Goal: Task Accomplishment & Management: Complete application form

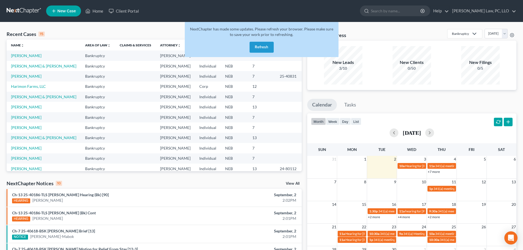
click at [261, 46] on button "Refresh" at bounding box center [262, 47] width 24 height 11
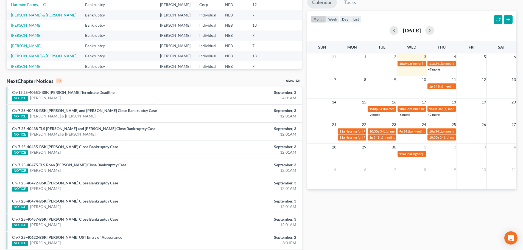
scroll to position [63, 0]
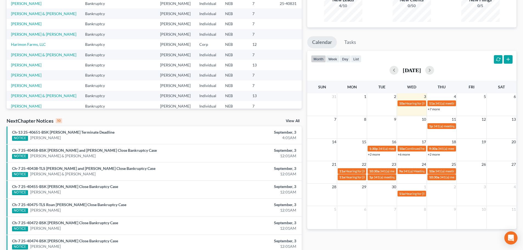
click at [288, 120] on link "View All" at bounding box center [293, 121] width 14 height 4
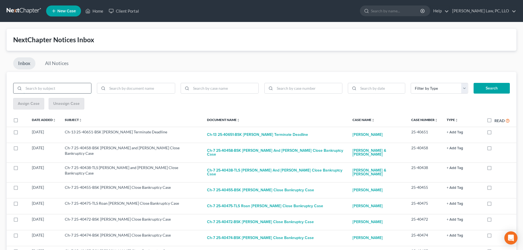
drag, startPoint x: 59, startPoint y: 86, endPoint x: 55, endPoint y: 87, distance: 3.9
click at [58, 86] on input "search" at bounding box center [58, 88] width 68 height 10
type input "[PERSON_NAME]"
click at [474, 83] on button "Search" at bounding box center [492, 88] width 36 height 11
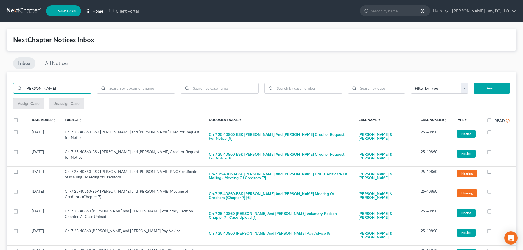
click at [96, 8] on link "Home" at bounding box center [94, 11] width 23 height 10
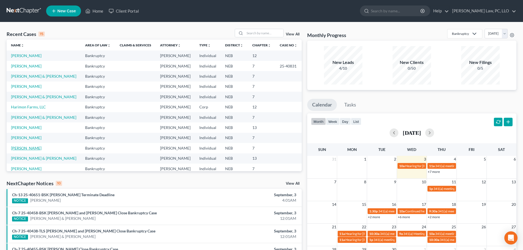
click at [36, 148] on link "[PERSON_NAME]" at bounding box center [26, 148] width 30 height 5
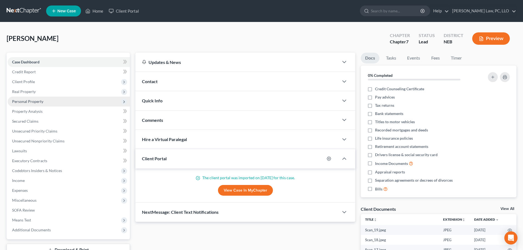
click at [39, 103] on span "Personal Property" at bounding box center [27, 101] width 31 height 5
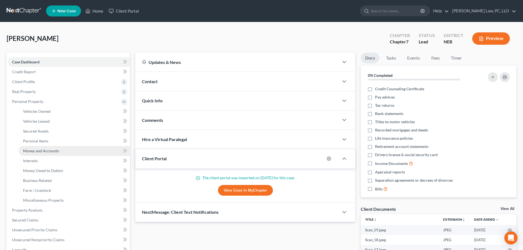
click at [40, 152] on span "Money and Accounts" at bounding box center [41, 151] width 36 height 5
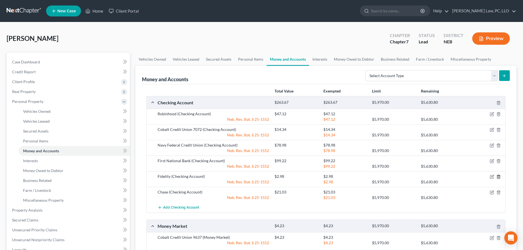
click at [500, 177] on icon "button" at bounding box center [498, 177] width 2 height 4
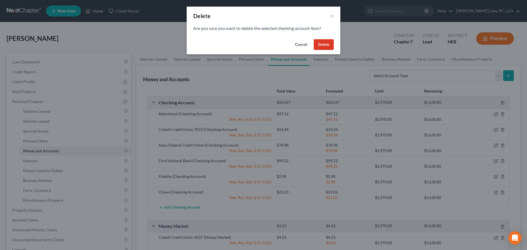
click at [329, 44] on button "Delete" at bounding box center [324, 44] width 20 height 11
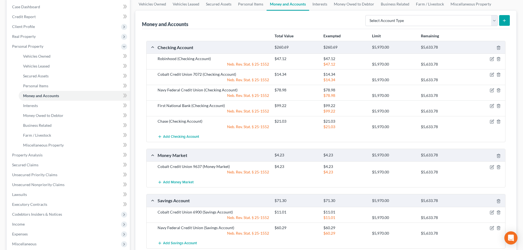
scroll to position [55, 0]
click at [424, 24] on select "Select Account Type Brokerage (A/B: 18, SOFA: 20) Cash on Hand (A/B: 16) Certif…" at bounding box center [431, 20] width 132 height 11
click at [322, 5] on link "Interests" at bounding box center [319, 4] width 21 height 13
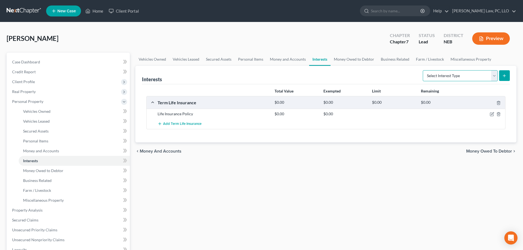
click at [447, 76] on select "Select Interest Type 401K (A/B: 21) Annuity (A/B: 23) Bond (A/B: 18) Education …" at bounding box center [460, 75] width 75 height 11
select select "stock"
click at [424, 70] on select "Select Interest Type 401K (A/B: 21) Annuity (A/B: 23) Bond (A/B: 18) Education …" at bounding box center [460, 75] width 75 height 11
click at [277, 61] on link "Money and Accounts" at bounding box center [288, 59] width 43 height 13
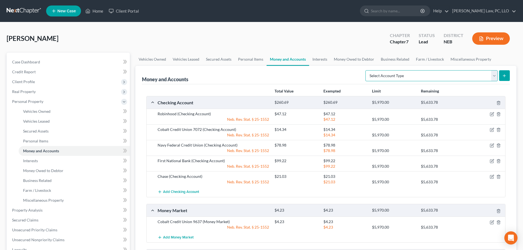
click at [432, 78] on select "Select Account Type Brokerage (A/B: 18, SOFA: 20) Cash on Hand (A/B: 16) Certif…" at bounding box center [431, 75] width 132 height 11
select select "other"
click at [367, 70] on select "Select Account Type Brokerage (A/B: 18, SOFA: 20) Cash on Hand (A/B: 16) Certif…" at bounding box center [431, 75] width 132 height 11
click at [504, 77] on icon "submit" at bounding box center [504, 76] width 4 height 4
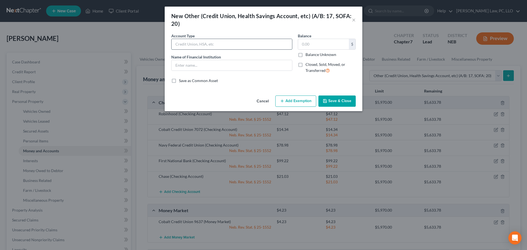
click at [189, 42] on input "text" at bounding box center [232, 44] width 121 height 10
type input "Fidelity Investment Account"
type input "Fidelity"
type input "2.98"
click at [287, 104] on button "Add Exemption" at bounding box center [295, 102] width 41 height 12
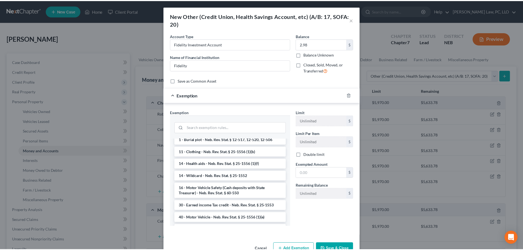
scroll to position [220, 0]
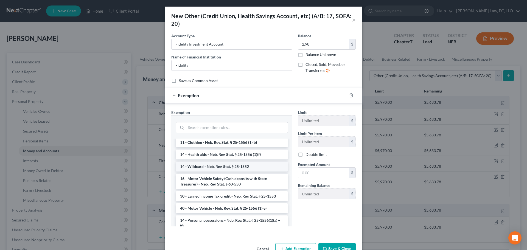
click at [209, 168] on li "14 - Wildcard - Neb. Rev. Stat. § 25-1552" at bounding box center [232, 167] width 112 height 10
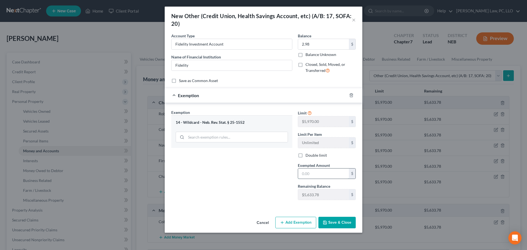
click at [312, 173] on input "text" at bounding box center [323, 174] width 51 height 10
type input "2.98"
click at [345, 223] on button "Save & Close" at bounding box center [336, 223] width 37 height 12
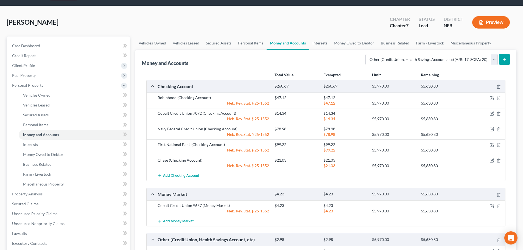
scroll to position [0, 0]
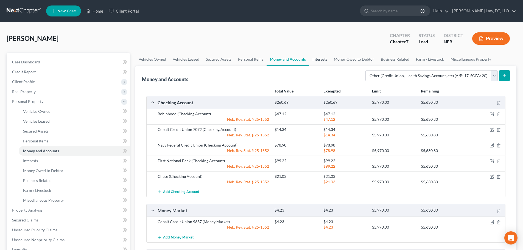
click at [317, 62] on link "Interests" at bounding box center [319, 59] width 21 height 13
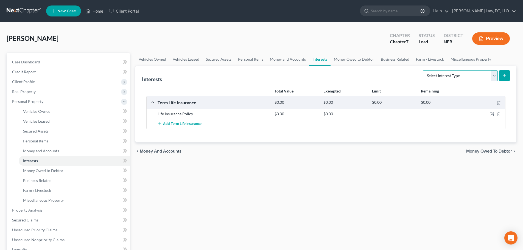
click at [448, 78] on select "Select Interest Type 401K (A/B: 21) Annuity (A/B: 23) Bond (A/B: 18) Education …" at bounding box center [460, 75] width 75 height 11
select select "ira"
click at [424, 70] on select "Select Interest Type 401K (A/B: 21) Annuity (A/B: 23) Bond (A/B: 18) Education …" at bounding box center [460, 75] width 75 height 11
click at [505, 75] on icon "submit" at bounding box center [504, 76] width 4 height 4
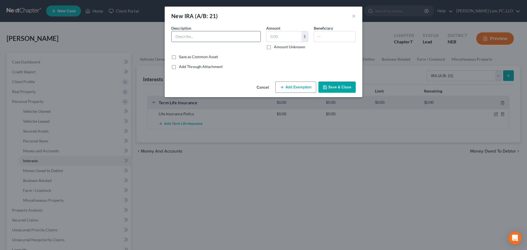
click at [197, 35] on input "text" at bounding box center [216, 36] width 89 height 10
type input "IRA with: Fidelity"
click at [284, 37] on input "text" at bounding box center [284, 36] width 35 height 10
type input "0.13"
click at [282, 86] on icon "button" at bounding box center [282, 87] width 4 height 4
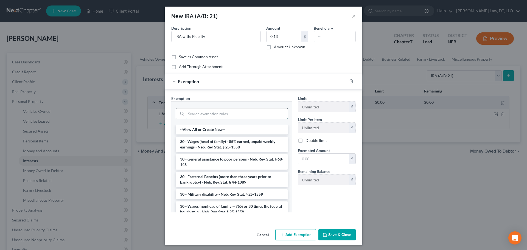
click at [213, 114] on input "search" at bounding box center [237, 113] width 102 height 10
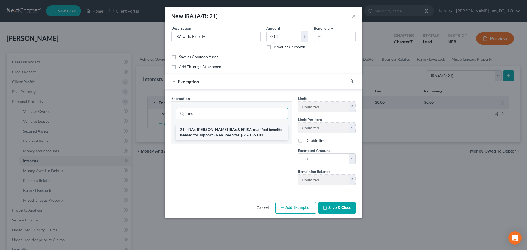
type input "ira"
click at [210, 135] on li "21 - IRAs, [PERSON_NAME] IRAs & ERISA-qualified benefits needed for support - N…" at bounding box center [232, 132] width 112 height 15
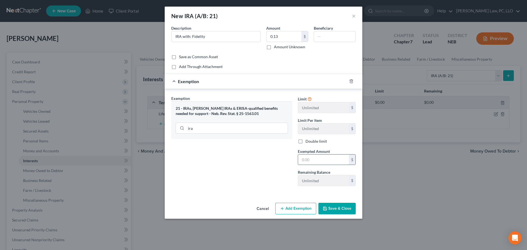
click at [319, 163] on input "text" at bounding box center [323, 160] width 51 height 10
type input "0.13"
click at [326, 206] on button "Save & Close" at bounding box center [336, 209] width 37 height 12
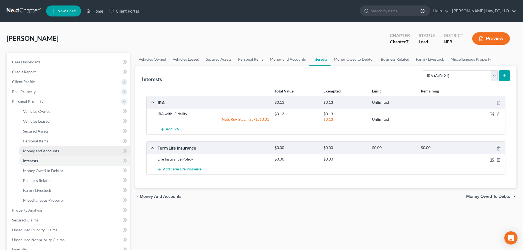
click at [45, 150] on span "Money and Accounts" at bounding box center [41, 151] width 36 height 5
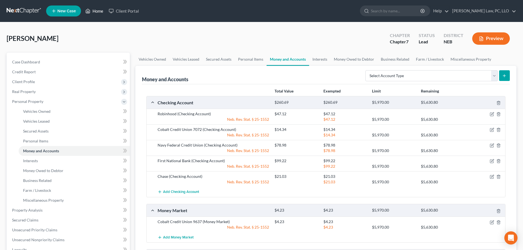
click at [88, 14] on icon at bounding box center [87, 11] width 5 height 7
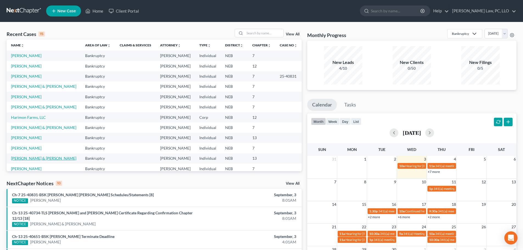
click at [45, 159] on link "[PERSON_NAME] & [PERSON_NAME]" at bounding box center [43, 158] width 65 height 5
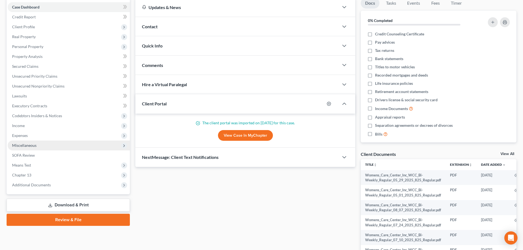
scroll to position [27, 0]
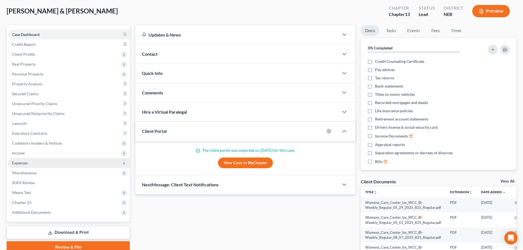
click at [35, 163] on span "Expenses" at bounding box center [69, 163] width 122 height 10
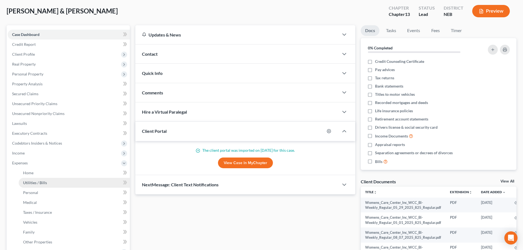
click at [35, 184] on span "Utilities / Bills" at bounding box center [35, 182] width 24 height 5
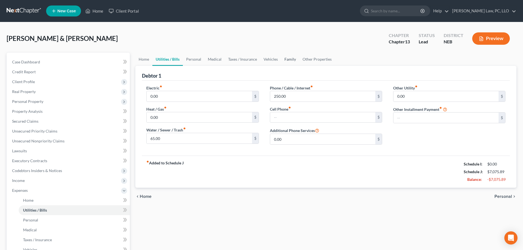
click at [291, 61] on link "Family" at bounding box center [290, 59] width 18 height 13
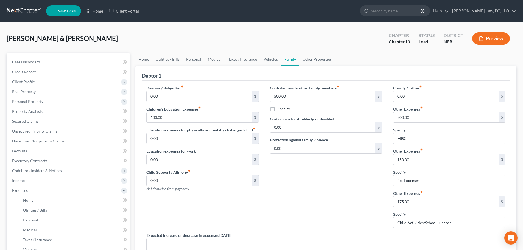
click at [285, 108] on label "Specify" at bounding box center [284, 108] width 12 height 5
click at [283, 108] on input "Specify" at bounding box center [282, 108] width 4 height 4
checkbox input "true"
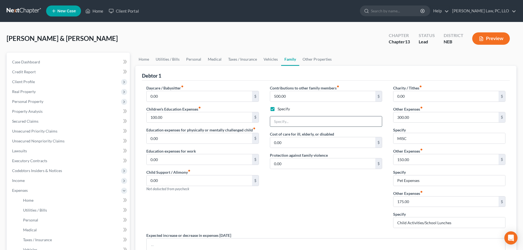
click at [292, 125] on input "text" at bounding box center [326, 121] width 112 height 10
click at [310, 121] on input "Care for Joint Debtors mother" at bounding box center [326, 121] width 112 height 10
type input "Care for Joint Debtor's mother"
click at [310, 187] on div "Contributions to other family members fiber_manual_record 500.00 $ Specify Care…" at bounding box center [325, 158] width 123 height 147
click at [269, 59] on link "Vehicles" at bounding box center [270, 59] width 21 height 13
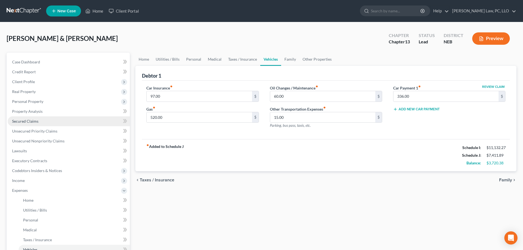
click at [38, 121] on span "Secured Claims" at bounding box center [25, 121] width 26 height 5
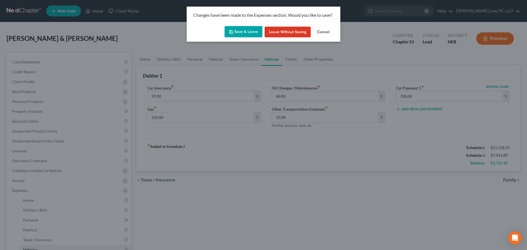
click at [240, 33] on button "Save & Leave" at bounding box center [244, 32] width 38 height 12
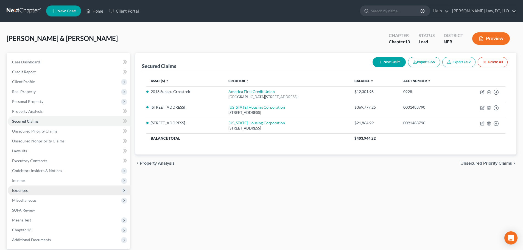
click at [42, 192] on span "Expenses" at bounding box center [69, 191] width 122 height 10
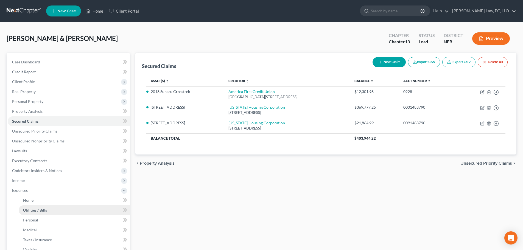
click at [41, 214] on link "Utilities / Bills" at bounding box center [74, 210] width 111 height 10
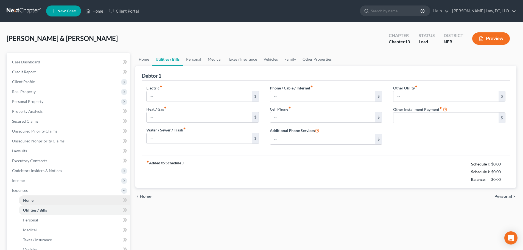
type input "0.00"
type input "65.00"
type input "250.00"
type input "0.00"
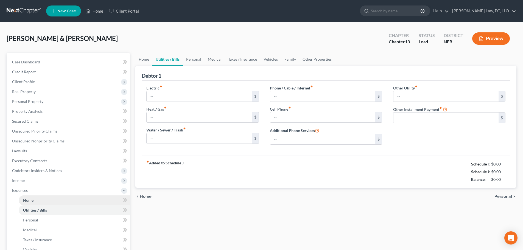
type input "0.00"
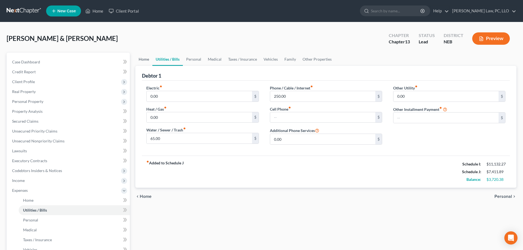
drag, startPoint x: 144, startPoint y: 59, endPoint x: 165, endPoint y: 63, distance: 21.3
click at [144, 60] on link "Home" at bounding box center [143, 59] width 17 height 13
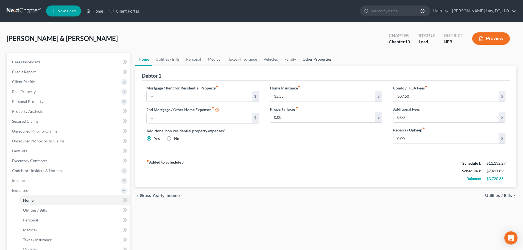
click at [315, 61] on link "Other Properties" at bounding box center [317, 59] width 36 height 13
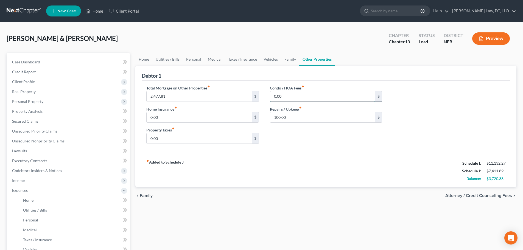
click at [297, 99] on input "0.00" at bounding box center [322, 96] width 105 height 10
type input "307.50"
click at [304, 154] on div "Total Mortgage on Other Properties fiber_manual_record 2,477.81 $ Home Insuranc…" at bounding box center [326, 118] width 368 height 74
click at [283, 61] on link "Family" at bounding box center [290, 59] width 18 height 13
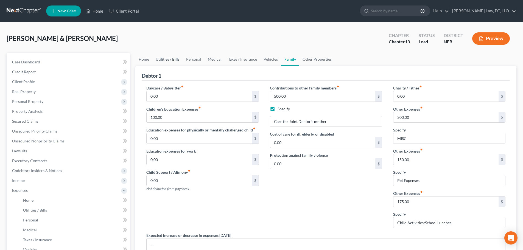
click at [169, 58] on link "Utilities / Bills" at bounding box center [167, 59] width 30 height 13
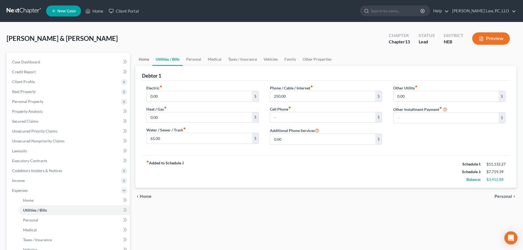
click at [142, 58] on link "Home" at bounding box center [143, 59] width 17 height 13
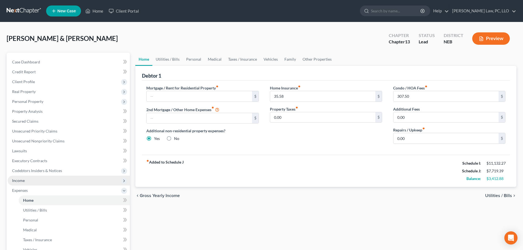
click at [26, 183] on span "Income" at bounding box center [69, 181] width 122 height 10
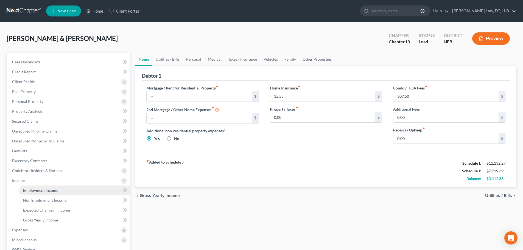
click at [33, 192] on span "Employment Income" at bounding box center [40, 190] width 35 height 5
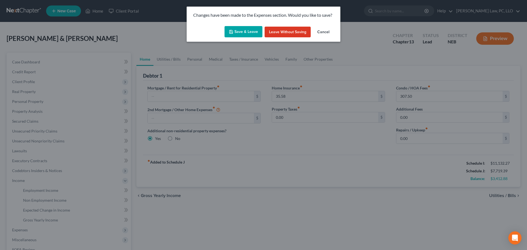
click at [242, 35] on button "Save & Leave" at bounding box center [244, 32] width 38 height 12
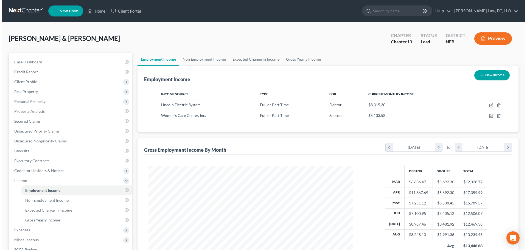
scroll to position [102, 216]
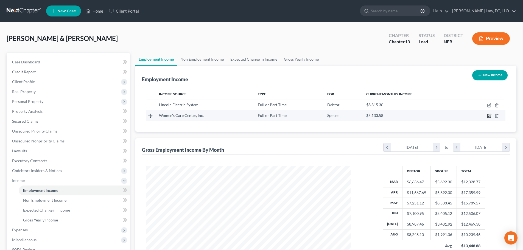
click at [489, 116] on icon "button" at bounding box center [489, 115] width 2 height 2
select select "0"
select select "15"
select select "2"
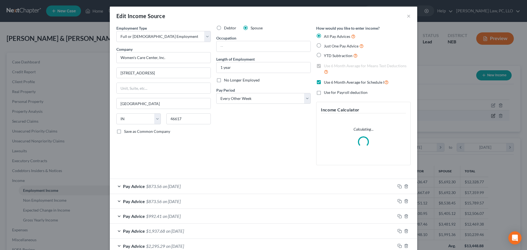
scroll to position [103, 218]
click at [237, 80] on span "No Longer Employed" at bounding box center [242, 80] width 36 height 5
click at [230, 80] on input "No Longer Employed" at bounding box center [228, 79] width 4 height 4
checkbox input "true"
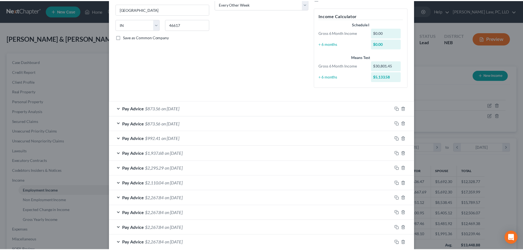
scroll to position [165, 0]
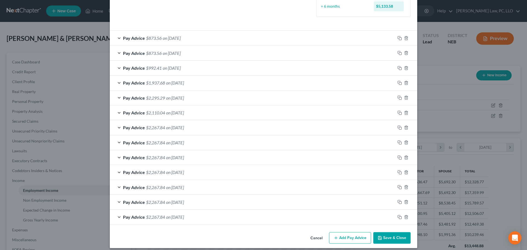
click at [386, 237] on button "Save & Close" at bounding box center [391, 238] width 37 height 12
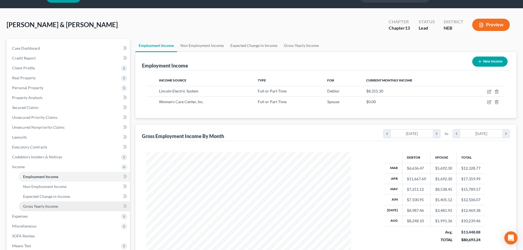
scroll to position [27, 0]
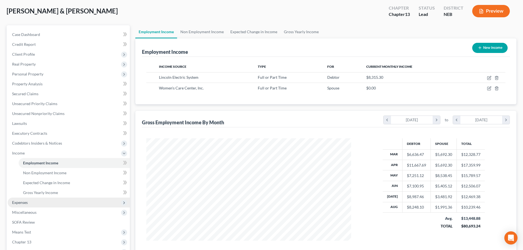
click at [30, 202] on span "Expenses" at bounding box center [69, 203] width 122 height 10
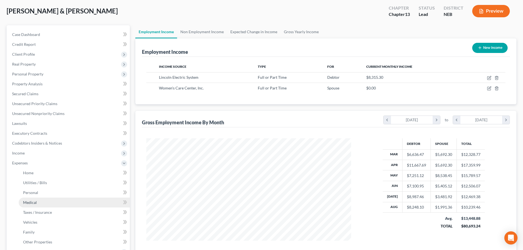
click at [30, 201] on span "Medical" at bounding box center [30, 202] width 14 height 5
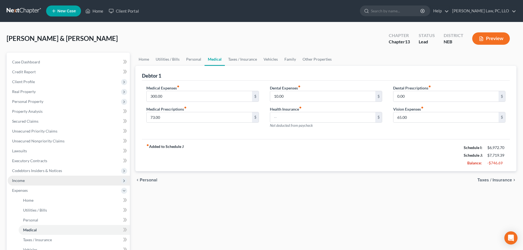
click at [25, 183] on span "Income" at bounding box center [69, 181] width 122 height 10
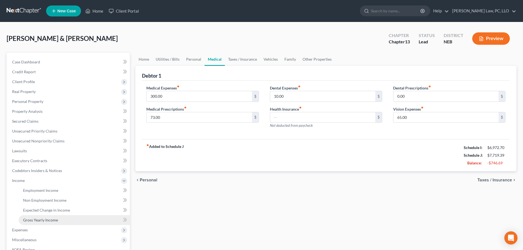
click at [32, 218] on span "Gross Yearly Income" at bounding box center [40, 220] width 35 height 5
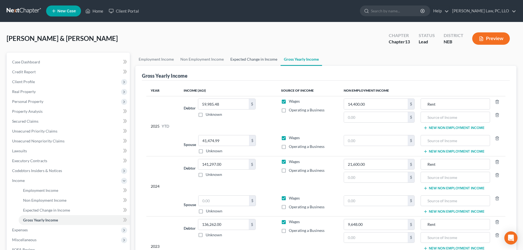
click at [251, 58] on link "Expected Change in Income" at bounding box center [254, 59] width 54 height 13
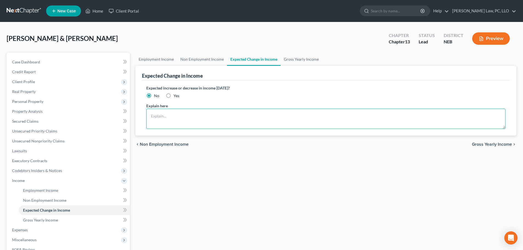
click at [161, 116] on textarea at bounding box center [325, 119] width 359 height 20
click at [174, 96] on label "Yes" at bounding box center [177, 95] width 6 height 5
click at [176, 96] on input "Yes" at bounding box center [178, 95] width 4 height 4
radio input "true"
click at [158, 121] on textarea at bounding box center [325, 119] width 359 height 20
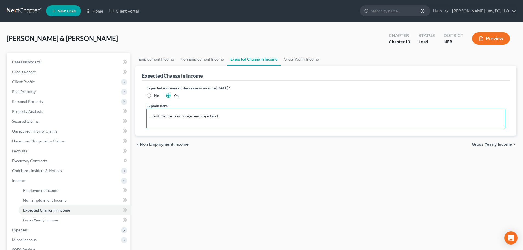
paste textarea "will be pursuing a bachelor's degree"
type textarea "Joint Debtor is no longer employed and will be pursuing a bachelor's degree."
click at [193, 161] on div "Employment Income Non Employment Income Expected Change in Income Gross Yearly …" at bounding box center [326, 187] width 387 height 268
click at [203, 58] on link "Non Employment Income" at bounding box center [202, 59] width 50 height 13
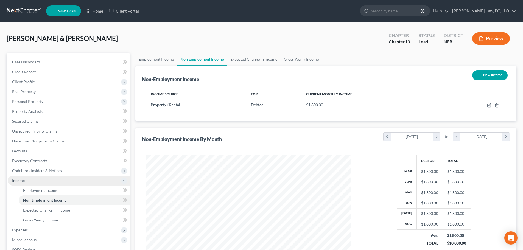
scroll to position [102, 216]
click at [30, 180] on span "Income" at bounding box center [69, 181] width 122 height 10
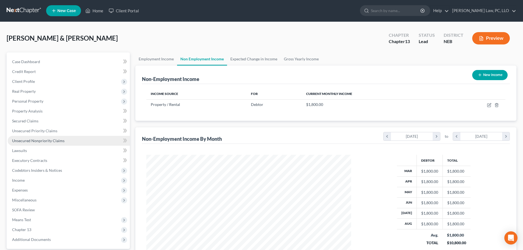
scroll to position [0, 0]
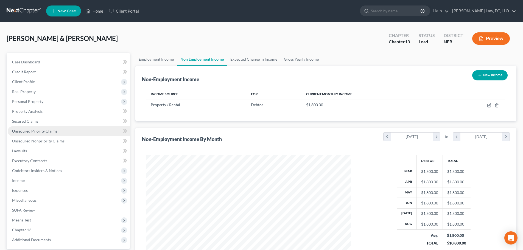
click at [40, 127] on link "Unsecured Priority Claims" at bounding box center [69, 131] width 122 height 10
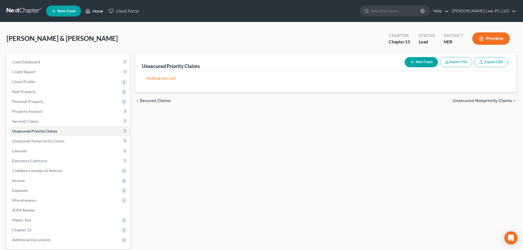
click at [90, 9] on icon at bounding box center [87, 11] width 5 height 7
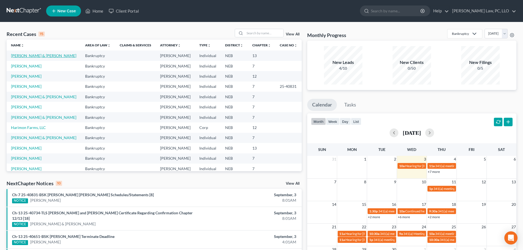
click at [46, 56] on link "[PERSON_NAME] & [PERSON_NAME]" at bounding box center [43, 55] width 65 height 5
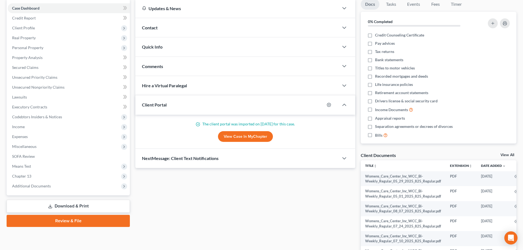
scroll to position [55, 0]
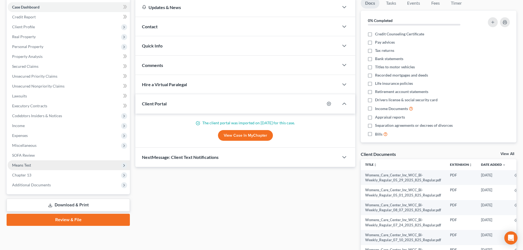
click at [35, 167] on span "Means Test" at bounding box center [69, 165] width 122 height 10
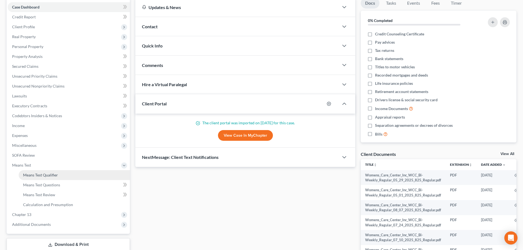
click at [37, 175] on span "Means Test Qualifier" at bounding box center [40, 175] width 35 height 5
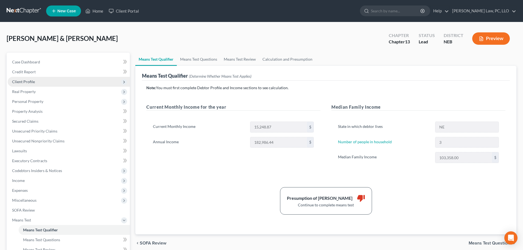
click at [36, 83] on span "Client Profile" at bounding box center [69, 82] width 122 height 10
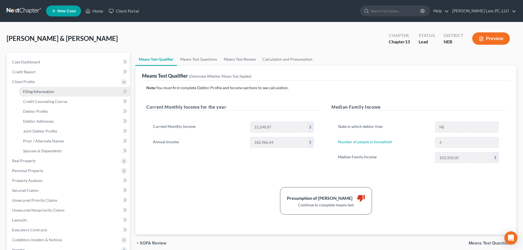
click at [36, 91] on span "Filing Information" at bounding box center [38, 91] width 31 height 5
select select "1"
select select "3"
select select "30"
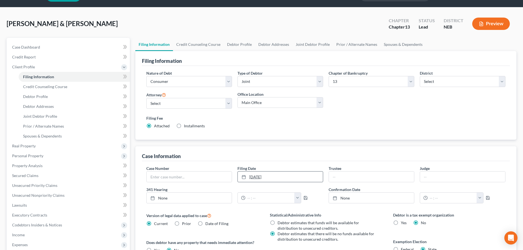
scroll to position [27, 0]
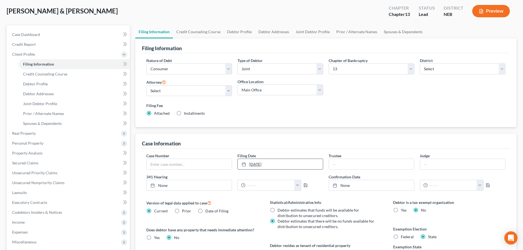
click at [293, 163] on link "[DATE]" at bounding box center [280, 164] width 85 height 10
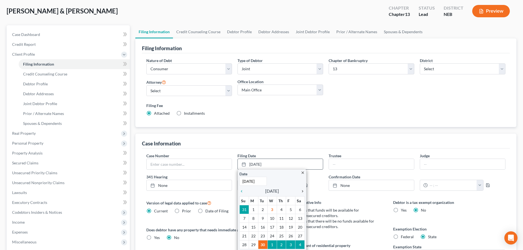
click at [302, 192] on icon "chevron_right" at bounding box center [301, 191] width 7 height 4
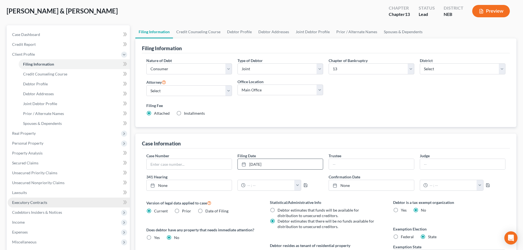
click at [49, 202] on link "Executory Contracts" at bounding box center [69, 203] width 122 height 10
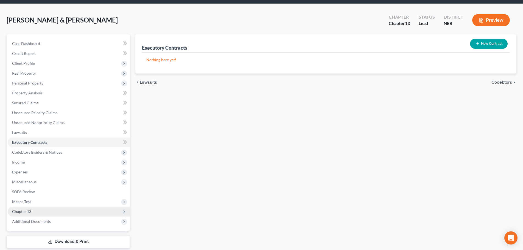
scroll to position [52, 0]
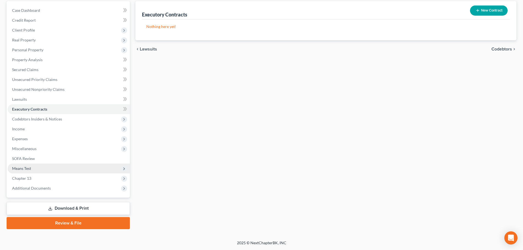
click at [37, 169] on span "Means Test" at bounding box center [69, 169] width 122 height 10
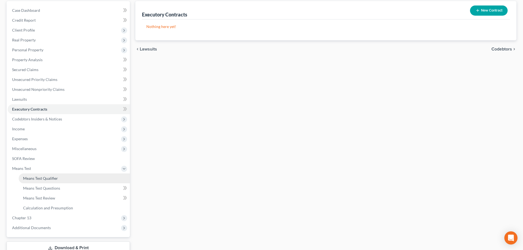
click at [38, 178] on span "Means Test Qualifier" at bounding box center [40, 178] width 35 height 5
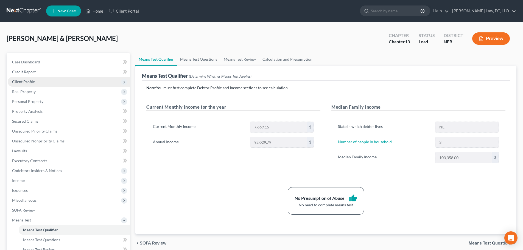
click at [30, 82] on span "Client Profile" at bounding box center [23, 81] width 23 height 5
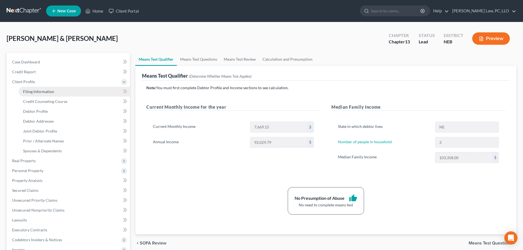
click at [31, 91] on span "Filing Information" at bounding box center [38, 91] width 31 height 5
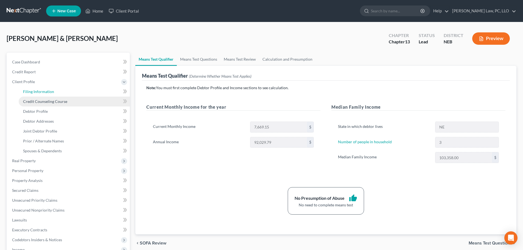
select select "1"
select select "3"
select select "48"
select select "0"
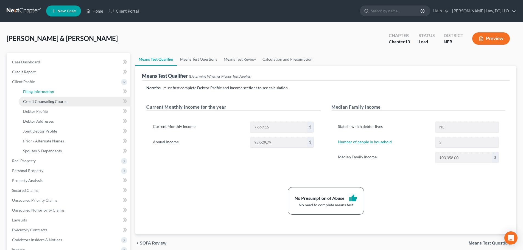
select select "30"
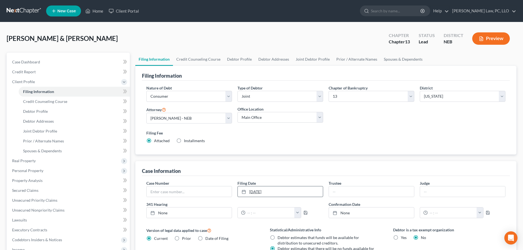
click at [299, 192] on link "[DATE]" at bounding box center [280, 191] width 85 height 10
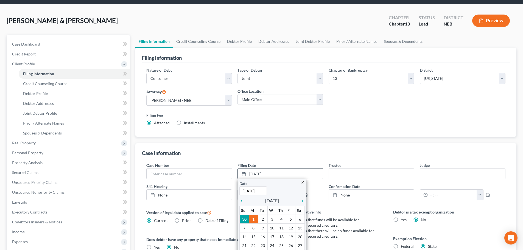
scroll to position [55, 0]
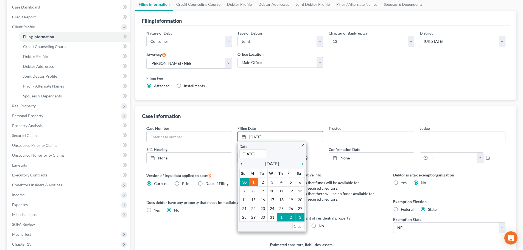
click at [241, 163] on icon "chevron_left" at bounding box center [242, 164] width 7 height 4
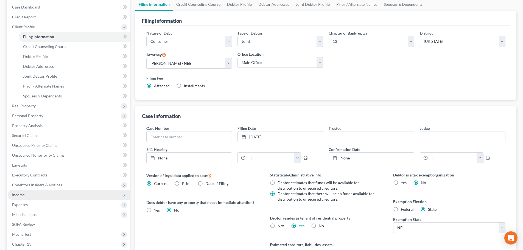
click at [20, 198] on span "Income" at bounding box center [69, 195] width 122 height 10
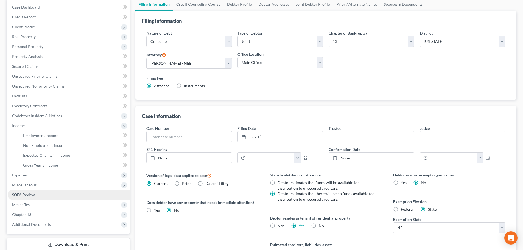
click at [26, 197] on span "SOFA Review" at bounding box center [23, 194] width 23 height 5
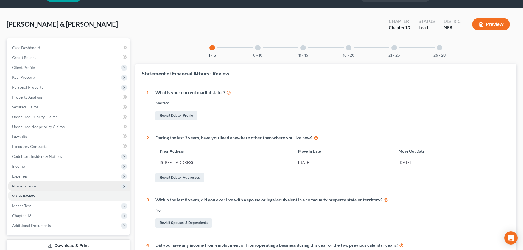
scroll to position [27, 0]
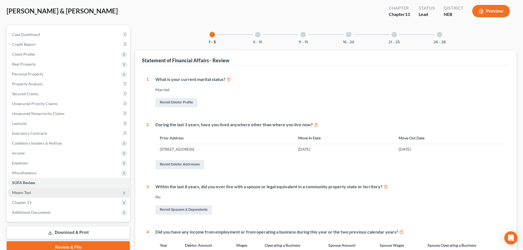
click at [35, 193] on span "Means Test" at bounding box center [69, 193] width 122 height 10
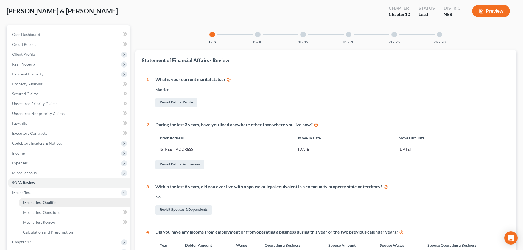
click at [34, 200] on span "Means Test Qualifier" at bounding box center [40, 202] width 35 height 5
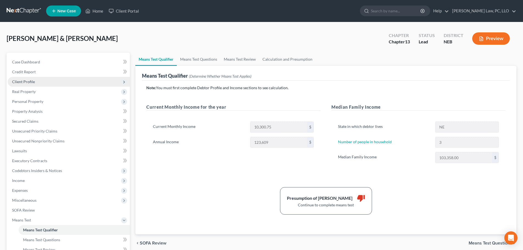
click at [34, 84] on span "Client Profile" at bounding box center [69, 82] width 122 height 10
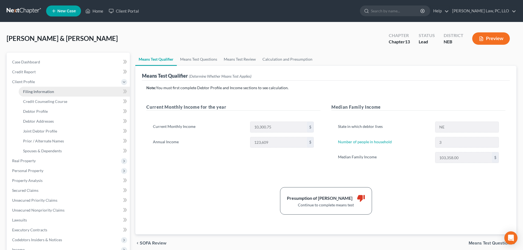
click at [33, 93] on span "Filing Information" at bounding box center [38, 91] width 31 height 5
select select "1"
select select "3"
select select "48"
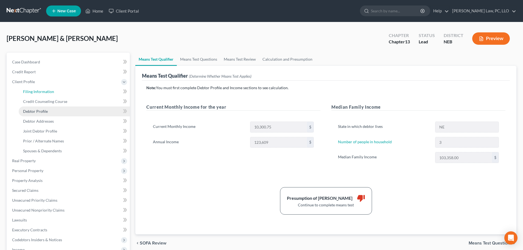
select select "0"
select select "30"
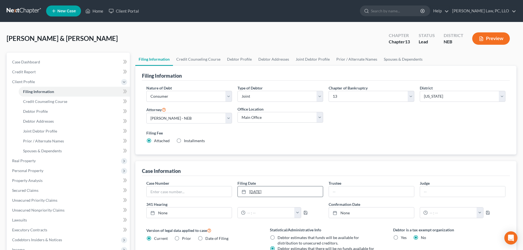
click at [284, 193] on link "[DATE]" at bounding box center [280, 191] width 85 height 10
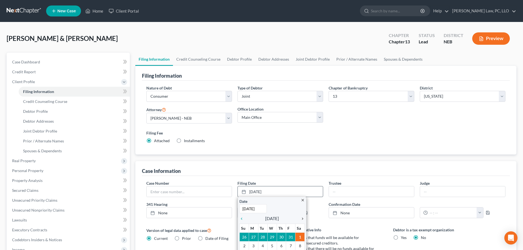
click at [303, 218] on icon "chevron_right" at bounding box center [301, 219] width 7 height 4
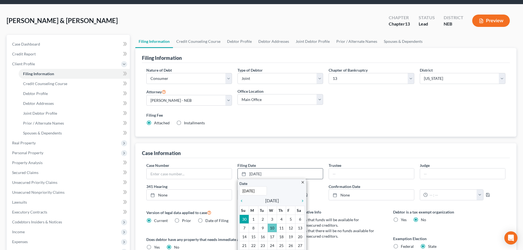
scroll to position [27, 0]
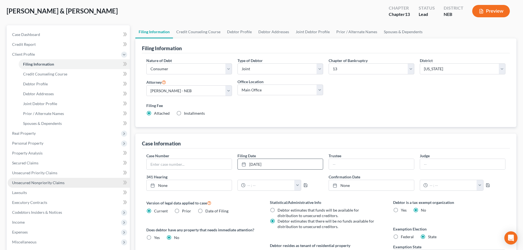
click at [25, 178] on link "Unsecured Nonpriority Claims" at bounding box center [69, 183] width 122 height 10
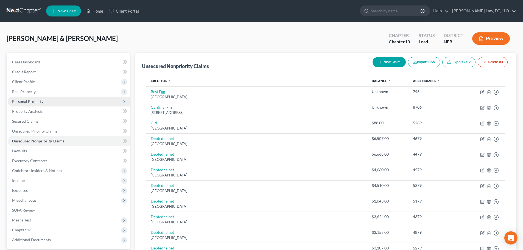
click at [42, 106] on span "Personal Property" at bounding box center [69, 102] width 122 height 10
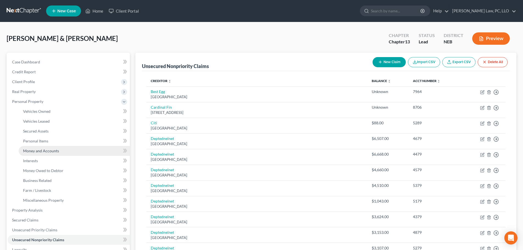
click at [45, 149] on span "Money and Accounts" at bounding box center [41, 151] width 36 height 5
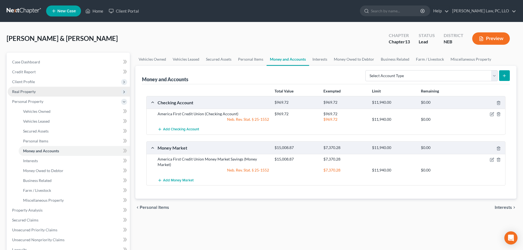
click at [37, 93] on span "Real Property" at bounding box center [69, 92] width 122 height 10
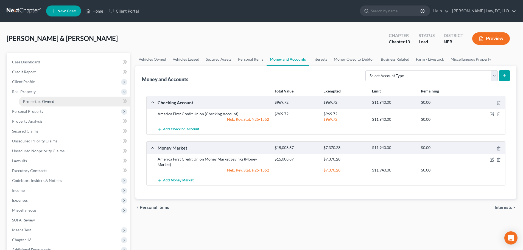
click at [37, 103] on span "Properties Owned" at bounding box center [38, 101] width 31 height 5
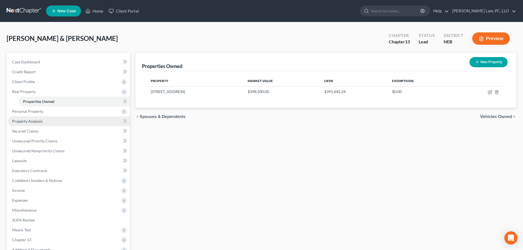
click at [44, 120] on link "Property Analysis" at bounding box center [69, 121] width 122 height 10
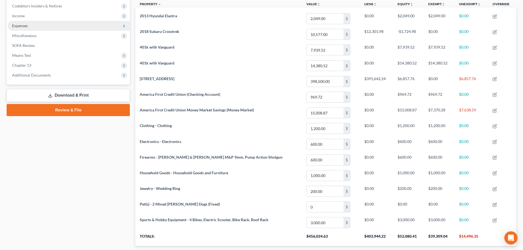
click at [37, 28] on span "Expenses" at bounding box center [69, 26] width 122 height 10
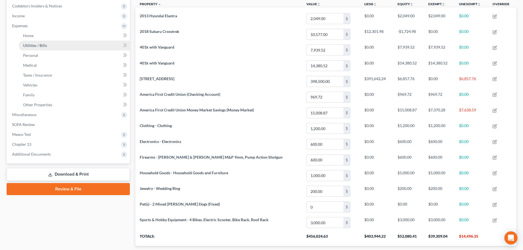
click at [37, 43] on span "Utilities / Bills" at bounding box center [35, 45] width 24 height 5
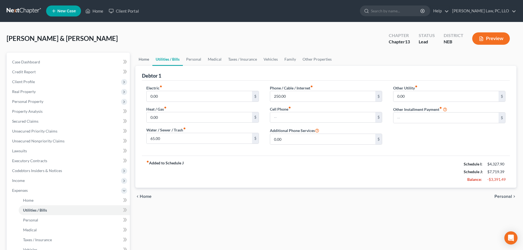
click at [139, 59] on link "Home" at bounding box center [143, 59] width 17 height 13
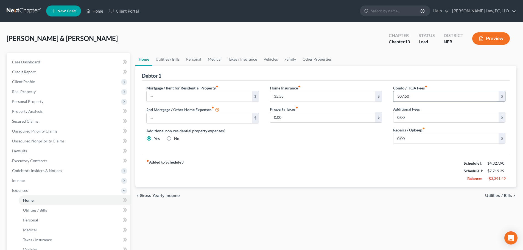
click at [419, 97] on input "307.50" at bounding box center [445, 96] width 105 height 10
click at [384, 162] on div "fiber_manual_record Added to Schedule J Schedule I: $4,327.90 Schedule J: $7,41…" at bounding box center [326, 171] width 368 height 32
click at [320, 59] on link "Other Properties" at bounding box center [317, 59] width 36 height 13
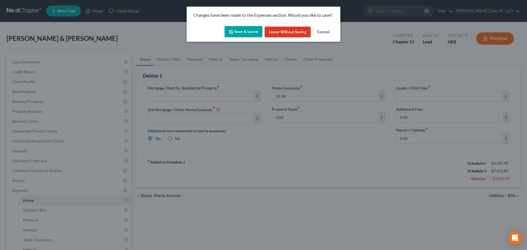
click at [247, 30] on button "Save & Leave" at bounding box center [244, 32] width 38 height 12
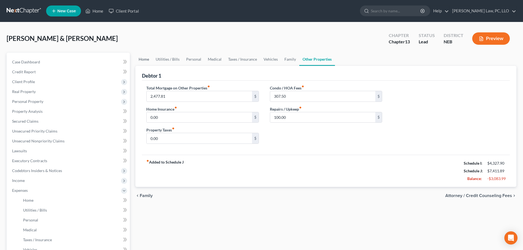
click at [149, 58] on link "Home" at bounding box center [143, 59] width 17 height 13
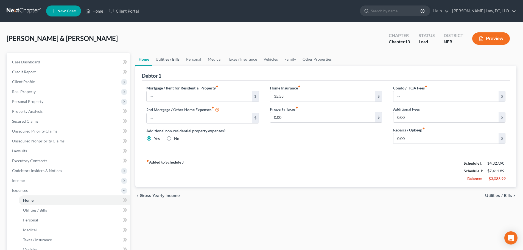
click at [161, 60] on link "Utilities / Bills" at bounding box center [167, 59] width 30 height 13
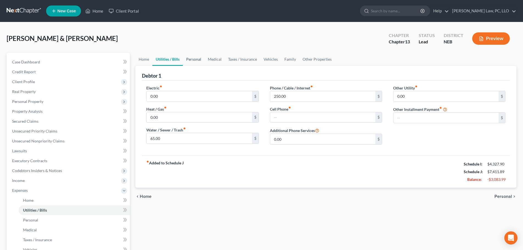
click at [192, 60] on link "Personal" at bounding box center [194, 59] width 22 height 13
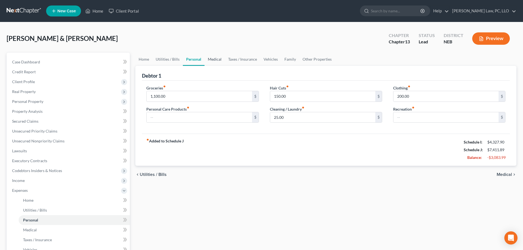
click at [218, 57] on link "Medical" at bounding box center [215, 59] width 20 height 13
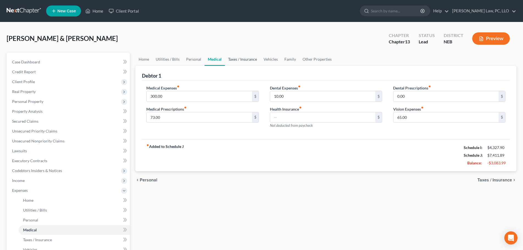
click at [246, 57] on link "Taxes / Insurance" at bounding box center [242, 59] width 35 height 13
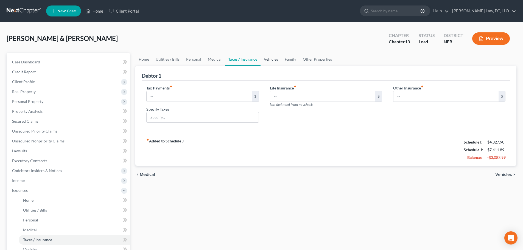
click at [269, 56] on link "Vehicles" at bounding box center [271, 59] width 21 height 13
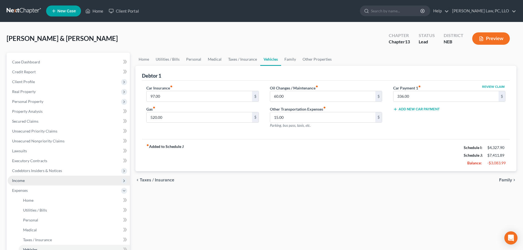
click at [37, 180] on span "Income" at bounding box center [69, 181] width 122 height 10
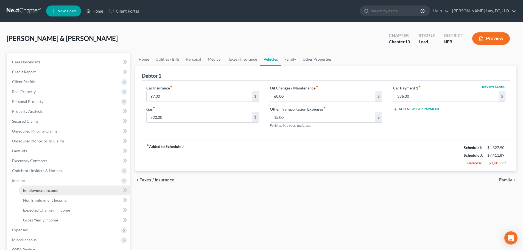
click at [36, 191] on span "Employment Income" at bounding box center [40, 190] width 35 height 5
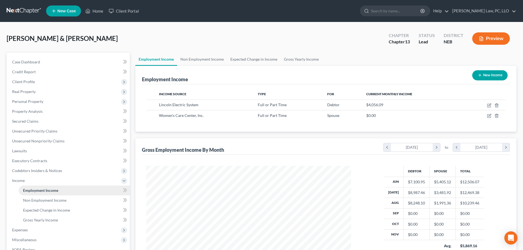
scroll to position [102, 216]
click at [192, 61] on link "Non Employment Income" at bounding box center [202, 59] width 50 height 13
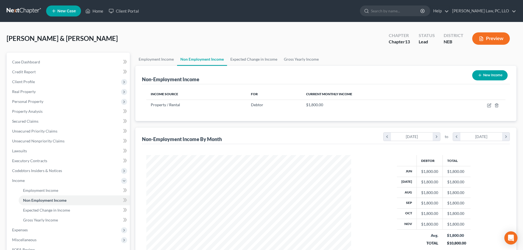
scroll to position [102, 216]
click at [265, 60] on link "Expected Change in Income" at bounding box center [254, 59] width 54 height 13
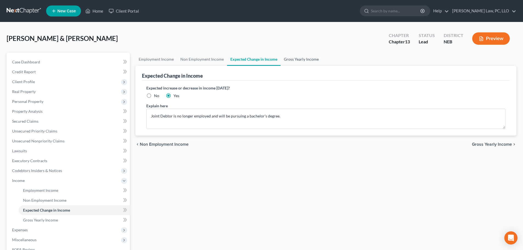
click at [297, 58] on link "Gross Yearly Income" at bounding box center [301, 59] width 41 height 13
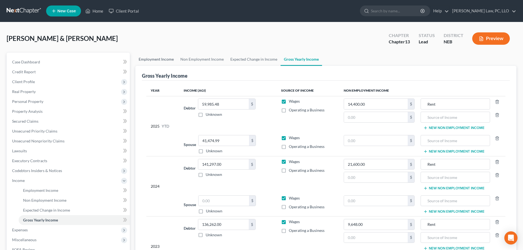
click at [168, 59] on link "Employment Income" at bounding box center [156, 59] width 42 height 13
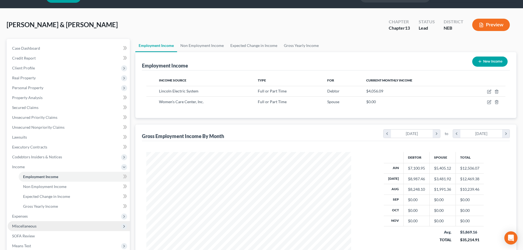
scroll to position [27, 0]
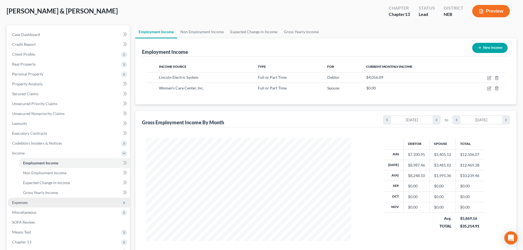
click at [28, 202] on span "Expenses" at bounding box center [20, 202] width 16 height 5
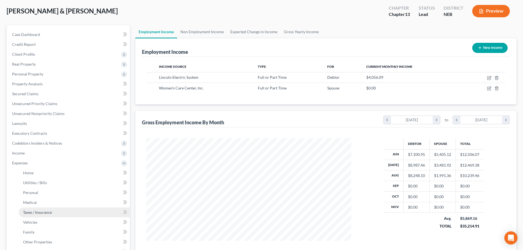
click at [30, 209] on link "Taxes / Insurance" at bounding box center [74, 213] width 111 height 10
click at [295, 29] on link "Gross Yearly Income" at bounding box center [301, 31] width 41 height 13
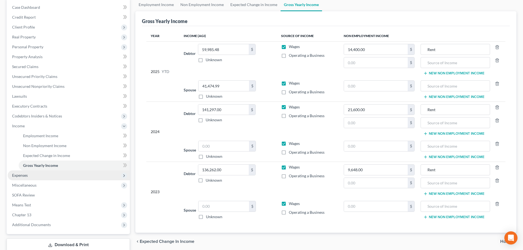
scroll to position [55, 0]
click at [28, 175] on span "Expenses" at bounding box center [69, 175] width 122 height 10
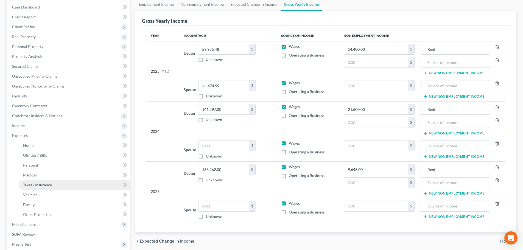
click at [30, 180] on link "Taxes / Insurance" at bounding box center [74, 185] width 111 height 10
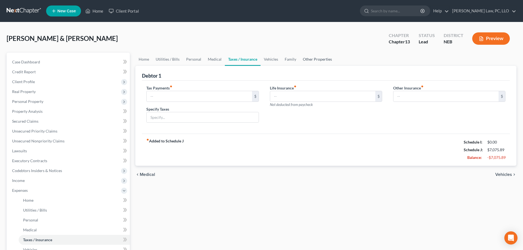
click at [317, 61] on link "Other Properties" at bounding box center [318, 59] width 36 height 13
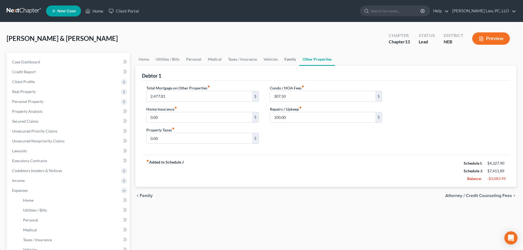
click at [285, 60] on link "Family" at bounding box center [290, 59] width 18 height 13
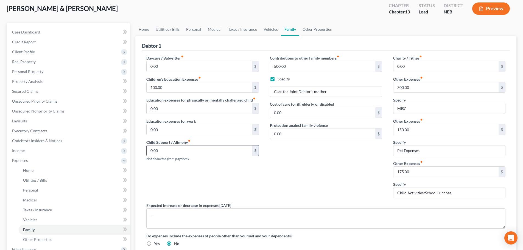
scroll to position [27, 0]
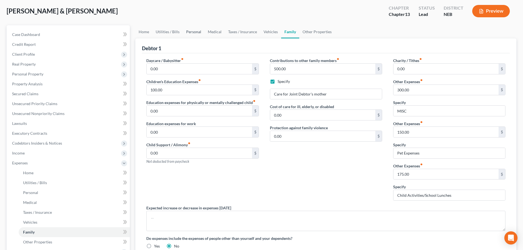
click at [190, 34] on link "Personal" at bounding box center [194, 31] width 22 height 13
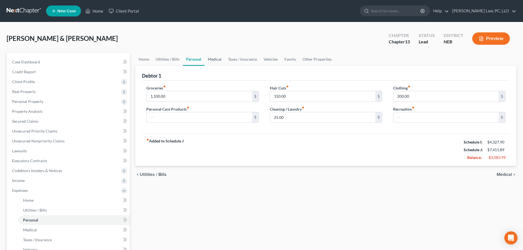
click at [213, 60] on link "Medical" at bounding box center [215, 59] width 20 height 13
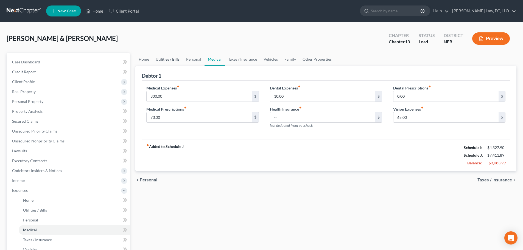
click at [164, 60] on link "Utilities / Bills" at bounding box center [167, 59] width 30 height 13
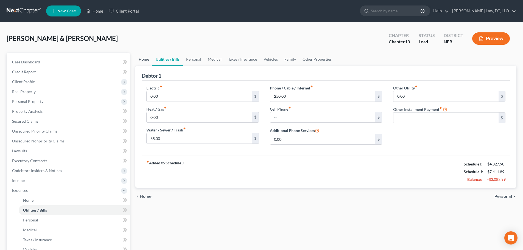
click at [144, 61] on link "Home" at bounding box center [143, 59] width 17 height 13
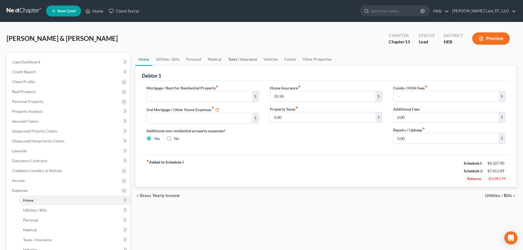
click at [230, 61] on link "Taxes / Insurance" at bounding box center [242, 59] width 35 height 13
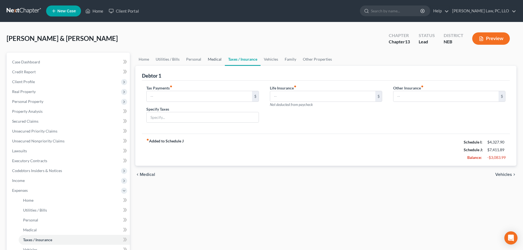
click at [208, 61] on link "Medical" at bounding box center [215, 59] width 20 height 13
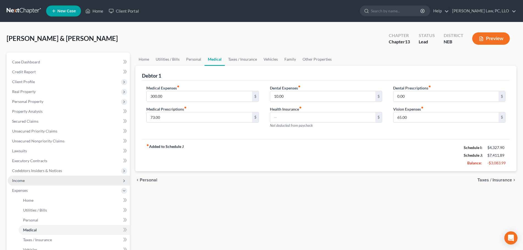
click at [32, 181] on span "Income" at bounding box center [69, 181] width 122 height 10
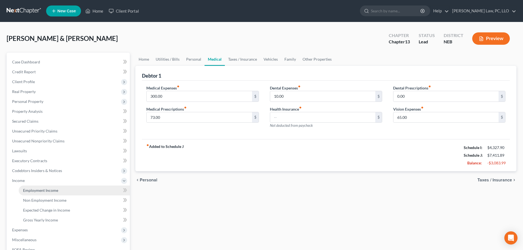
click at [43, 192] on span "Employment Income" at bounding box center [40, 190] width 35 height 5
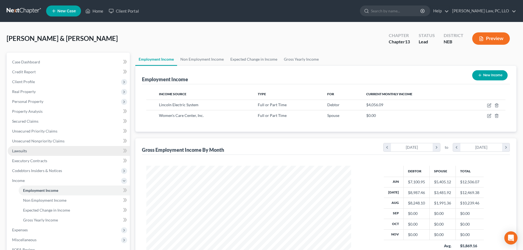
scroll to position [102, 216]
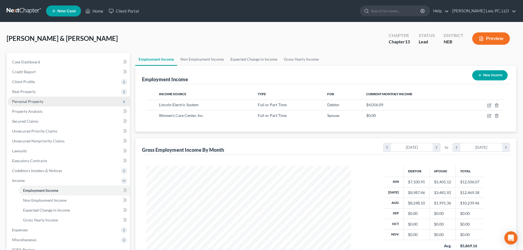
click at [40, 99] on span "Personal Property" at bounding box center [27, 101] width 31 height 5
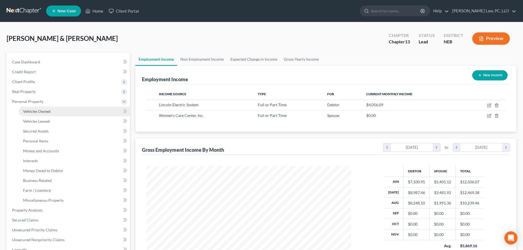
click at [40, 112] on span "Vehicles Owned" at bounding box center [36, 111] width 27 height 5
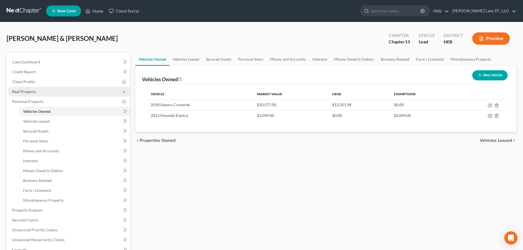
click at [34, 93] on span "Real Property" at bounding box center [24, 91] width 24 height 5
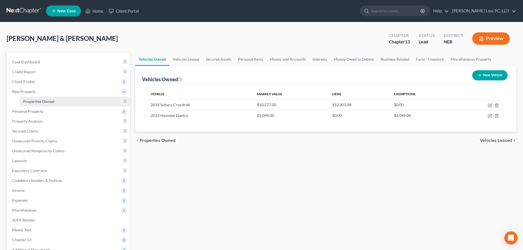
click at [36, 103] on span "Properties Owned" at bounding box center [38, 101] width 31 height 5
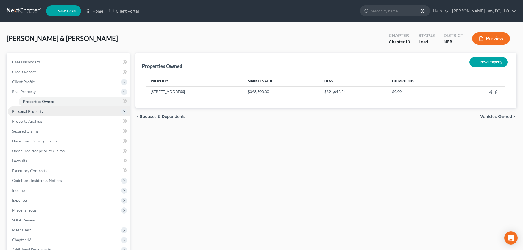
click at [23, 114] on span "Personal Property" at bounding box center [69, 112] width 122 height 10
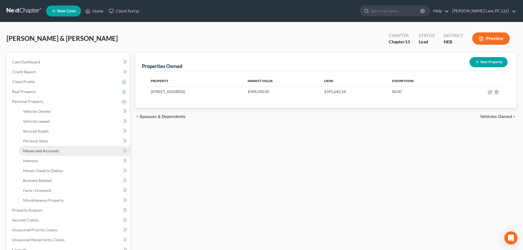
click at [60, 150] on link "Money and Accounts" at bounding box center [74, 151] width 111 height 10
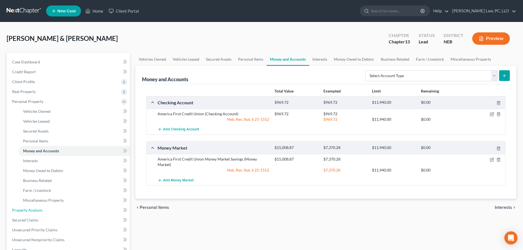
drag, startPoint x: 32, startPoint y: 210, endPoint x: 324, endPoint y: 184, distance: 292.6
click at [32, 209] on span "Property Analysis" at bounding box center [27, 210] width 30 height 5
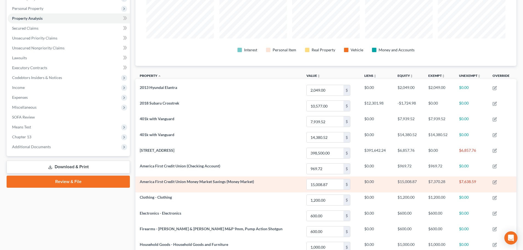
scroll to position [110, 0]
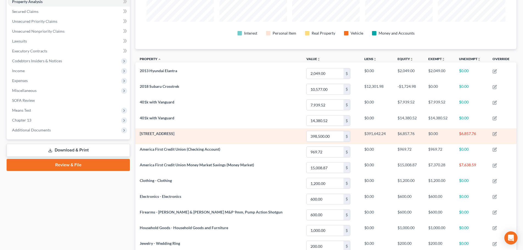
drag, startPoint x: 139, startPoint y: 134, endPoint x: 192, endPoint y: 136, distance: 53.1
click at [192, 136] on td "[STREET_ADDRESS]" at bounding box center [218, 136] width 167 height 16
copy span "[STREET_ADDRESS]"
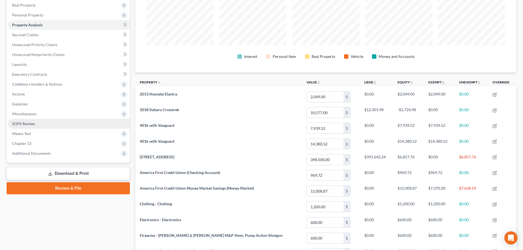
scroll to position [55, 0]
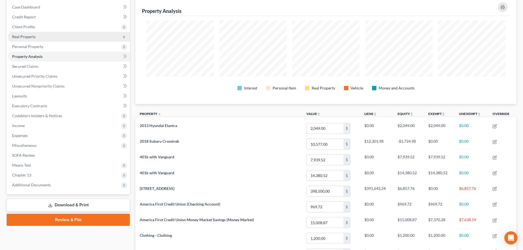
click at [29, 37] on span "Real Property" at bounding box center [24, 36] width 24 height 5
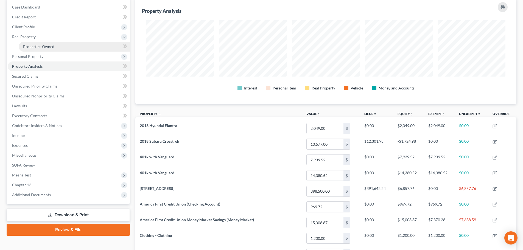
click at [39, 47] on span "Properties Owned" at bounding box center [38, 46] width 31 height 5
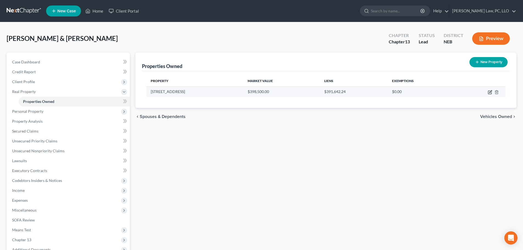
click at [492, 91] on icon "button" at bounding box center [490, 91] width 2 height 2
select select "46"
select select "17"
select select "2"
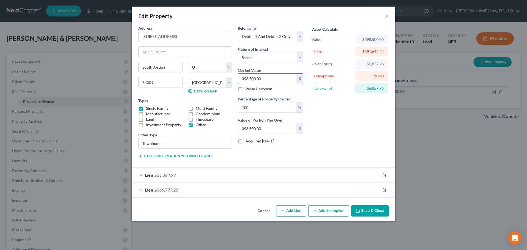
click at [270, 76] on input "398,500.00" at bounding box center [267, 79] width 58 height 10
type input "3"
type input "3.00"
type input "39"
type input "39.00"
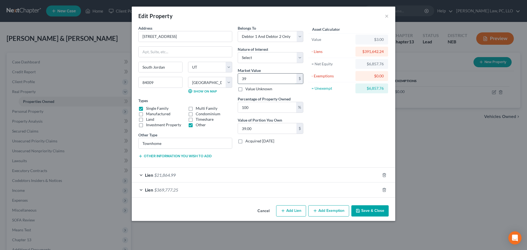
type input "390"
type input "390.00"
type input "3900"
type input "3,900.00"
type input "3,9000"
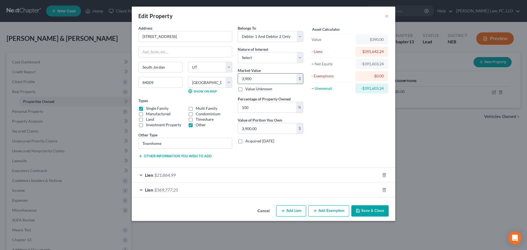
type input "39,000.00"
type input "39,0000"
type input "390,000.00"
click at [361, 208] on button "Save & Close" at bounding box center [369, 211] width 37 height 12
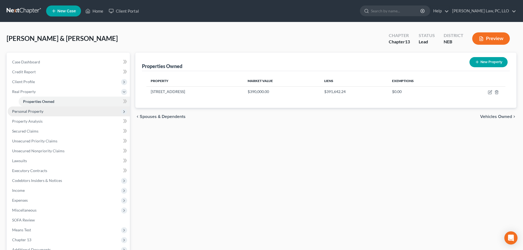
click at [37, 110] on span "Personal Property" at bounding box center [27, 111] width 31 height 5
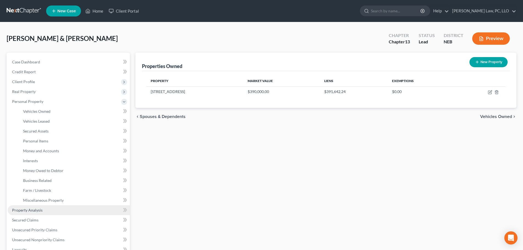
click at [25, 212] on span "Property Analysis" at bounding box center [27, 210] width 30 height 5
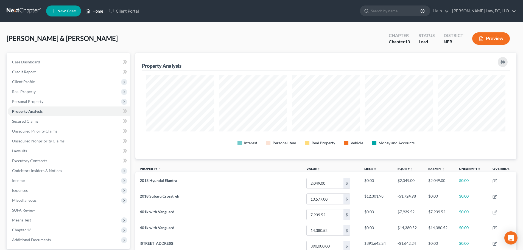
click at [100, 10] on link "Home" at bounding box center [94, 11] width 23 height 10
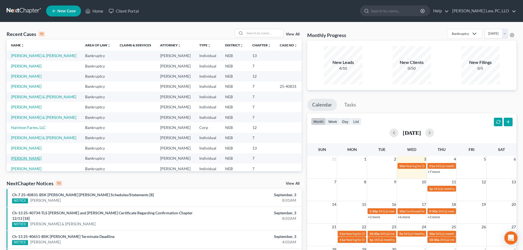
click at [24, 158] on link "[PERSON_NAME]" at bounding box center [26, 158] width 30 height 5
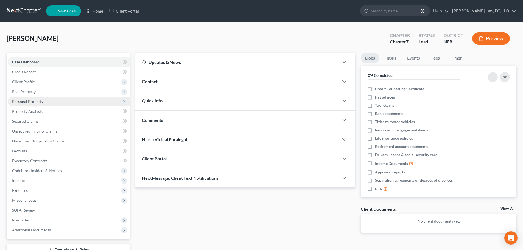
click at [35, 101] on span "Personal Property" at bounding box center [27, 101] width 31 height 5
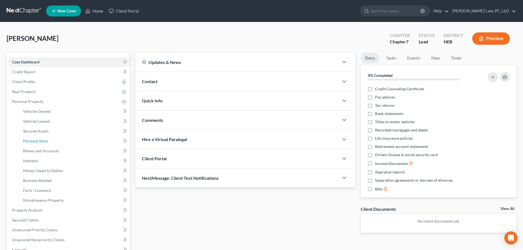
click at [41, 141] on span "Personal Items" at bounding box center [35, 141] width 25 height 5
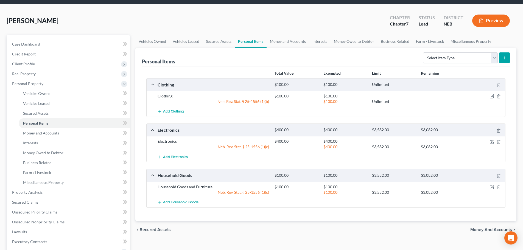
scroll to position [27, 0]
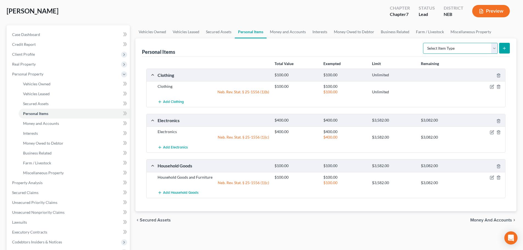
click at [446, 48] on select "Select Item Type Clothing (A/B: 11) Collectibles Of Value (A/B: 8) Electronics …" at bounding box center [460, 48] width 75 height 11
select select "pets"
click at [424, 43] on select "Select Item Type Clothing (A/B: 11) Collectibles Of Value (A/B: 8) Electronics …" at bounding box center [460, 48] width 75 height 11
click at [501, 49] on button "submit" at bounding box center [504, 48] width 11 height 11
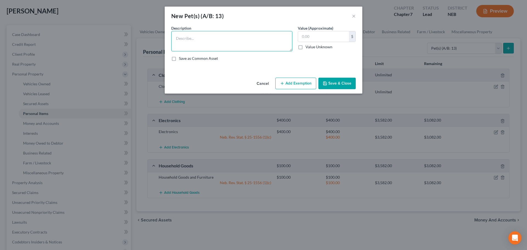
click at [257, 44] on textarea at bounding box center [231, 41] width 121 height 20
type textarea "2 German Shepherds"
click at [320, 38] on input "text" at bounding box center [323, 36] width 51 height 10
type input "1"
type input "0"
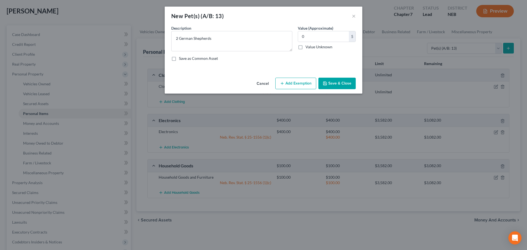
click at [345, 83] on button "Save & Close" at bounding box center [336, 84] width 37 height 12
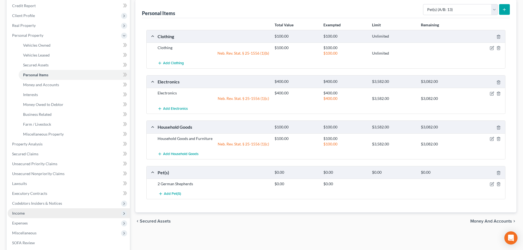
scroll to position [82, 0]
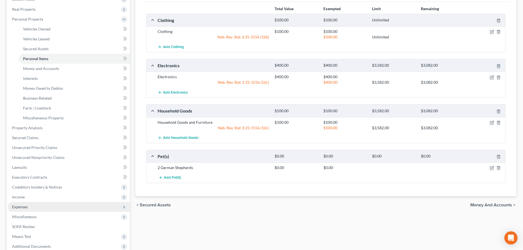
click at [35, 205] on span "Expenses" at bounding box center [69, 207] width 122 height 10
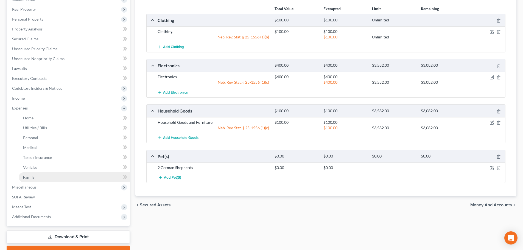
click at [27, 178] on span "Family" at bounding box center [29, 177] width 12 height 5
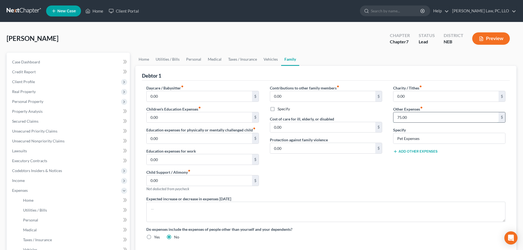
click at [413, 119] on input "75.00" at bounding box center [445, 117] width 105 height 10
type input "100.00"
click at [396, 183] on div "Charity / Tithes fiber_manual_record 0.00 $ Other Expenses fiber_manual_record …" at bounding box center [449, 140] width 123 height 111
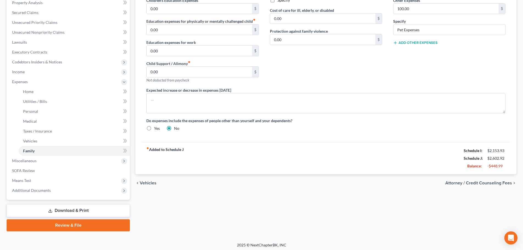
scroll to position [111, 0]
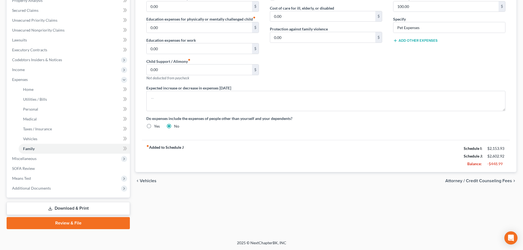
click at [382, 194] on div "Home Utilities / Bills Personal Medical Taxes / Insurance Vehicles Family Debto…" at bounding box center [326, 85] width 387 height 287
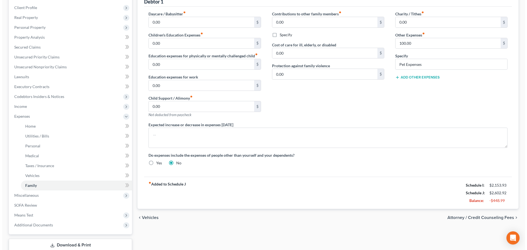
scroll to position [1, 0]
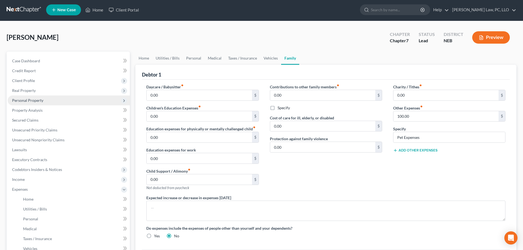
click at [34, 99] on span "Personal Property" at bounding box center [27, 100] width 31 height 5
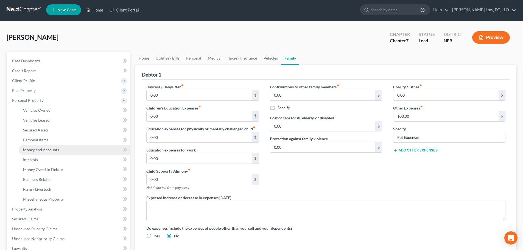
click at [52, 151] on span "Money and Accounts" at bounding box center [41, 149] width 36 height 5
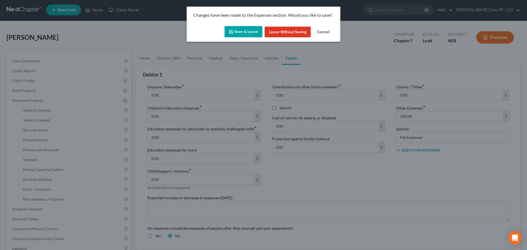
click at [239, 33] on button "Save & Leave" at bounding box center [244, 32] width 38 height 12
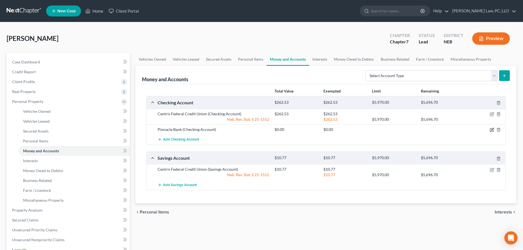
click at [492, 130] on icon "button" at bounding box center [492, 129] width 2 height 2
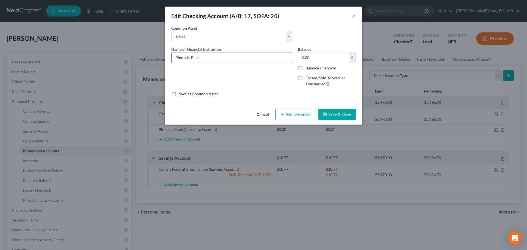
click at [238, 58] on input "Pinnacle Bank" at bounding box center [232, 57] width 121 height 10
type input "Pinnacle Bank CLOSED"
click at [306, 79] on label "Closed, Sold, Moved, or Transferred" at bounding box center [331, 81] width 50 height 12
click at [308, 79] on input "Closed, Sold, Moved, or Transferred" at bounding box center [310, 77] width 4 height 4
checkbox input "true"
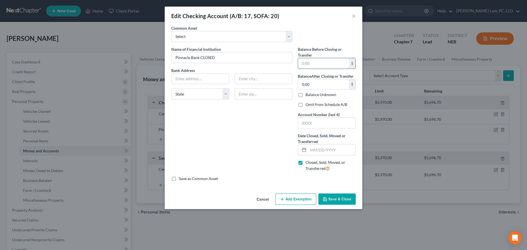
click at [312, 64] on input "text" at bounding box center [323, 63] width 51 height 10
type input "0.00"
drag, startPoint x: 315, startPoint y: 150, endPoint x: 317, endPoint y: 155, distance: 5.6
click at [315, 150] on input "text" at bounding box center [331, 150] width 47 height 10
type input "[DATE]"
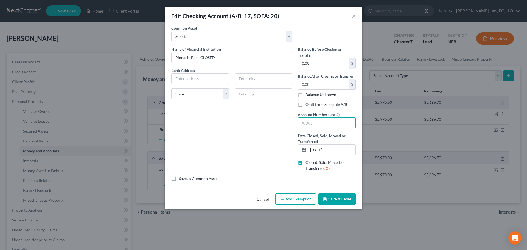
drag, startPoint x: 315, startPoint y: 127, endPoint x: 285, endPoint y: 143, distance: 33.3
click at [315, 127] on input "text" at bounding box center [326, 123] width 57 height 10
click at [339, 128] on input "text" at bounding box center [326, 123] width 57 height 10
type input "8027"
click at [339, 200] on button "Save & Close" at bounding box center [336, 200] width 37 height 12
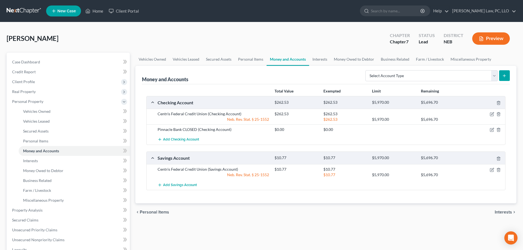
click at [338, 216] on div "chevron_left Personal Items Interests chevron_right" at bounding box center [325, 212] width 381 height 18
click at [30, 220] on span "Secured Claims" at bounding box center [25, 220] width 26 height 5
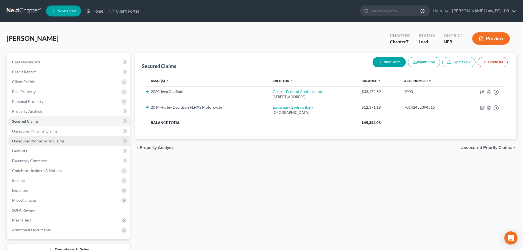
click at [44, 141] on span "Unsecured Nonpriority Claims" at bounding box center [38, 141] width 52 height 5
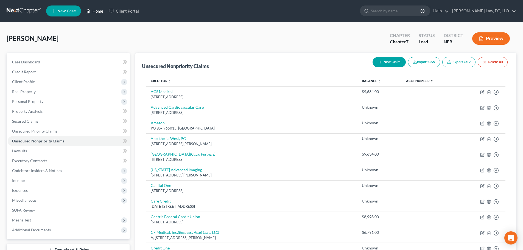
click at [91, 10] on link "Home" at bounding box center [94, 11] width 23 height 10
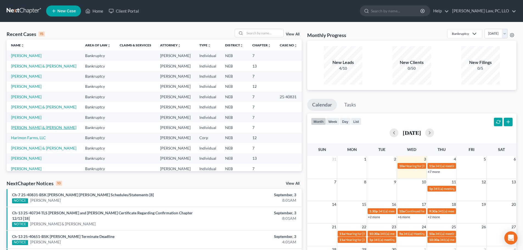
click at [40, 128] on link "[PERSON_NAME] & [PERSON_NAME]" at bounding box center [43, 127] width 65 height 5
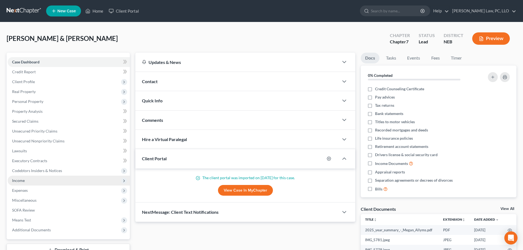
click at [21, 180] on span "Income" at bounding box center [18, 180] width 13 height 5
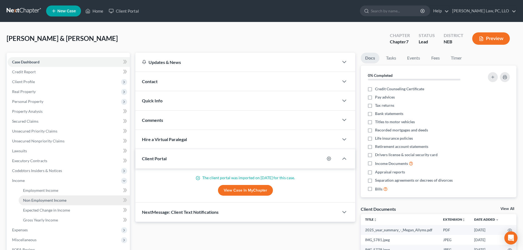
click at [45, 196] on link "Non Employment Income" at bounding box center [74, 200] width 111 height 10
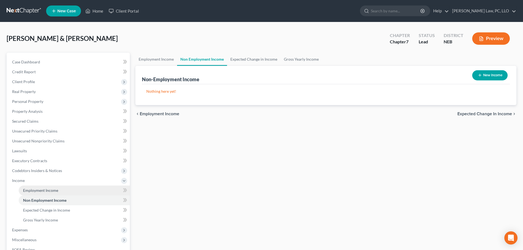
click at [45, 191] on span "Employment Income" at bounding box center [40, 190] width 35 height 5
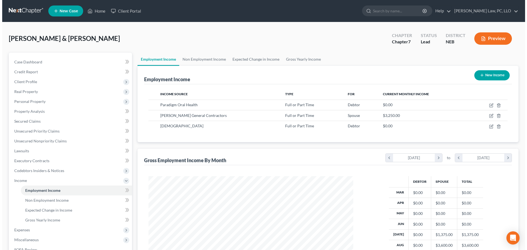
scroll to position [102, 216]
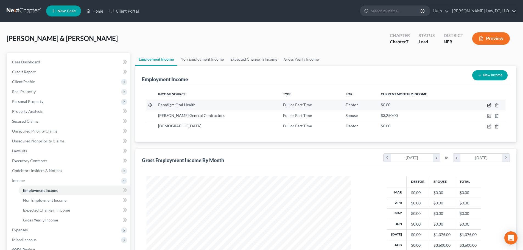
click at [488, 106] on icon "button" at bounding box center [489, 105] width 4 height 4
select select "0"
select select "30"
select select "2"
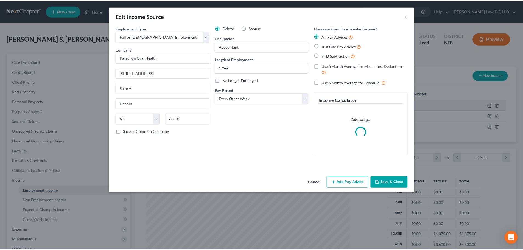
scroll to position [103, 218]
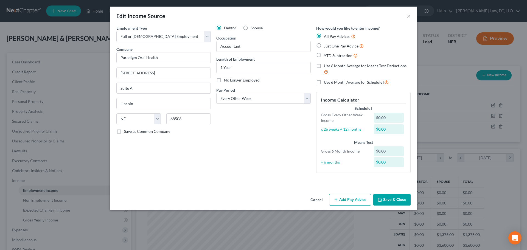
click at [320, 200] on button "Cancel" at bounding box center [316, 200] width 21 height 11
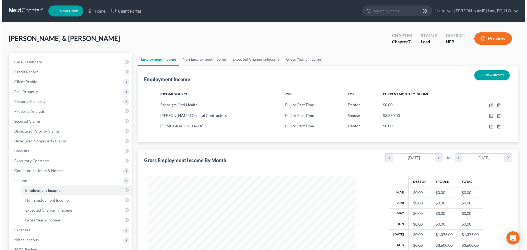
scroll to position [274428, 274314]
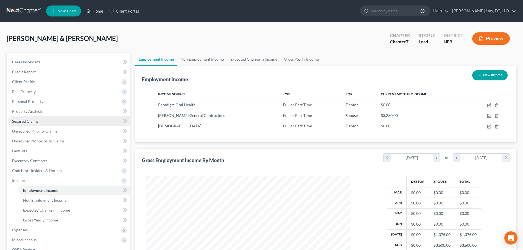
click at [25, 122] on span "Secured Claims" at bounding box center [25, 121] width 26 height 5
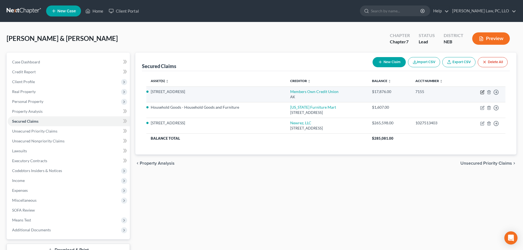
click at [482, 92] on icon "button" at bounding box center [483, 91] width 2 height 2
select select "1"
select select "4"
select select "12"
select select "2"
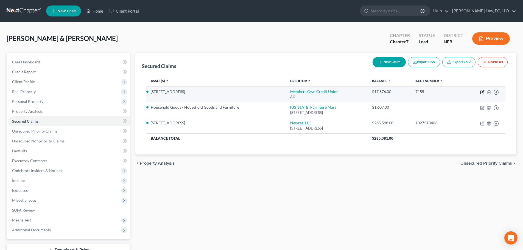
select select "2"
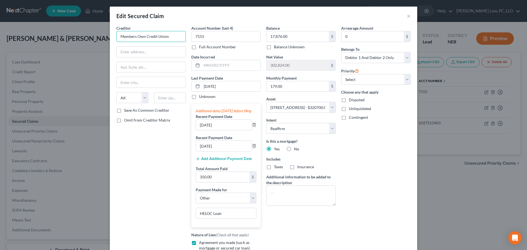
click at [170, 36] on input "Members Own Credit Union" at bounding box center [150, 36] width 69 height 11
click at [160, 48] on div "Members Own Credit Union" at bounding box center [149, 45] width 57 height 5
type input "Members Own Credit Union"
type input "[STREET_ADDRESS]"
type input "Lincoln"
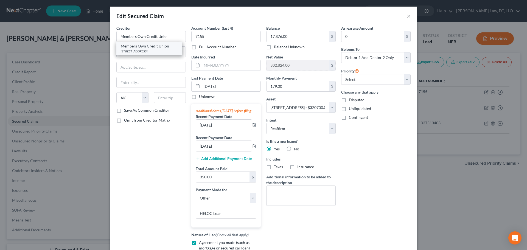
select select "30"
type input "68510"
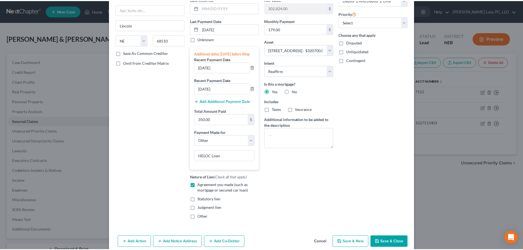
scroll to position [82, 0]
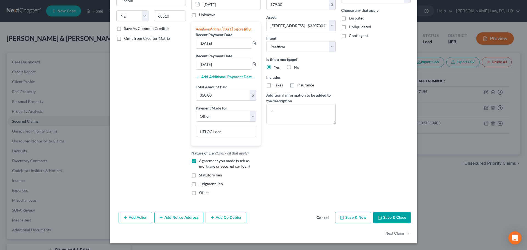
click at [386, 223] on button "Save & Close" at bounding box center [391, 218] width 37 height 12
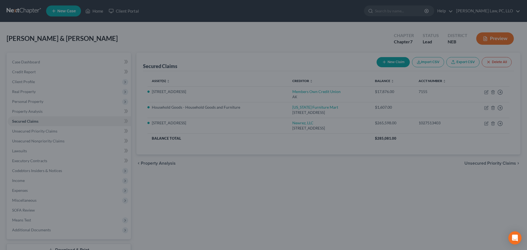
select select "12"
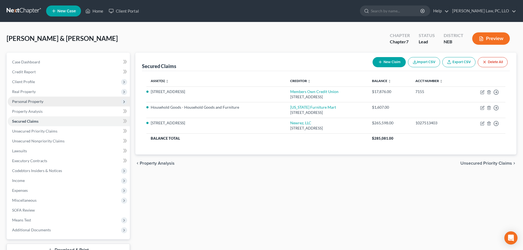
click at [32, 102] on span "Personal Property" at bounding box center [27, 101] width 31 height 5
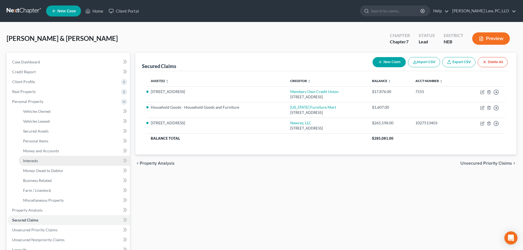
click at [26, 164] on link "Interests" at bounding box center [74, 161] width 111 height 10
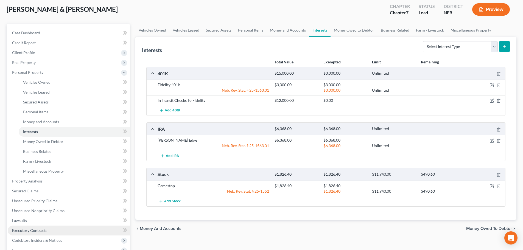
scroll to position [55, 0]
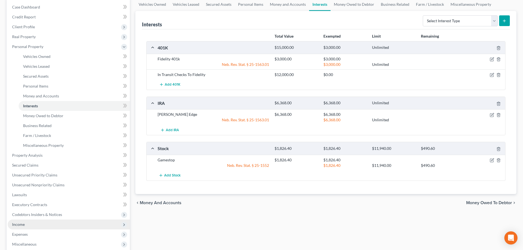
click at [26, 224] on span "Income" at bounding box center [69, 225] width 122 height 10
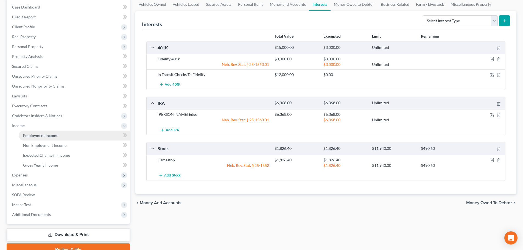
click at [36, 136] on span "Employment Income" at bounding box center [40, 135] width 35 height 5
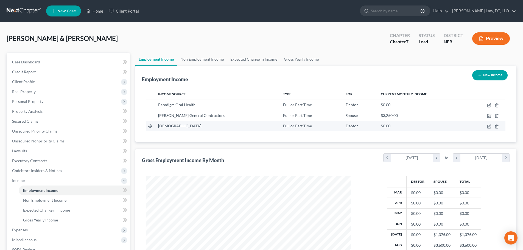
scroll to position [102, 216]
click at [94, 10] on link "Home" at bounding box center [94, 11] width 23 height 10
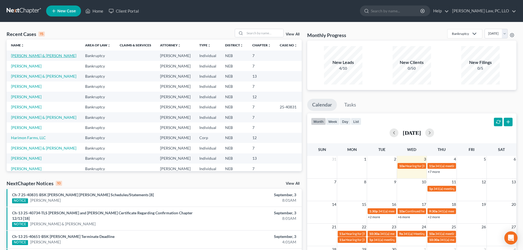
click at [43, 56] on link "[PERSON_NAME] & [PERSON_NAME]" at bounding box center [43, 55] width 65 height 5
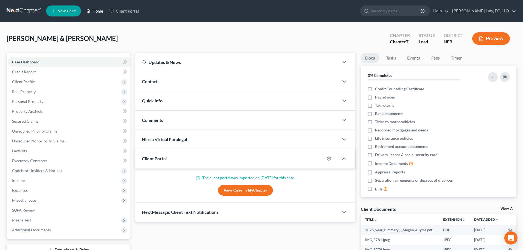
click at [94, 13] on link "Home" at bounding box center [94, 11] width 23 height 10
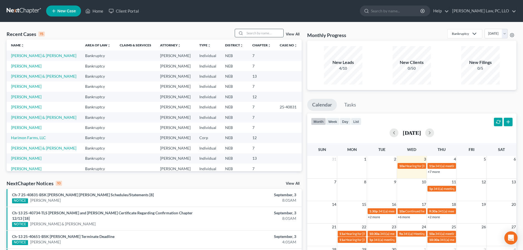
click at [256, 34] on input "search" at bounding box center [264, 33] width 38 height 8
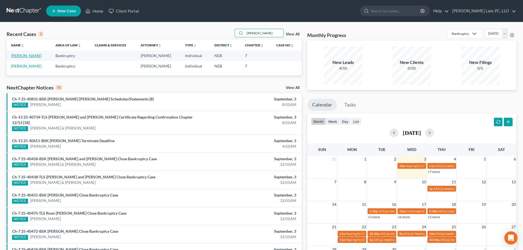
type input "[PERSON_NAME]"
click at [29, 57] on link "[PERSON_NAME]" at bounding box center [26, 55] width 30 height 5
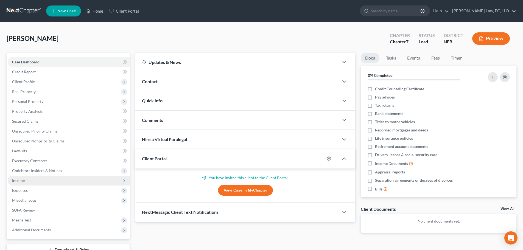
click at [28, 182] on span "Income" at bounding box center [69, 181] width 122 height 10
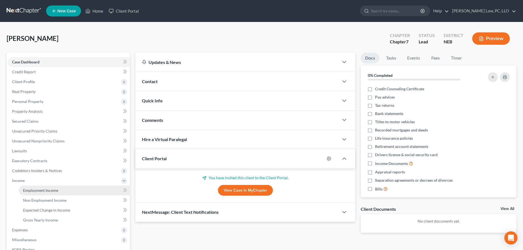
click at [31, 190] on span "Employment Income" at bounding box center [40, 190] width 35 height 5
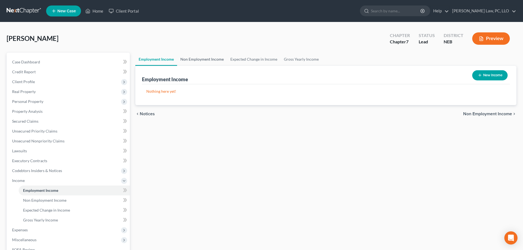
click at [199, 64] on link "Non Employment Income" at bounding box center [202, 59] width 50 height 13
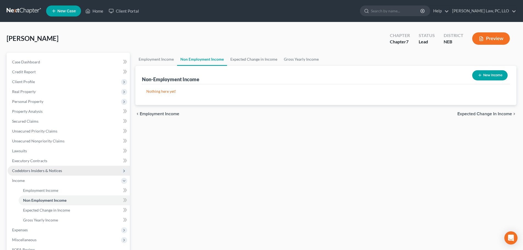
click at [45, 168] on span "Codebtors Insiders & Notices" at bounding box center [37, 170] width 50 height 5
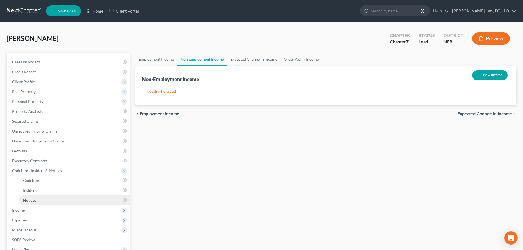
click at [37, 200] on link "Notices" at bounding box center [74, 200] width 111 height 10
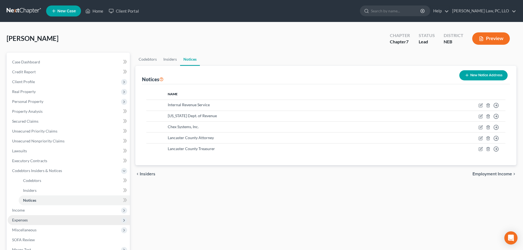
click at [28, 219] on span "Expenses" at bounding box center [69, 220] width 122 height 10
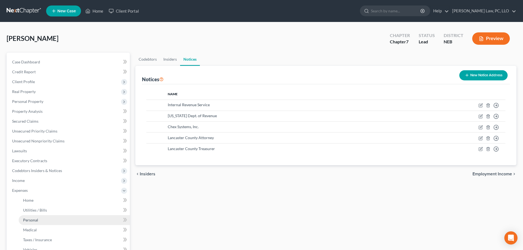
click at [29, 225] on link "Personal" at bounding box center [74, 220] width 111 height 10
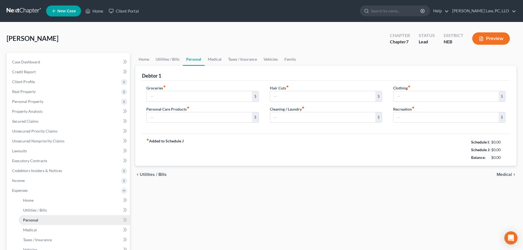
type input "0.00"
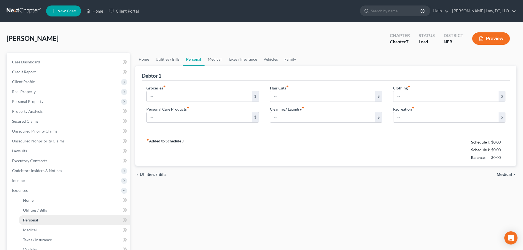
type input "0.00"
click at [94, 12] on link "Home" at bounding box center [94, 11] width 23 height 10
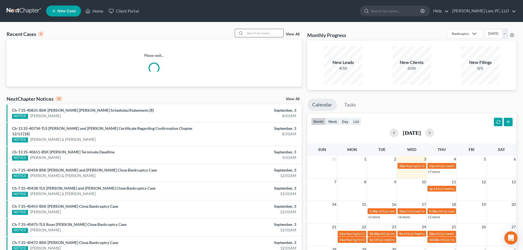
click at [266, 34] on input "search" at bounding box center [264, 33] width 38 height 8
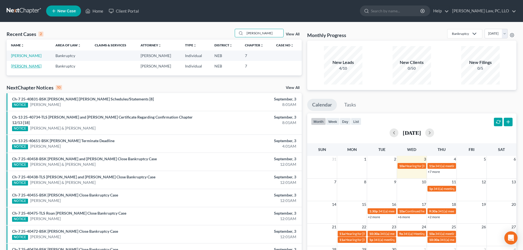
type input "[PERSON_NAME]"
click at [24, 66] on link "[PERSON_NAME]" at bounding box center [26, 66] width 30 height 5
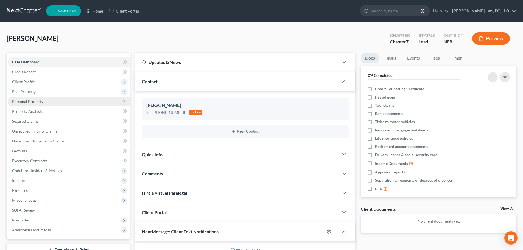
scroll to position [79, 0]
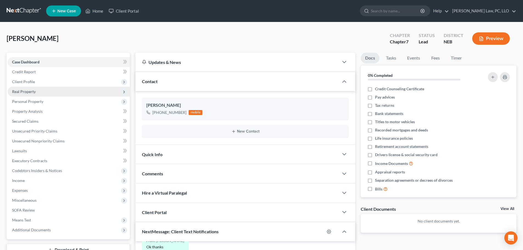
click at [32, 93] on span "Real Property" at bounding box center [24, 91] width 24 height 5
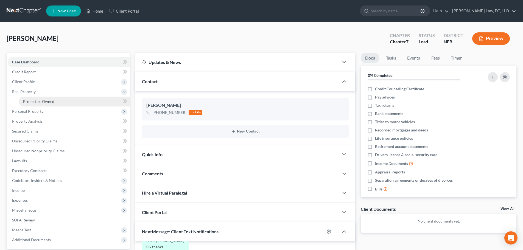
click at [33, 102] on span "Properties Owned" at bounding box center [38, 101] width 31 height 5
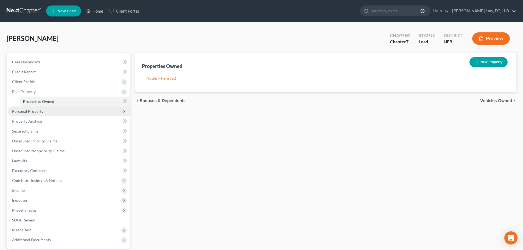
click at [33, 111] on span "Personal Property" at bounding box center [27, 111] width 31 height 5
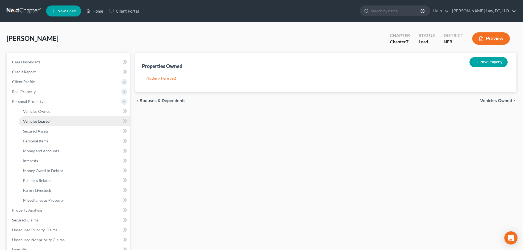
click at [36, 117] on link "Vehicles Leased" at bounding box center [74, 121] width 111 height 10
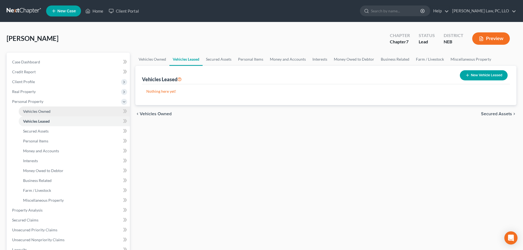
click at [34, 112] on span "Vehicles Owned" at bounding box center [36, 111] width 27 height 5
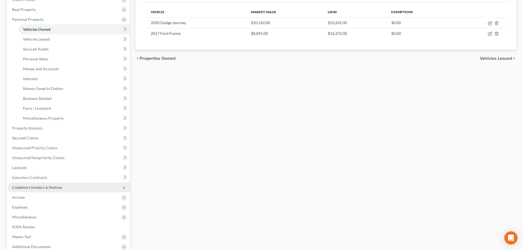
scroll to position [82, 0]
click at [39, 197] on span "Income" at bounding box center [69, 197] width 122 height 10
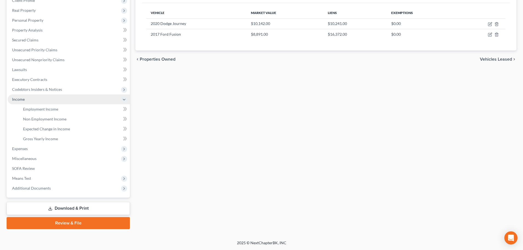
scroll to position [81, 0]
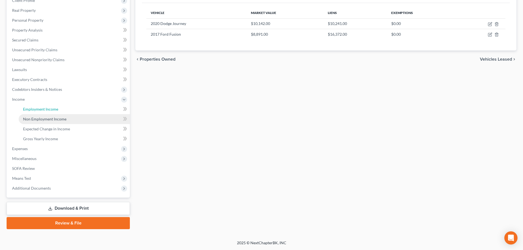
click at [43, 112] on link "Employment Income" at bounding box center [74, 109] width 111 height 10
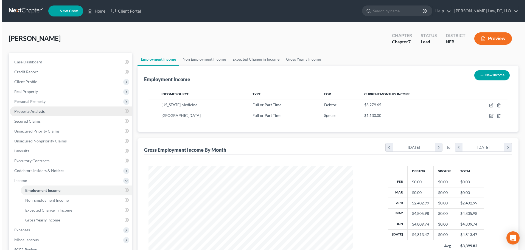
scroll to position [102, 216]
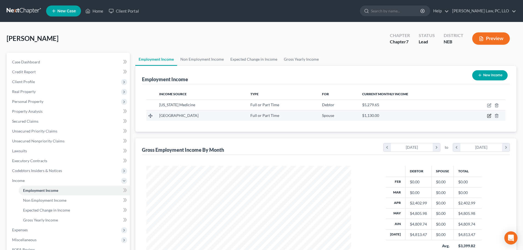
click at [489, 116] on icon "button" at bounding box center [489, 116] width 4 height 4
select select "0"
select select "30"
select select "0"
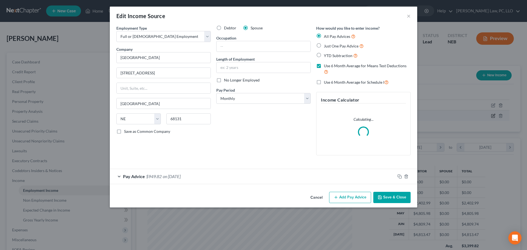
scroll to position [103, 218]
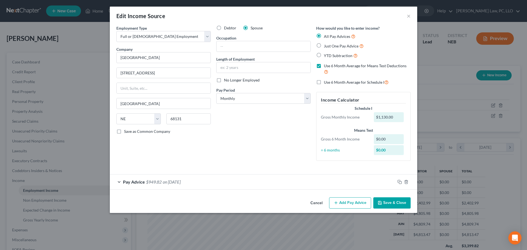
click at [353, 204] on button "Add Pay Advice" at bounding box center [350, 203] width 42 height 12
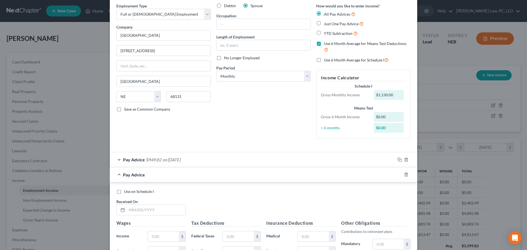
scroll to position [110, 0]
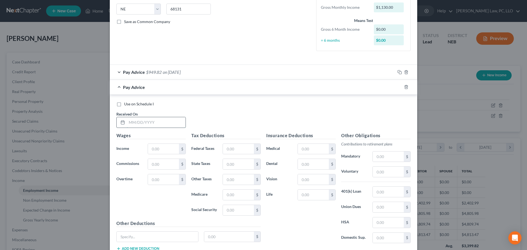
click at [140, 121] on input "text" at bounding box center [156, 122] width 59 height 10
drag, startPoint x: 403, startPoint y: 88, endPoint x: 217, endPoint y: 88, distance: 185.3
click at [404, 88] on icon "button" at bounding box center [406, 87] width 4 height 4
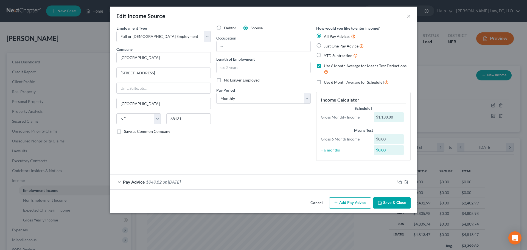
scroll to position [0, 0]
click at [208, 184] on div "Pay Advice $949.82 on [DATE]" at bounding box center [253, 182] width 286 height 15
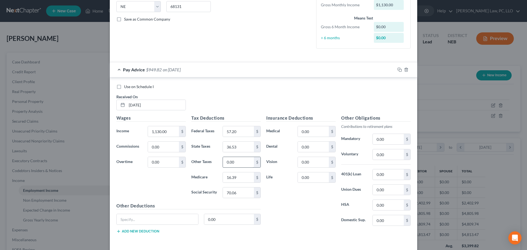
scroll to position [135, 0]
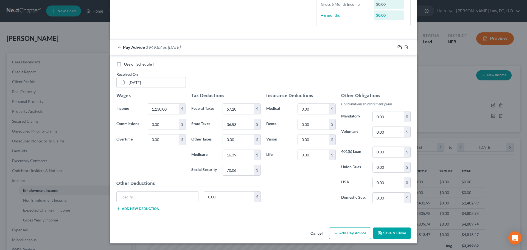
click at [399, 47] on icon "button" at bounding box center [400, 47] width 4 height 4
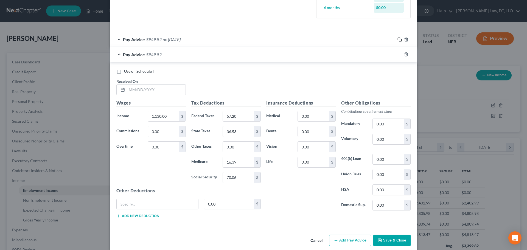
scroll to position [150, 0]
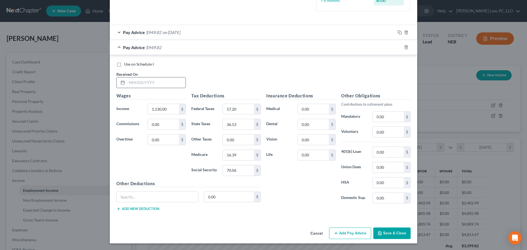
click at [149, 82] on input "text" at bounding box center [156, 82] width 59 height 10
click at [138, 81] on input "text" at bounding box center [156, 82] width 59 height 10
type input "[DATE]"
type input "885.00"
type input "30.81"
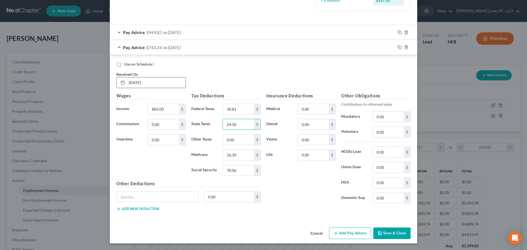
type input "24.50"
type input "12.83"
type input "54.87"
drag, startPoint x: 313, startPoint y: 107, endPoint x: 321, endPoint y: 98, distance: 11.5
click at [313, 107] on input "0.00" at bounding box center [313, 109] width 31 height 10
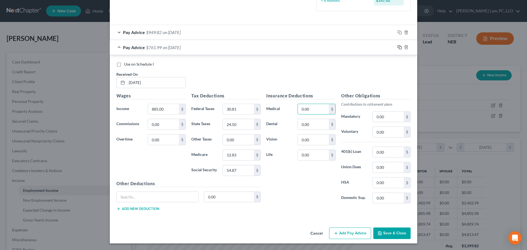
click at [398, 49] on icon "button" at bounding box center [400, 47] width 4 height 4
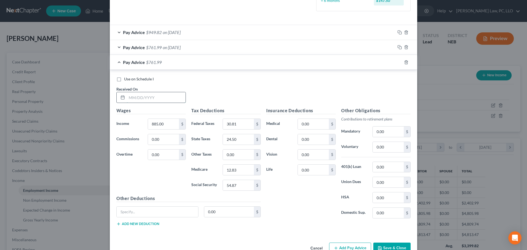
click at [158, 98] on input "text" at bounding box center [156, 97] width 59 height 10
type input "[DATE]"
click at [398, 62] on icon "button" at bounding box center [400, 62] width 4 height 4
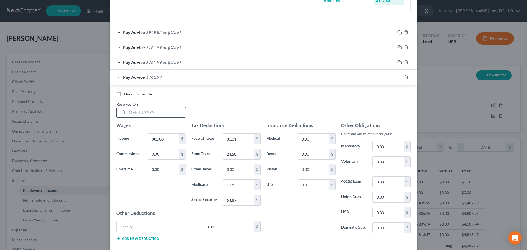
click at [141, 113] on input "text" at bounding box center [156, 112] width 59 height 10
type input "[DATE]"
type input "755.00"
type input "17.81"
type input "19.04"
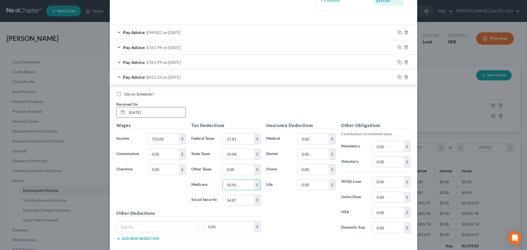
type input "10.95"
type input "46.81"
click at [398, 77] on icon "button" at bounding box center [399, 76] width 2 height 2
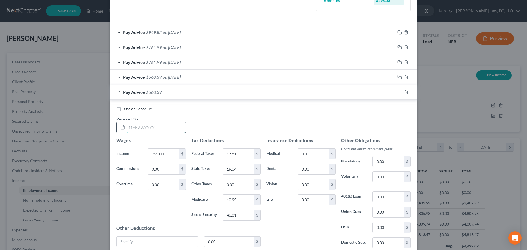
click at [149, 127] on input "text" at bounding box center [156, 127] width 59 height 10
type input "[DATE]"
type input "830.00"
type input "25.31"
type input "21.80"
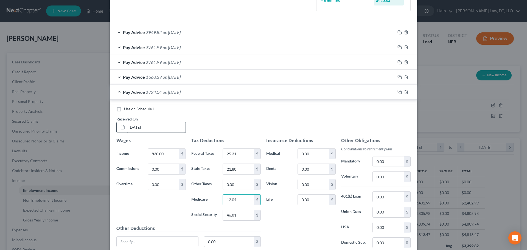
type input "12.04"
type input "51.46"
click at [398, 93] on icon "button" at bounding box center [400, 92] width 4 height 4
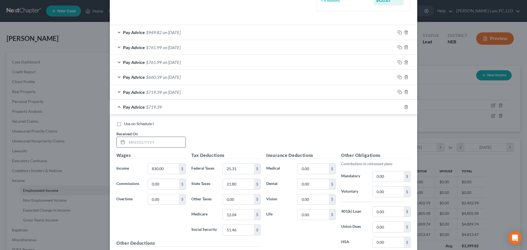
click at [147, 142] on input "text" at bounding box center [156, 142] width 59 height 10
type input "[DATE]"
type input "775.00"
type input "19.81"
type input "19.69"
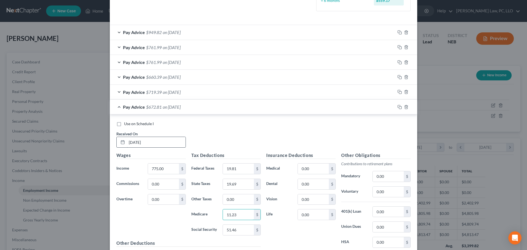
type input "11.23"
type input "48.05"
click at [399, 107] on rect "button" at bounding box center [400, 108] width 2 height 2
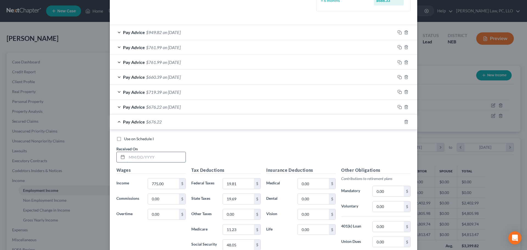
click at [138, 155] on input "text" at bounding box center [156, 157] width 59 height 10
type input "[DATE]"
type input "880.00"
type input "30.31"
type input "24.26"
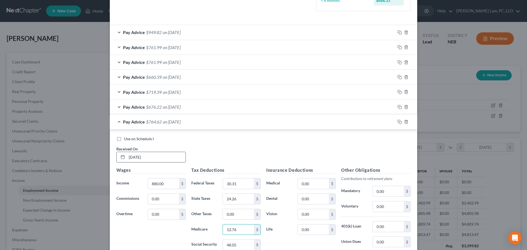
type input "12.76"
type input "54.56"
click at [398, 122] on icon "button" at bounding box center [400, 122] width 4 height 4
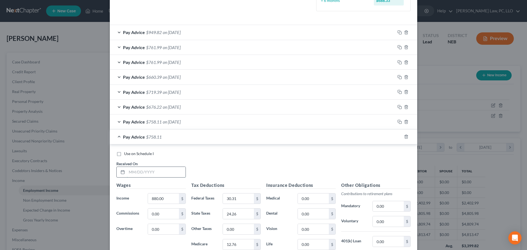
click at [148, 169] on input "text" at bounding box center [156, 172] width 59 height 10
type input "[DATE]"
type input "765.00"
type input "18.81"
type input "19.36"
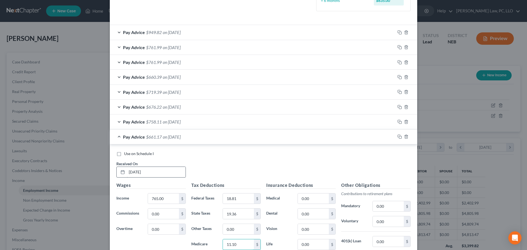
type input "11.10"
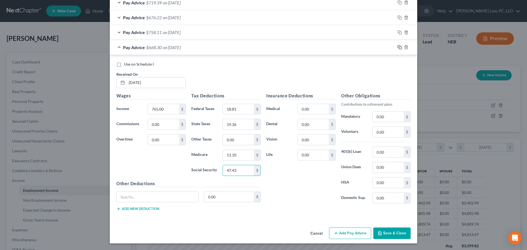
type input "47.43"
click at [398, 49] on icon "button" at bounding box center [400, 47] width 4 height 4
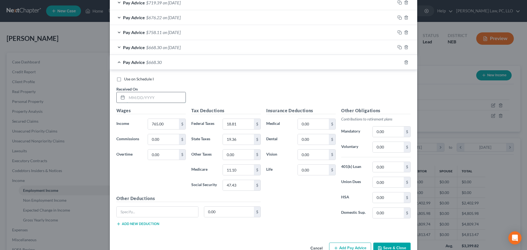
click at [146, 100] on input "text" at bounding box center [156, 97] width 59 height 10
type input "[DATE]"
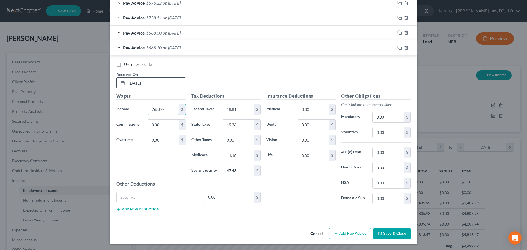
scroll to position [254, 0]
click at [158, 112] on input "765.00" at bounding box center [163, 109] width 31 height 10
click at [157, 111] on input "765.00" at bounding box center [163, 109] width 31 height 10
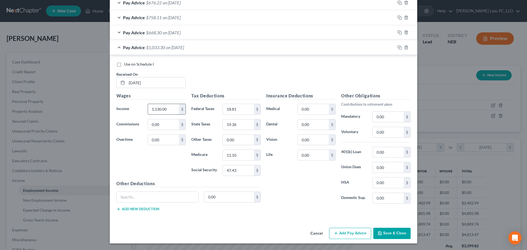
type input "1,130.00"
type input "57.20"
type input "36.53"
type input "16.38"
type input "70.06"
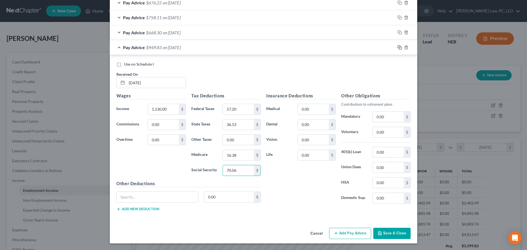
click at [399, 48] on icon "button" at bounding box center [400, 47] width 4 height 4
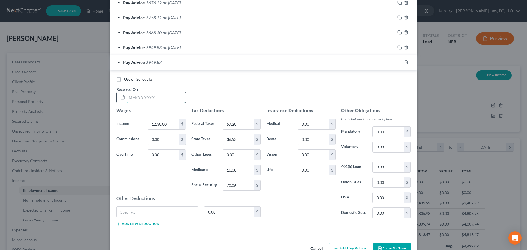
click at [140, 95] on input "text" at bounding box center [156, 98] width 59 height 10
type input "[DATE]"
type input "910.00"
type input "33.31"
type input "25.73"
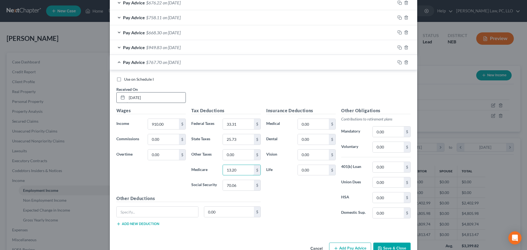
type input "13.20"
type input "56.42"
click at [399, 64] on rect "button" at bounding box center [400, 63] width 2 height 2
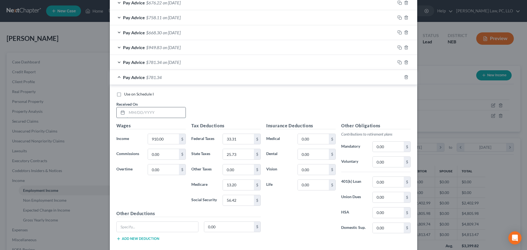
click at [137, 109] on input "text" at bounding box center [156, 112] width 59 height 10
type input "[DATE]"
type input "875.00"
type input "29.81"
type input "24.01"
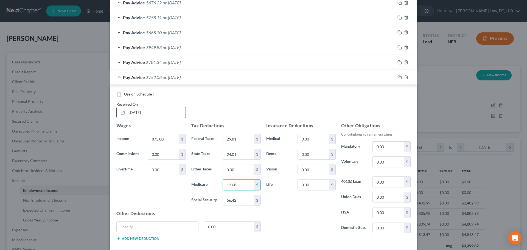
type input "12.68"
type input "54.25"
click at [399, 77] on rect "button" at bounding box center [400, 78] width 2 height 2
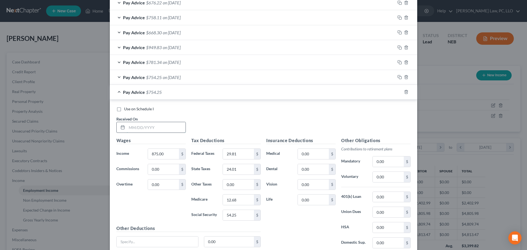
click at [153, 129] on input "text" at bounding box center [156, 127] width 59 height 10
type input "[DATE]"
type input "906.13"
type input "32.92"
type input "25.54"
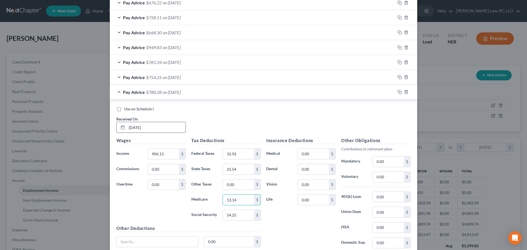
type input "13.14"
type input "56.18"
click at [398, 93] on icon "button" at bounding box center [400, 92] width 4 height 4
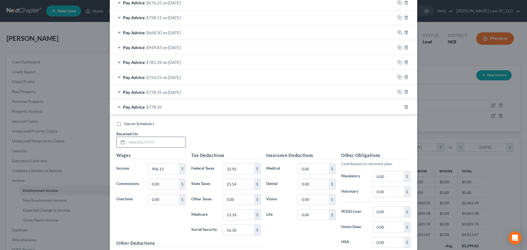
click at [141, 141] on input "text" at bounding box center [156, 142] width 59 height 10
type input "[DATE]"
type input "948.13"
type input "37.12"
type input "27.60"
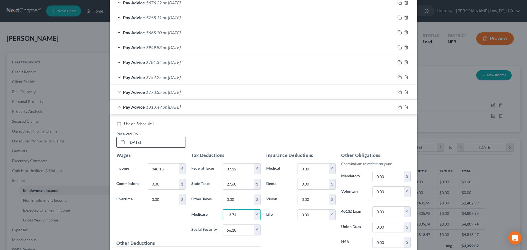
type input "13.74"
type input "58.78"
click at [116, 107] on div "Pay Advice $810.89 on [DATE]" at bounding box center [253, 107] width 286 height 15
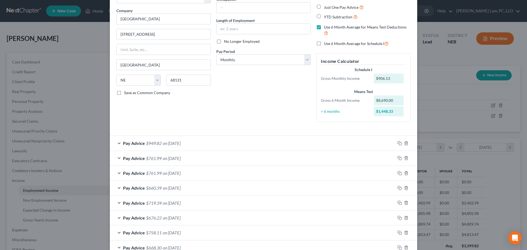
scroll to position [0, 0]
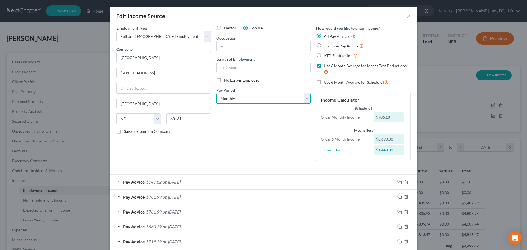
click at [252, 101] on select "Select Monthly Twice Monthly Every Other Week Weekly" at bounding box center [263, 98] width 94 height 11
select select "2"
click at [216, 93] on select "Select Monthly Twice Monthly Every Other Week Weekly" at bounding box center [263, 98] width 94 height 11
click at [324, 83] on label "Use 6 Month Average for Schedule I" at bounding box center [356, 82] width 65 height 6
click at [326, 83] on input "Use 6 Month Average for Schedule I" at bounding box center [328, 81] width 4 height 4
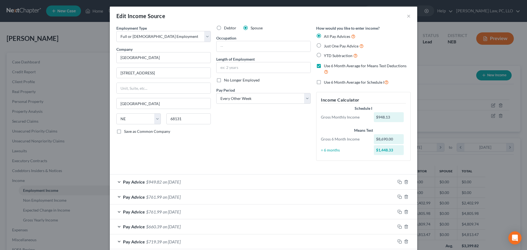
checkbox input "true"
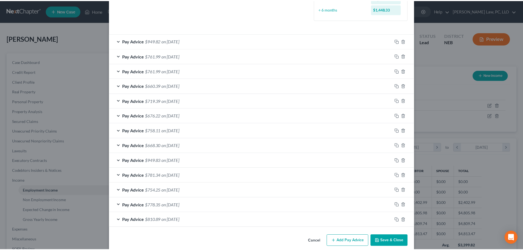
scroll to position [160, 0]
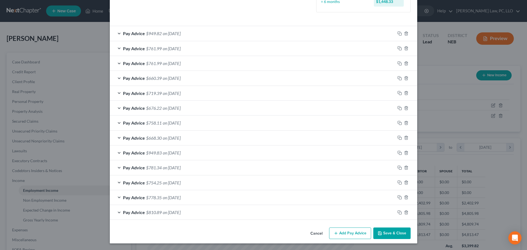
click at [385, 231] on button "Save & Close" at bounding box center [391, 234] width 37 height 12
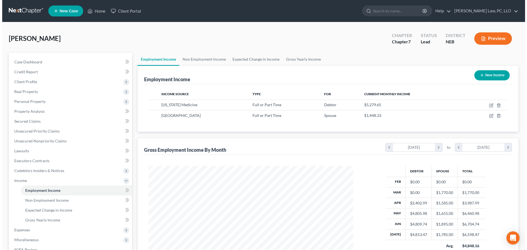
scroll to position [274428, 274314]
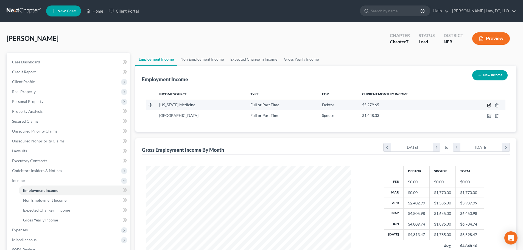
click at [489, 105] on icon "button" at bounding box center [489, 104] width 2 height 2
select select "0"
select select "30"
select select "2"
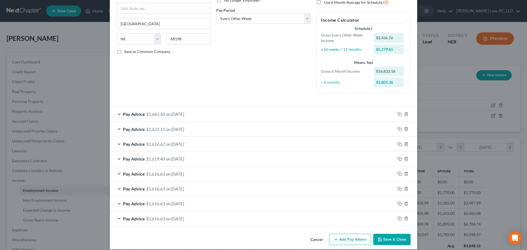
scroll to position [86, 0]
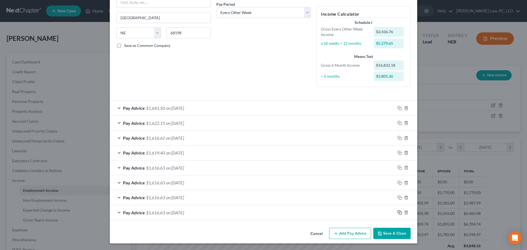
click at [398, 213] on icon "button" at bounding box center [400, 212] width 4 height 4
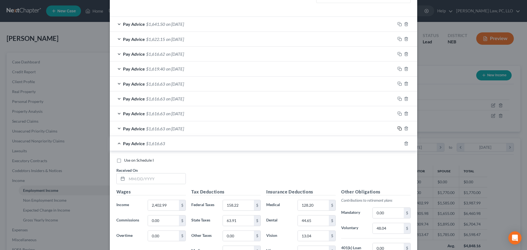
scroll to position [196, 0]
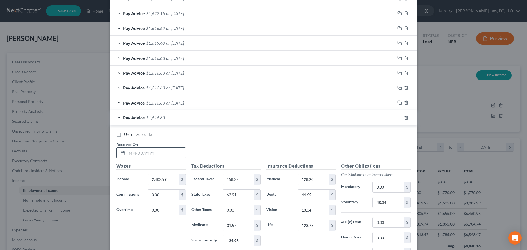
click at [146, 153] on input "text" at bounding box center [156, 153] width 59 height 10
type input "[DATE]"
type input "2,401.61"
type input "158.22"
type input "63.91"
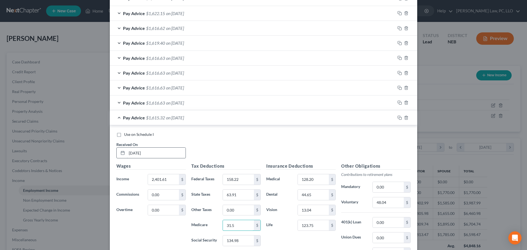
type input "31.57"
type input "134.98"
click at [387, 204] on input "48.04" at bounding box center [388, 202] width 31 height 10
type input "48.04"
click at [399, 119] on rect "button" at bounding box center [400, 118] width 2 height 2
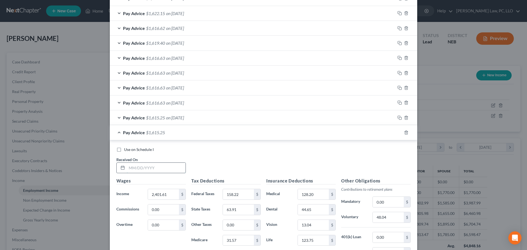
click at [159, 170] on input "text" at bounding box center [156, 168] width 59 height 10
type input "[DATE]"
click at [399, 134] on rect "button" at bounding box center [400, 133] width 2 height 2
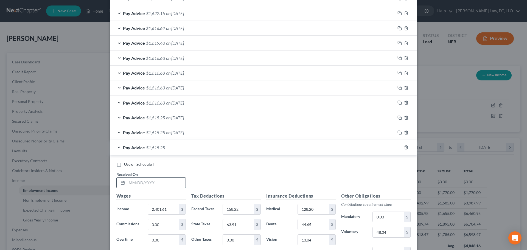
click at [152, 181] on input "text" at bounding box center [156, 183] width 59 height 10
type input "[DATE]"
click at [115, 147] on div "Pay Advice $1,615.25 on [DATE]" at bounding box center [253, 147] width 286 height 15
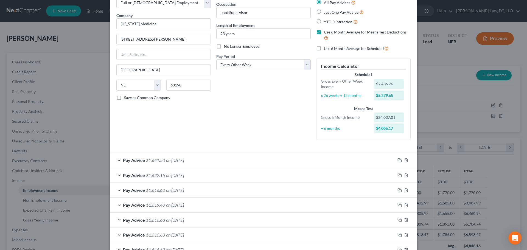
scroll to position [21, 0]
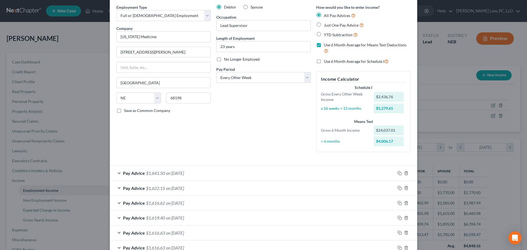
click at [324, 61] on label "Use 6 Month Average for Schedule I" at bounding box center [356, 61] width 65 height 6
click at [326, 61] on input "Use 6 Month Average for Schedule I" at bounding box center [328, 60] width 4 height 4
checkbox input "true"
click at [398, 171] on icon "button" at bounding box center [400, 172] width 4 height 4
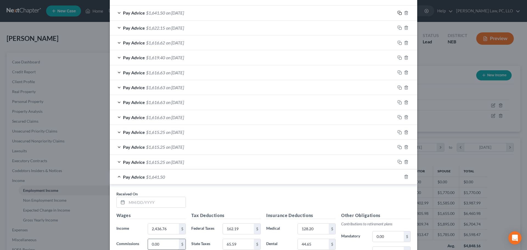
scroll to position [240, 0]
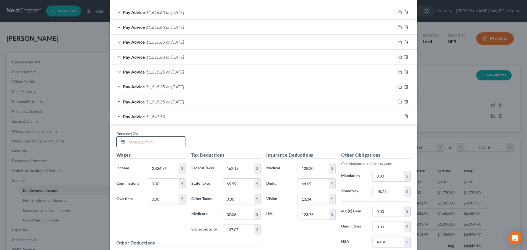
click at [146, 139] on input "text" at bounding box center [156, 142] width 59 height 10
type input "[DATE]"
type input "2,420.81"
type input "160.41"
type input "64.86"
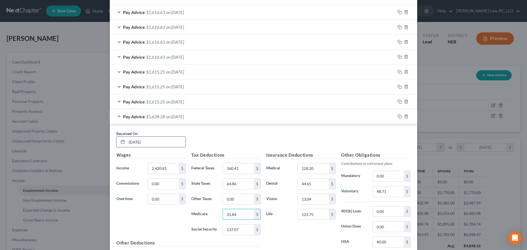
type input "31.84"
type input "136.17"
click at [389, 192] on input "48.71" at bounding box center [388, 191] width 31 height 10
type input "48.42"
click at [310, 228] on div "Insurance Deductions Medical 128.20 $ Dental 44.65 $ Vision 13.04 $ Life 123.75…" at bounding box center [301, 210] width 75 height 116
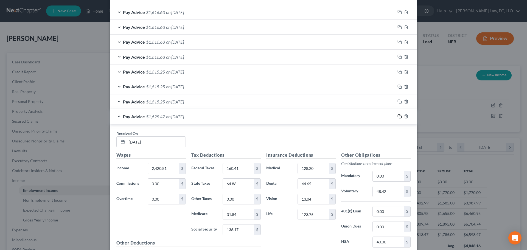
click at [399, 116] on icon "button" at bounding box center [400, 116] width 4 height 4
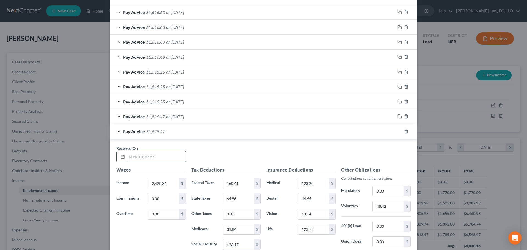
click at [138, 158] on input "text" at bounding box center [156, 157] width 59 height 10
type input "[DATE]"
type input "2,416.61"
type input "159.98"
type input "64.65"
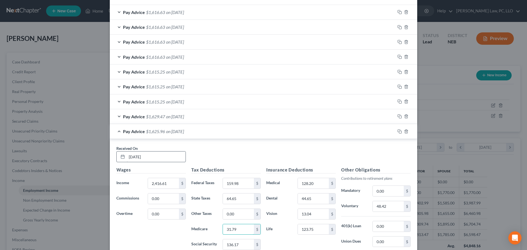
type input "31.79"
type input "135.91"
click at [393, 209] on input "48.42" at bounding box center [388, 206] width 31 height 10
type input "48.34"
click at [116, 131] on div "Pay Advice $1,626.30 on [DATE]" at bounding box center [253, 131] width 286 height 15
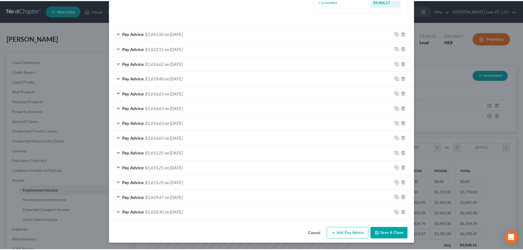
scroll to position [160, 0]
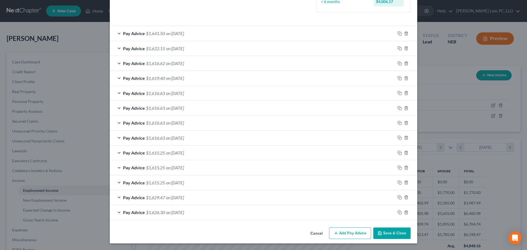
click at [387, 230] on button "Save & Close" at bounding box center [391, 234] width 37 height 12
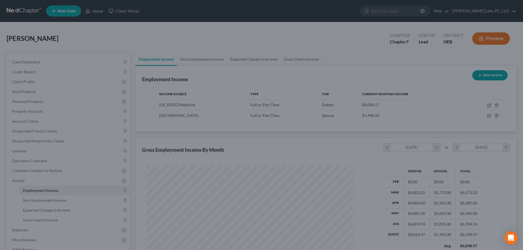
scroll to position [274428, 274314]
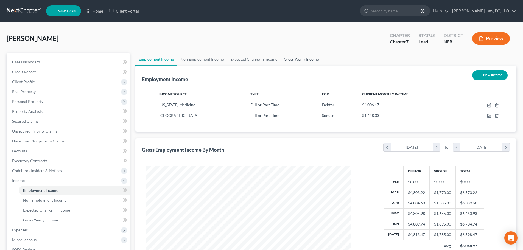
click at [299, 61] on link "Gross Yearly Income" at bounding box center [301, 59] width 41 height 13
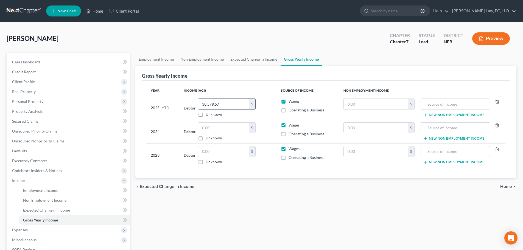
click at [217, 107] on input "38,579.57" at bounding box center [223, 104] width 51 height 10
type input "43,440.45"
drag, startPoint x: 224, startPoint y: 129, endPoint x: 203, endPoint y: 143, distance: 25.4
click at [224, 128] on input "text" at bounding box center [223, 128] width 51 height 10
drag, startPoint x: 211, startPoint y: 57, endPoint x: 213, endPoint y: 83, distance: 25.7
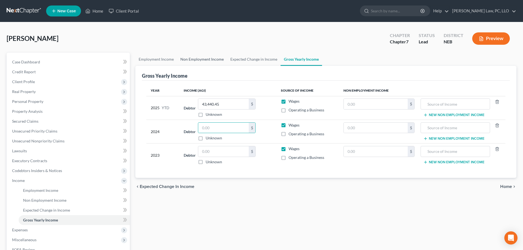
click at [211, 57] on link "Non Employment Income" at bounding box center [202, 59] width 50 height 13
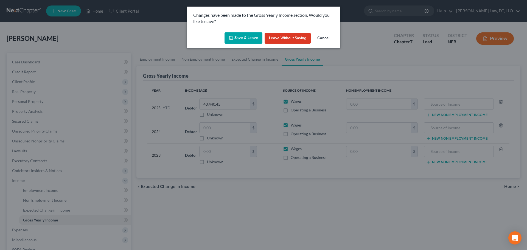
click at [258, 41] on button "Save & Leave" at bounding box center [244, 38] width 38 height 12
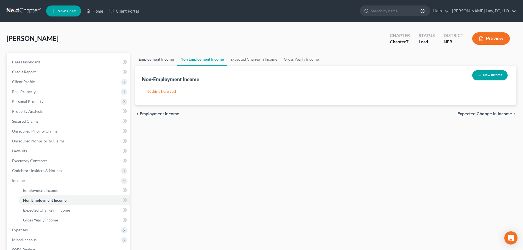
click at [147, 60] on link "Employment Income" at bounding box center [156, 59] width 42 height 13
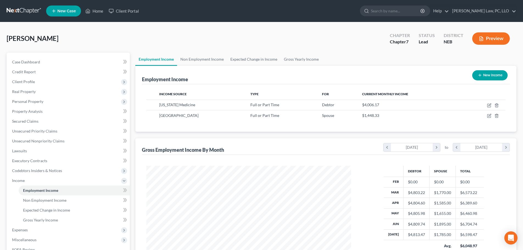
scroll to position [102, 216]
click at [35, 64] on link "Case Dashboard" at bounding box center [69, 62] width 122 height 10
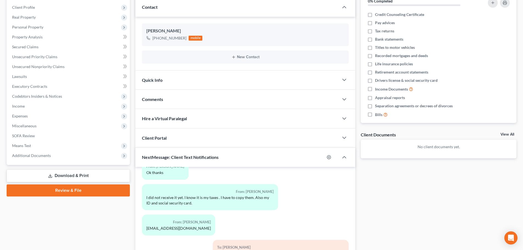
scroll to position [135, 0]
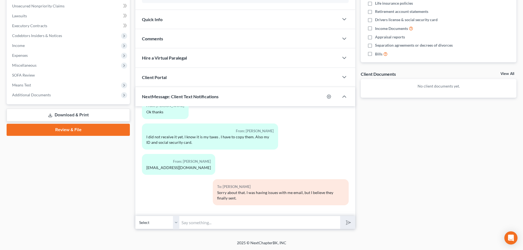
click at [207, 223] on input "text" at bounding box center [259, 222] width 161 height 13
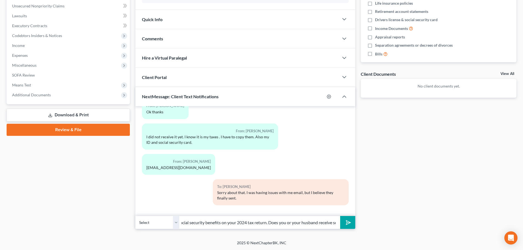
scroll to position [0, 59]
type input "[PERSON_NAME], there are social security benefits on your 2024 tax return. Does…"
click at [340, 216] on button "submit" at bounding box center [347, 222] width 15 height 13
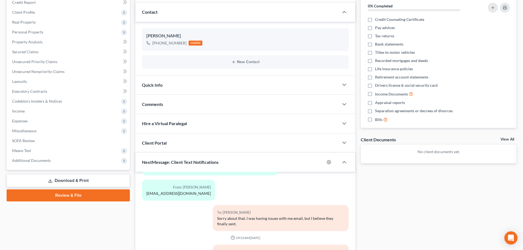
scroll to position [53, 0]
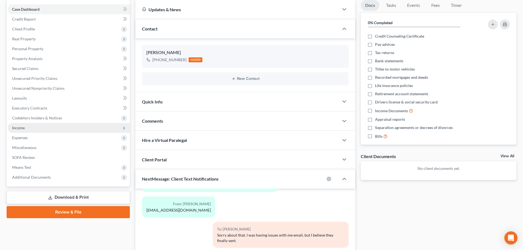
click at [29, 127] on span "Income" at bounding box center [69, 128] width 122 height 10
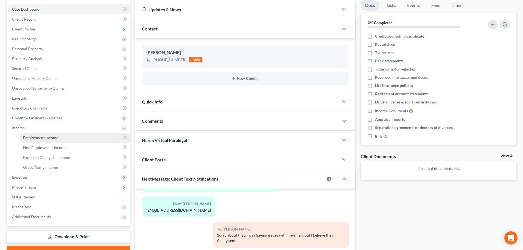
click at [40, 141] on link "Employment Income" at bounding box center [74, 138] width 111 height 10
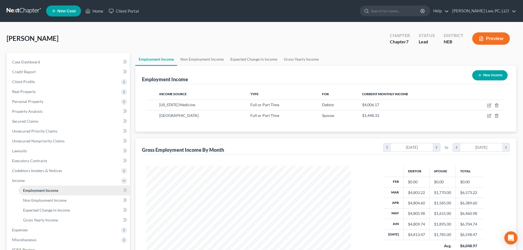
scroll to position [102, 216]
drag, startPoint x: 299, startPoint y: 58, endPoint x: 298, endPoint y: 50, distance: 8.0
click at [298, 58] on link "Gross Yearly Income" at bounding box center [301, 59] width 41 height 13
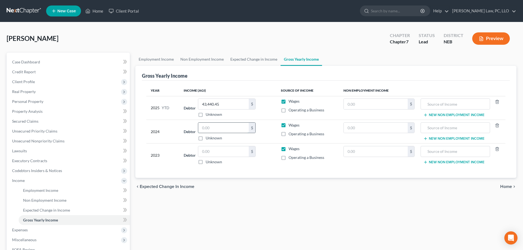
click at [225, 132] on input "text" at bounding box center [223, 128] width 51 height 10
type input "50,000.00"
click at [214, 151] on input "text" at bounding box center [223, 151] width 51 height 10
type input "50,000.00"
click at [243, 57] on link "Expected Change in Income" at bounding box center [254, 59] width 54 height 13
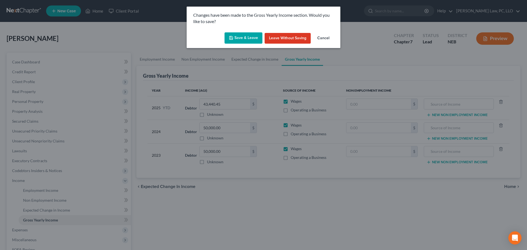
click at [248, 37] on button "Save & Leave" at bounding box center [244, 38] width 38 height 12
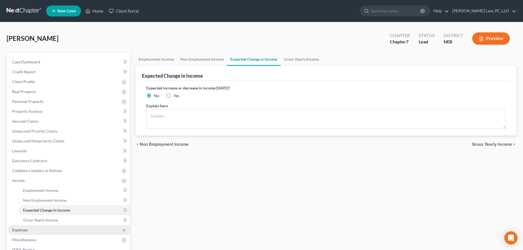
click at [38, 229] on span "Expenses" at bounding box center [69, 230] width 122 height 10
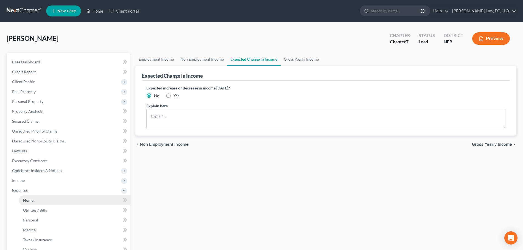
click at [35, 201] on link "Home" at bounding box center [74, 200] width 111 height 10
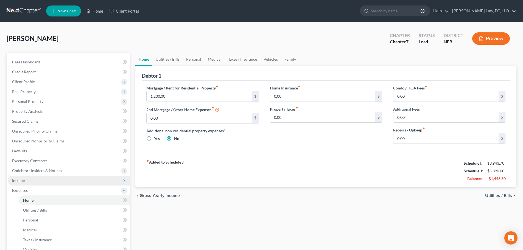
click at [34, 181] on span "Income" at bounding box center [69, 181] width 122 height 10
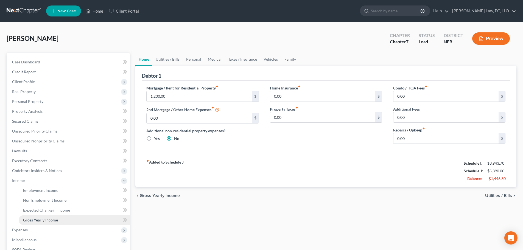
click at [35, 219] on span "Gross Yearly Income" at bounding box center [40, 220] width 35 height 5
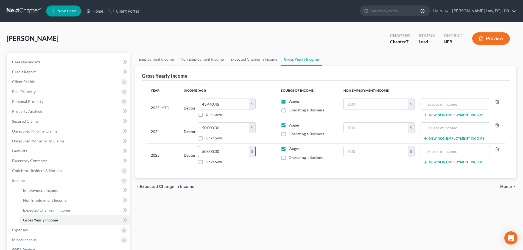
click at [228, 154] on input "50,000.00" at bounding box center [223, 151] width 51 height 10
type input "43,087.00"
click at [207, 201] on div "Employment Income Non Employment Income Expected Change in Income Gross Yearly …" at bounding box center [326, 182] width 387 height 258
click at [39, 179] on span "Income" at bounding box center [69, 181] width 122 height 10
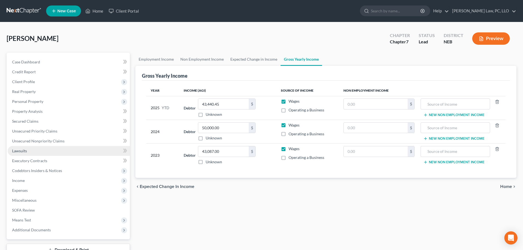
click at [22, 153] on span "Lawsuits" at bounding box center [19, 151] width 15 height 5
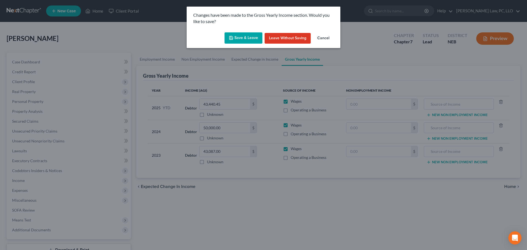
click at [238, 39] on button "Save & Leave" at bounding box center [244, 38] width 38 height 12
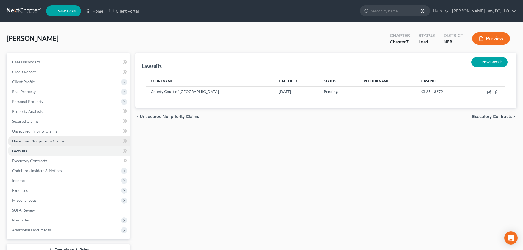
drag, startPoint x: 47, startPoint y: 138, endPoint x: 53, endPoint y: 141, distance: 6.6
click at [47, 138] on link "Unsecured Nonpriority Claims" at bounding box center [69, 141] width 122 height 10
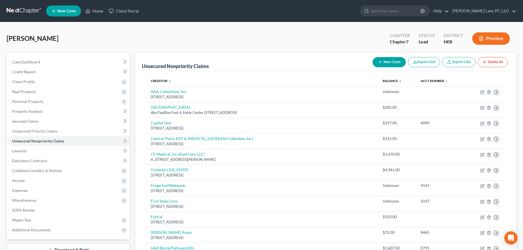
click at [376, 63] on button "New Claim" at bounding box center [389, 62] width 33 height 10
select select "0"
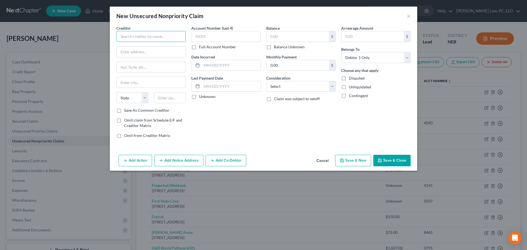
click at [137, 39] on input "text" at bounding box center [150, 36] width 69 height 11
type input "Midwest Regional Health Services, LLC"
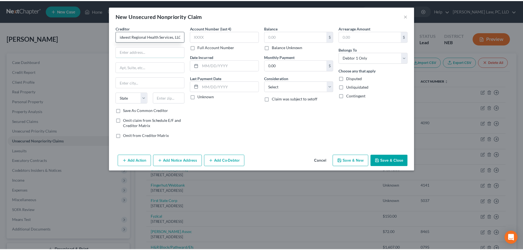
scroll to position [0, 0]
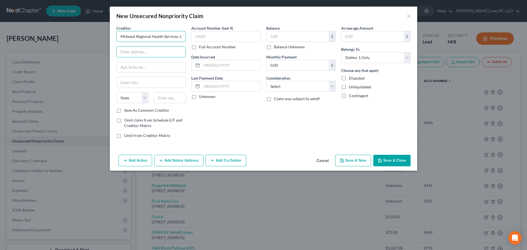
click at [141, 36] on input "Midwest Regional Health Services, LLC" at bounding box center [150, 36] width 69 height 11
click at [143, 51] on input "text" at bounding box center [151, 52] width 69 height 10
paste input "[STREET_ADDRESS]"
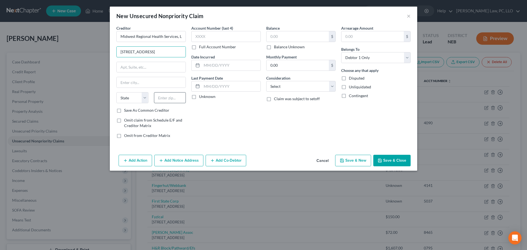
type input "[STREET_ADDRESS]"
click at [160, 96] on input "text" at bounding box center [170, 97] width 32 height 11
click at [150, 112] on label "Save As Common Creditor" at bounding box center [146, 110] width 45 height 5
click at [130, 111] on input "Save As Common Creditor" at bounding box center [128, 110] width 4 height 4
click at [279, 36] on input "text" at bounding box center [298, 36] width 62 height 10
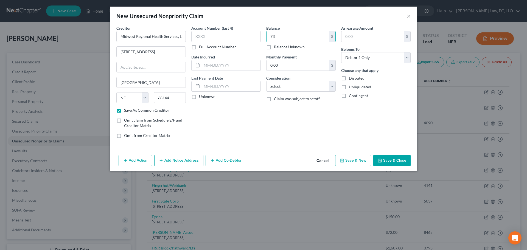
click at [388, 159] on button "Save & Close" at bounding box center [391, 161] width 37 height 12
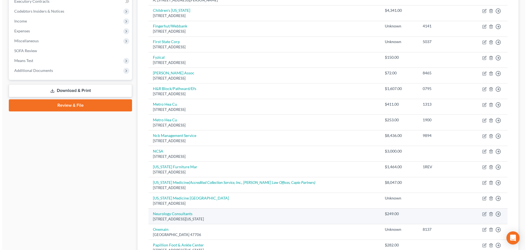
scroll to position [165, 0]
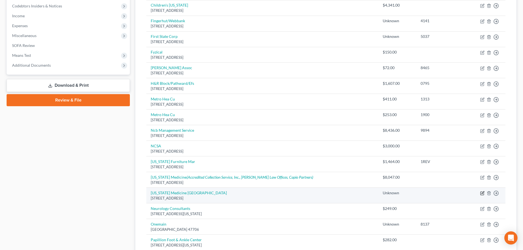
click at [483, 192] on icon "button" at bounding box center [483, 193] width 2 height 2
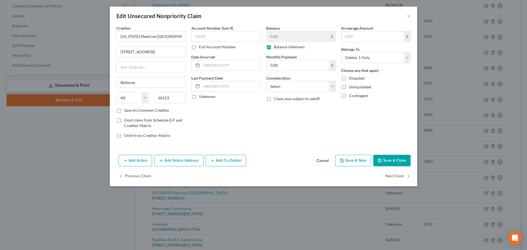
click at [290, 45] on label "Balance Unknown" at bounding box center [289, 46] width 31 height 5
click at [280, 45] on input "Balance Unknown" at bounding box center [278, 46] width 4 height 4
click at [290, 38] on input "0.00" at bounding box center [298, 36] width 62 height 10
click at [178, 160] on button "Add Notice Address" at bounding box center [178, 161] width 49 height 12
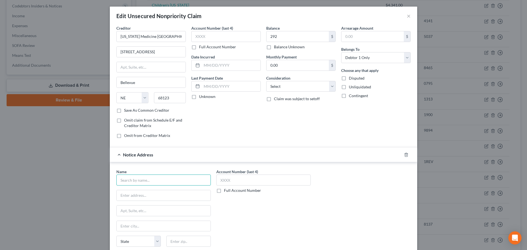
click at [159, 182] on input "text" at bounding box center [163, 180] width 94 height 11
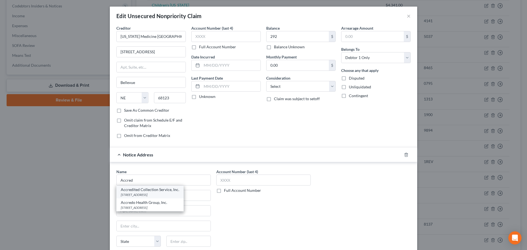
click at [156, 190] on div "Accredited Collection Service, Inc." at bounding box center [150, 189] width 58 height 5
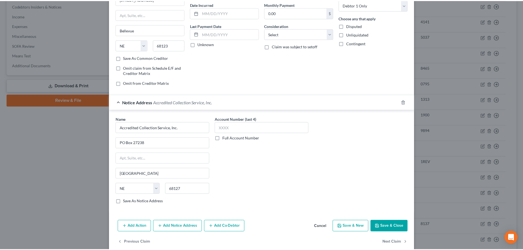
scroll to position [61, 0]
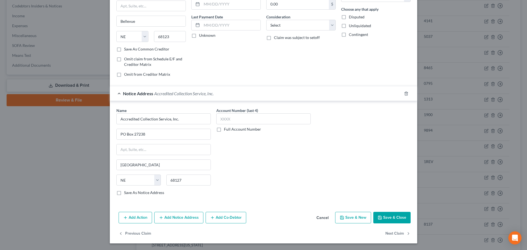
click at [385, 217] on button "Save & Close" at bounding box center [391, 218] width 37 height 12
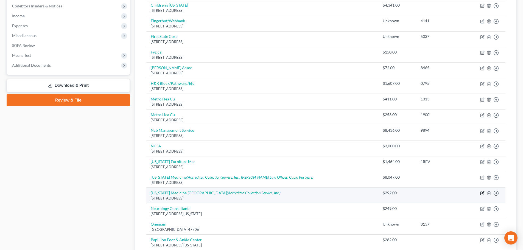
click at [482, 194] on icon "button" at bounding box center [482, 193] width 4 height 4
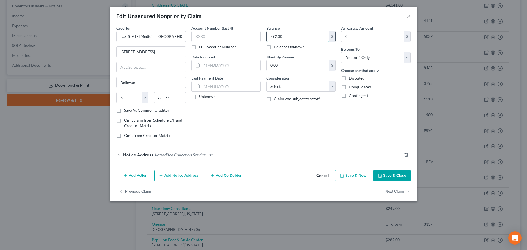
click at [307, 36] on input "292.00" at bounding box center [298, 36] width 62 height 10
click at [388, 175] on button "Save & Close" at bounding box center [391, 176] width 37 height 12
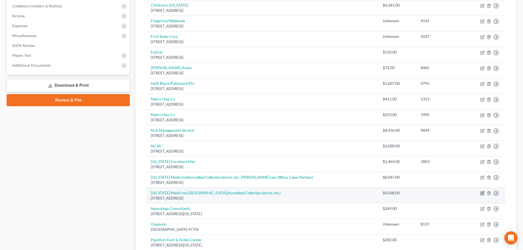
click at [484, 194] on icon "button" at bounding box center [482, 193] width 4 height 4
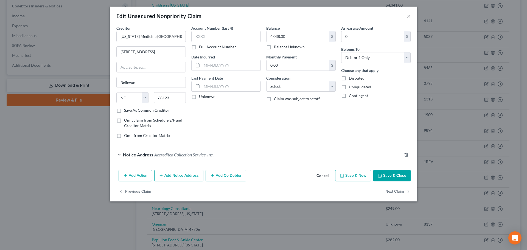
drag, startPoint x: 484, startPoint y: 194, endPoint x: 280, endPoint y: 107, distance: 222.1
click at [483, 192] on div "Edit Unsecured Nonpriority Claim × Creditor * [US_STATE] Medicine [GEOGRAPHIC_D…" at bounding box center [263, 125] width 527 height 250
click at [280, 37] on input "4,038.00" at bounding box center [298, 36] width 62 height 10
click at [398, 175] on button "Save & Close" at bounding box center [391, 176] width 37 height 12
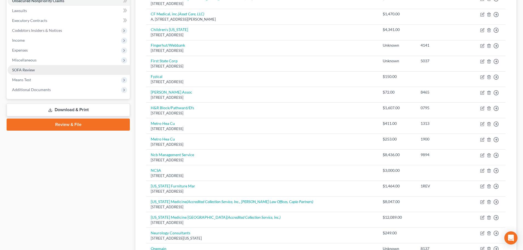
scroll to position [110, 0]
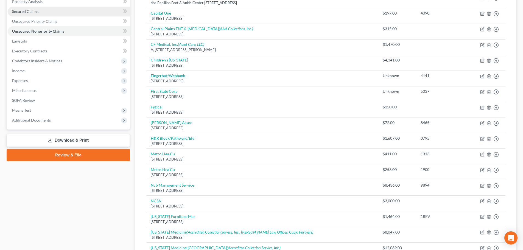
click at [33, 11] on span "Secured Claims" at bounding box center [25, 11] width 26 height 5
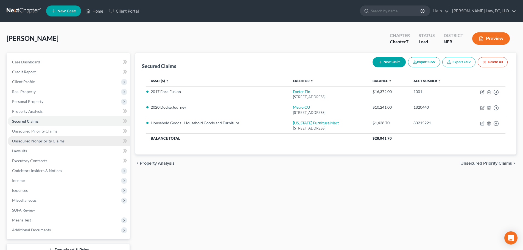
click at [43, 141] on span "Unsecured Nonpriority Claims" at bounding box center [38, 141] width 52 height 5
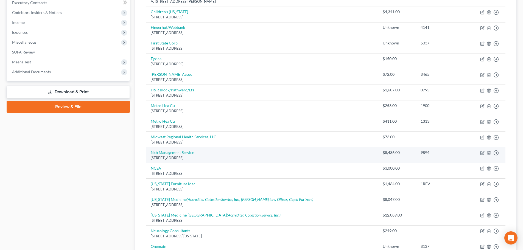
scroll to position [165, 0]
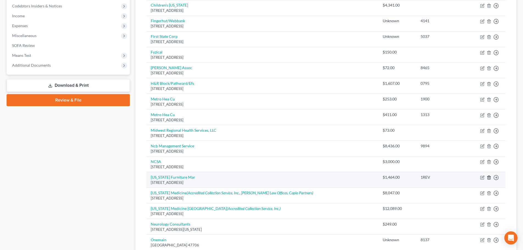
click at [488, 177] on polyline "button" at bounding box center [488, 177] width 3 height 0
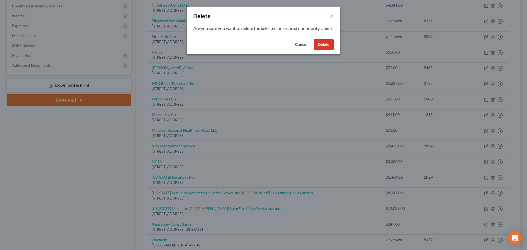
click at [328, 50] on button "Delete" at bounding box center [324, 44] width 20 height 11
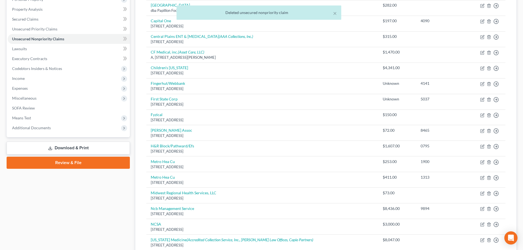
scroll to position [82, 0]
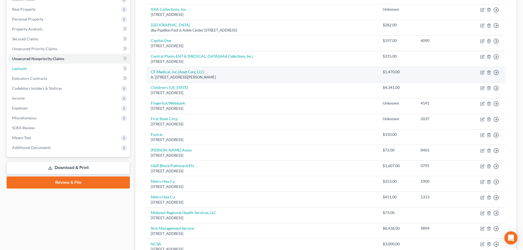
drag, startPoint x: 18, startPoint y: 70, endPoint x: 356, endPoint y: 73, distance: 337.7
click at [18, 70] on span "Lawsuits" at bounding box center [19, 68] width 15 height 5
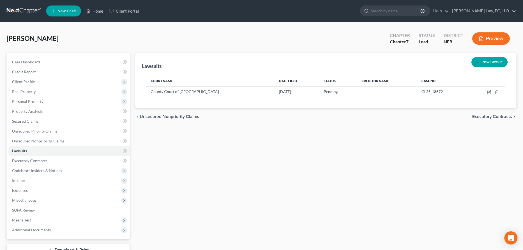
click at [488, 61] on button "New Lawsuit" at bounding box center [489, 62] width 36 height 10
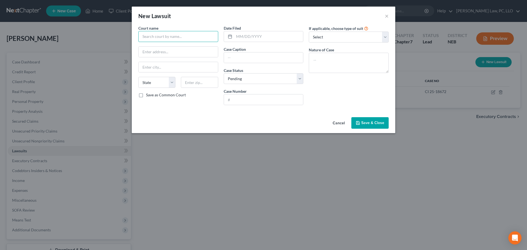
click at [161, 36] on input "text" at bounding box center [178, 36] width 80 height 11
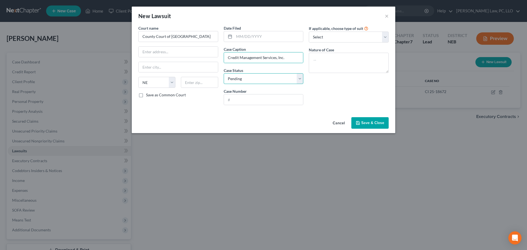
click at [275, 78] on select "Select Pending On Appeal Concluded" at bounding box center [264, 78] width 80 height 11
drag, startPoint x: 275, startPoint y: 78, endPoint x: 258, endPoint y: 93, distance: 22.6
click at [275, 78] on select "Select Pending On Appeal Concluded" at bounding box center [264, 78] width 80 height 11
click at [251, 103] on input "text" at bounding box center [263, 99] width 79 height 10
click at [315, 39] on select "Select Repossession Garnishment Foreclosure Attached, Seized, Or Levied Other" at bounding box center [349, 37] width 80 height 11
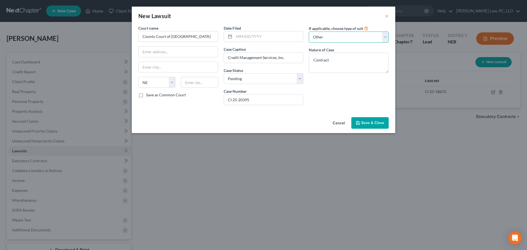
click at [309, 32] on select "Select Repossession Garnishment Foreclosure Attached, Seized, Or Levied Other" at bounding box center [349, 37] width 80 height 11
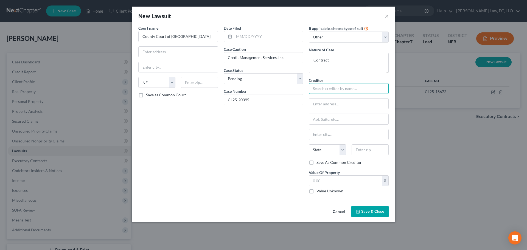
click at [318, 90] on input "text" at bounding box center [349, 88] width 80 height 11
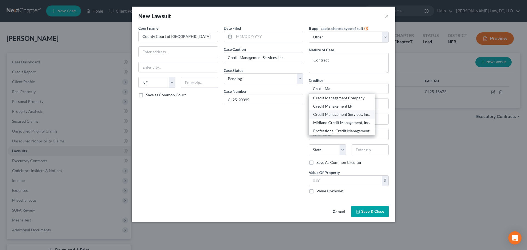
click at [342, 114] on div "Credit Management Services, Inc." at bounding box center [341, 114] width 57 height 5
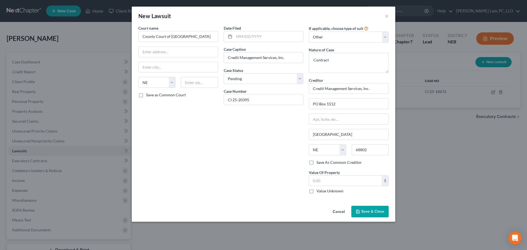
click at [316, 190] on div "Value Unknown" at bounding box center [349, 190] width 80 height 5
click at [317, 192] on label "Value Unknown" at bounding box center [330, 190] width 27 height 5
click at [319, 192] on input "Value Unknown" at bounding box center [321, 190] width 4 height 4
click at [362, 212] on span "Save & Close" at bounding box center [372, 211] width 23 height 5
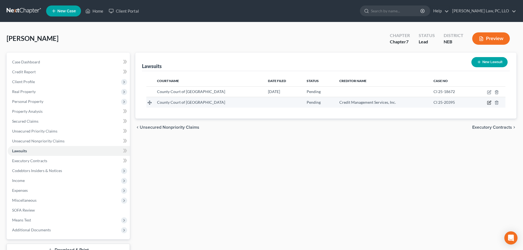
click at [490, 103] on icon "button" at bounding box center [489, 102] width 4 height 4
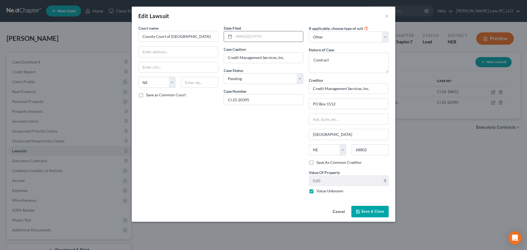
click at [251, 39] on input "text" at bounding box center [268, 36] width 69 height 10
click at [378, 215] on button "Save & Close" at bounding box center [369, 212] width 37 height 12
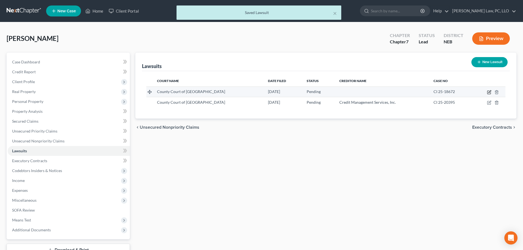
click at [490, 92] on icon "button" at bounding box center [489, 91] width 2 height 2
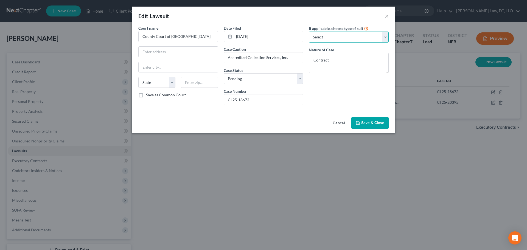
drag, startPoint x: 331, startPoint y: 36, endPoint x: 311, endPoint y: 89, distance: 57.4
click at [331, 35] on select "Select Repossession Garnishment Foreclosure Attached, Seized, Or Levied Other" at bounding box center [349, 37] width 80 height 11
click at [309, 32] on select "Select Repossession Garnishment Foreclosure Attached, Seized, Or Levied Other" at bounding box center [349, 37] width 80 height 11
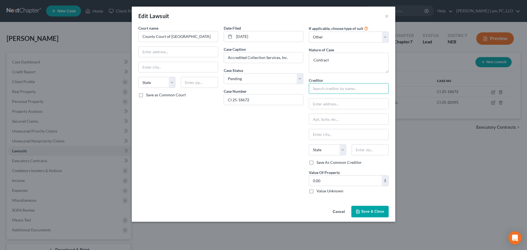
click at [329, 88] on input "text" at bounding box center [349, 88] width 80 height 11
drag, startPoint x: 327, startPoint y: 100, endPoint x: 332, endPoint y: 107, distance: 8.1
click at [327, 100] on div "Accredited Collection Service, Inc." at bounding box center [342, 97] width 58 height 5
click at [332, 191] on label "Value Unknown" at bounding box center [330, 190] width 27 height 5
click at [322, 191] on input "Value Unknown" at bounding box center [321, 190] width 4 height 4
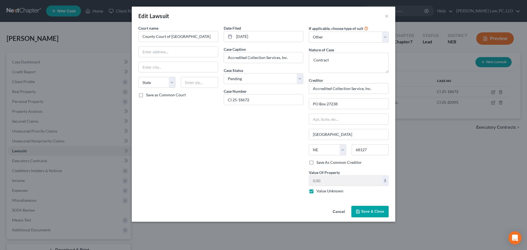
click at [358, 210] on polyline "button" at bounding box center [357, 210] width 1 height 1
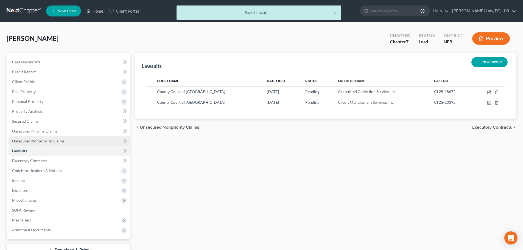
click at [33, 143] on span "Unsecured Nonpriority Claims" at bounding box center [38, 141] width 52 height 5
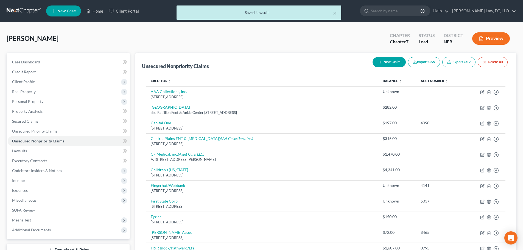
click at [385, 64] on button "New Claim" at bounding box center [389, 62] width 33 height 10
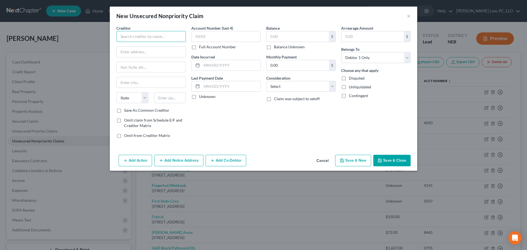
click at [157, 32] on input "text" at bounding box center [150, 36] width 69 height 11
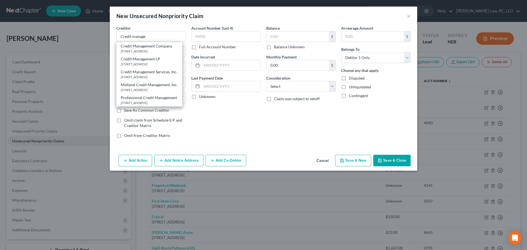
drag, startPoint x: 151, startPoint y: 77, endPoint x: 280, endPoint y: 102, distance: 132.1
click at [151, 75] on div "Credit Management Services, Inc." at bounding box center [149, 71] width 57 height 5
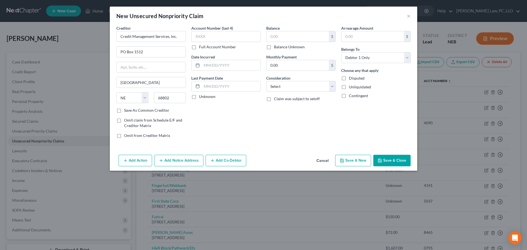
click at [284, 49] on label "Balance Unknown" at bounding box center [289, 46] width 31 height 5
click at [280, 48] on input "Balance Unknown" at bounding box center [278, 46] width 4 height 4
click at [382, 160] on icon "button" at bounding box center [380, 160] width 4 height 4
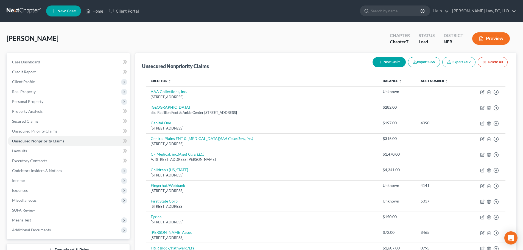
click at [384, 61] on button "New Claim" at bounding box center [389, 62] width 33 height 10
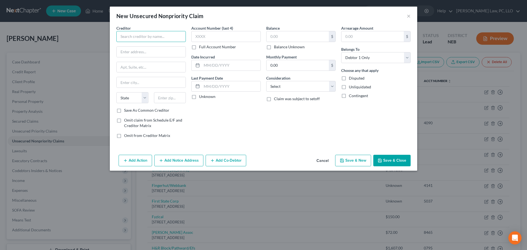
click at [154, 38] on input "text" at bounding box center [150, 36] width 69 height 11
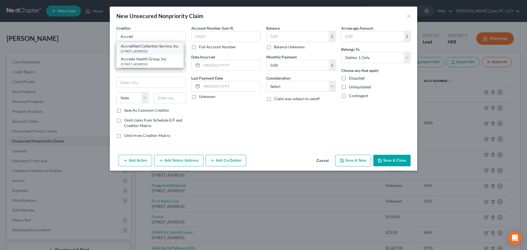
click at [152, 49] on div "[STREET_ADDRESS]" at bounding box center [150, 51] width 58 height 5
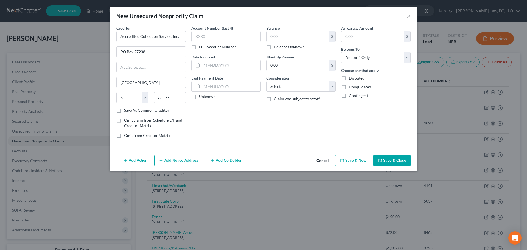
click at [288, 47] on label "Balance Unknown" at bounding box center [289, 46] width 31 height 5
click at [280, 47] on input "Balance Unknown" at bounding box center [278, 46] width 4 height 4
click at [388, 159] on button "Save & Close" at bounding box center [391, 161] width 37 height 12
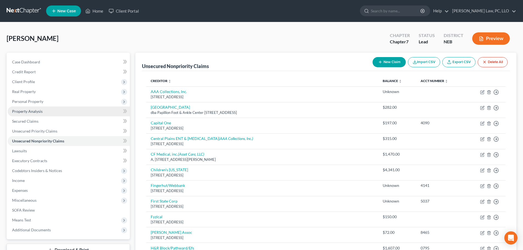
drag, startPoint x: 25, startPoint y: 103, endPoint x: 36, endPoint y: 113, distance: 15.2
click at [25, 103] on span "Personal Property" at bounding box center [27, 101] width 31 height 5
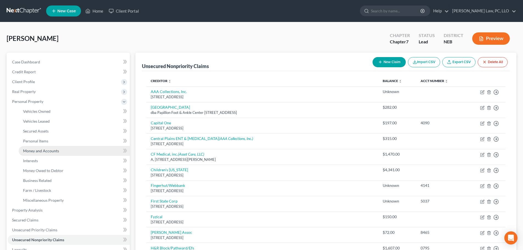
click at [44, 152] on span "Money and Accounts" at bounding box center [41, 151] width 36 height 5
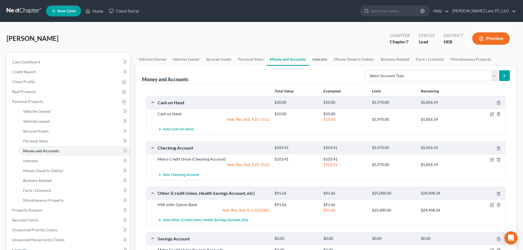
click at [323, 60] on link "Interests" at bounding box center [319, 59] width 21 height 13
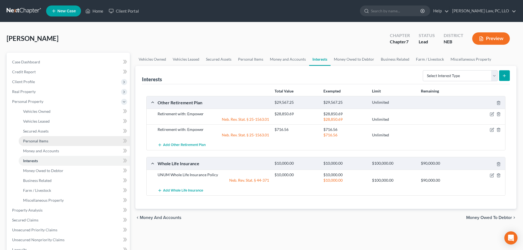
click at [41, 143] on link "Personal Items" at bounding box center [74, 141] width 111 height 10
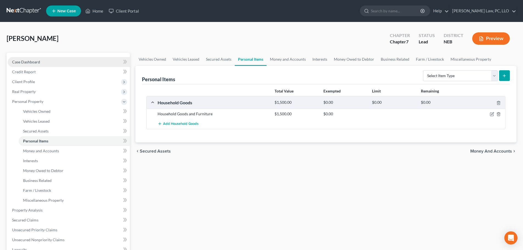
click at [41, 63] on link "Case Dashboard" at bounding box center [69, 62] width 122 height 10
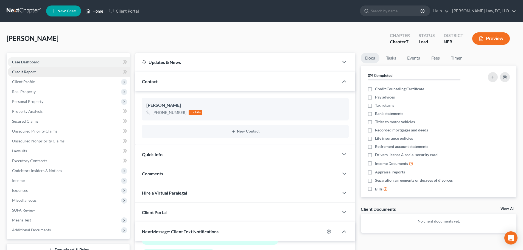
drag, startPoint x: 96, startPoint y: 11, endPoint x: 55, endPoint y: 75, distance: 76.4
click at [96, 11] on link "Home" at bounding box center [94, 11] width 23 height 10
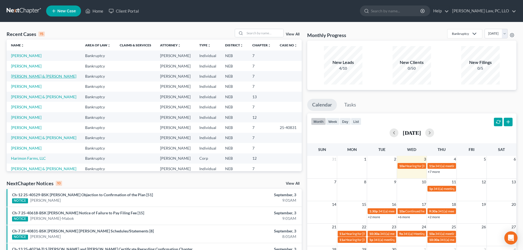
click at [48, 77] on link "[PERSON_NAME] & [PERSON_NAME]" at bounding box center [43, 76] width 65 height 5
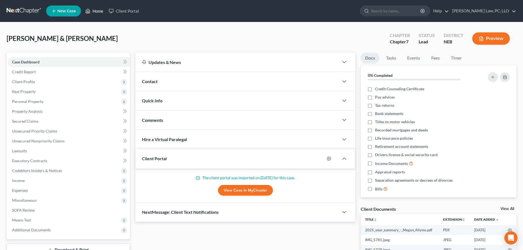
click at [93, 9] on link "Home" at bounding box center [94, 11] width 23 height 10
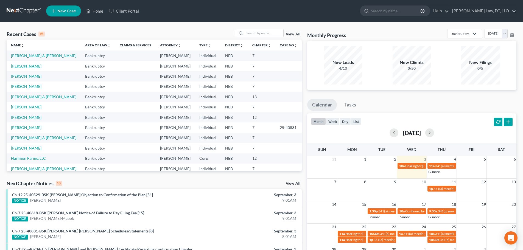
click at [30, 67] on link "[PERSON_NAME]" at bounding box center [26, 66] width 30 height 5
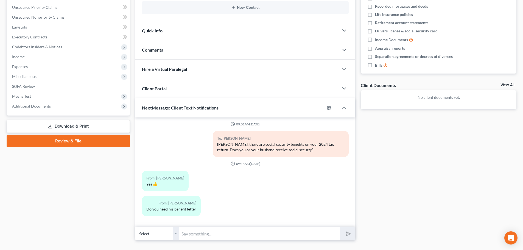
scroll to position [135, 0]
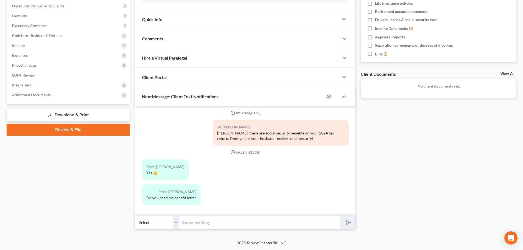
drag, startPoint x: 196, startPoint y: 225, endPoint x: 194, endPoint y: 224, distance: 3.0
click at [197, 224] on input "text" at bounding box center [259, 222] width 161 height 13
click at [349, 222] on icon "submit" at bounding box center [347, 223] width 8 height 8
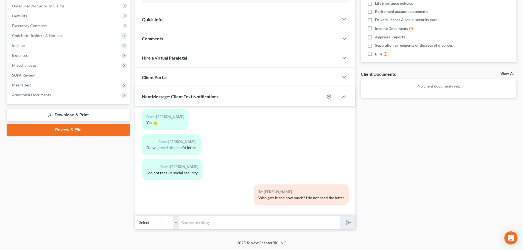
click at [192, 221] on input "text" at bounding box center [259, 222] width 161 height 13
click at [82, 206] on div "Case Dashboard Payments Invoices Payments Payments Credit Report Client Profile" at bounding box center [68, 74] width 129 height 312
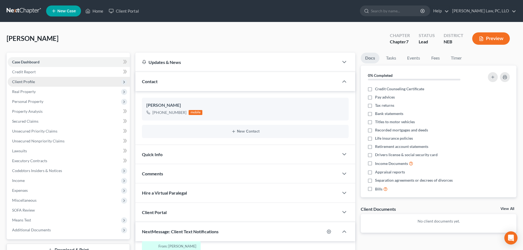
click at [35, 81] on span "Client Profile" at bounding box center [69, 82] width 122 height 10
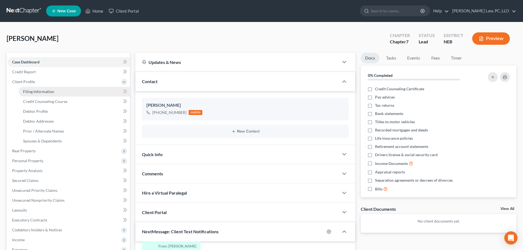
click at [35, 90] on span "Filing Information" at bounding box center [38, 91] width 31 height 5
select select "1"
select select "0"
select select "30"
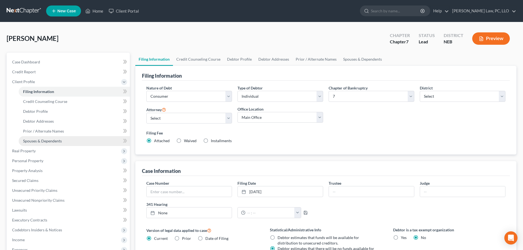
click at [44, 141] on span "Spouses & Dependents" at bounding box center [42, 141] width 39 height 5
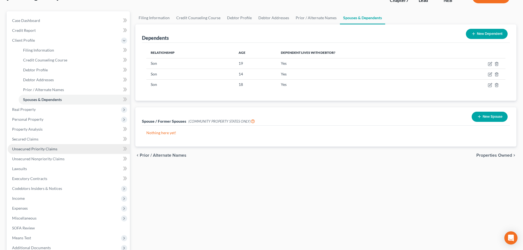
scroll to position [55, 0]
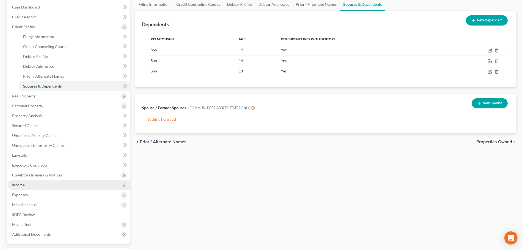
click at [26, 186] on span "Income" at bounding box center [69, 185] width 122 height 10
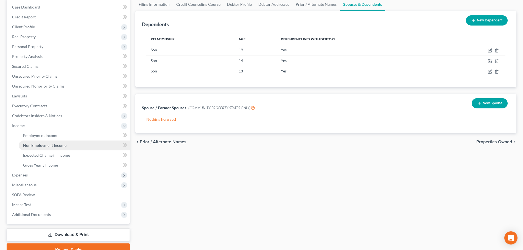
click at [38, 142] on link "Non Employment Income" at bounding box center [74, 146] width 111 height 10
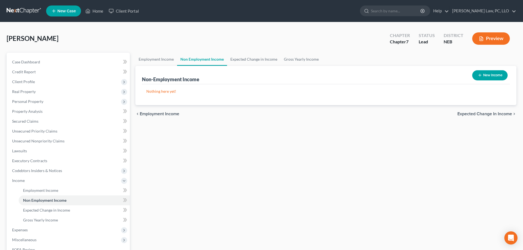
click at [495, 76] on button "New Income" at bounding box center [489, 75] width 35 height 10
select select "0"
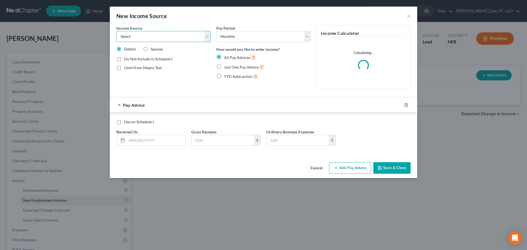
click at [170, 36] on select "Select Unemployment Disability (from employer) Pension Retirement Social Securi…" at bounding box center [163, 36] width 94 height 11
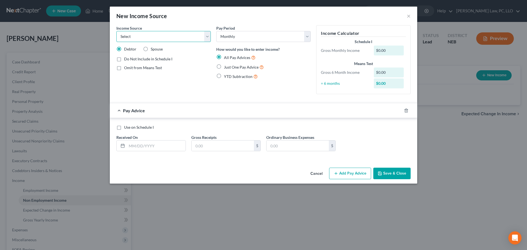
select select "4"
click at [116, 31] on select "Select Unemployment Disability (from employer) Pension Retirement Social Securi…" at bounding box center [163, 36] width 94 height 11
click at [146, 67] on span "Omit from Means Test" at bounding box center [143, 67] width 38 height 5
click at [130, 67] on input "Omit from Means Test" at bounding box center [128, 67] width 4 height 4
checkbox input "true"
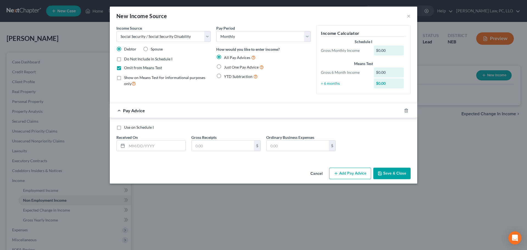
click at [152, 49] on span "Spouse" at bounding box center [157, 49] width 12 height 5
click at [153, 49] on input "Spouse" at bounding box center [155, 48] width 4 height 4
radio input "true"
click at [224, 66] on label "Just One Pay Advice" at bounding box center [244, 67] width 40 height 6
click at [226, 66] on input "Just One Pay Advice" at bounding box center [228, 66] width 4 height 4
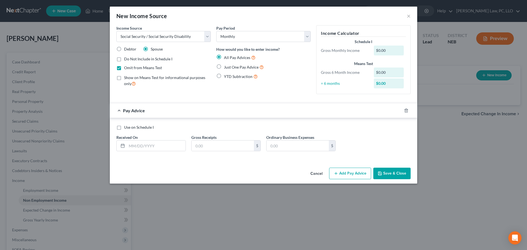
radio input "true"
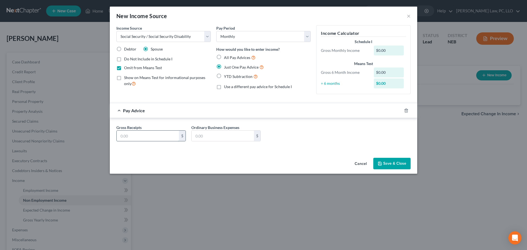
click at [151, 135] on input "text" at bounding box center [148, 136] width 62 height 10
type input "1,840.00"
click at [396, 162] on button "Save & Close" at bounding box center [391, 164] width 37 height 12
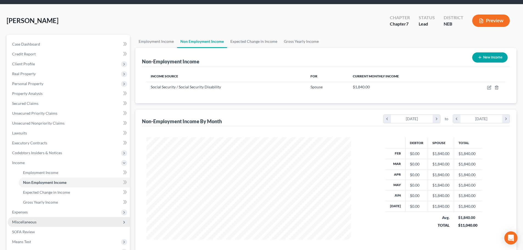
scroll to position [55, 0]
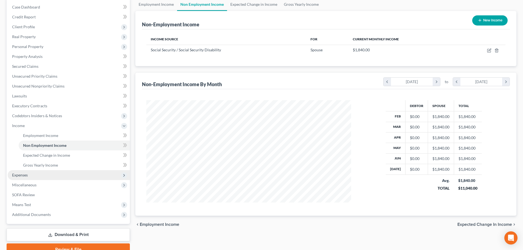
click at [30, 177] on span "Expenses" at bounding box center [69, 175] width 122 height 10
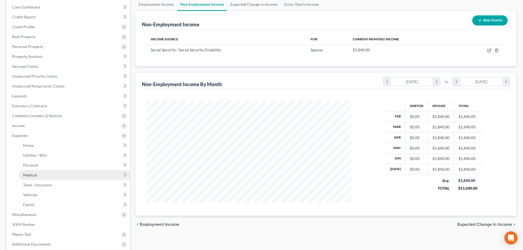
click at [29, 174] on span "Medical" at bounding box center [30, 175] width 14 height 5
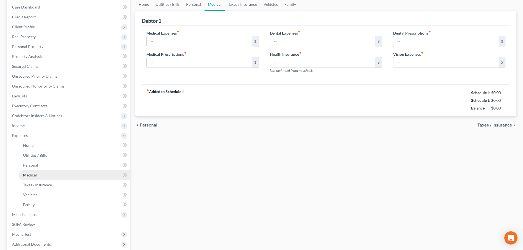
type input "75.00"
type input "15.00"
type input "0.00"
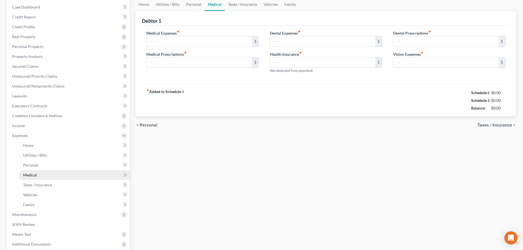
type input "0.00"
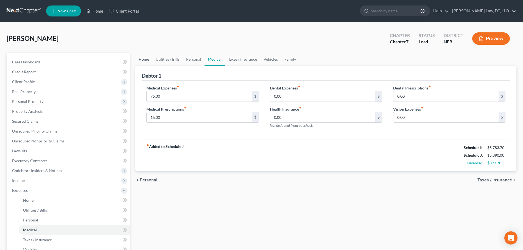
click at [144, 59] on link "Home" at bounding box center [143, 59] width 17 height 13
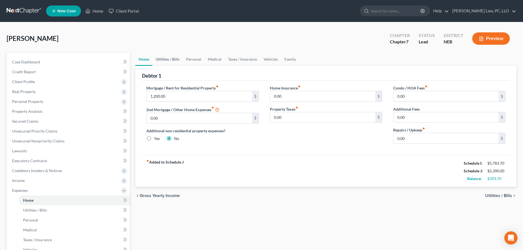
click at [165, 58] on link "Utilities / Bills" at bounding box center [167, 59] width 30 height 13
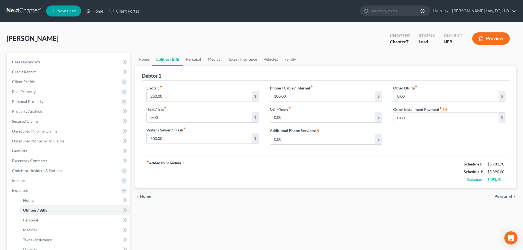
click at [192, 58] on link "Personal" at bounding box center [194, 59] width 22 height 13
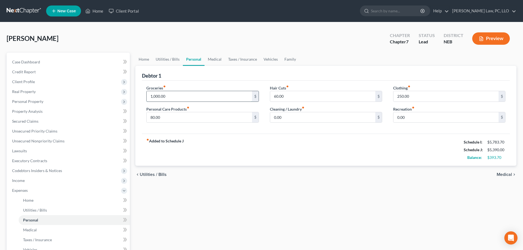
click at [177, 99] on input "1,000.00" at bounding box center [199, 96] width 105 height 10
type input "1,200.00"
click at [160, 58] on link "Utilities / Bills" at bounding box center [167, 59] width 30 height 13
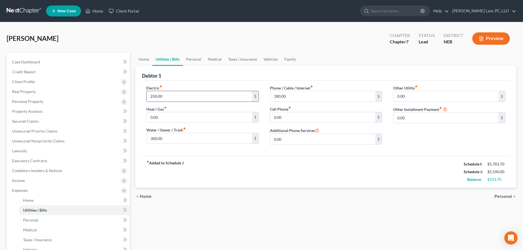
click at [178, 96] on input "250.00" at bounding box center [199, 96] width 105 height 10
type input "275.00"
click at [305, 94] on input "180.00" at bounding box center [322, 96] width 105 height 10
type input "240.00"
click at [196, 60] on link "Personal" at bounding box center [194, 59] width 22 height 13
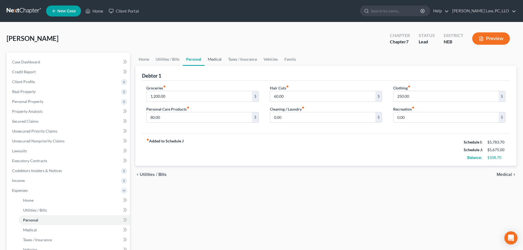
click at [219, 60] on link "Medical" at bounding box center [215, 59] width 20 height 13
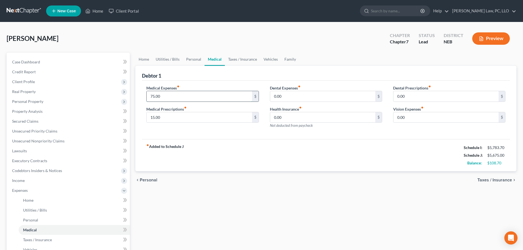
click at [185, 92] on input "75.00" at bounding box center [199, 96] width 105 height 10
type input "100.00"
click at [242, 57] on link "Taxes / Insurance" at bounding box center [242, 59] width 35 height 13
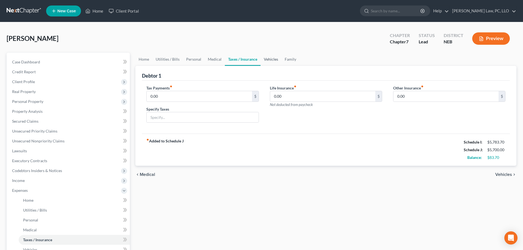
click at [269, 59] on link "Vehicles" at bounding box center [271, 59] width 21 height 13
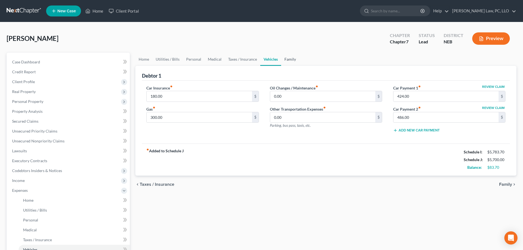
click at [287, 59] on link "Family" at bounding box center [290, 59] width 18 height 13
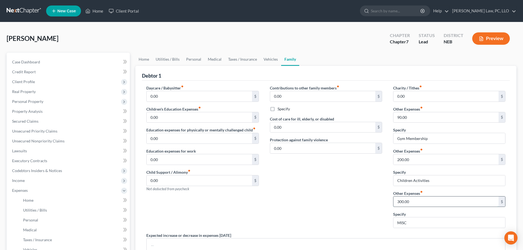
click at [423, 202] on input "300.00" at bounding box center [445, 202] width 105 height 10
type input "325.00"
click at [354, 194] on div "Contributions to other family members fiber_manual_record 0.00 $ Specify Cost o…" at bounding box center [325, 158] width 123 height 147
click at [202, 58] on link "Personal" at bounding box center [194, 59] width 22 height 13
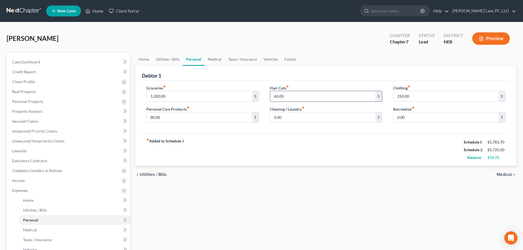
click at [291, 95] on input "60.00" at bounding box center [322, 96] width 105 height 10
type input "75.00"
click at [171, 60] on link "Utilities / Bills" at bounding box center [167, 59] width 30 height 13
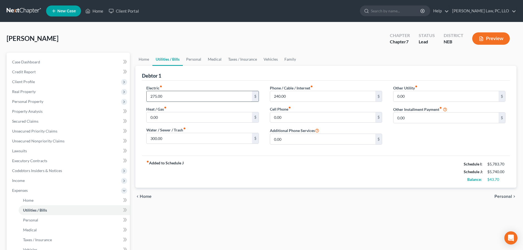
click at [171, 97] on input "275.00" at bounding box center [199, 96] width 105 height 10
type input "300.00"
click at [280, 95] on input "240.00" at bounding box center [322, 96] width 105 height 10
type input "325.00"
click at [210, 60] on link "Medical" at bounding box center [215, 59] width 20 height 13
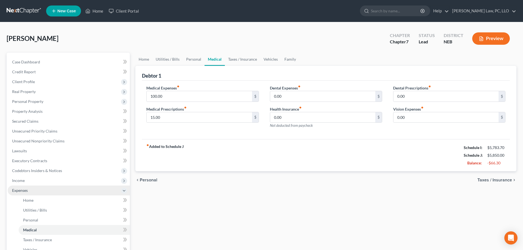
click at [21, 191] on span "Expenses" at bounding box center [20, 190] width 16 height 5
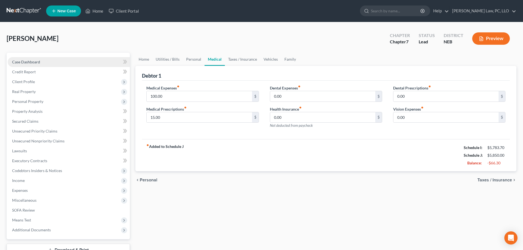
click at [26, 64] on link "Case Dashboard" at bounding box center [69, 62] width 122 height 10
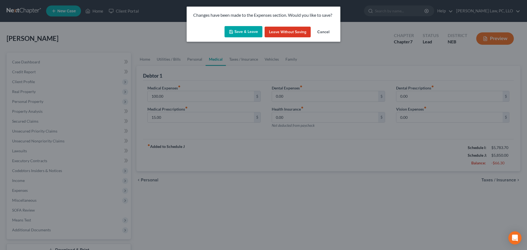
click at [241, 34] on button "Save & Leave" at bounding box center [244, 32] width 38 height 12
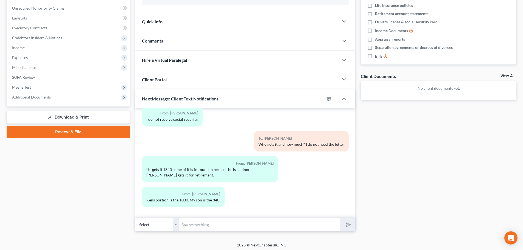
scroll to position [135, 0]
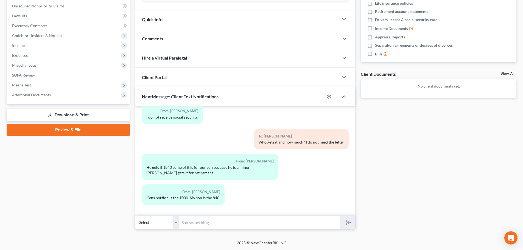
click at [212, 222] on input "text" at bounding box center [259, 222] width 161 height 13
click at [183, 240] on div "Home New Case Client Portal Lentz Law, PC, LLO brooke@johnlentz.com My Account …" at bounding box center [261, 57] width 523 height 385
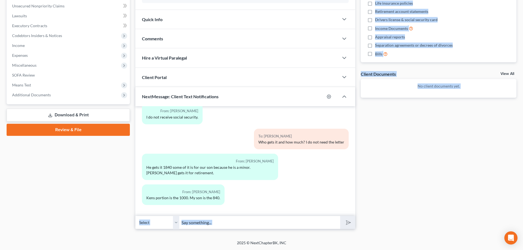
click at [184, 237] on div "Kimble, Kimberly Upgraded Chapter Chapter 7 Status Lead District NEB Preview Pe…" at bounding box center [261, 63] width 523 height 353
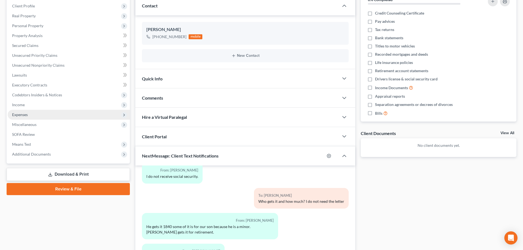
scroll to position [53, 0]
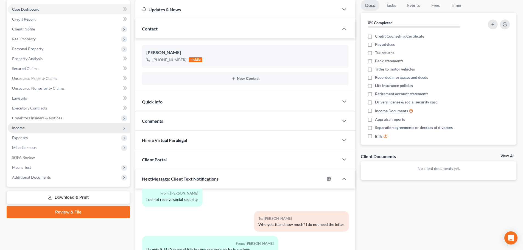
click at [33, 127] on span "Income" at bounding box center [69, 128] width 122 height 10
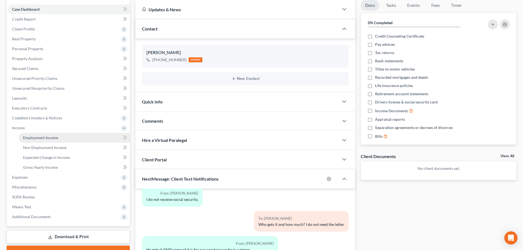
click at [33, 136] on span "Employment Income" at bounding box center [40, 137] width 35 height 5
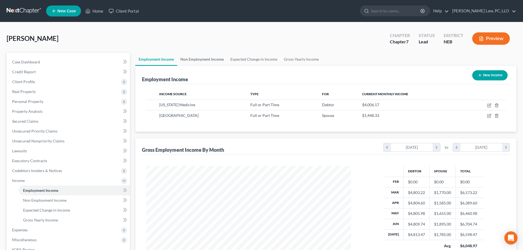
click at [209, 59] on link "Non Employment Income" at bounding box center [202, 59] width 50 height 13
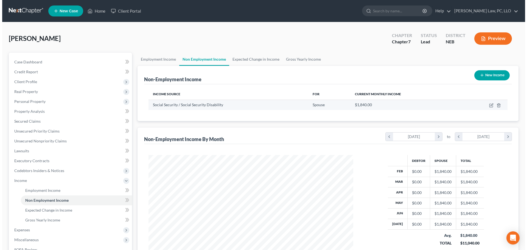
scroll to position [102, 216]
click at [489, 105] on icon "button" at bounding box center [489, 105] width 4 height 4
select select "4"
select select "0"
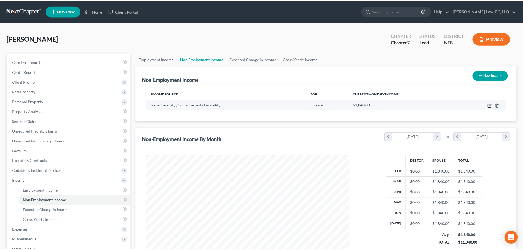
scroll to position [103, 218]
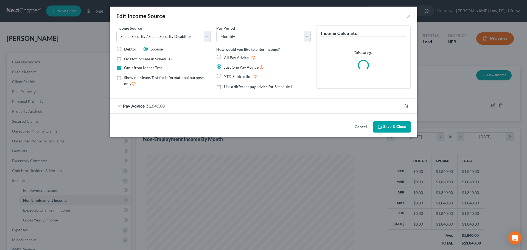
click at [175, 107] on div "Pay Advice $1,840.00" at bounding box center [256, 106] width 292 height 15
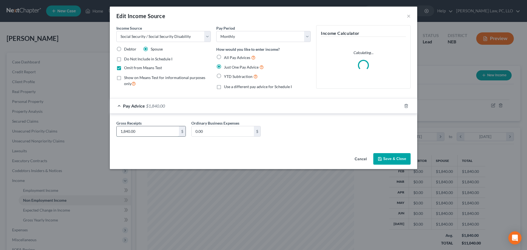
click at [149, 132] on input "1,840.00" at bounding box center [148, 131] width 62 height 10
type input "1,000.00"
click at [382, 158] on icon "button" at bounding box center [380, 159] width 4 height 4
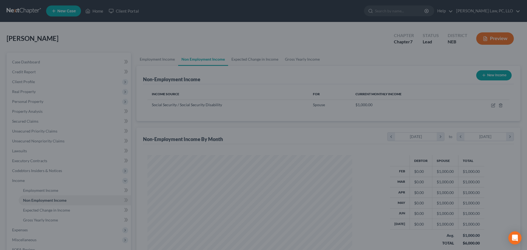
scroll to position [274428, 274314]
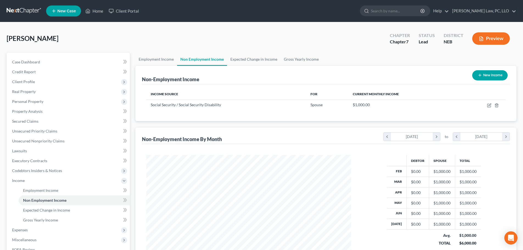
click at [496, 75] on button "New Income" at bounding box center [489, 75] width 35 height 10
select select "0"
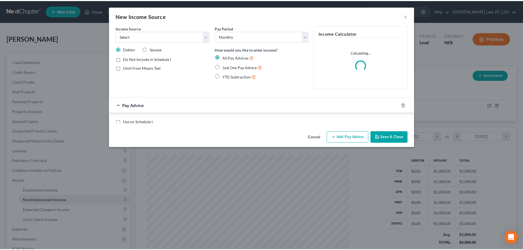
scroll to position [103, 218]
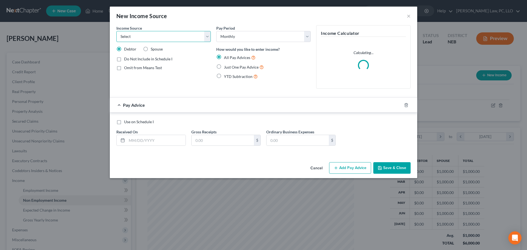
click at [161, 34] on select "Select Unemployment Disability (from employer) Pension Retirement Social Securi…" at bounding box center [163, 36] width 94 height 11
select select "4"
click at [116, 31] on select "Select Unemployment Disability (from employer) Pension Retirement Social Securi…" at bounding box center [163, 36] width 94 height 11
click at [228, 67] on span "Just One Pay Advice" at bounding box center [241, 67] width 35 height 5
click at [228, 67] on input "Just One Pay Advice" at bounding box center [228, 66] width 4 height 4
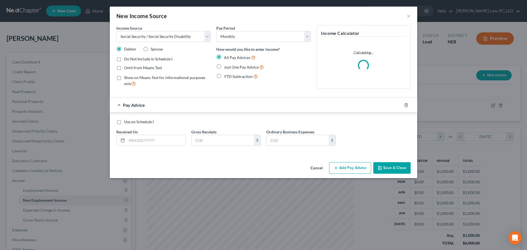
radio input "true"
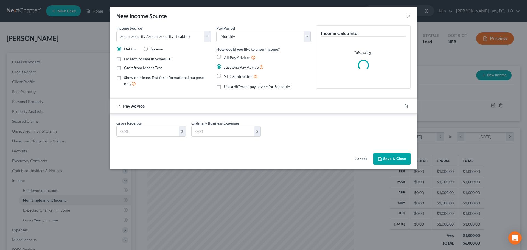
click at [151, 70] on span "Omit from Means Test" at bounding box center [143, 67] width 38 height 5
click at [130, 69] on input "Omit from Means Test" at bounding box center [128, 67] width 4 height 4
checkbox input "true"
click at [156, 49] on span "Spouse" at bounding box center [157, 49] width 12 height 5
click at [156, 49] on input "Spouse" at bounding box center [155, 48] width 4 height 4
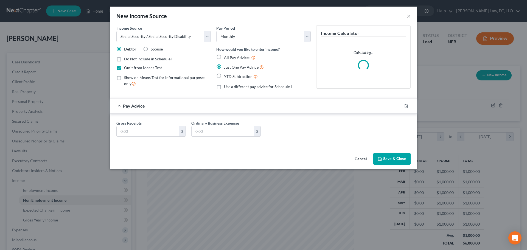
radio input "true"
click at [160, 36] on select "Select Unemployment Disability (from employer) Pension Retirement Social Securi…" at bounding box center [163, 36] width 94 height 11
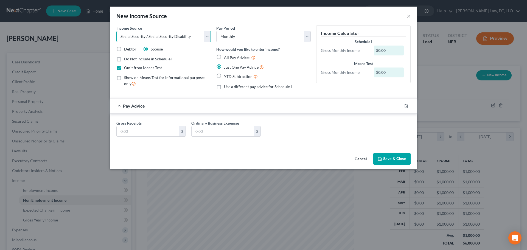
select select "13"
click at [116, 31] on select "Select Unemployment Disability (from employer) Pension Retirement Social Securi…" at bounding box center [163, 36] width 94 height 11
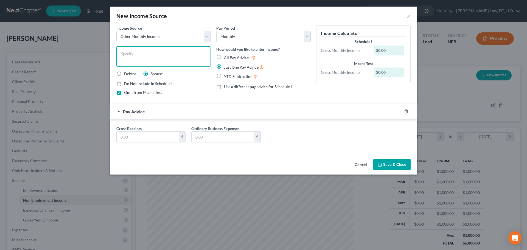
click at [146, 54] on textarea at bounding box center [163, 56] width 94 height 20
type textarea "Son's Social Security"
click at [137, 137] on input "text" at bounding box center [148, 137] width 62 height 10
type input "840.00"
click at [380, 162] on button "Save & Close" at bounding box center [391, 165] width 37 height 12
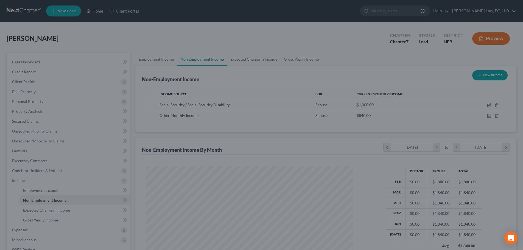
scroll to position [274428, 274314]
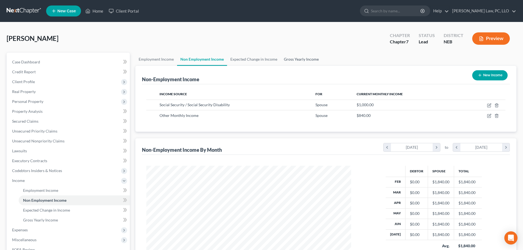
drag, startPoint x: 297, startPoint y: 62, endPoint x: 283, endPoint y: 64, distance: 13.6
click at [297, 62] on link "Gross Yearly Income" at bounding box center [301, 59] width 41 height 13
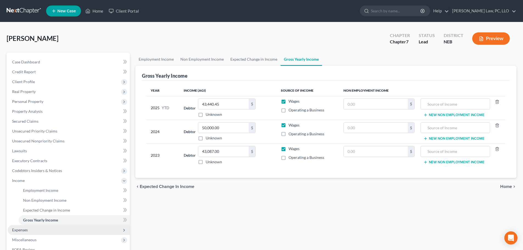
click at [24, 233] on span "Expenses" at bounding box center [69, 230] width 122 height 10
click at [31, 227] on link "Medical" at bounding box center [74, 230] width 111 height 10
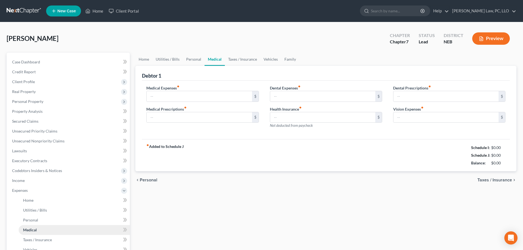
type input "100.00"
type input "15.00"
type input "0.00"
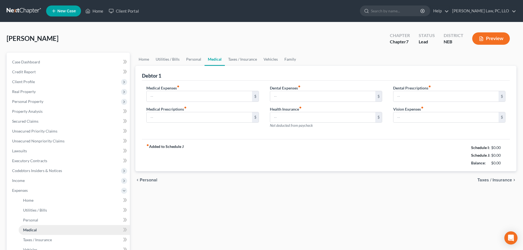
type input "0.00"
click at [28, 114] on link "Property Analysis" at bounding box center [69, 112] width 122 height 10
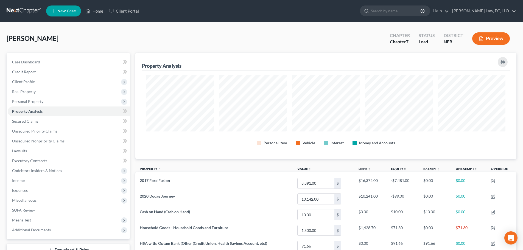
scroll to position [106, 381]
click at [25, 62] on span "Case Dashboard" at bounding box center [26, 62] width 28 height 5
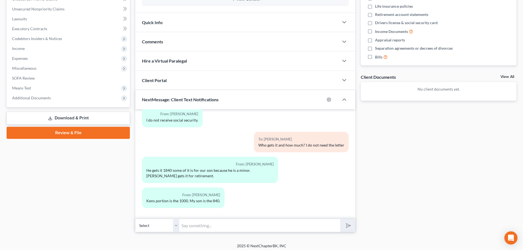
scroll to position [135, 0]
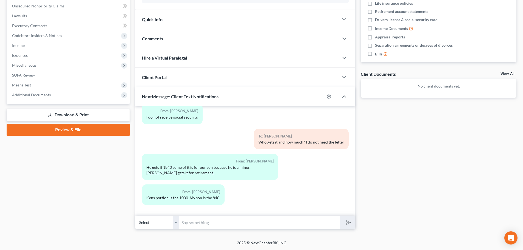
click at [216, 223] on input "text" at bounding box center [259, 222] width 161 height 13
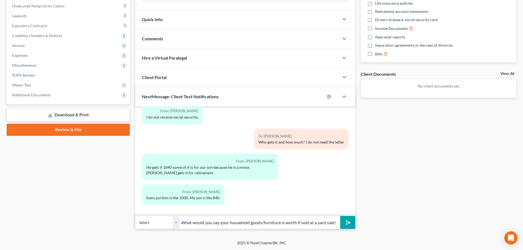
scroll to position [0, 2]
type input "What would you say your household goods/furniture is worth if sold at a yard sa…"
click at [340, 216] on button "submit" at bounding box center [347, 222] width 15 height 13
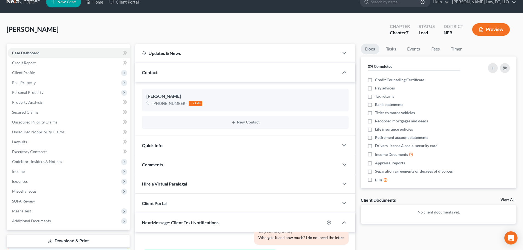
scroll to position [0, 0]
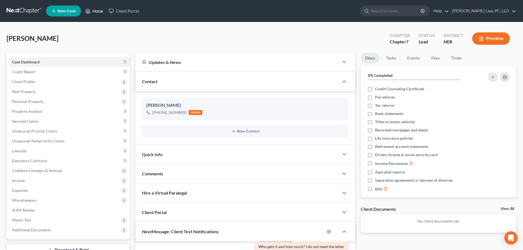
click at [90, 14] on icon at bounding box center [87, 11] width 5 height 7
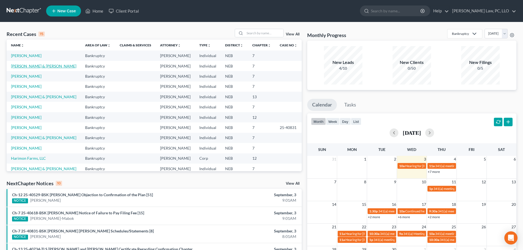
click at [53, 68] on link "[PERSON_NAME] & [PERSON_NAME]" at bounding box center [43, 66] width 65 height 5
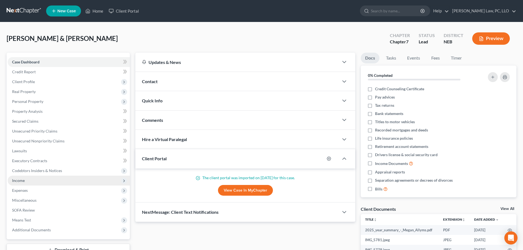
click at [18, 183] on span "Income" at bounding box center [69, 181] width 122 height 10
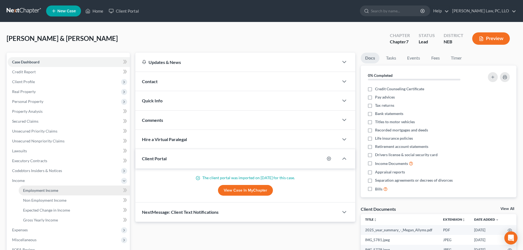
click at [32, 188] on link "Employment Income" at bounding box center [74, 191] width 111 height 10
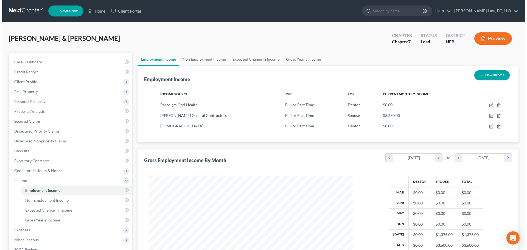
scroll to position [102, 216]
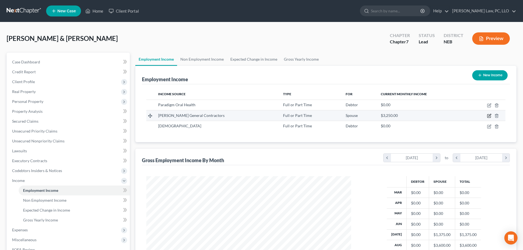
click at [489, 117] on icon "button" at bounding box center [489, 116] width 4 height 4
select select "0"
select select "30"
select select "3"
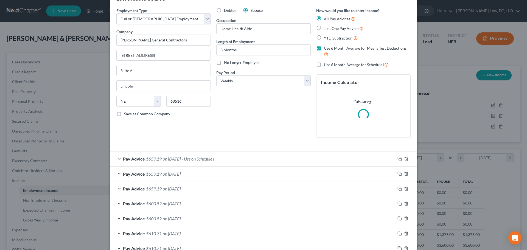
scroll to position [27, 0]
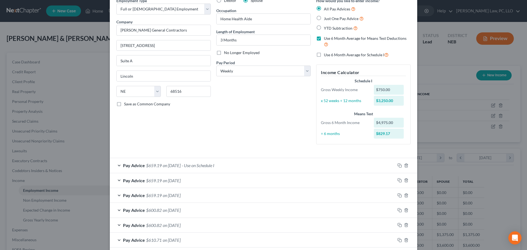
click at [223, 180] on div "Pay Advice $659.19 on 08/22/2025" at bounding box center [253, 180] width 286 height 15
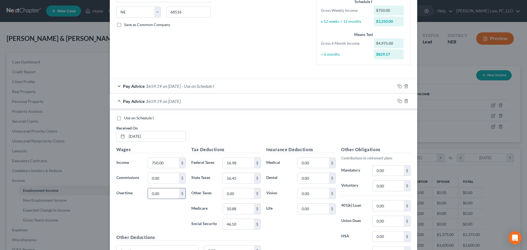
scroll to position [110, 0]
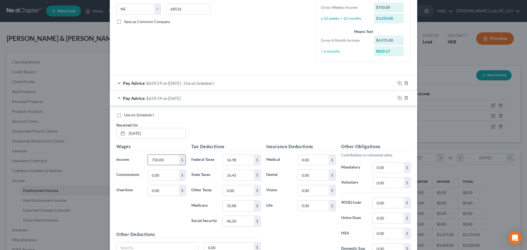
click at [166, 160] on input "750.00" at bounding box center [163, 160] width 31 height 10
type input "687.50"
click at [232, 157] on input "16.98" at bounding box center [238, 160] width 31 height 10
type input "10.73"
type input "13.46"
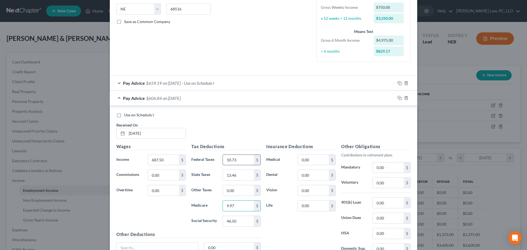
type input "9.97"
type input "42.63"
click at [197, 100] on div "Pay Advice $610.71 on 08/22/2025" at bounding box center [253, 98] width 286 height 15
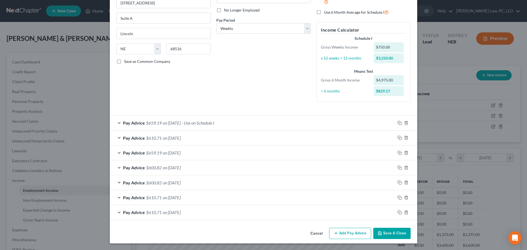
click at [233, 122] on div "Pay Advice $659.19 on 08/29/2025 - Use on Schedule I" at bounding box center [253, 123] width 286 height 15
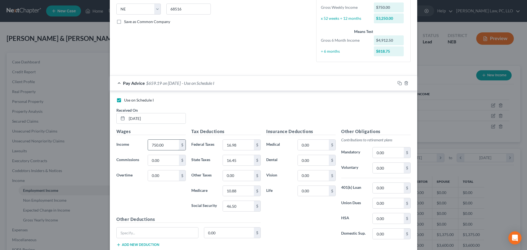
click at [169, 142] on input "750.00" at bounding box center [163, 145] width 31 height 10
type input "875.00"
type input "29.48"
type input "22.59"
type input "12.68"
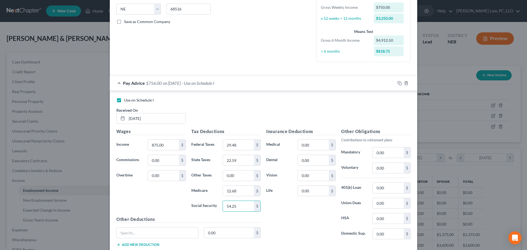
type input "54.25"
click at [118, 82] on div "Pay Advice $756.00 on 08/29/2025 - Use on Schedule I" at bounding box center [253, 83] width 286 height 15
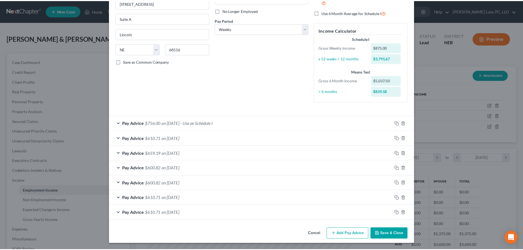
scroll to position [70, 0]
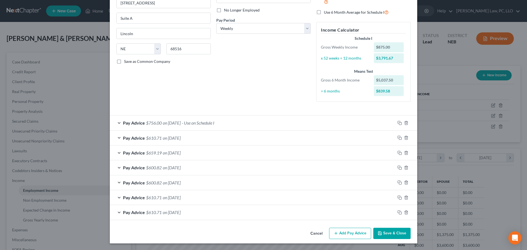
click at [384, 235] on button "Save & Close" at bounding box center [391, 234] width 37 height 12
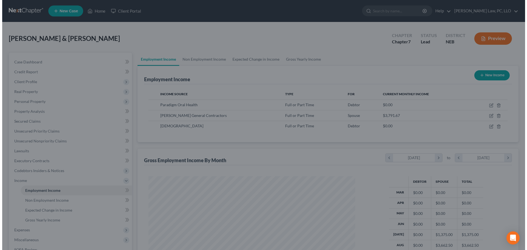
scroll to position [274428, 274314]
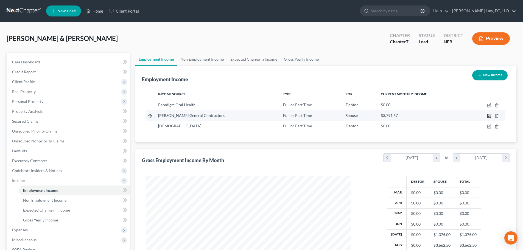
click at [491, 115] on icon "button" at bounding box center [489, 116] width 4 height 4
select select "0"
select select "30"
select select "3"
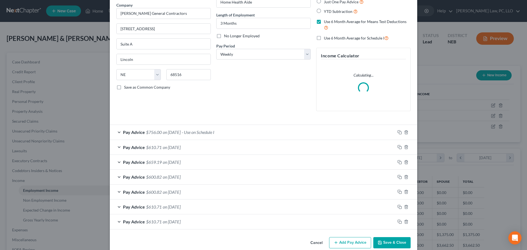
scroll to position [54, 0]
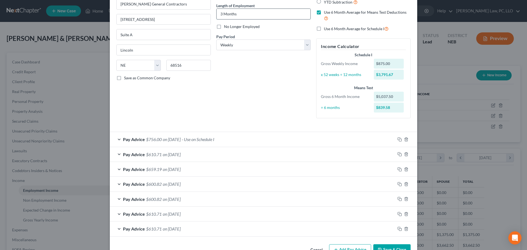
click at [220, 12] on input "3 Months" at bounding box center [264, 14] width 94 height 10
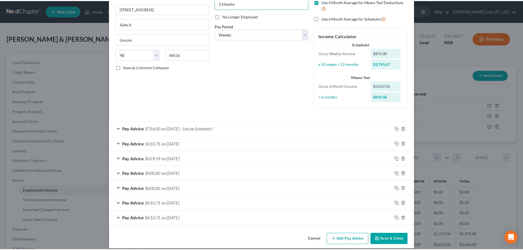
scroll to position [70, 0]
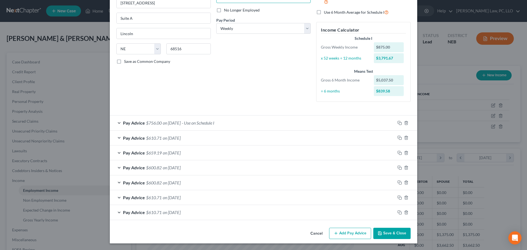
type input "2 Months"
click at [393, 234] on button "Save & Close" at bounding box center [391, 234] width 37 height 12
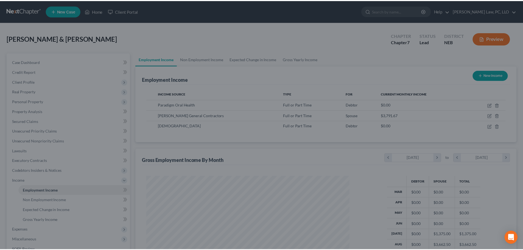
scroll to position [274428, 274314]
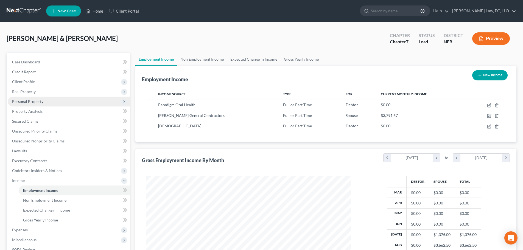
click at [27, 102] on span "Personal Property" at bounding box center [27, 101] width 31 height 5
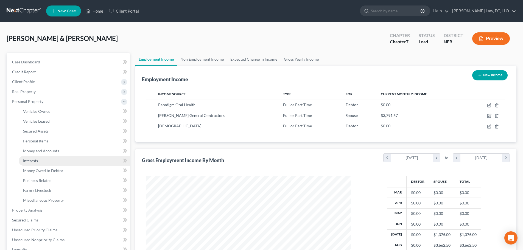
click at [33, 160] on span "Interests" at bounding box center [30, 160] width 15 height 5
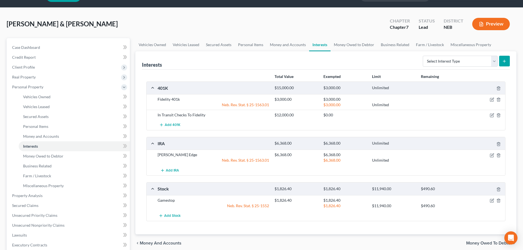
scroll to position [27, 0]
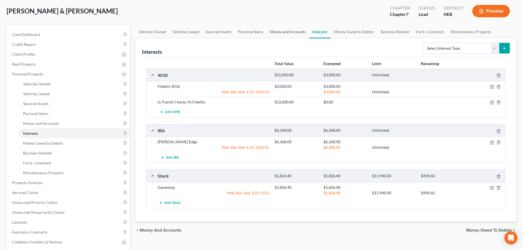
click at [298, 32] on link "Money and Accounts" at bounding box center [288, 31] width 43 height 13
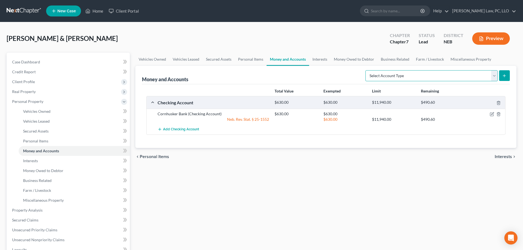
click at [413, 76] on select "Select Account Type Brokerage (A/B: 18, SOFA: 20) Cash on Hand (A/B: 16) Certif…" at bounding box center [431, 75] width 132 height 11
select select "other"
click at [367, 70] on select "Select Account Type Brokerage (A/B: 18, SOFA: 20) Cash on Hand (A/B: 16) Certif…" at bounding box center [431, 75] width 132 height 11
click at [502, 76] on icon "submit" at bounding box center [504, 76] width 4 height 4
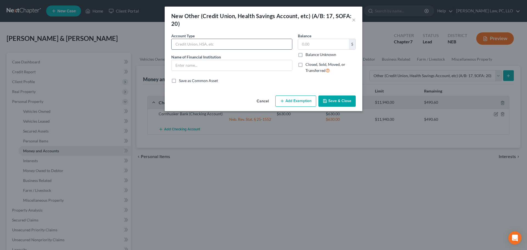
click at [220, 43] on input "text" at bounding box center [232, 44] width 121 height 10
type input "Investment account with: Fidelity"
click at [232, 65] on input "text" at bounding box center [232, 65] width 121 height 10
type input "Fidelity"
click at [308, 43] on input "text" at bounding box center [323, 44] width 51 height 10
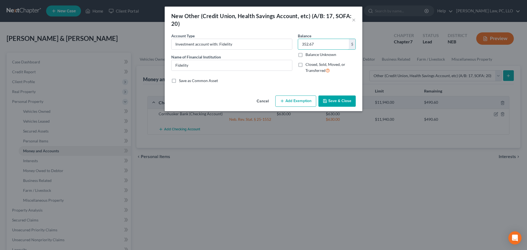
type input "352.67"
click at [299, 105] on button "Add Exemption" at bounding box center [295, 102] width 41 height 12
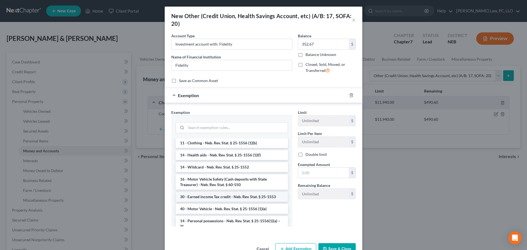
scroll to position [220, 0]
click at [206, 166] on li "14 - Wildcard - Neb. Rev. Stat. § 25-1552" at bounding box center [232, 167] width 112 height 10
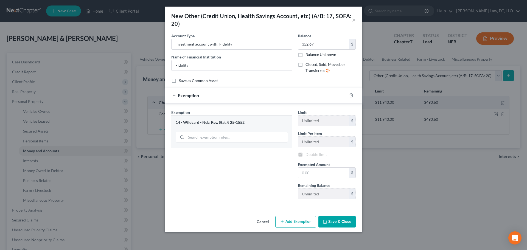
checkbox input "true"
click at [310, 175] on input "text" at bounding box center [323, 174] width 51 height 10
type input "352.67"
click at [329, 230] on div "Cancel Add Exemption Save & Close" at bounding box center [264, 224] width 198 height 18
click at [331, 225] on button "Save & Close" at bounding box center [336, 223] width 37 height 12
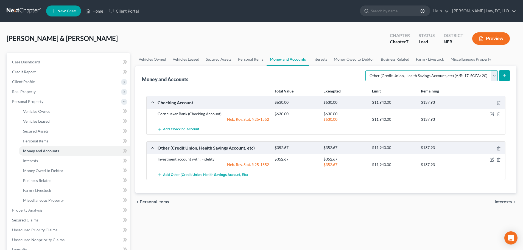
click at [415, 75] on select "Select Account Type Brokerage (A/B: 18, SOFA: 20) Cash on Hand (A/B: 16) Certif…" at bounding box center [431, 75] width 132 height 11
click at [317, 60] on link "Interests" at bounding box center [319, 59] width 21 height 13
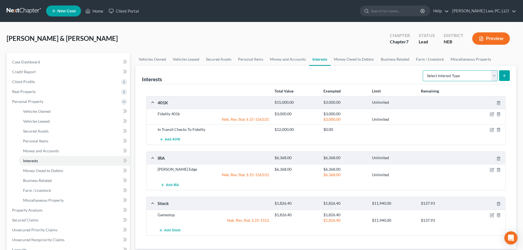
click at [458, 77] on select "Select Interest Type 401K (A/B: 21) Annuity (A/B: 23) Bond (A/B: 18) Education …" at bounding box center [460, 75] width 75 height 11
select select "education_ira"
click at [424, 70] on select "Select Interest Type 401K (A/B: 21) Annuity (A/B: 23) Bond (A/B: 18) Education …" at bounding box center [460, 75] width 75 height 11
click at [506, 78] on icon "submit" at bounding box center [504, 76] width 4 height 4
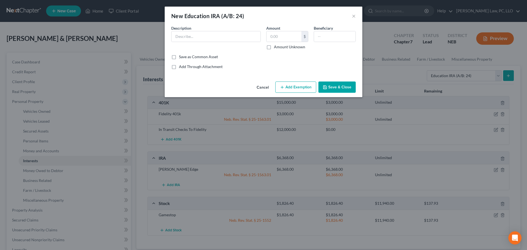
click at [263, 89] on button "Cancel" at bounding box center [262, 87] width 21 height 11
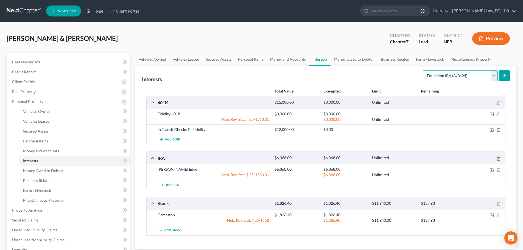
click at [463, 77] on select "Select Interest Type 401K (A/B: 21) Annuity (A/B: 23) Bond (A/B: 18) Education …" at bounding box center [460, 75] width 75 height 11
click at [502, 77] on button "submit" at bounding box center [504, 75] width 11 height 11
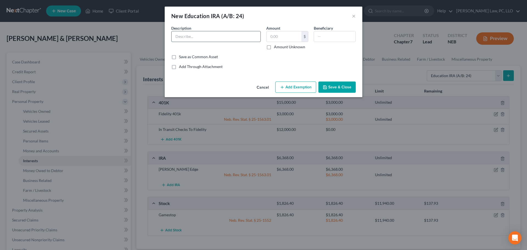
click at [218, 40] on input "text" at bounding box center [216, 36] width 89 height 10
type input "529 Plan with: Fidelity"
type input "536.52"
click at [288, 88] on button "Add Exemption" at bounding box center [295, 88] width 41 height 12
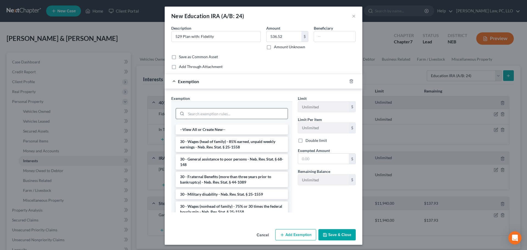
click at [215, 111] on input "search" at bounding box center [237, 113] width 102 height 10
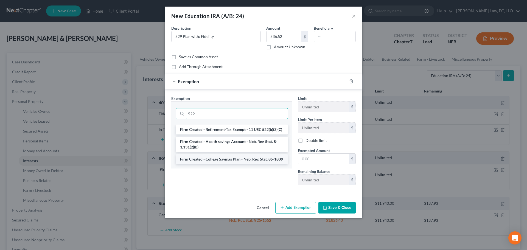
type input "529"
click at [231, 160] on li "Firm Created - College Savings Plan - Neb. Rev. Stat. 85-1809" at bounding box center [232, 159] width 112 height 10
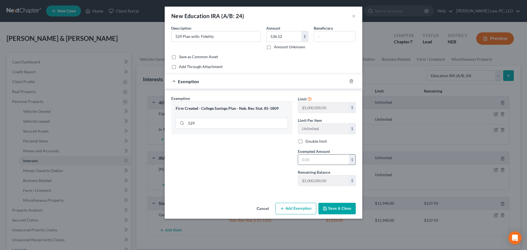
click at [328, 160] on input "text" at bounding box center [323, 160] width 51 height 10
type input "536.52"
click at [334, 213] on button "Save & Close" at bounding box center [336, 209] width 37 height 12
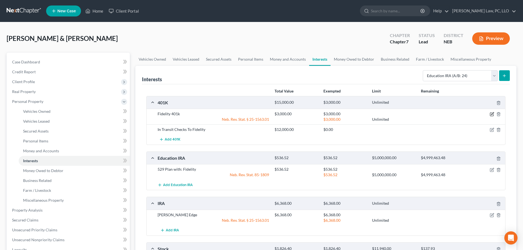
click at [491, 112] on icon "button" at bounding box center [492, 114] width 4 height 4
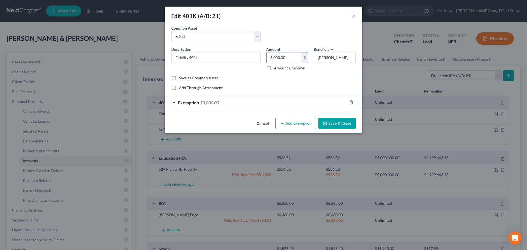
click at [291, 58] on input "3,000.00" at bounding box center [284, 57] width 35 height 10
type input "3,167.29"
click at [306, 99] on div "Exemption $3,000.00" at bounding box center [256, 102] width 182 height 15
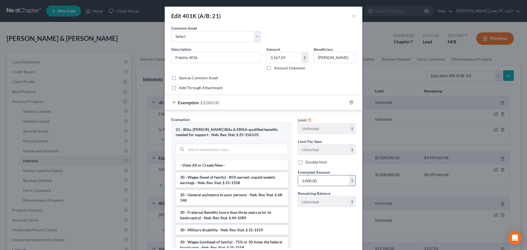
click at [317, 181] on input "3,000.00" at bounding box center [323, 180] width 51 height 10
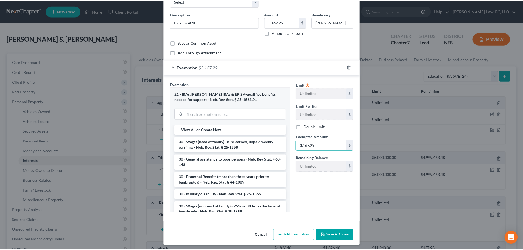
scroll to position [37, 0]
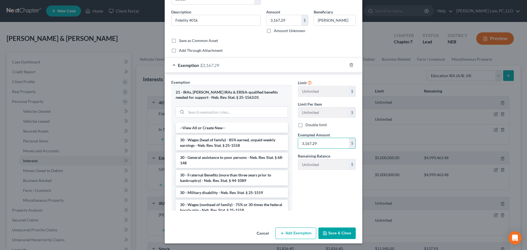
type input "3,167.29"
click at [334, 231] on button "Save & Close" at bounding box center [336, 234] width 37 height 12
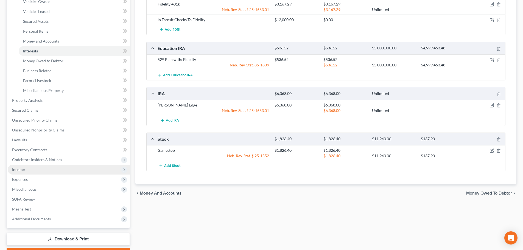
click at [40, 170] on span "Income" at bounding box center [69, 170] width 122 height 10
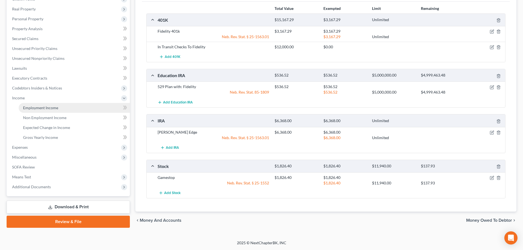
click at [38, 106] on span "Employment Income" at bounding box center [40, 107] width 35 height 5
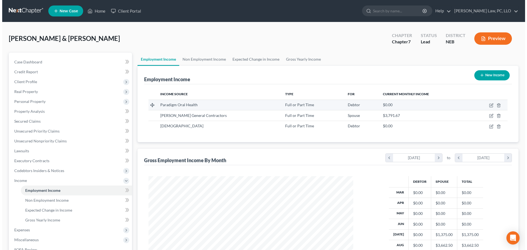
scroll to position [102, 216]
click at [488, 105] on icon "button" at bounding box center [489, 105] width 4 height 4
select select "0"
select select "30"
select select "2"
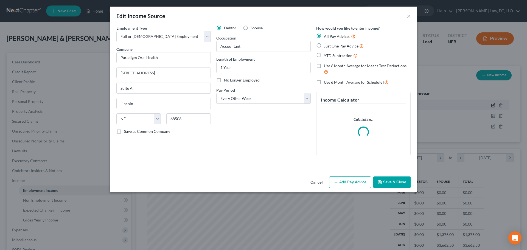
scroll to position [103, 218]
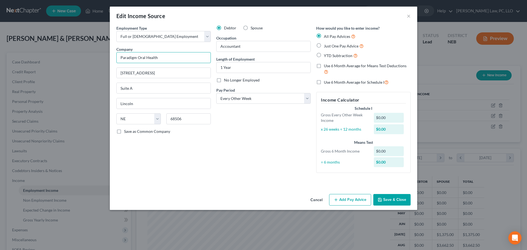
click at [175, 55] on input "Paradigm Oral Health" at bounding box center [163, 57] width 94 height 11
type input "Paradigm Oral Health/OIS Management Services"
click at [342, 198] on button "Add Pay Advice" at bounding box center [350, 200] width 42 height 12
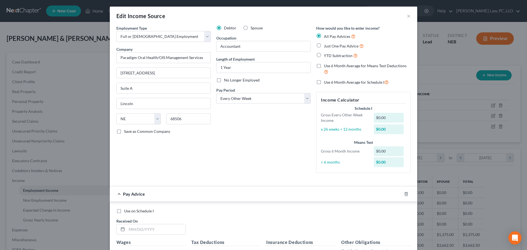
click at [359, 65] on span "Use 6 Month Average for Means Test Deductions" at bounding box center [365, 65] width 83 height 5
click at [330, 65] on input "Use 6 Month Average for Means Test Deductions" at bounding box center [328, 65] width 4 height 4
checkbox input "true"
click at [353, 82] on span "Use 6 Month Average for Schedule I" at bounding box center [354, 82] width 60 height 5
click at [330, 82] on input "Use 6 Month Average for Schedule I" at bounding box center [328, 81] width 4 height 4
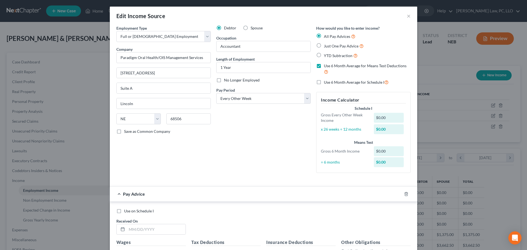
checkbox input "true"
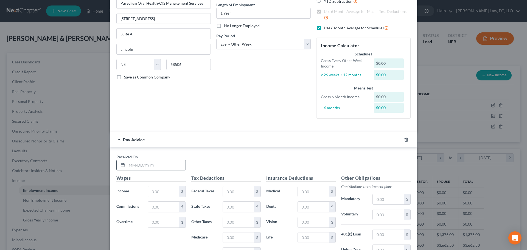
scroll to position [55, 0]
click at [148, 166] on input "text" at bounding box center [156, 165] width 59 height 10
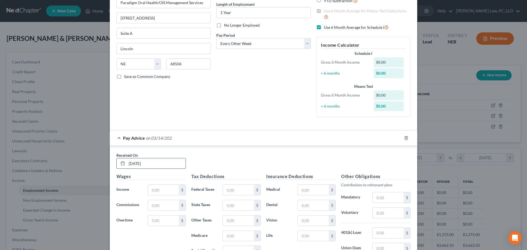
type input "[DATE]"
type input "2,596.15"
type input "82.98"
type input "37.65"
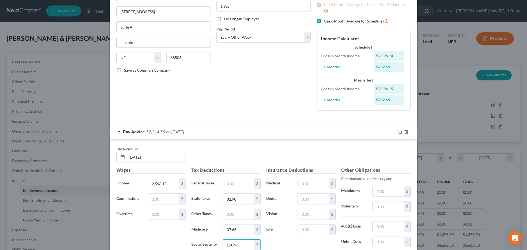
type input "160.96"
click at [309, 234] on input "text" at bounding box center [313, 230] width 31 height 10
type input "9.22"
click at [393, 205] on input "text" at bounding box center [388, 207] width 31 height 10
type input "77.88"
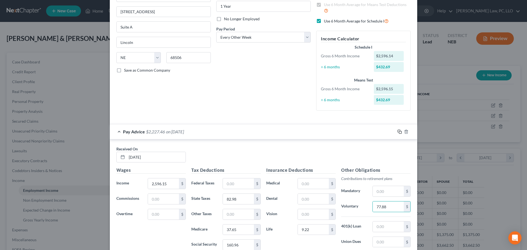
click at [399, 131] on icon "button" at bounding box center [400, 132] width 4 height 4
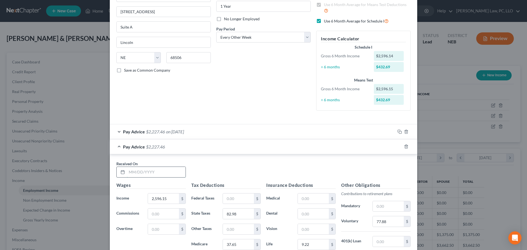
click at [149, 175] on input "text" at bounding box center [156, 172] width 59 height 10
type input "[DATE]"
type input "2,596.15"
click at [398, 148] on icon "button" at bounding box center [400, 146] width 4 height 4
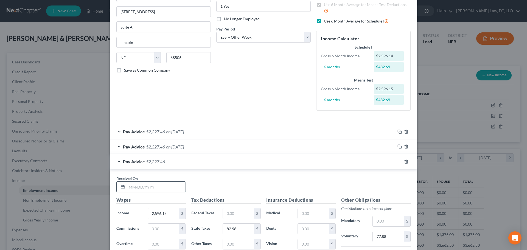
click at [167, 190] on input "text" at bounding box center [156, 187] width 59 height 10
type input "4/15/2025"
click at [398, 162] on icon "button" at bounding box center [400, 162] width 4 height 4
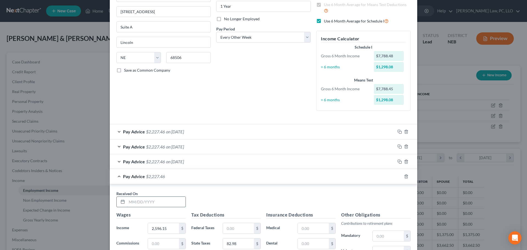
click at [149, 202] on input "text" at bounding box center [156, 202] width 59 height 10
type input "[DATE]"
click at [398, 178] on icon "button" at bounding box center [400, 176] width 4 height 4
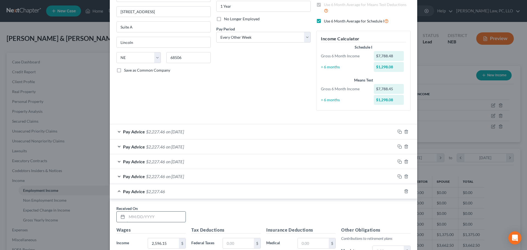
click at [138, 218] on input "text" at bounding box center [156, 217] width 59 height 10
type input "[DATE]"
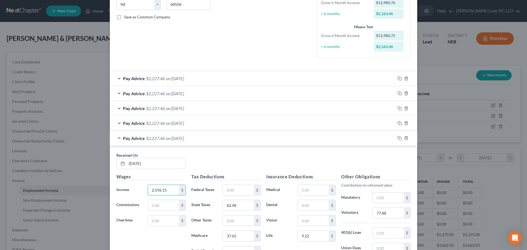
scroll to position [144, 0]
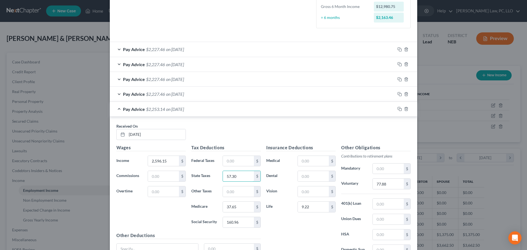
type input "57.30"
type input "30.27"
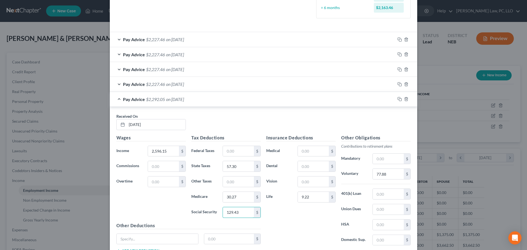
scroll to position [171, 0]
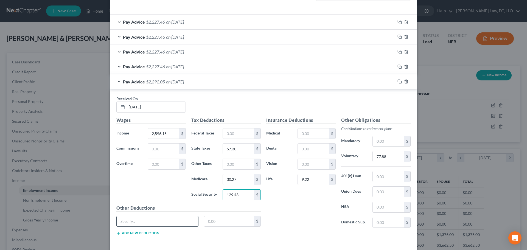
type input "129.43"
click at [151, 220] on input "text" at bounding box center [158, 221] width 82 height 10
type input "Accident Insurance"
click at [218, 224] on input "text" at bounding box center [229, 221] width 50 height 10
type input "9.10"
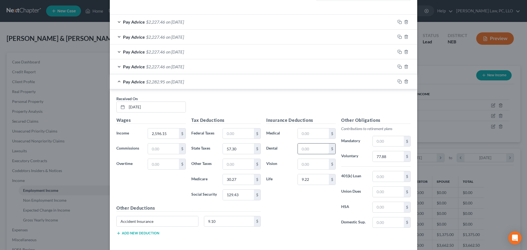
click at [306, 151] on input "text" at bounding box center [313, 149] width 31 height 10
type input "64.40"
click at [307, 135] on input "text" at bounding box center [313, 133] width 31 height 10
type input "434.42"
click at [313, 166] on input "text" at bounding box center [313, 164] width 31 height 10
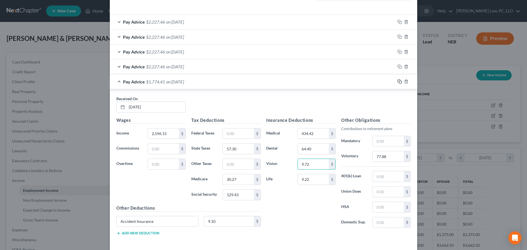
type input "9.72"
click at [399, 82] on rect "button" at bounding box center [400, 82] width 2 height 2
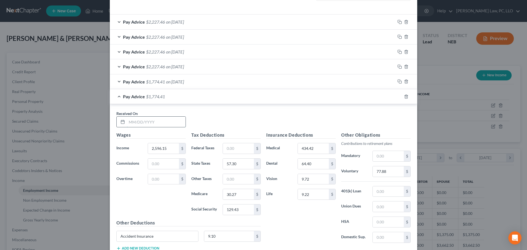
click at [143, 122] on input "text" at bounding box center [156, 122] width 59 height 10
type input "[DATE]"
click at [399, 95] on icon "button" at bounding box center [400, 96] width 4 height 4
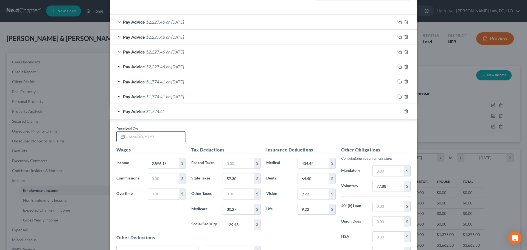
click at [145, 140] on input "text" at bounding box center [156, 137] width 59 height 10
type input "5"
type input "[DATE]"
click at [399, 112] on rect "button" at bounding box center [400, 112] width 2 height 2
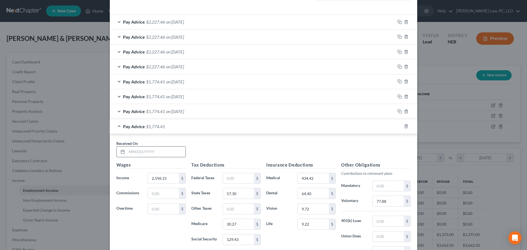
click at [147, 152] on input "text" at bounding box center [156, 152] width 59 height 10
type input "[DATE]"
click at [399, 126] on icon "button" at bounding box center [400, 126] width 4 height 4
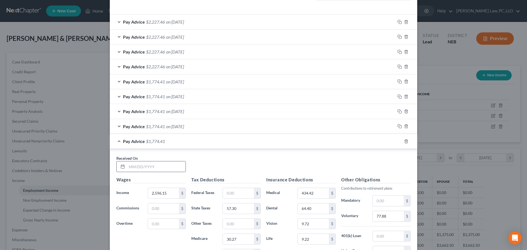
click at [151, 172] on div at bounding box center [150, 166] width 69 height 11
click at [152, 168] on input "text" at bounding box center [156, 166] width 59 height 10
type input "[DATE]"
click at [398, 142] on icon "button" at bounding box center [400, 141] width 4 height 4
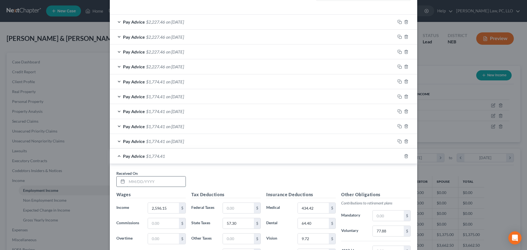
click at [145, 187] on input "text" at bounding box center [156, 182] width 59 height 10
type input "[DATE]"
click at [399, 157] on rect "button" at bounding box center [400, 157] width 2 height 2
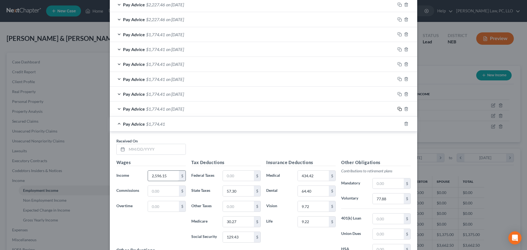
scroll to position [226, 0]
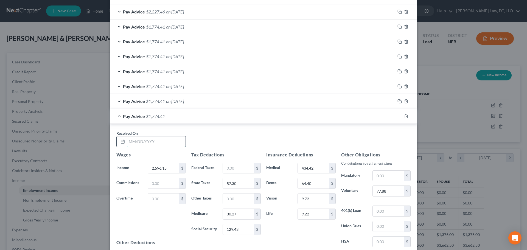
click at [151, 141] on input "text" at bounding box center [156, 141] width 59 height 10
type input "8/1/2025"
click at [398, 115] on icon "button" at bounding box center [400, 116] width 4 height 4
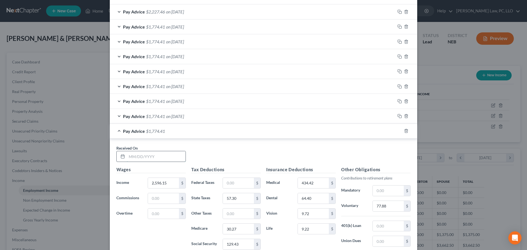
click at [161, 159] on input "text" at bounding box center [156, 156] width 59 height 10
type input "[DATE]"
click at [399, 131] on rect "button" at bounding box center [400, 131] width 2 height 2
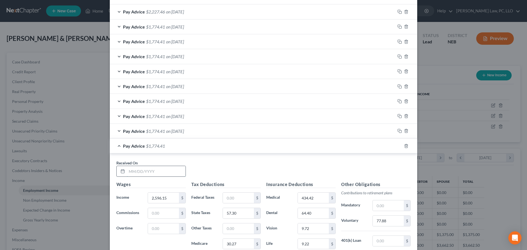
click at [150, 175] on input "text" at bounding box center [156, 171] width 59 height 10
type input "[DATE]"
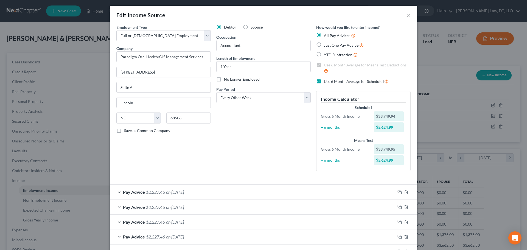
scroll to position [0, 0]
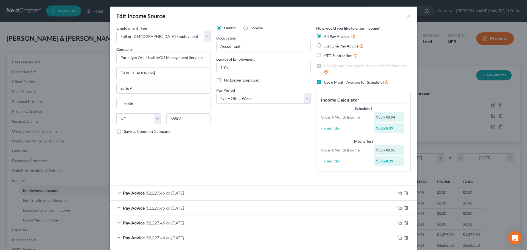
click at [324, 82] on label "Use 6 Month Average for Schedule I" at bounding box center [356, 82] width 65 height 6
click at [326, 82] on input "Use 6 Month Average for Schedule I" at bounding box center [328, 81] width 4 height 4
checkbox input "false"
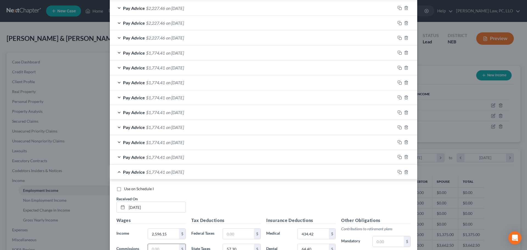
scroll to position [275, 0]
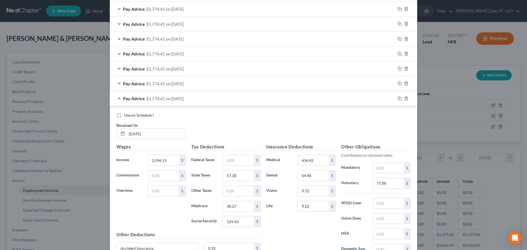
click at [124, 117] on label "Use on Schedule I" at bounding box center [139, 115] width 30 height 5
click at [126, 116] on input "Use on Schedule I" at bounding box center [128, 115] width 4 height 4
checkbox input "true"
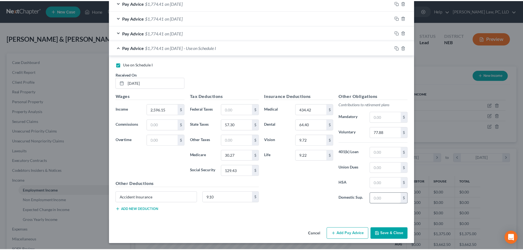
scroll to position [326, 0]
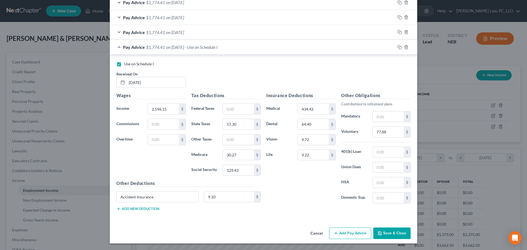
click at [384, 235] on button "Save & Close" at bounding box center [391, 234] width 37 height 12
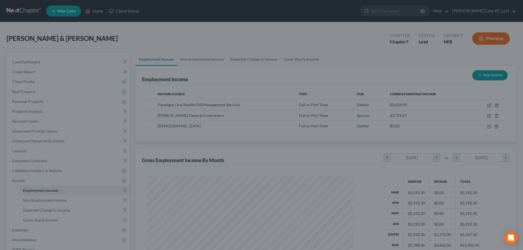
scroll to position [274428, 274314]
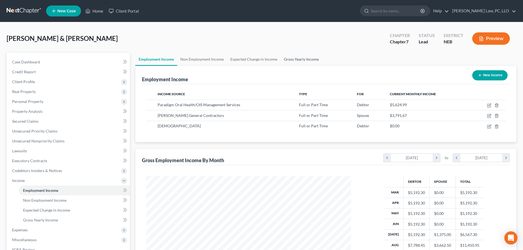
click at [291, 57] on link "Gross Yearly Income" at bounding box center [301, 59] width 41 height 13
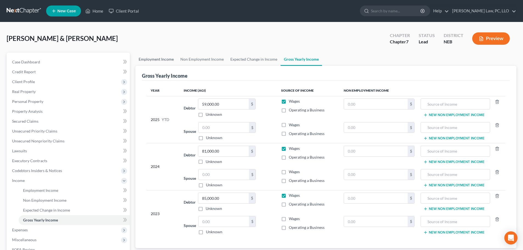
click at [156, 57] on link "Employment Income" at bounding box center [156, 59] width 42 height 13
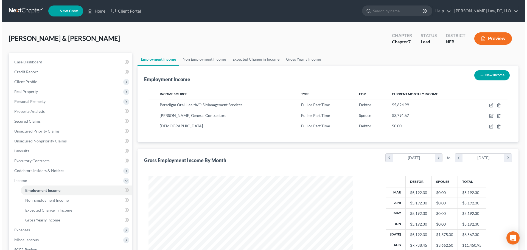
scroll to position [102, 216]
click at [487, 78] on button "New Income" at bounding box center [489, 75] width 35 height 10
select select "0"
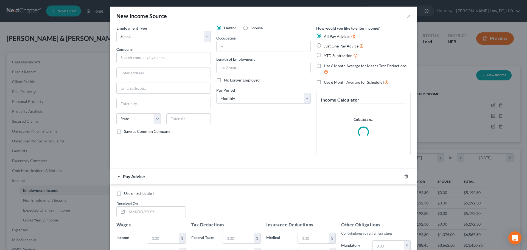
scroll to position [103, 218]
click at [179, 36] on select "Select Full or Part Time Employment Self Employment" at bounding box center [163, 36] width 94 height 11
select select "0"
click at [116, 31] on select "Select Full or Part Time Employment Self Employment" at bounding box center [163, 36] width 94 height 11
click at [251, 27] on label "Spouse" at bounding box center [257, 27] width 12 height 5
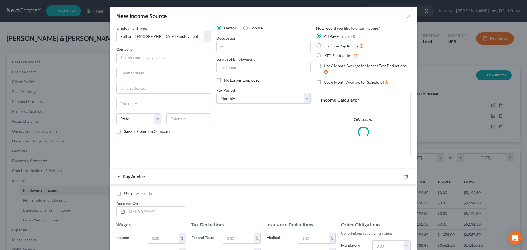
click at [253, 27] on input "Spouse" at bounding box center [255, 27] width 4 height 4
radio input "true"
drag, startPoint x: 169, startPoint y: 55, endPoint x: 165, endPoint y: 55, distance: 3.8
click at [168, 55] on input "text" at bounding box center [163, 57] width 94 height 11
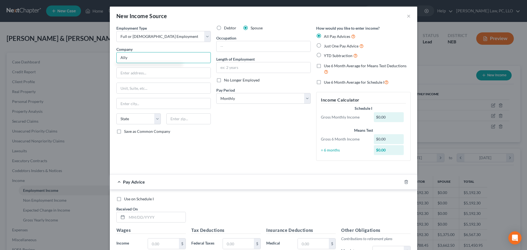
type input "Ally"
click at [237, 47] on input "text" at bounding box center [264, 46] width 94 height 10
type input "Home Health Care"
drag, startPoint x: 244, startPoint y: 79, endPoint x: 249, endPoint y: 83, distance: 6.3
click at [245, 79] on span "No Longer Employed" at bounding box center [242, 80] width 36 height 5
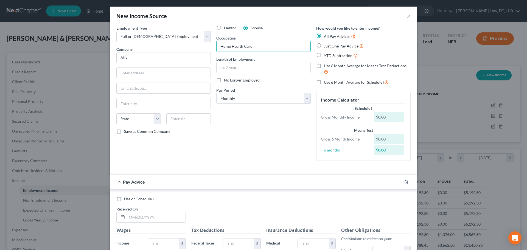
click at [230, 79] on input "No Longer Employed" at bounding box center [228, 79] width 4 height 4
checkbox input "true"
click at [331, 65] on span "Use 6 Month Average for Means Test Deductions" at bounding box center [365, 65] width 83 height 5
click at [330, 65] on input "Use 6 Month Average for Means Test Deductions" at bounding box center [328, 65] width 4 height 4
checkbox input "true"
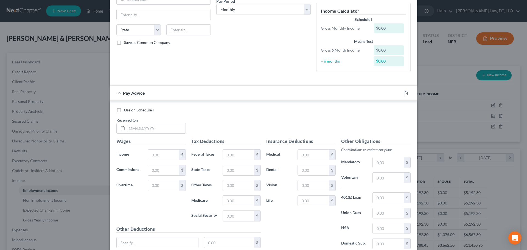
scroll to position [110, 0]
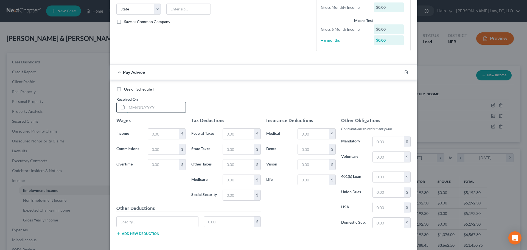
click at [135, 109] on input "text" at bounding box center [156, 107] width 59 height 10
type input "7/22/2025"
type input "67.86"
click at [398, 71] on icon "button" at bounding box center [400, 72] width 4 height 4
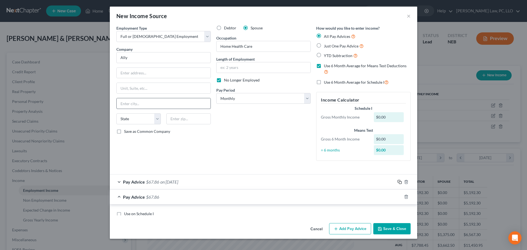
scroll to position [0, 0]
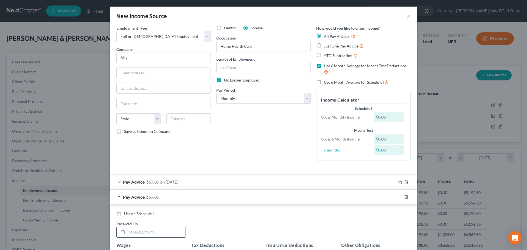
click at [135, 233] on input "text" at bounding box center [156, 232] width 59 height 10
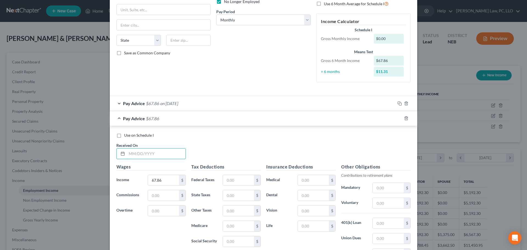
scroll to position [82, 0]
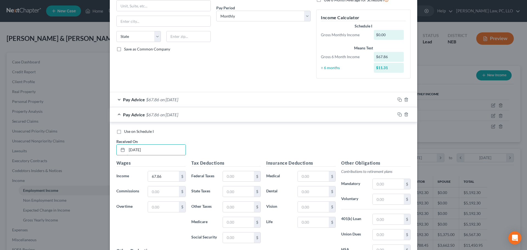
type input "7/8/2025"
type input "71.64"
click at [398, 115] on icon "button" at bounding box center [400, 114] width 4 height 4
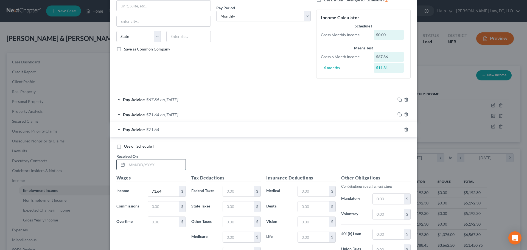
click at [144, 164] on input "text" at bounding box center [156, 165] width 59 height 10
type input "6/24/2025"
type input "7"
type input "411.30"
click at [398, 128] on icon "button" at bounding box center [400, 129] width 4 height 4
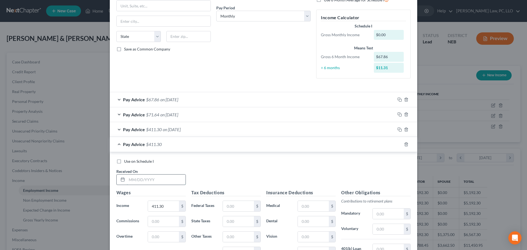
click at [137, 179] on input "text" at bounding box center [156, 180] width 59 height 10
type input "6/24/2025"
click at [160, 206] on input "411.30" at bounding box center [163, 206] width 31 height 10
type input "73.80"
click at [398, 145] on icon "button" at bounding box center [400, 144] width 4 height 4
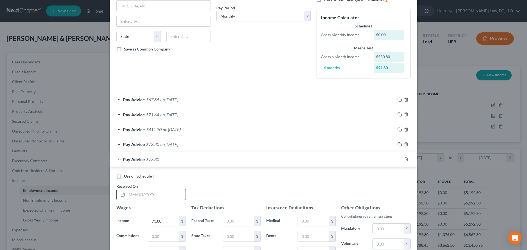
click at [130, 197] on input "text" at bounding box center [156, 194] width 59 height 10
type input "6/17/2025"
click at [156, 220] on input "73.80" at bounding box center [163, 221] width 31 height 10
type input "98.64"
click at [398, 159] on icon "button" at bounding box center [400, 159] width 4 height 4
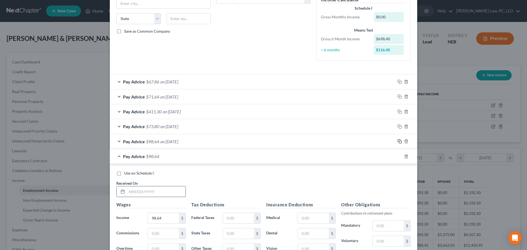
scroll to position [110, 0]
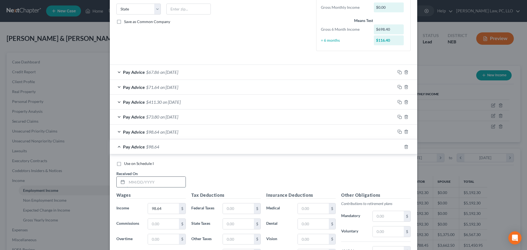
click at [138, 181] on input "text" at bounding box center [156, 182] width 59 height 10
type input "6/10/2025"
click at [150, 205] on input "98.64" at bounding box center [163, 208] width 31 height 10
type input "206.45"
click at [398, 146] on icon "button" at bounding box center [400, 147] width 4 height 4
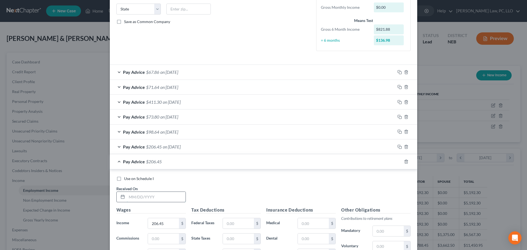
click at [154, 198] on input "text" at bounding box center [156, 197] width 59 height 10
type input "6/3/2025"
click at [162, 223] on input "206.45" at bounding box center [163, 223] width 31 height 10
type input "163.34"
click at [398, 161] on icon "button" at bounding box center [400, 162] width 4 height 4
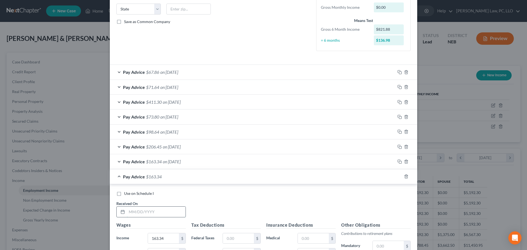
click at [162, 207] on input "text" at bounding box center [156, 212] width 59 height 10
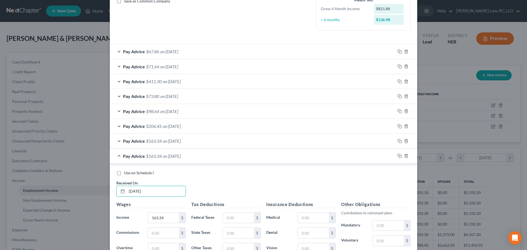
scroll to position [165, 0]
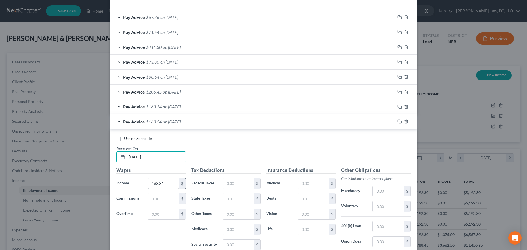
type input "4/29/2025"
click at [167, 183] on input "163.34" at bounding box center [163, 183] width 31 height 10
type input "111.60"
click at [399, 121] on icon "button" at bounding box center [400, 121] width 4 height 4
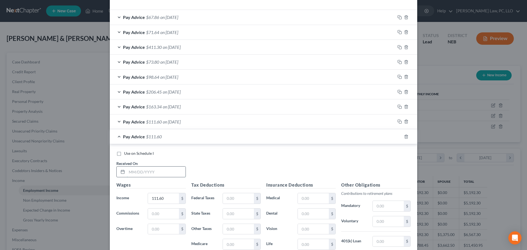
click at [145, 175] on input "text" at bounding box center [156, 172] width 59 height 10
type input "4/22/2025"
click at [155, 197] on input "111.60" at bounding box center [163, 198] width 31 height 10
type input "254.93"
click at [398, 138] on icon "button" at bounding box center [400, 137] width 4 height 4
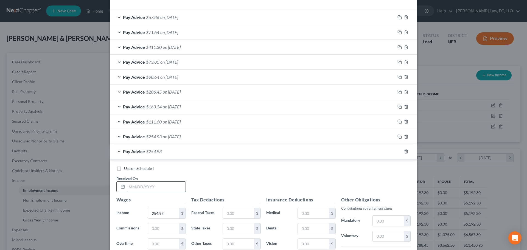
click at [152, 189] on input "text" at bounding box center [156, 187] width 59 height 10
type input "4/8/2025"
click at [160, 213] on input "254.93" at bounding box center [163, 213] width 31 height 10
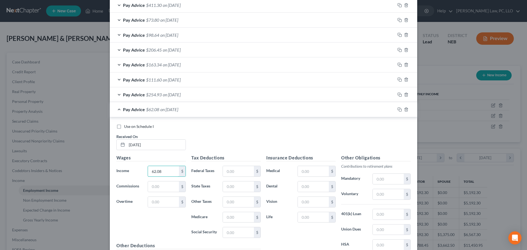
scroll to position [269, 0]
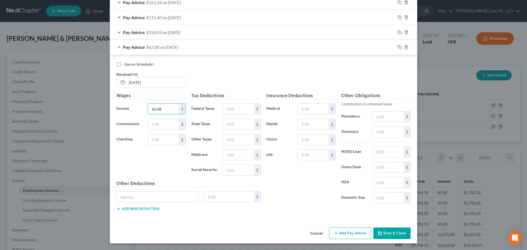
type input "62.08"
click at [118, 46] on div "Pay Advice $62.08 on 04/08/2025" at bounding box center [253, 47] width 286 height 15
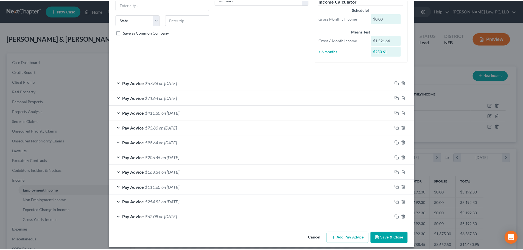
scroll to position [104, 0]
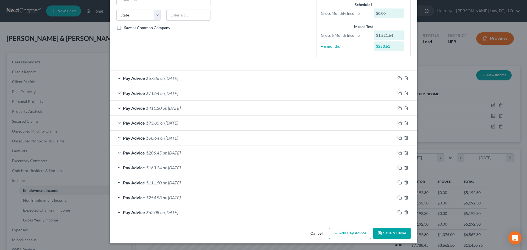
click at [385, 234] on button "Save & Close" at bounding box center [391, 234] width 37 height 12
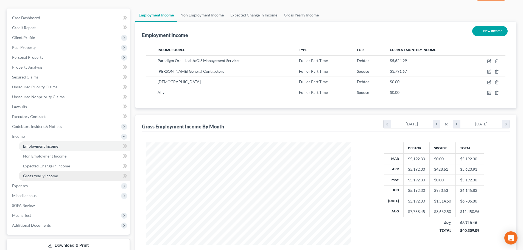
scroll to position [55, 0]
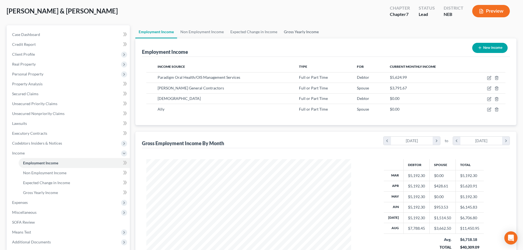
click at [293, 30] on link "Gross Yearly Income" at bounding box center [301, 31] width 41 height 13
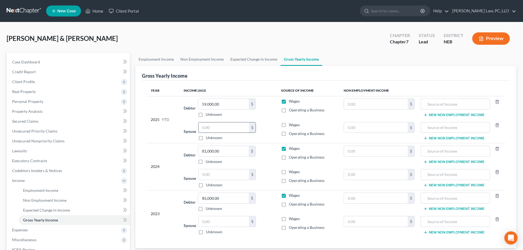
click at [216, 130] on input "text" at bounding box center [223, 127] width 51 height 10
type input "6,559.14"
click at [294, 125] on span "Wages" at bounding box center [294, 124] width 11 height 5
click at [294, 125] on input "Wages" at bounding box center [293, 124] width 4 height 4
checkbox input "true"
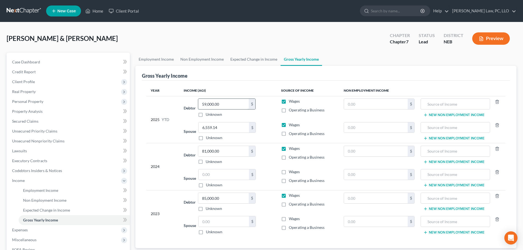
click at [230, 106] on input "59,000.00" at bounding box center [223, 104] width 51 height 10
type input "46,730.70"
click at [94, 11] on link "Home" at bounding box center [94, 11] width 23 height 10
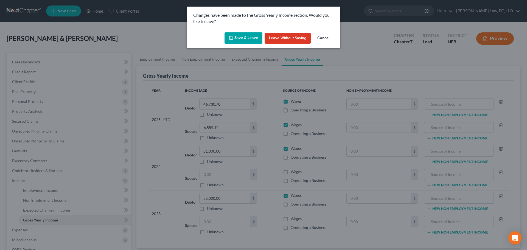
click at [256, 40] on button "Save & Leave" at bounding box center [244, 38] width 38 height 12
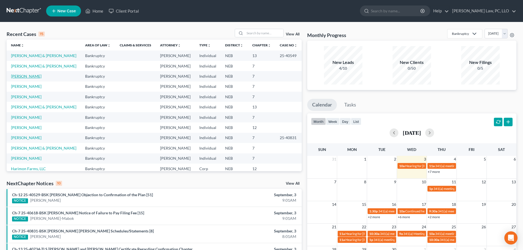
click at [37, 77] on link "[PERSON_NAME]" at bounding box center [26, 76] width 30 height 5
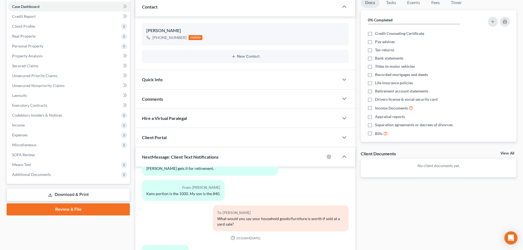
scroll to position [116, 0]
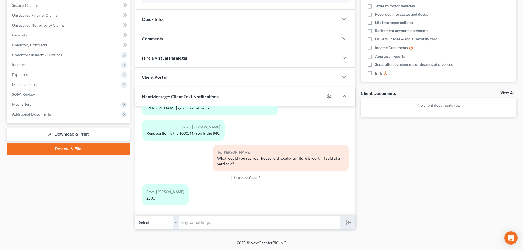
drag, startPoint x: 204, startPoint y: 226, endPoint x: 205, endPoint y: 216, distance: 10.2
click at [204, 226] on input "text" at bounding box center [259, 222] width 161 height 13
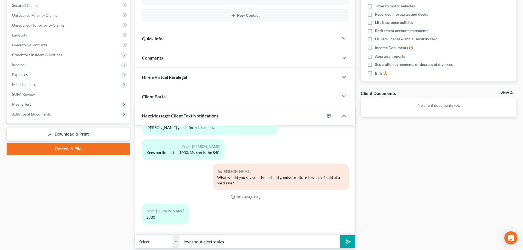
type input "How about electronics"
click at [340, 235] on button "submit" at bounding box center [347, 241] width 15 height 13
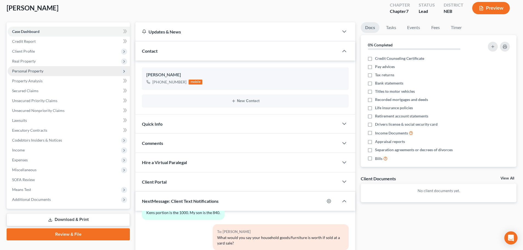
scroll to position [25, 0]
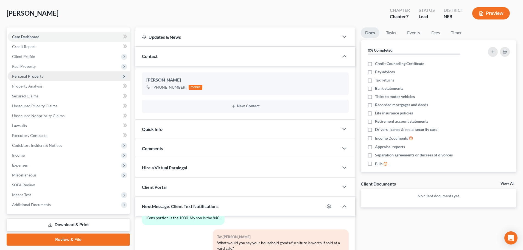
click at [47, 74] on span "Personal Property" at bounding box center [69, 76] width 122 height 10
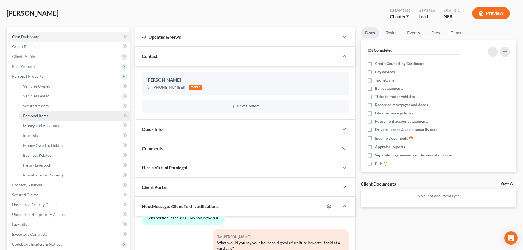
click at [60, 114] on link "Personal Items" at bounding box center [74, 116] width 111 height 10
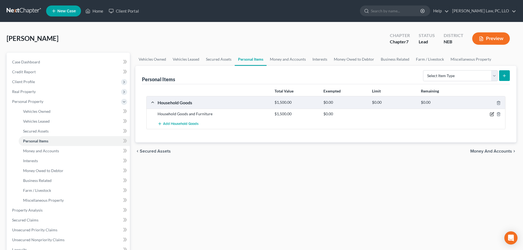
click at [493, 114] on icon "button" at bounding box center [492, 114] width 4 height 4
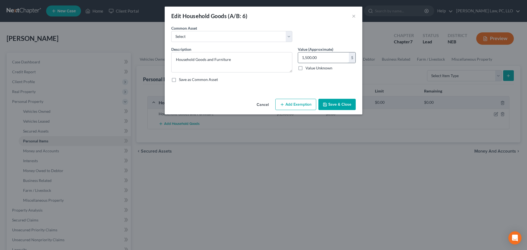
click at [302, 62] on input "1,500.00" at bounding box center [323, 57] width 51 height 10
type input "2,500"
click at [293, 105] on button "Add Exemption" at bounding box center [295, 105] width 41 height 12
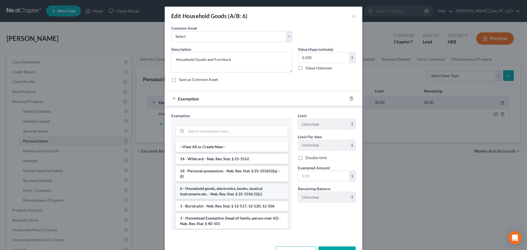
click at [247, 189] on li "6 - Household goods, electronics, books, musical instruments etc. - Neb. Rev. S…" at bounding box center [232, 191] width 112 height 15
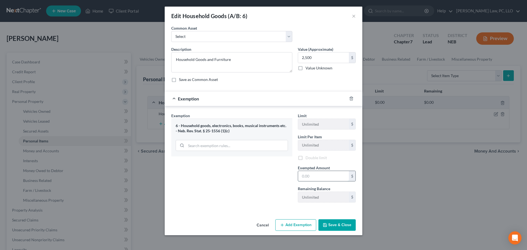
click at [332, 176] on input "text" at bounding box center [323, 176] width 51 height 10
type input "2,500"
click at [336, 225] on button "Save & Close" at bounding box center [336, 226] width 37 height 12
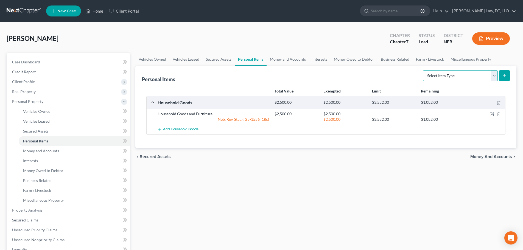
click at [451, 76] on select "Select Item Type Clothing (A/B: 11) Collectibles Of Value (A/B: 8) Electronics …" at bounding box center [460, 75] width 75 height 11
select select "electronics"
click at [424, 70] on select "Select Item Type Clothing (A/B: 11) Collectibles Of Value (A/B: 8) Electronics …" at bounding box center [460, 75] width 75 height 11
click at [506, 78] on icon "submit" at bounding box center [504, 76] width 4 height 4
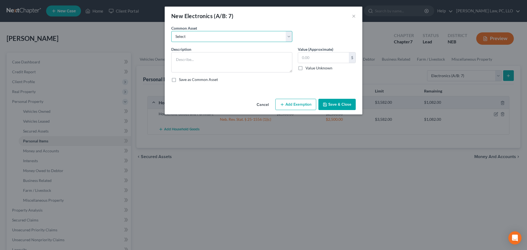
click at [199, 36] on select "Select Electronics" at bounding box center [231, 36] width 121 height 11
select select "0"
click at [171, 31] on select "Select Electronics" at bounding box center [231, 36] width 121 height 11
type textarea "Electronics"
click at [324, 106] on icon "button" at bounding box center [324, 104] width 3 height 3
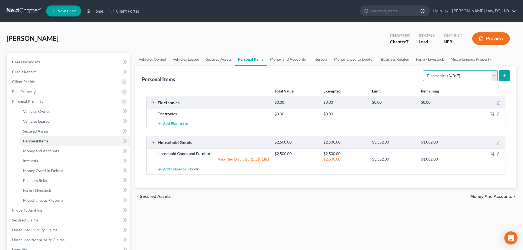
click at [455, 78] on select "Select Item Type Clothing (A/B: 11) Collectibles Of Value (A/B: 8) Electronics …" at bounding box center [460, 75] width 75 height 11
select select "clothing"
click at [424, 70] on select "Select Item Type Clothing (A/B: 11) Collectibles Of Value (A/B: 8) Electronics …" at bounding box center [460, 75] width 75 height 11
click at [502, 76] on icon "submit" at bounding box center [504, 76] width 4 height 4
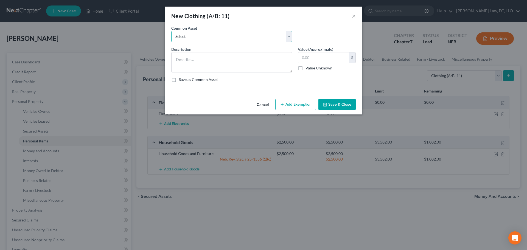
drag, startPoint x: 220, startPoint y: 33, endPoint x: 220, endPoint y: 38, distance: 4.7
click at [220, 33] on select "Select Clothing" at bounding box center [231, 36] width 121 height 11
select select "0"
click at [171, 31] on select "Select Clothing" at bounding box center [231, 36] width 121 height 11
type textarea "Clothing"
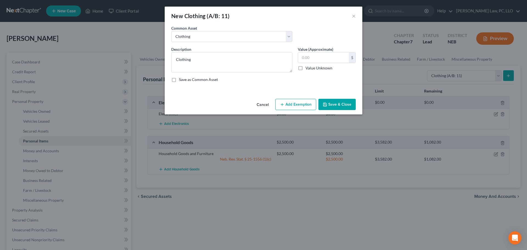
click at [327, 107] on icon "button" at bounding box center [325, 104] width 4 height 4
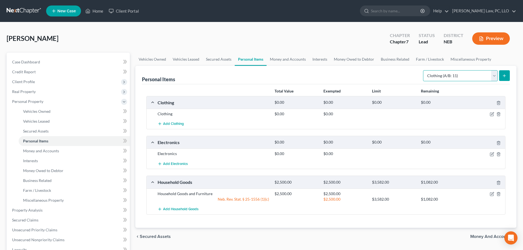
click at [454, 75] on select "Select Item Type Clothing (A/B: 11) Collectibles Of Value (A/B: 8) Electronics …" at bounding box center [460, 75] width 75 height 11
select select "other"
click at [424, 70] on select "Select Item Type Clothing (A/B: 11) Collectibles Of Value (A/B: 8) Electronics …" at bounding box center [460, 75] width 75 height 11
click at [501, 76] on button "submit" at bounding box center [504, 75] width 11 height 11
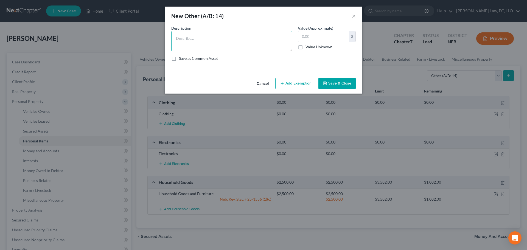
click at [233, 43] on textarea at bounding box center [231, 41] width 121 height 20
type textarea "Basketball Hoop, Shoes, Balls, Ball Bags, and Uniforms"
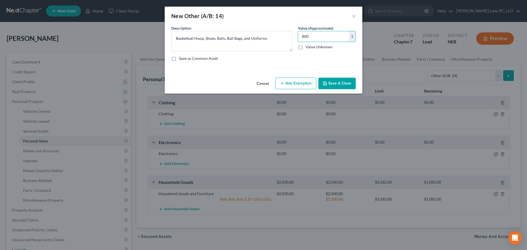
type input "800"
click at [299, 87] on button "Add Exemption" at bounding box center [295, 84] width 41 height 12
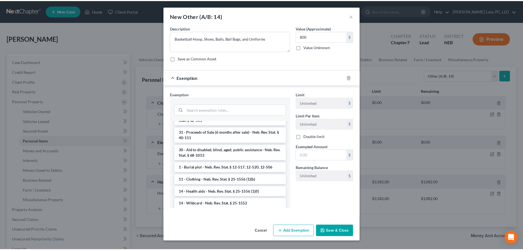
scroll to position [192, 0]
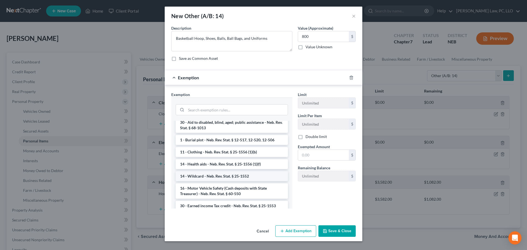
click at [239, 178] on li "14 - Wildcard - Neb. Rev. Stat. § 25-1552" at bounding box center [232, 176] width 112 height 10
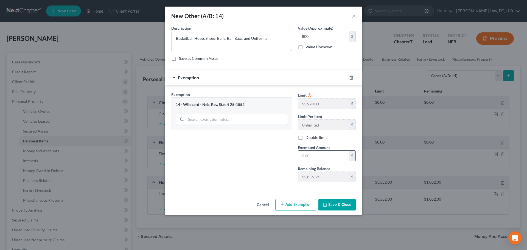
click at [318, 156] on input "text" at bounding box center [323, 156] width 51 height 10
type input "800"
click at [271, 178] on div "Exemption Set must be selected for CA. Exemption * 14 - Wildcard - Neb. Rev. St…" at bounding box center [232, 139] width 127 height 95
click at [345, 206] on button "Save & Close" at bounding box center [336, 205] width 37 height 12
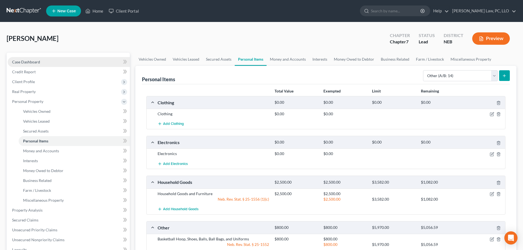
click at [56, 59] on link "Case Dashboard" at bounding box center [69, 62] width 122 height 10
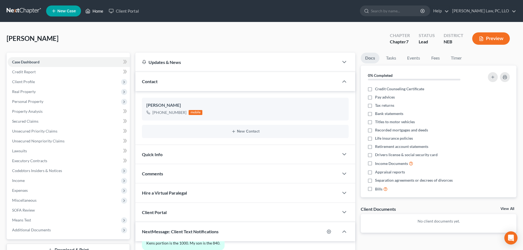
drag, startPoint x: 92, startPoint y: 9, endPoint x: 105, endPoint y: 10, distance: 12.7
click at [92, 9] on link "Home" at bounding box center [94, 11] width 23 height 10
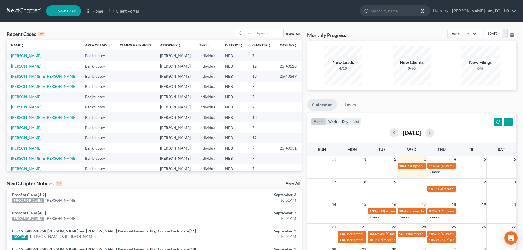
click at [39, 86] on link "[PERSON_NAME] & [PERSON_NAME]" at bounding box center [43, 86] width 65 height 5
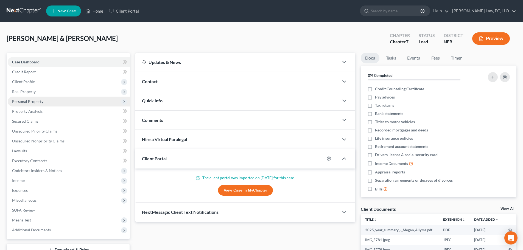
click at [50, 99] on span "Personal Property" at bounding box center [69, 102] width 122 height 10
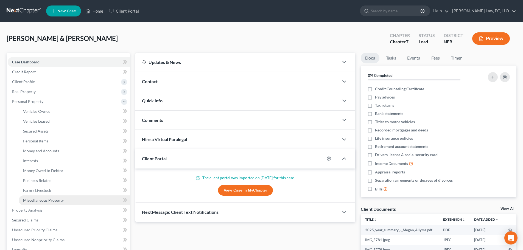
click at [44, 198] on span "Miscellaneous Property" at bounding box center [43, 200] width 41 height 5
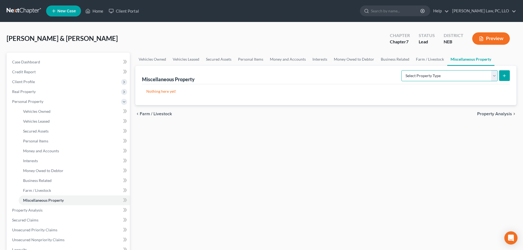
click at [496, 74] on select "Select Property Type Assigned for Creditor Benefit Within 1 Year (SOFA: 12) Hol…" at bounding box center [449, 75] width 96 height 11
select select "transferred"
click at [401, 70] on select "Select Property Type Assigned for Creditor Benefit Within 1 Year (SOFA: 12) Hol…" at bounding box center [449, 75] width 96 height 11
click at [506, 73] on button "submit" at bounding box center [504, 75] width 11 height 11
select select "Ordinary (within 2 years)"
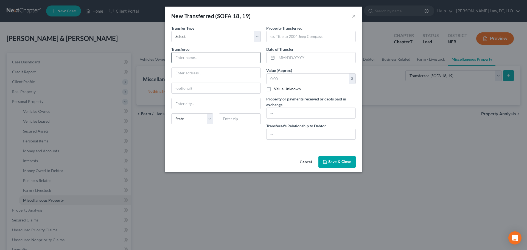
click at [202, 58] on input "text" at bounding box center [216, 57] width 89 height 10
type input "Joint Debtor's Stepfather"
select select "30"
click at [288, 35] on input "text" at bounding box center [311, 36] width 89 height 10
type input "2012 Chrysler 200"
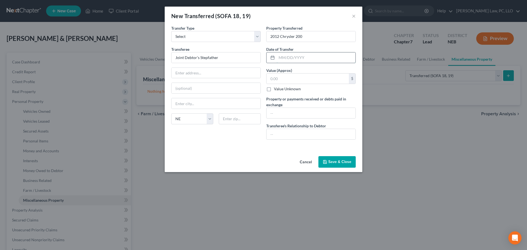
click at [300, 56] on input "text" at bounding box center [316, 57] width 79 height 10
type input "06/15/2025"
click at [295, 80] on input "text" at bounding box center [308, 79] width 82 height 10
type input "300.00"
click at [286, 110] on input "text" at bounding box center [311, 113] width 89 height 10
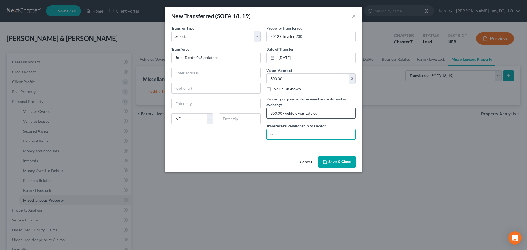
click at [282, 112] on input "300.00 - vehicle was totaled" at bounding box center [311, 113] width 89 height 10
type input "Traded for a scooter for their son - vehicle was totaled"
type input "Stepfather"
click at [344, 114] on input "Traded for a scooter for their son - vehicle was totaled" at bounding box center [311, 113] width 89 height 10
click at [325, 114] on input "Traded for a scooter for their son - vehicle was totaled" at bounding box center [311, 113] width 89 height 10
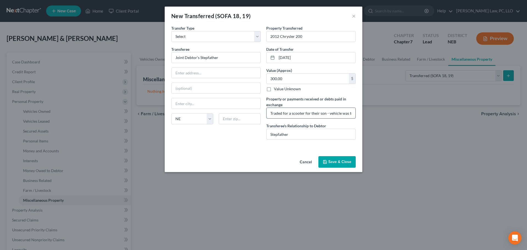
click at [338, 113] on input "Traded for a scooter for their son - vehicle was totaled" at bounding box center [311, 113] width 89 height 10
type input "Traded for a scooter for their son - vehicle was totaled (scrap value)"
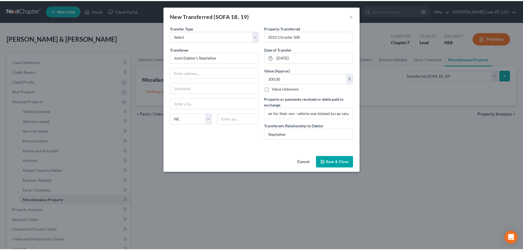
scroll to position [0, 0]
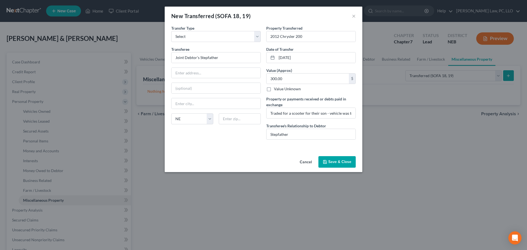
click at [343, 164] on button "Save & Close" at bounding box center [336, 162] width 37 height 12
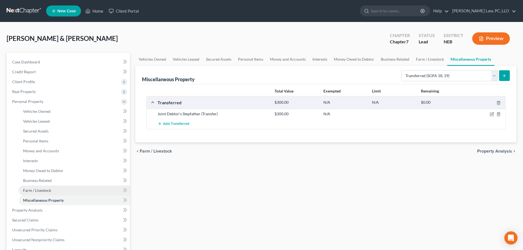
click at [57, 189] on link "Farm / Livestock" at bounding box center [74, 191] width 111 height 10
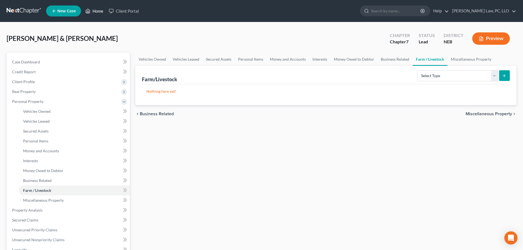
click at [92, 11] on link "Home" at bounding box center [94, 11] width 23 height 10
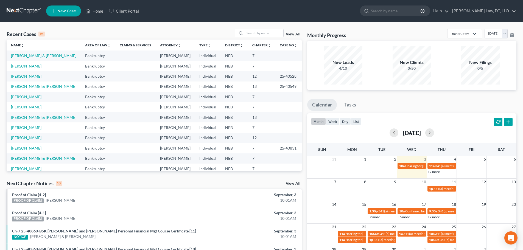
click at [22, 66] on link "[PERSON_NAME]" at bounding box center [26, 66] width 30 height 5
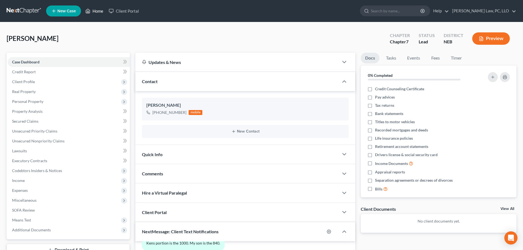
click at [103, 12] on link "Home" at bounding box center [94, 11] width 23 height 10
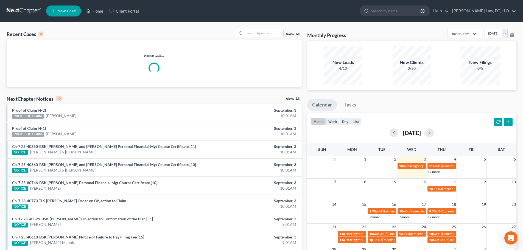
click at [297, 99] on link "View All" at bounding box center [293, 99] width 14 height 4
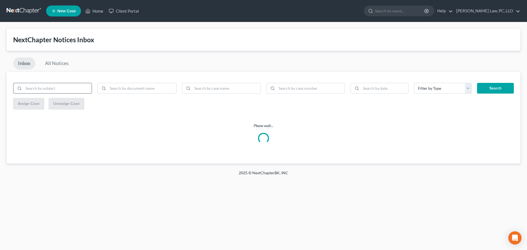
click at [43, 85] on input "search" at bounding box center [58, 88] width 68 height 10
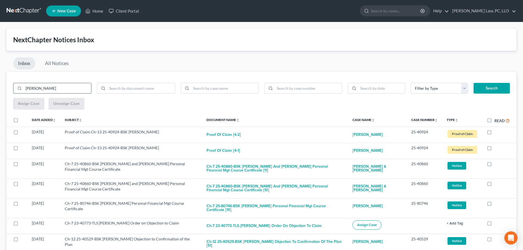
click at [474, 83] on button "Search" at bounding box center [492, 88] width 36 height 11
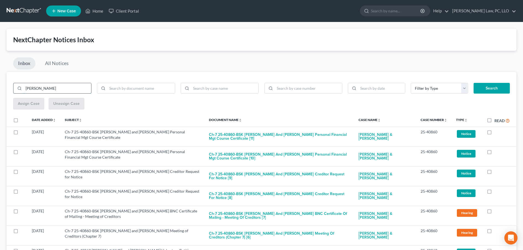
click at [57, 89] on input "[PERSON_NAME]" at bounding box center [58, 88] width 68 height 10
type input "brewer"
click at [474, 83] on button "Search" at bounding box center [492, 88] width 36 height 11
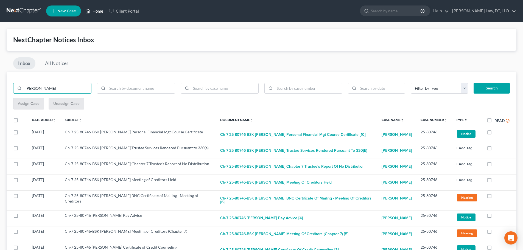
click at [86, 11] on icon at bounding box center [87, 11] width 5 height 7
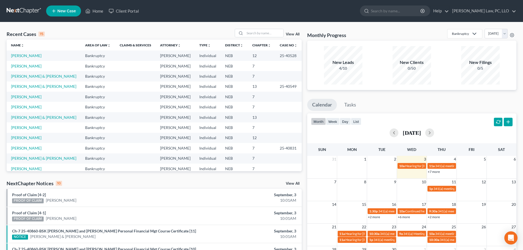
click at [70, 10] on span "New Case" at bounding box center [66, 11] width 18 height 4
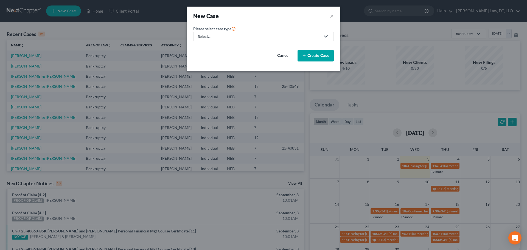
click at [221, 40] on link "Select..." at bounding box center [263, 36] width 141 height 9
click at [212, 47] on div "Bankruptcy" at bounding box center [224, 47] width 52 height 5
select select "48"
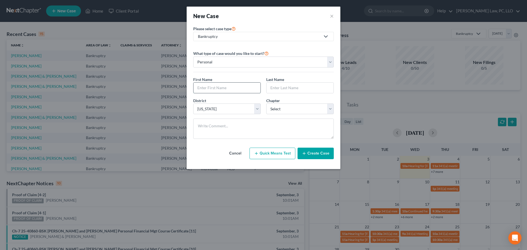
click at [217, 89] on input "text" at bounding box center [227, 88] width 67 height 10
type input "Jacob"
type input "Brewczynski"
click at [279, 111] on select "Select 7 11 12 13" at bounding box center [300, 108] width 68 height 11
select select "0"
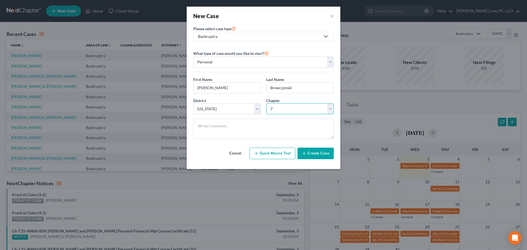
click at [266, 103] on select "Select 7 11 12 13" at bounding box center [300, 108] width 68 height 11
click at [320, 154] on button "Create Case" at bounding box center [316, 154] width 36 height 12
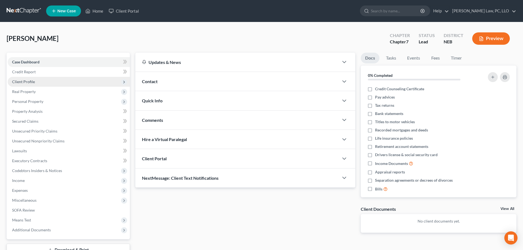
click at [39, 81] on span "Client Profile" at bounding box center [69, 82] width 122 height 10
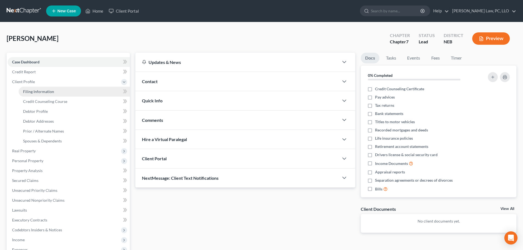
click at [39, 89] on link "Filing Information" at bounding box center [74, 92] width 111 height 10
select select "1"
select select "0"
select select "48"
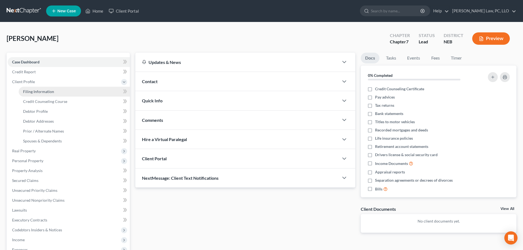
select select "0"
select select "30"
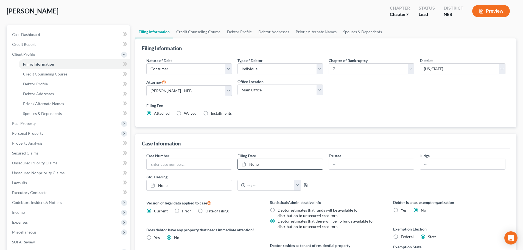
click at [277, 162] on link "None" at bounding box center [280, 164] width 85 height 10
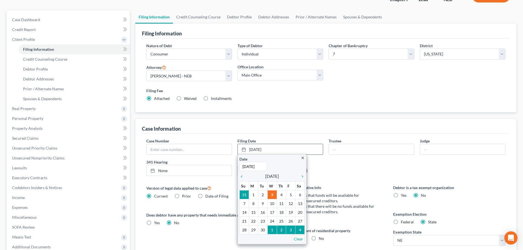
scroll to position [55, 0]
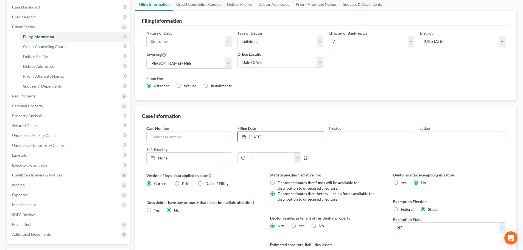
click at [299, 227] on label "Yes Yes" at bounding box center [302, 225] width 6 height 5
click at [301, 227] on input "Yes Yes" at bounding box center [303, 225] width 4 height 4
radio input "true"
radio input "false"
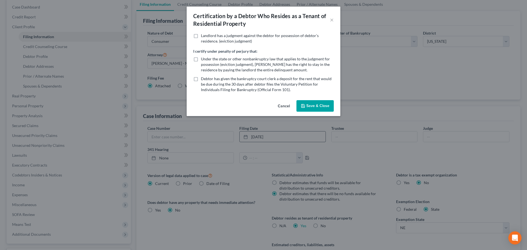
click at [304, 105] on polyline "button" at bounding box center [302, 104] width 1 height 1
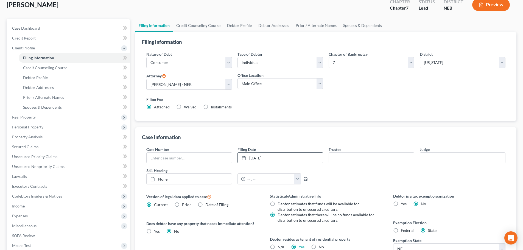
scroll to position [27, 0]
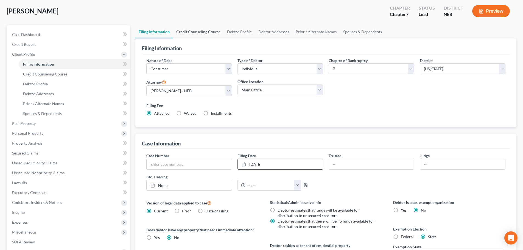
click at [190, 33] on link "Credit Counseling Course" at bounding box center [198, 31] width 51 height 13
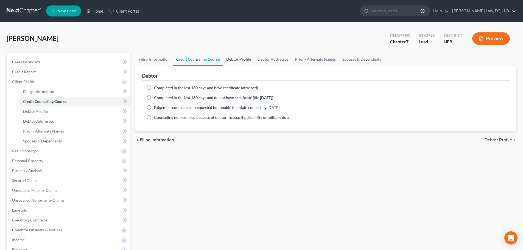
click at [232, 60] on link "Debtor Profile" at bounding box center [238, 59] width 31 height 13
select select "0"
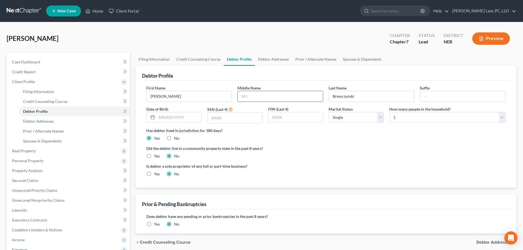
click at [252, 93] on input "text" at bounding box center [280, 96] width 85 height 10
type input "F."
click at [217, 119] on input "text" at bounding box center [235, 118] width 55 height 10
type input "1938"
click at [278, 140] on div "Has debtor lived in jurisdiction for 180 days? Yes No Debtor must reside in jur…" at bounding box center [325, 134] width 359 height 13
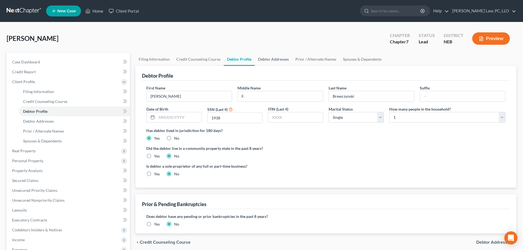
click at [261, 61] on link "Debtor Addresses" at bounding box center [273, 59] width 37 height 13
select select "0"
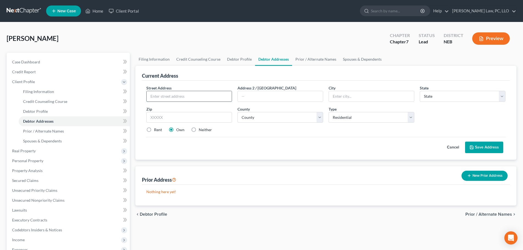
click at [192, 95] on input "text" at bounding box center [189, 96] width 85 height 10
type input "8321 Karl Ridge Rd, Apt 312"
type input "Lincoln"
select select "30"
type input "68506"
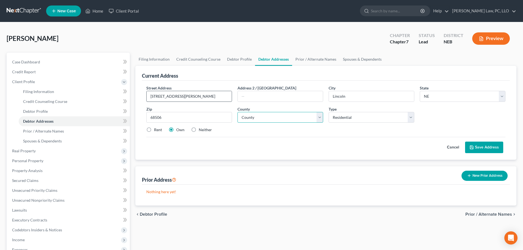
select select "54"
click at [156, 129] on label "Rent" at bounding box center [158, 129] width 8 height 5
click at [156, 129] on input "Rent" at bounding box center [158, 129] width 4 height 4
radio input "true"
click at [477, 148] on button "Save Address" at bounding box center [484, 148] width 38 height 12
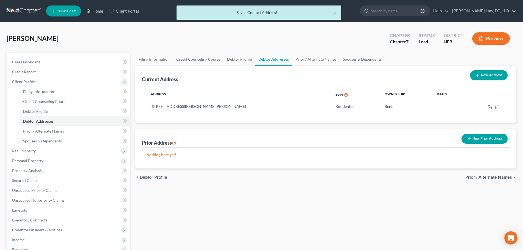
click at [491, 135] on button "New Prior Address" at bounding box center [484, 139] width 46 height 10
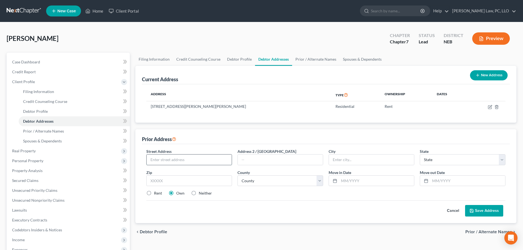
click at [170, 163] on input "text" at bounding box center [189, 160] width 85 height 10
type input "7015 S 38th St., Apt 84"
type input "Lincoln"
select select "30"
type input "68516"
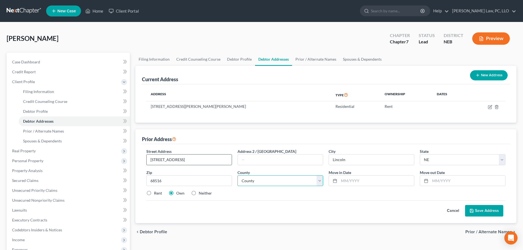
select select "54"
type input "08/2022"
type input "05/2024"
click at [159, 195] on label "Rent" at bounding box center [158, 193] width 8 height 5
click at [159, 194] on input "Rent" at bounding box center [158, 193] width 4 height 4
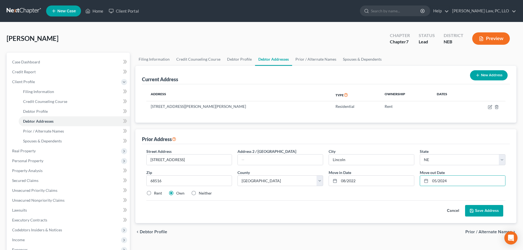
radio input "true"
click at [486, 213] on button "Save Address" at bounding box center [484, 211] width 38 height 12
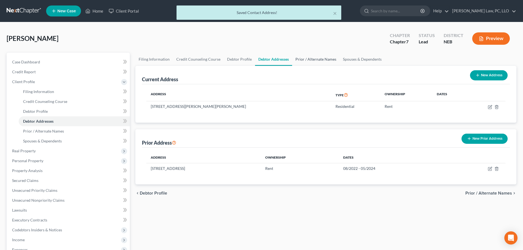
click at [324, 59] on link "Prior / Alternate Names" at bounding box center [315, 59] width 47 height 13
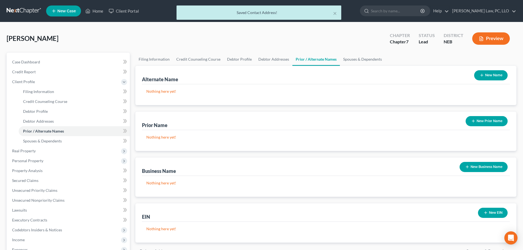
click at [487, 75] on button "New Name" at bounding box center [490, 75] width 33 height 10
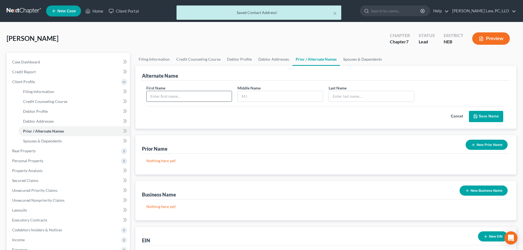
click at [180, 93] on input "text" at bounding box center [189, 96] width 85 height 10
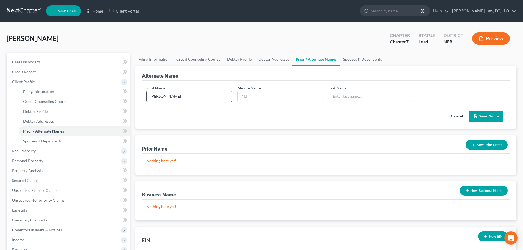
type input "Jacob"
type input "Floyd"
type input "Brewczynski"
click at [491, 113] on button "Save Name" at bounding box center [486, 117] width 34 height 12
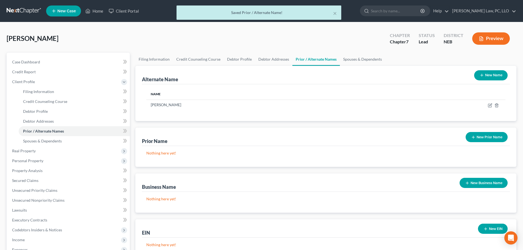
click at [491, 74] on button "New Name" at bounding box center [490, 75] width 33 height 10
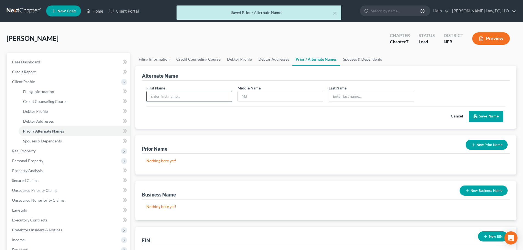
click at [205, 97] on input "text" at bounding box center [189, 96] width 85 height 10
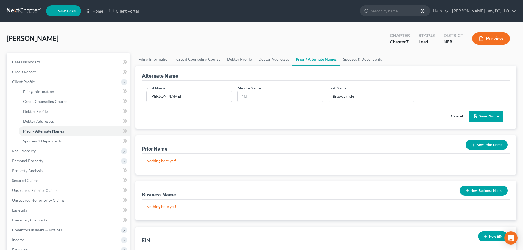
click at [477, 116] on icon "submit" at bounding box center [475, 116] width 4 height 4
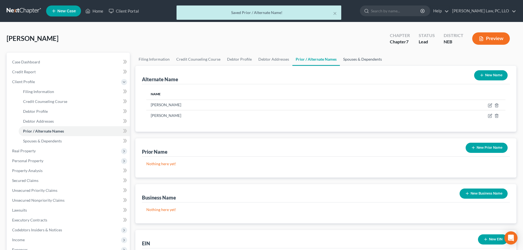
click at [352, 60] on link "Spouses & Dependents" at bounding box center [362, 59] width 45 height 13
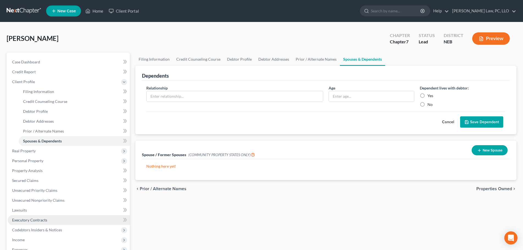
click at [29, 218] on span "Executory Contracts" at bounding box center [29, 220] width 35 height 5
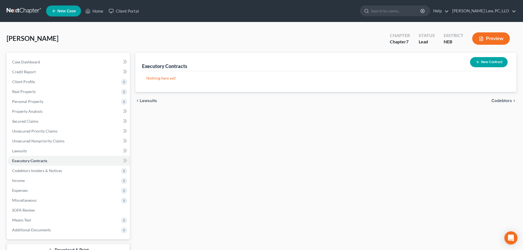
click at [480, 64] on button "New Contract" at bounding box center [489, 62] width 38 height 10
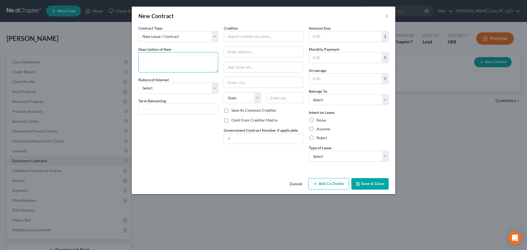
click at [162, 58] on textarea at bounding box center [178, 62] width 80 height 20
click at [150, 89] on select "Select Purchaser Agent Lessor Lessee" at bounding box center [178, 88] width 80 height 11
click at [138, 83] on select "Select Purchaser Agent Lessor Lessee" at bounding box center [178, 88] width 80 height 11
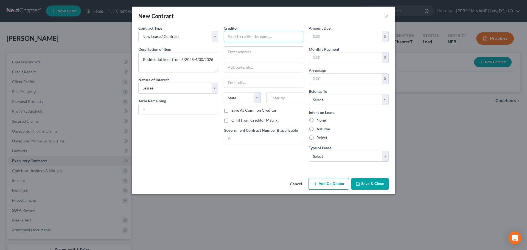
click at [237, 40] on input "text" at bounding box center [264, 36] width 80 height 11
click at [324, 128] on label "Assume" at bounding box center [323, 128] width 13 height 5
click at [322, 128] on input "Assume" at bounding box center [321, 128] width 4 height 4
click at [324, 153] on select "Select Real Estate Car Other" at bounding box center [349, 156] width 80 height 11
click at [309, 151] on select "Select Real Estate Car Other" at bounding box center [349, 156] width 80 height 11
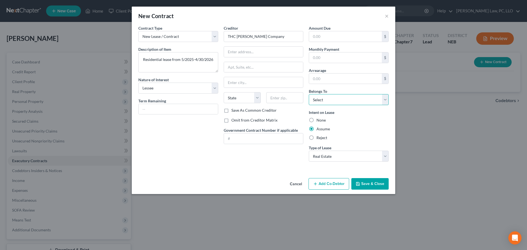
click at [346, 98] on select "Select Debtor 1 Only Debtor 2 Only Debtor 1 And Debtor 2 Only At Least One Of T…" at bounding box center [349, 99] width 80 height 11
click at [309, 94] on select "Select Debtor 1 Only Debtor 2 Only Debtor 1 And Debtor 2 Only At Least One Of T…" at bounding box center [349, 99] width 80 height 11
click at [367, 184] on button "Save & Close" at bounding box center [369, 184] width 37 height 12
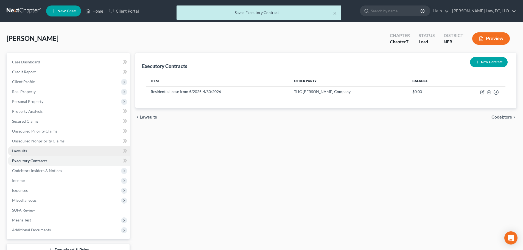
click at [54, 152] on link "Lawsuits" at bounding box center [69, 151] width 122 height 10
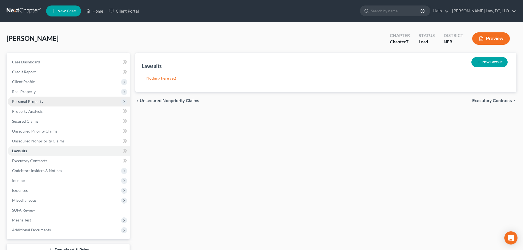
click at [30, 100] on span "Personal Property" at bounding box center [27, 101] width 31 height 5
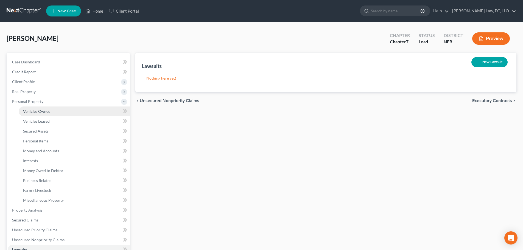
click at [32, 109] on span "Vehicles Owned" at bounding box center [36, 111] width 27 height 5
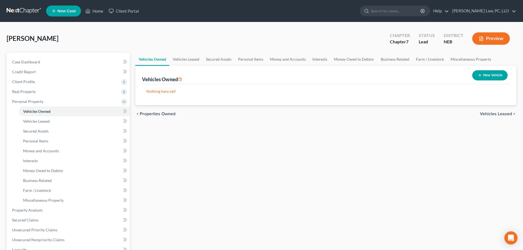
click at [480, 76] on icon "button" at bounding box center [480, 75] width 4 height 4
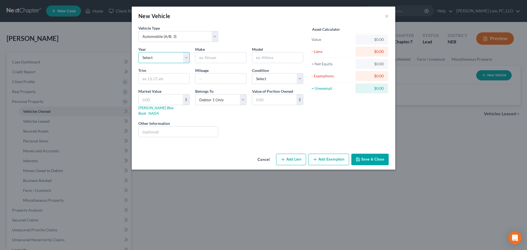
click at [176, 58] on select "Select 2026 2025 2024 2023 2022 2021 2020 2019 2018 2017 2016 2015 2014 2013 20…" at bounding box center [163, 57] width 51 height 11
click at [138, 52] on select "Select 2026 2025 2024 2023 2022 2021 2020 2019 2018 2017 2016 2015 2014 2013 20…" at bounding box center [163, 57] width 51 height 11
click at [211, 60] on input "text" at bounding box center [220, 57] width 51 height 10
drag, startPoint x: 259, startPoint y: 77, endPoint x: 260, endPoint y: 80, distance: 3.7
click at [259, 77] on select "Select Excellent Very Good Good Fair Poor" at bounding box center [277, 78] width 51 height 11
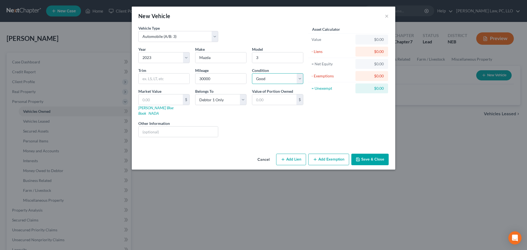
click at [252, 73] on select "Select Excellent Very Good Good Fair Poor" at bounding box center [277, 78] width 51 height 11
click at [161, 98] on input "text" at bounding box center [161, 99] width 44 height 10
click at [357, 157] on icon "button" at bounding box center [358, 159] width 4 height 4
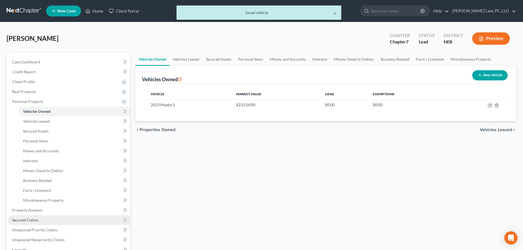
click at [35, 218] on span "Secured Claims" at bounding box center [25, 220] width 26 height 5
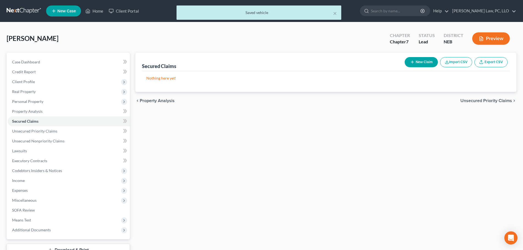
click at [420, 65] on button "New Claim" at bounding box center [421, 62] width 33 height 10
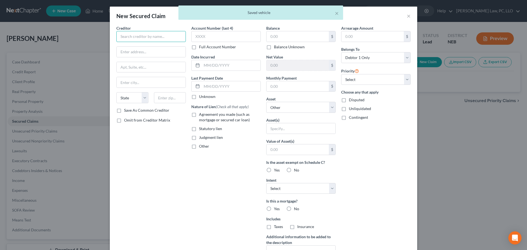
click at [163, 38] on input "text" at bounding box center [150, 36] width 69 height 11
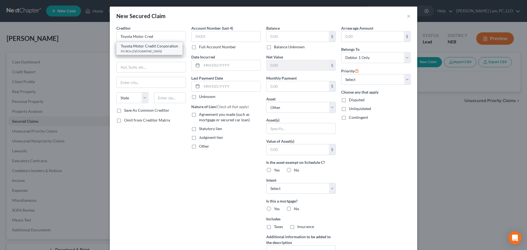
click at [162, 49] on div "PO BOx 30203, College Station, TX 77842" at bounding box center [149, 51] width 57 height 5
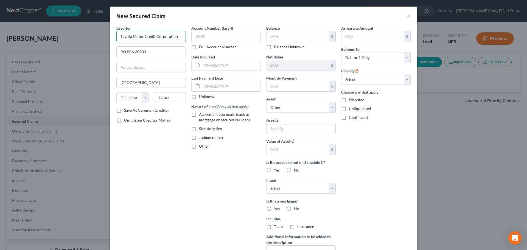
drag, startPoint x: 177, startPoint y: 38, endPoint x: 175, endPoint y: 42, distance: 4.8
click at [175, 42] on div "Creditor * Toyota Motor Credit Corporation PO BOx 30203 College Station State A…" at bounding box center [150, 66] width 69 height 82
click at [176, 50] on input "PO BOx 30203" at bounding box center [151, 52] width 69 height 10
drag, startPoint x: 174, startPoint y: 38, endPoint x: 186, endPoint y: 37, distance: 12.1
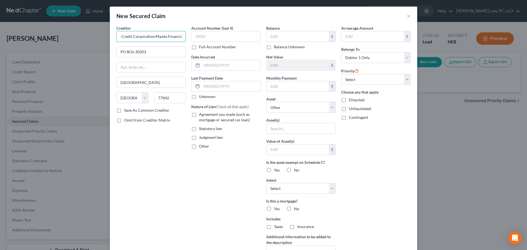
click at [186, 37] on div "Creditor * Toyota Motor Credit Corporation/Mazda Financial PO BOx 30203 College…" at bounding box center [264, 147] width 300 height 245
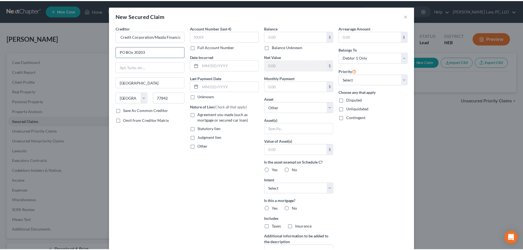
scroll to position [0, 0]
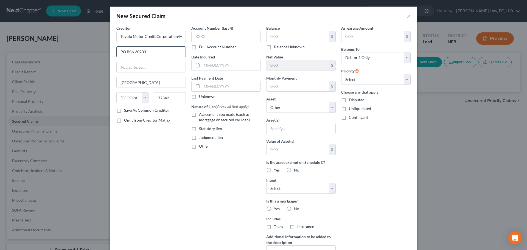
click at [163, 51] on input "PO BOx 30203" at bounding box center [151, 52] width 69 height 10
click at [274, 38] on input "text" at bounding box center [298, 36] width 62 height 10
click at [279, 85] on input "text" at bounding box center [298, 86] width 62 height 10
click at [293, 110] on select "Select Other Multiple Assets 2023 Mazda 3 - $23514.0" at bounding box center [300, 107] width 69 height 11
click at [266, 102] on select "Select Other Multiple Assets 2023 Mazda 3 - $23514.0" at bounding box center [300, 107] width 69 height 11
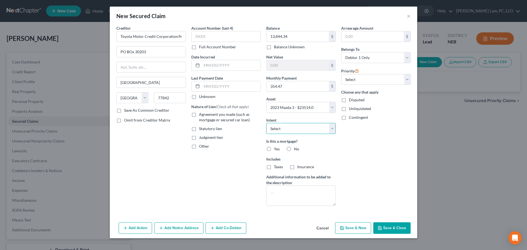
click at [287, 130] on select "Select Surrender Redeem Reaffirm Avoid Other" at bounding box center [300, 128] width 69 height 11
click at [266, 123] on select "Select Surrender Redeem Reaffirm Avoid Other" at bounding box center [300, 128] width 69 height 11
click at [294, 150] on label "No" at bounding box center [296, 148] width 5 height 5
click at [296, 150] on input "No" at bounding box center [298, 148] width 4 height 4
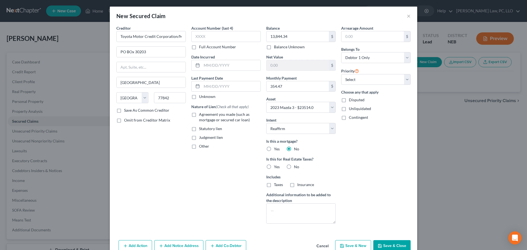
click at [294, 167] on label "No" at bounding box center [296, 166] width 5 height 5
click at [296, 167] on input "No" at bounding box center [298, 166] width 4 height 4
click at [240, 120] on span "Agreement you made (such as mortgage or secured car loan)" at bounding box center [224, 117] width 51 height 10
click at [205, 115] on input "Agreement you made (such as mortgage or secured car loan)" at bounding box center [203, 114] width 4 height 4
click at [214, 44] on label "Full Account Number" at bounding box center [217, 46] width 37 height 5
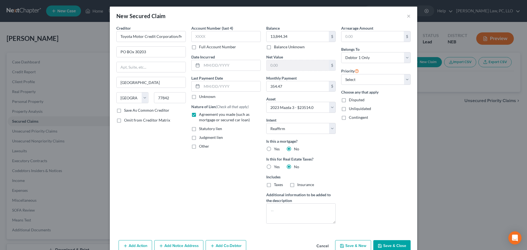
click at [205, 44] on input "Full Account Number" at bounding box center [203, 46] width 4 height 4
click at [218, 37] on input "text" at bounding box center [225, 36] width 69 height 11
click at [379, 244] on icon "button" at bounding box center [380, 246] width 4 height 4
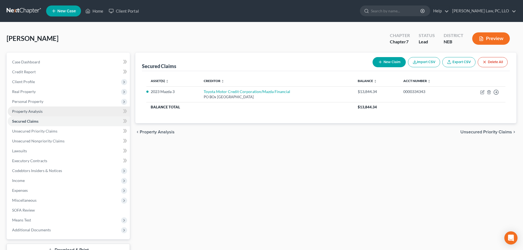
click at [25, 107] on link "Property Analysis" at bounding box center [69, 112] width 122 height 10
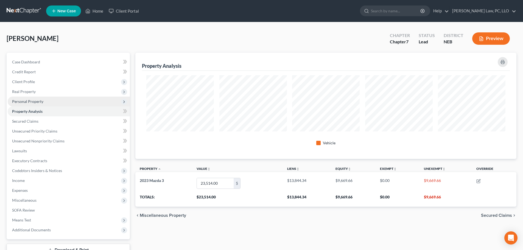
scroll to position [106, 381]
click at [29, 103] on span "Personal Property" at bounding box center [27, 101] width 31 height 5
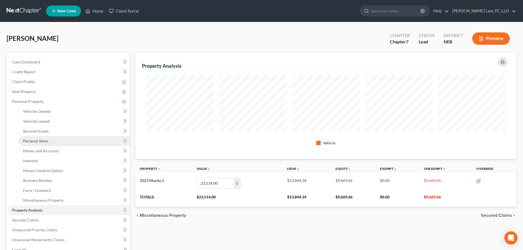
click at [33, 141] on span "Personal Items" at bounding box center [35, 141] width 25 height 5
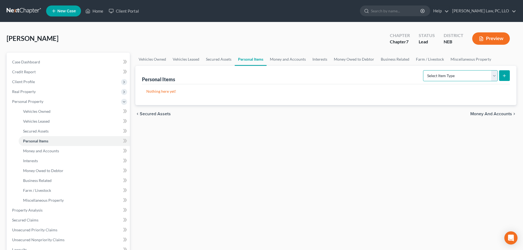
click at [460, 79] on select "Select Item Type Clothing (A/B: 11) Collectibles Of Value (A/B: 8) Electronics …" at bounding box center [460, 75] width 75 height 11
click at [424, 70] on select "Select Item Type Clothing (A/B: 11) Collectibles Of Value (A/B: 8) Electronics …" at bounding box center [460, 75] width 75 height 11
click at [503, 77] on icon "submit" at bounding box center [504, 76] width 4 height 4
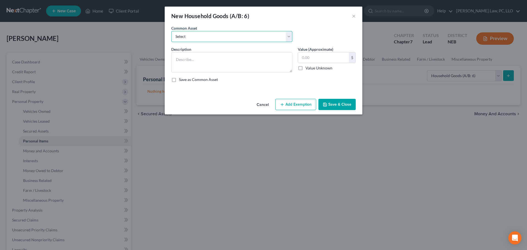
drag, startPoint x: 228, startPoint y: 36, endPoint x: 219, endPoint y: 58, distance: 24.2
click at [228, 36] on select "Select Household Goods and Furniture" at bounding box center [231, 36] width 121 height 11
click at [171, 31] on select "Select Household Goods and Furniture" at bounding box center [231, 36] width 121 height 11
click at [308, 59] on input "1,500.00" at bounding box center [323, 57] width 51 height 10
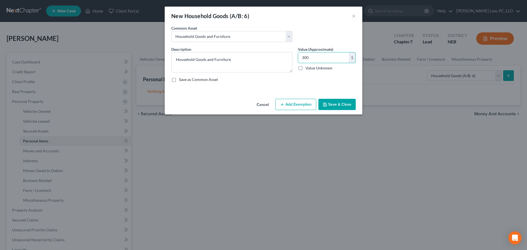
click at [283, 106] on icon "button" at bounding box center [282, 104] width 4 height 4
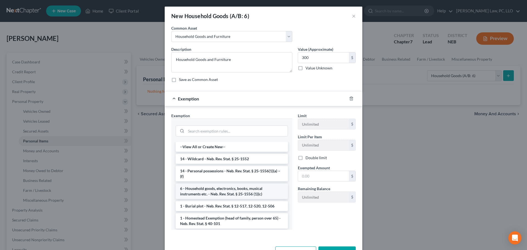
click at [218, 192] on li "6 - Household goods, electronics, books, musical instruments etc. - Neb. Rev. S…" at bounding box center [232, 191] width 112 height 15
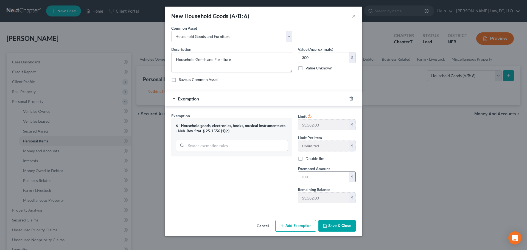
click at [307, 179] on input "text" at bounding box center [323, 177] width 51 height 10
drag, startPoint x: 238, startPoint y: 181, endPoint x: 295, endPoint y: 215, distance: 66.1
click at [238, 181] on div "Exemption Set must be selected for CA. Exemption * 6 - Household goods, electro…" at bounding box center [232, 160] width 127 height 95
click at [345, 230] on button "Save & Close" at bounding box center [336, 226] width 37 height 12
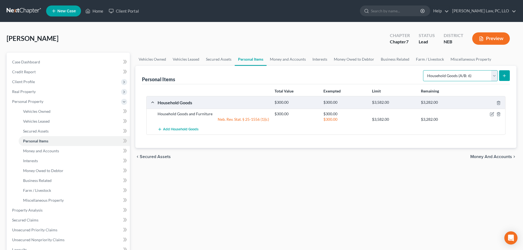
click at [444, 77] on select "Select Item Type Clothing (A/B: 11) Collectibles Of Value (A/B: 8) Electronics …" at bounding box center [460, 75] width 75 height 11
click at [424, 70] on select "Select Item Type Clothing (A/B: 11) Collectibles Of Value (A/B: 8) Electronics …" at bounding box center [460, 75] width 75 height 11
click at [502, 79] on button "submit" at bounding box center [504, 75] width 11 height 11
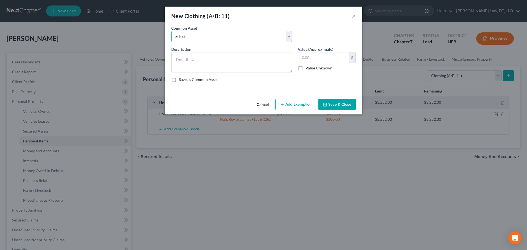
drag, startPoint x: 240, startPoint y: 36, endPoint x: 238, endPoint y: 42, distance: 6.3
click at [240, 35] on select "Select Clothing" at bounding box center [231, 36] width 121 height 11
click at [171, 31] on select "Select Clothing" at bounding box center [231, 36] width 121 height 11
click at [321, 61] on input "text" at bounding box center [323, 57] width 51 height 10
click at [303, 102] on button "Add Exemption" at bounding box center [295, 105] width 41 height 12
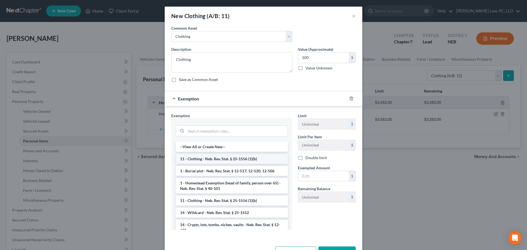
click at [219, 158] on li "11 - Clothing - Neb. Rev. Stat. § 25-1556 (1)(b)" at bounding box center [232, 159] width 112 height 10
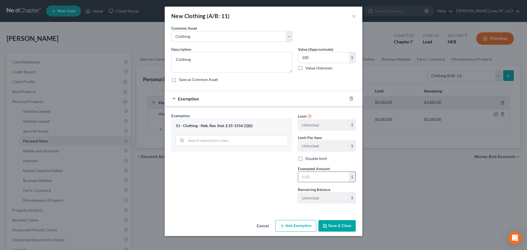
click at [309, 178] on input "text" at bounding box center [323, 177] width 51 height 10
drag, startPoint x: 264, startPoint y: 187, endPoint x: 289, endPoint y: 201, distance: 28.4
click at [264, 187] on div "Exemption Set must be selected for CA. Exemption * 11 - Clothing - Neb. Rev. St…" at bounding box center [232, 160] width 127 height 95
click at [339, 224] on button "Save & Close" at bounding box center [336, 226] width 37 height 12
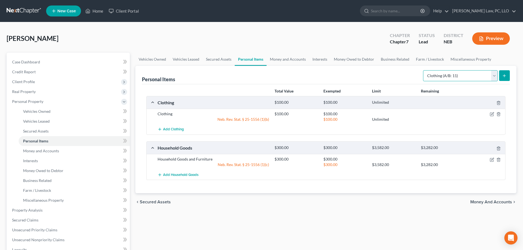
click at [439, 74] on select "Select Item Type Clothing (A/B: 11) Collectibles Of Value (A/B: 8) Electronics …" at bounding box center [460, 75] width 75 height 11
click at [424, 70] on select "Select Item Type Clothing (A/B: 11) Collectibles Of Value (A/B: 8) Electronics …" at bounding box center [460, 75] width 75 height 11
click at [500, 76] on button "submit" at bounding box center [504, 75] width 11 height 11
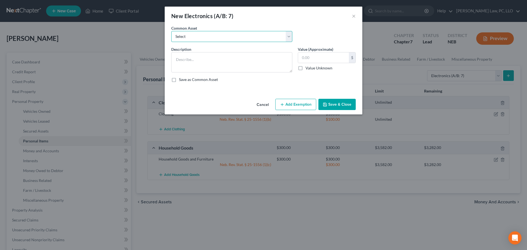
click at [236, 33] on select "Select Electronics" at bounding box center [231, 36] width 121 height 11
click at [171, 31] on select "Select Electronics" at bounding box center [231, 36] width 121 height 11
click at [315, 58] on input "text" at bounding box center [323, 57] width 51 height 10
click at [284, 107] on button "Add Exemption" at bounding box center [295, 105] width 41 height 12
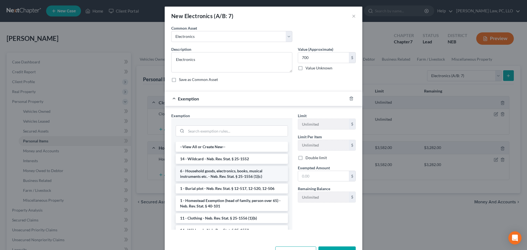
click at [220, 174] on li "6 - Household goods, electronics, books, musical instruments etc. - Neb. Rev. S…" at bounding box center [232, 173] width 112 height 15
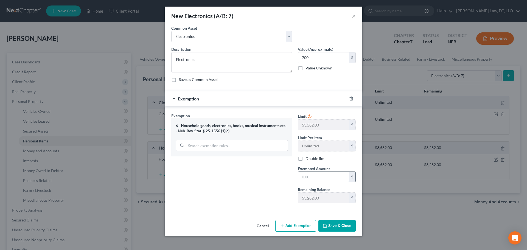
click at [303, 177] on input "text" at bounding box center [323, 177] width 51 height 10
click at [267, 189] on div "Exemption Set must be selected for CA. Exemption * 6 - Household goods, electro…" at bounding box center [232, 160] width 127 height 95
click at [339, 227] on button "Save & Close" at bounding box center [336, 226] width 37 height 12
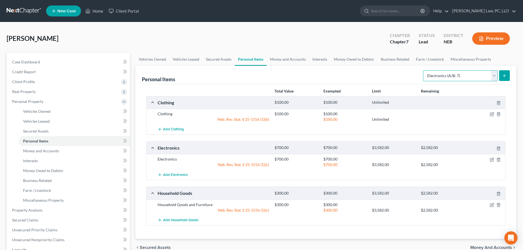
click at [461, 79] on select "Select Item Type Clothing (A/B: 11) Collectibles Of Value (A/B: 8) Electronics …" at bounding box center [460, 75] width 75 height 11
click at [424, 70] on select "Select Item Type Clothing (A/B: 11) Collectibles Of Value (A/B: 8) Electronics …" at bounding box center [460, 75] width 75 height 11
click at [506, 76] on icon "submit" at bounding box center [504, 76] width 4 height 4
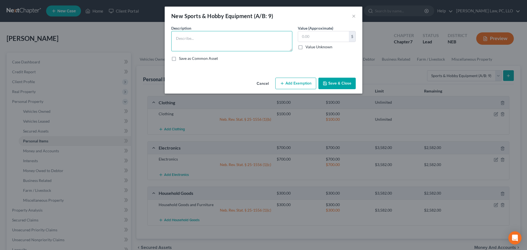
click at [205, 41] on textarea at bounding box center [231, 41] width 121 height 20
click at [272, 79] on button "Cancel" at bounding box center [262, 83] width 21 height 11
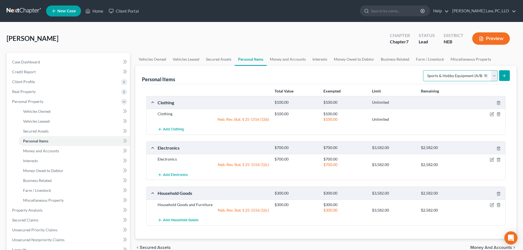
click at [453, 75] on select "Select Item Type Clothing (A/B: 11) Collectibles Of Value (A/B: 8) Electronics …" at bounding box center [460, 75] width 75 height 11
click at [504, 74] on line "submit" at bounding box center [504, 75] width 0 height 2
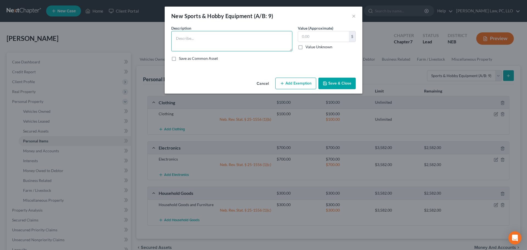
click at [230, 43] on textarea at bounding box center [231, 41] width 121 height 20
click at [283, 81] on icon "button" at bounding box center [282, 83] width 4 height 4
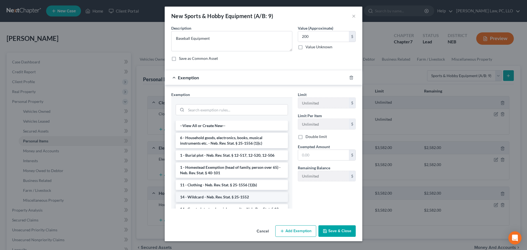
click at [208, 197] on li "14 - Wildcard - Neb. Rev. Stat. § 25-1552" at bounding box center [232, 197] width 112 height 10
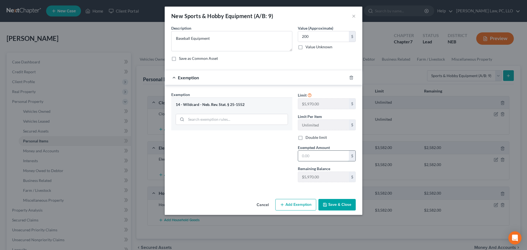
click at [310, 156] on input "text" at bounding box center [323, 156] width 51 height 10
click at [259, 170] on div "Exemption Set must be selected for CA. Exemption * 14 - Wildcard - Neb. Rev. St…" at bounding box center [232, 139] width 127 height 95
click at [344, 205] on button "Save & Close" at bounding box center [336, 205] width 37 height 12
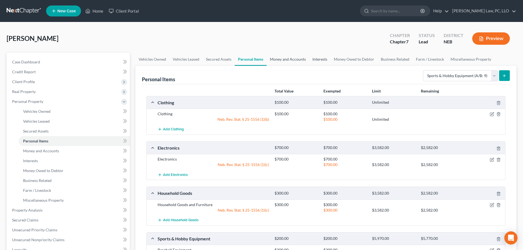
click at [287, 58] on link "Money and Accounts" at bounding box center [288, 59] width 43 height 13
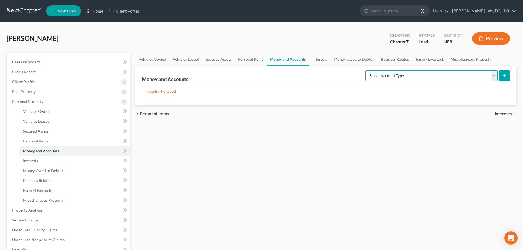
click at [440, 74] on select "Select Account Type Brokerage (A/B: 18, SOFA: 20) Cash on Hand (A/B: 16) Certif…" at bounding box center [431, 75] width 132 height 11
click at [367, 70] on select "Select Account Type Brokerage (A/B: 18, SOFA: 20) Cash on Hand (A/B: 16) Certif…" at bounding box center [431, 75] width 132 height 11
click at [500, 73] on button "submit" at bounding box center [504, 75] width 11 height 11
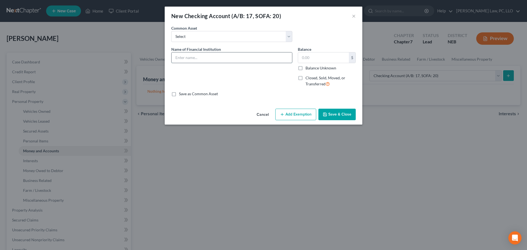
click at [238, 58] on input "text" at bounding box center [232, 57] width 121 height 10
click at [279, 113] on button "Add Exemption" at bounding box center [295, 115] width 41 height 12
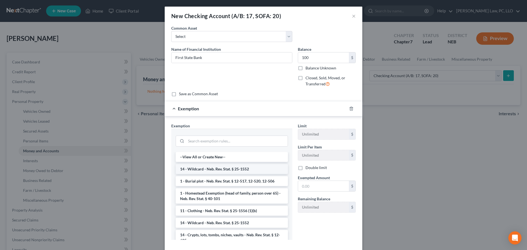
click at [212, 167] on li "14 - Wildcard - Neb. Rev. Stat. § 25-1552" at bounding box center [232, 169] width 112 height 10
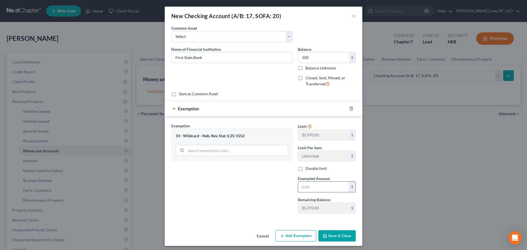
click at [319, 189] on input "text" at bounding box center [323, 187] width 51 height 10
drag, startPoint x: 245, startPoint y: 196, endPoint x: 289, endPoint y: 217, distance: 47.9
click at [248, 197] on div "Exemption Set must be selected for CA. Exemption * 14 - Wildcard - Neb. Rev. St…" at bounding box center [232, 170] width 127 height 95
click at [324, 235] on polyline "button" at bounding box center [324, 234] width 1 height 1
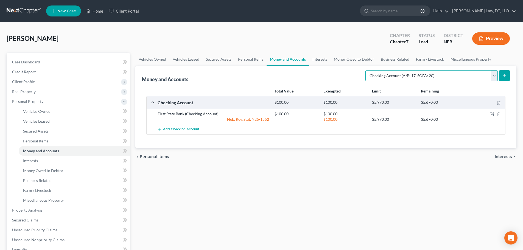
click at [388, 77] on select "Select Account Type Brokerage (A/B: 18, SOFA: 20) Cash on Hand (A/B: 16) Certif…" at bounding box center [431, 75] width 132 height 11
click at [367, 70] on select "Select Account Type Brokerage (A/B: 18, SOFA: 20) Cash on Hand (A/B: 16) Certif…" at bounding box center [431, 75] width 132 height 11
click at [504, 75] on icon "submit" at bounding box center [504, 76] width 4 height 4
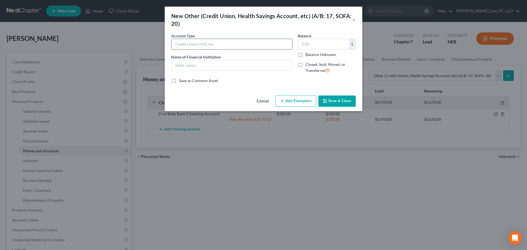
click at [211, 45] on input "text" at bounding box center [232, 44] width 121 height 10
drag, startPoint x: 200, startPoint y: 64, endPoint x: 200, endPoint y: 67, distance: 3.1
click at [200, 64] on input "text" at bounding box center [232, 65] width 121 height 10
click at [334, 100] on button "Save & Close" at bounding box center [336, 102] width 37 height 12
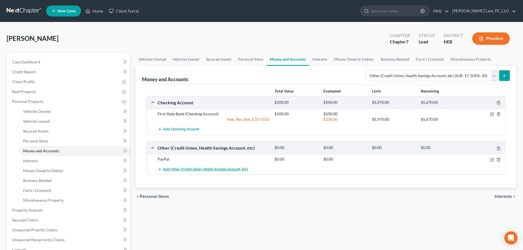
click at [170, 170] on span "Add Other (Credit Union, Health Savings Account, etc)" at bounding box center [205, 169] width 85 height 4
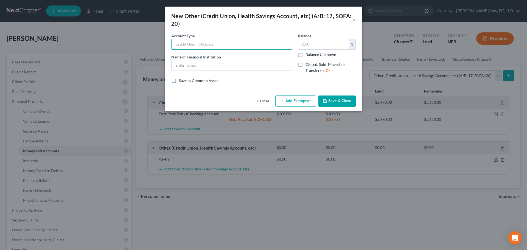
drag, startPoint x: 189, startPoint y: 45, endPoint x: 192, endPoint y: 55, distance: 10.5
click at [189, 45] on input "text" at bounding box center [232, 44] width 121 height 10
click at [202, 67] on input "text" at bounding box center [232, 65] width 121 height 10
click at [327, 100] on icon "button" at bounding box center [325, 101] width 4 height 4
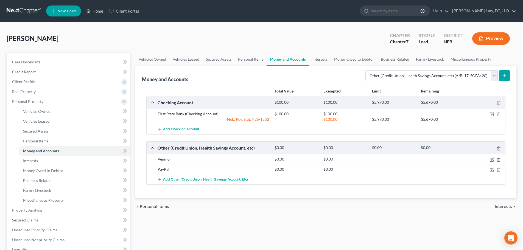
click at [178, 177] on button "Add Other (Credit Union, Health Savings Account, etc)" at bounding box center [203, 179] width 90 height 10
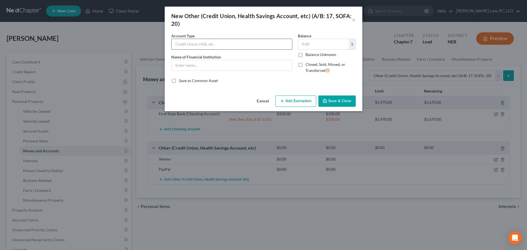
drag, startPoint x: 197, startPoint y: 45, endPoint x: 198, endPoint y: 49, distance: 4.2
click at [197, 45] on input "text" at bounding box center [232, 44] width 121 height 10
click at [206, 67] on input "text" at bounding box center [232, 65] width 121 height 10
click at [332, 102] on button "Save & Close" at bounding box center [336, 102] width 37 height 12
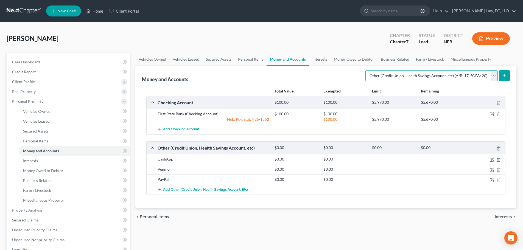
click at [385, 77] on select "Select Account Type Brokerage (A/B: 18, SOFA: 20) Cash on Hand (A/B: 16) Certif…" at bounding box center [431, 75] width 132 height 11
click at [367, 70] on select "Select Account Type Brokerage (A/B: 18, SOFA: 20) Cash on Hand (A/B: 16) Certif…" at bounding box center [431, 75] width 132 height 11
click at [505, 75] on icon "submit" at bounding box center [504, 76] width 4 height 4
click at [455, 78] on select "Select Account Type Brokerage (A/B: 18, SOFA: 20) Cash on Hand (A/B: 16) Certif…" at bounding box center [431, 75] width 132 height 11
select select "cash_on_hand"
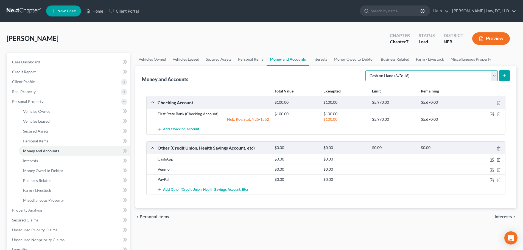
click at [367, 70] on select "Select Account Type Brokerage (A/B: 18, SOFA: 20) Cash on Hand (A/B: 16) Certif…" at bounding box center [431, 75] width 132 height 11
click at [505, 76] on icon "submit" at bounding box center [504, 76] width 4 height 4
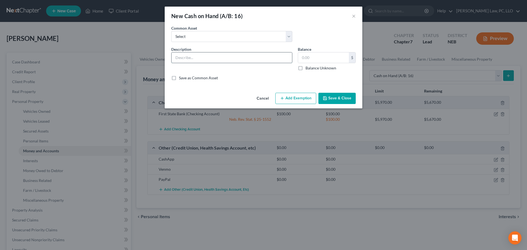
click at [194, 55] on input "text" at bounding box center [232, 57] width 121 height 10
type input "Cash on Hand"
click at [327, 59] on input "text" at bounding box center [323, 57] width 51 height 10
type input "3"
click at [299, 101] on button "Add Exemption" at bounding box center [295, 99] width 41 height 12
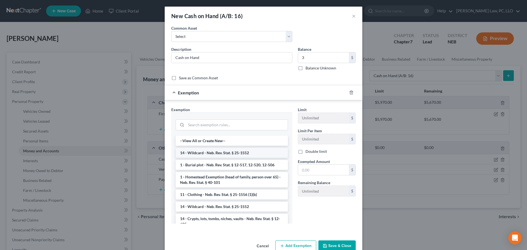
click at [219, 151] on li "14 - Wildcard - Neb. Rev. Stat. § 25-1552" at bounding box center [232, 153] width 112 height 10
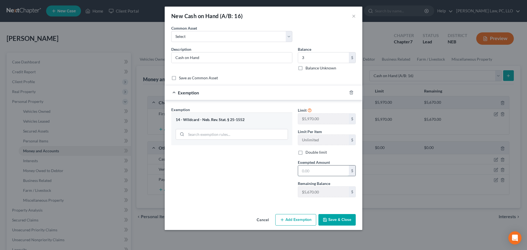
click at [337, 173] on input "text" at bounding box center [323, 171] width 51 height 10
type input "3"
click at [237, 199] on div "Exemption Set must be selected for CA. Exemption * 14 - Wildcard - Neb. Rev. St…" at bounding box center [232, 154] width 127 height 95
click at [337, 221] on button "Save & Close" at bounding box center [336, 220] width 37 height 12
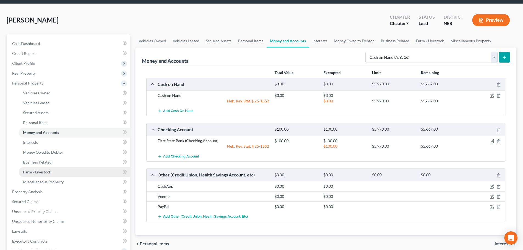
scroll to position [55, 0]
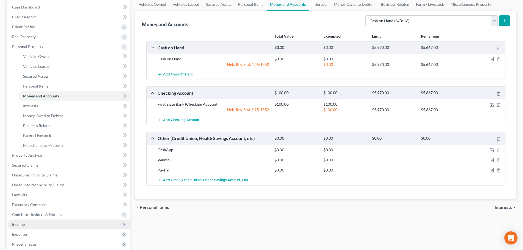
click at [24, 226] on span "Income" at bounding box center [18, 224] width 13 height 5
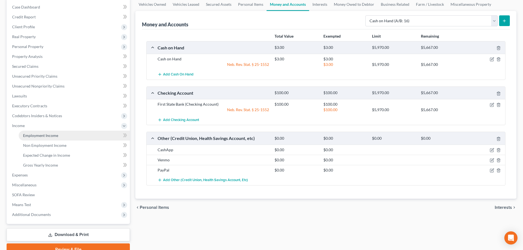
click at [44, 136] on span "Employment Income" at bounding box center [40, 135] width 35 height 5
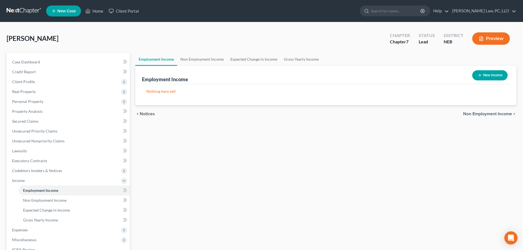
click at [482, 73] on button "New Income" at bounding box center [489, 75] width 35 height 10
select select "0"
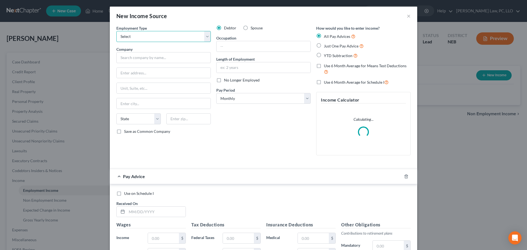
click at [159, 39] on select "Select Full or Part Time Employment Self Employment" at bounding box center [163, 36] width 94 height 11
select select "0"
click at [116, 31] on select "Select Full or Part Time Employment Self Employment" at bounding box center [163, 36] width 94 height 11
click at [146, 55] on input "text" at bounding box center [163, 57] width 94 height 11
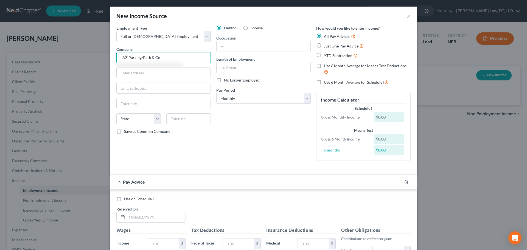
type input "LAZ Parking/Park & Go"
type input "1100 N St"
select select "30"
type input "68508"
type input "Lincoln"
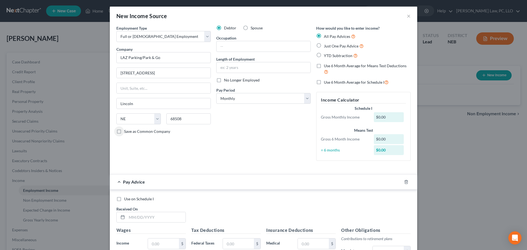
click at [124, 131] on label "Save as Common Company" at bounding box center [147, 131] width 46 height 5
click at [126, 131] on input "Save as Common Company" at bounding box center [128, 131] width 4 height 4
checkbox input "true"
click at [248, 47] on input "text" at bounding box center [264, 46] width 94 height 10
type input "Parking Ambassador"
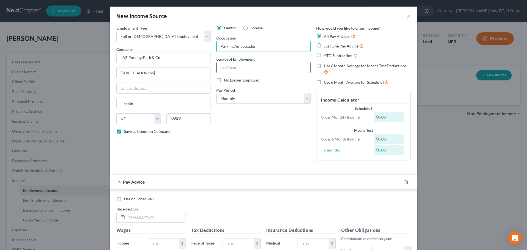
click at [244, 71] on input "text" at bounding box center [264, 67] width 94 height 10
type input "2 yrs, 10 mo"
drag, startPoint x: 229, startPoint y: 96, endPoint x: 229, endPoint y: 102, distance: 6.0
click at [229, 96] on select "Select Monthly Twice Monthly Every Other Week Weekly" at bounding box center [263, 98] width 94 height 11
select select "2"
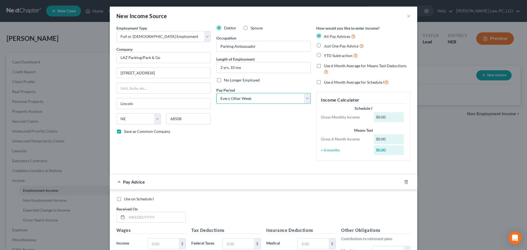
click at [216, 93] on select "Select Monthly Twice Monthly Every Other Week Weekly" at bounding box center [263, 98] width 94 height 11
click at [358, 67] on span "Use 6 Month Average for Means Test Deductions" at bounding box center [365, 65] width 83 height 5
click at [330, 67] on input "Use 6 Month Average for Means Test Deductions" at bounding box center [328, 65] width 4 height 4
checkbox input "true"
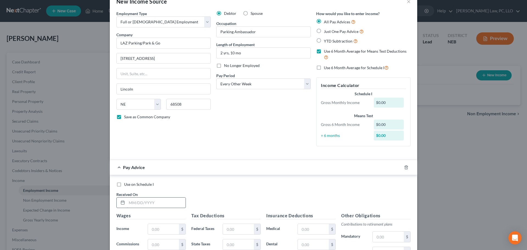
scroll to position [27, 0]
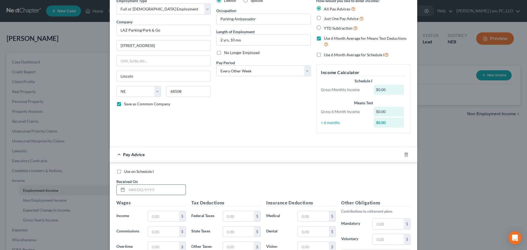
click at [169, 188] on input "text" at bounding box center [156, 190] width 59 height 10
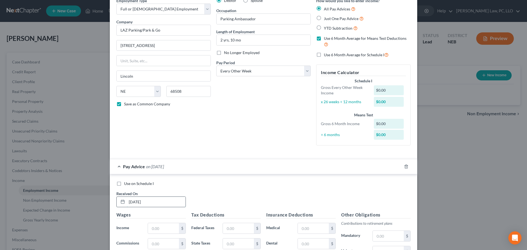
type input "3/7/2025"
type input "1,201.88"
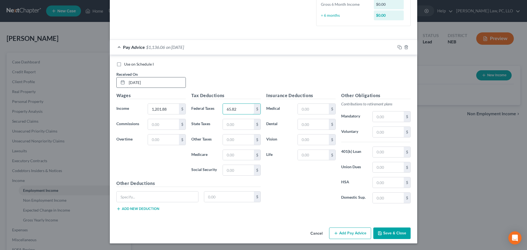
type input "65.82"
type input "40.10"
type input "17.42"
type input "74.52"
click at [398, 47] on icon "button" at bounding box center [400, 47] width 4 height 4
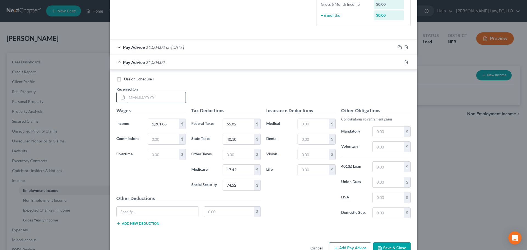
click at [152, 99] on input "text" at bounding box center [156, 97] width 59 height 10
type input "3/21/2025"
type input "1,369.18"
type input "85.89"
type input "48.58"
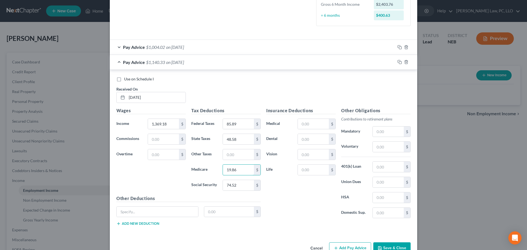
type input "19.86"
type input "84.89"
click at [399, 62] on rect "button" at bounding box center [400, 62] width 2 height 2
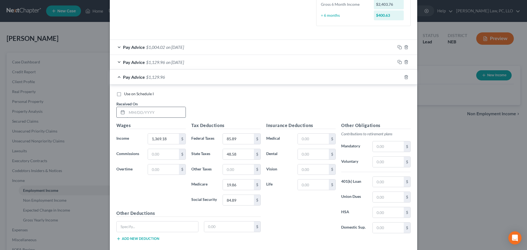
click at [150, 114] on input "text" at bounding box center [156, 112] width 59 height 10
type input "4/4/2025"
type input "1,355.97"
type input "84.31"
type input "47.91"
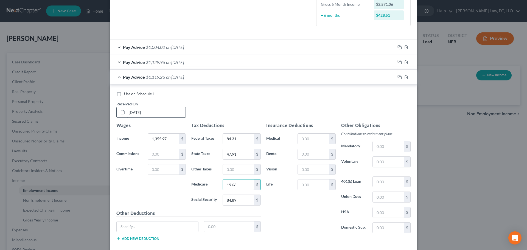
type input "19.66"
type input "84.07"
click at [399, 77] on rect "button" at bounding box center [400, 78] width 2 height 2
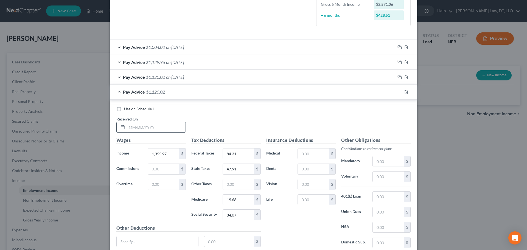
click at [139, 127] on input "text" at bounding box center [156, 127] width 59 height 10
type input "4/18/2025"
type input "1,237.10"
type input "70.04"
type input "41.89"
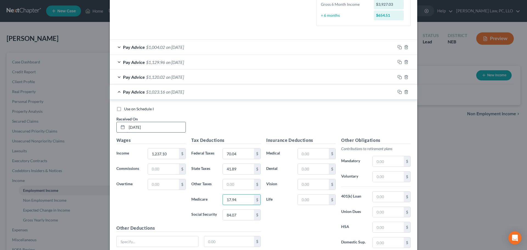
type input "17.94"
type input "76.70"
click at [399, 91] on rect "button" at bounding box center [400, 92] width 2 height 2
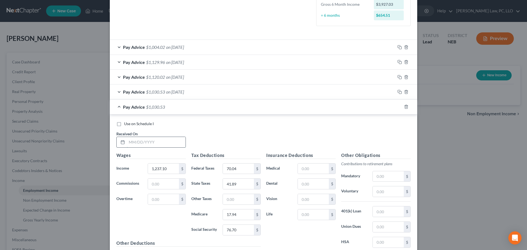
click at [145, 142] on input "text" at bounding box center [156, 142] width 59 height 10
type input "5/2/2025"
type input "1,287.75"
type input "76.12"
type input "44.45"
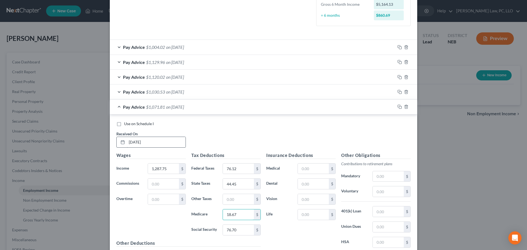
type input "18.67"
type input "79.84"
click at [398, 106] on icon "button" at bounding box center [400, 107] width 4 height 4
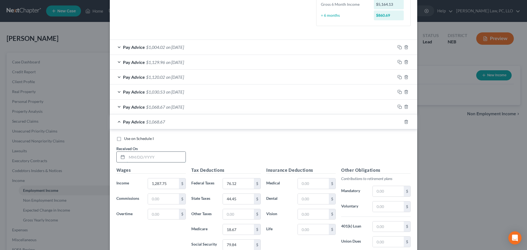
click at [141, 160] on input "text" at bounding box center [156, 157] width 59 height 10
type input "5/16/2025"
type input "1,351.57"
type input "83.78"
type input "47.69"
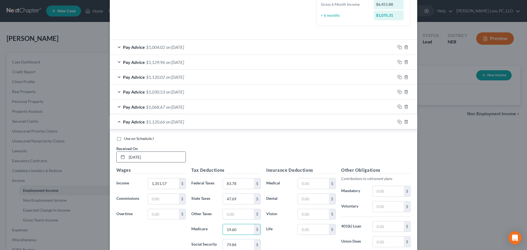
type input "19.60"
type input "83.80"
click at [398, 122] on icon "button" at bounding box center [400, 122] width 4 height 4
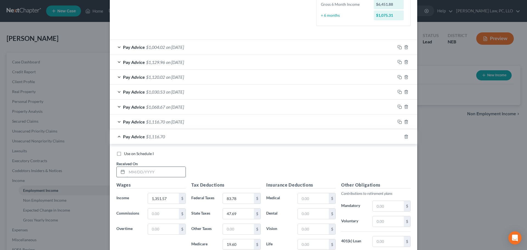
click at [143, 174] on input "text" at bounding box center [156, 172] width 59 height 10
type input "5/30/2025"
type input "1,188.68"
type input "64.23"
type input "39.43"
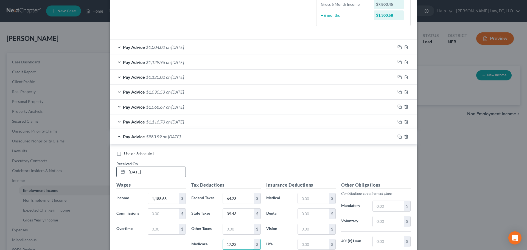
type input "17.23"
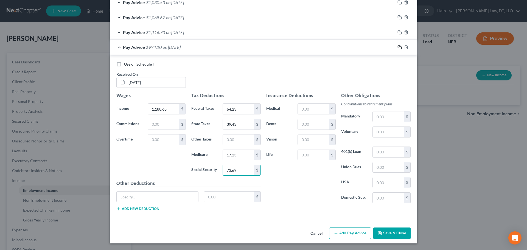
type input "73.69"
click at [398, 48] on icon "button" at bounding box center [400, 47] width 4 height 4
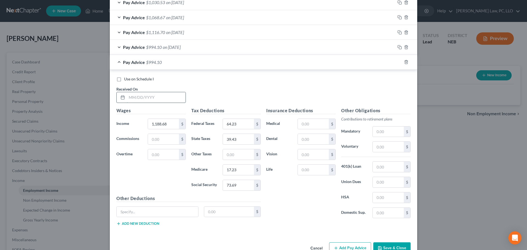
click at [157, 101] on input "text" at bounding box center [156, 97] width 59 height 10
type input "6/13/2025"
type input "1,193.08"
type input "64.76"
type input "39.66"
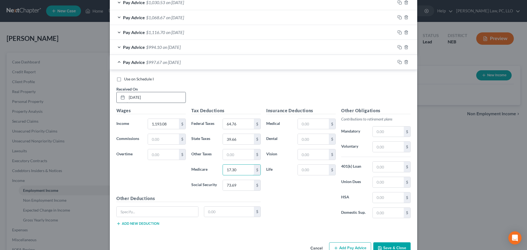
type input "17.30"
type input "73.98"
click at [398, 63] on icon "button" at bounding box center [400, 62] width 4 height 4
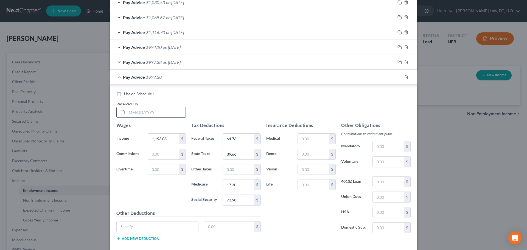
click at [159, 116] on input "text" at bounding box center [156, 112] width 59 height 10
type input "6/27/2025"
type input "1,307.54"
type input "78.50"
type input "45.46"
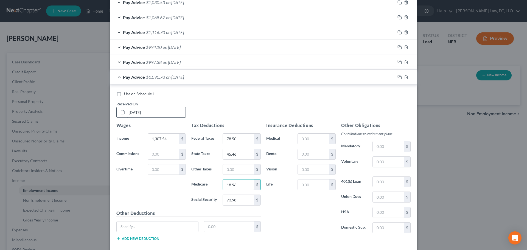
type input "18.96"
type input "81.06"
click at [398, 77] on icon "button" at bounding box center [400, 77] width 4 height 4
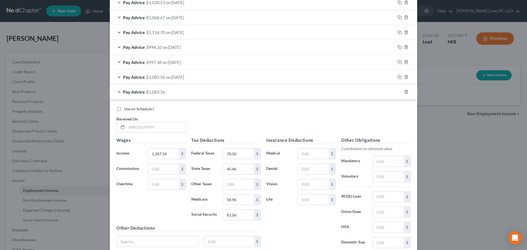
drag, startPoint x: 144, startPoint y: 129, endPoint x: 155, endPoint y: 121, distance: 13.5
click at [144, 129] on input "text" at bounding box center [156, 127] width 59 height 10
type input "7/11/2025"
type input "1,377.98"
type input "86.95"
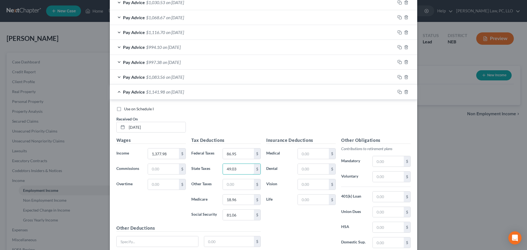
type input "49.03"
type input "19.98"
type input "85.44"
drag, startPoint x: 398, startPoint y: 93, endPoint x: 381, endPoint y: 96, distance: 17.7
click at [398, 93] on icon "button" at bounding box center [400, 92] width 4 height 4
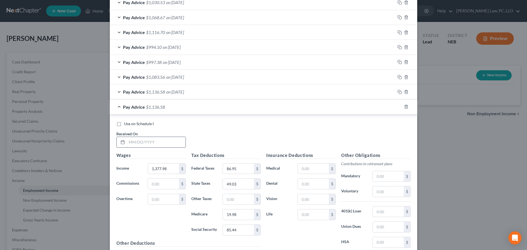
click at [139, 141] on input "text" at bounding box center [156, 142] width 59 height 10
type input "7/25/2025"
type input "1,245.91"
type input "71.10"
type input "42.33"
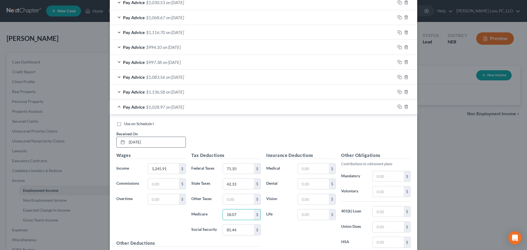
type input "18.07"
type input "77.24"
click at [398, 106] on icon "button" at bounding box center [400, 107] width 4 height 4
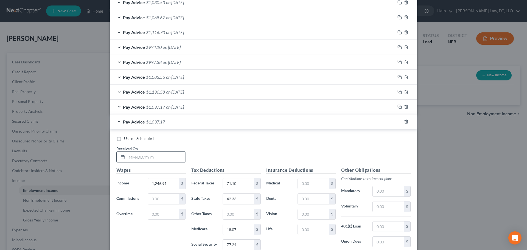
click at [143, 162] on input "text" at bounding box center [156, 157] width 59 height 10
type input "8/8/2025"
type input "1,260.35"
type input "72.83"
type input "43.07"
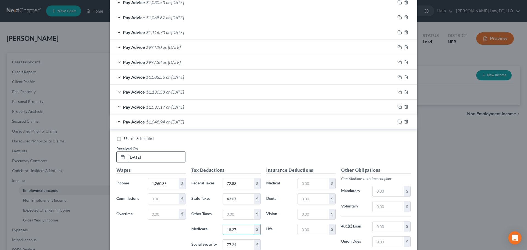
type input "18.27"
type input "78.15"
click at [399, 121] on rect "button" at bounding box center [400, 122] width 2 height 2
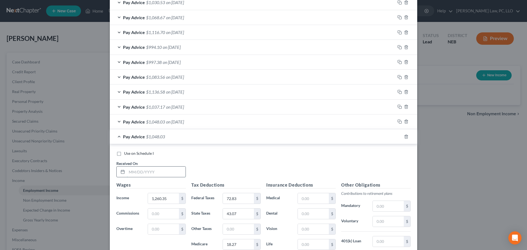
click at [147, 175] on input "text" at bounding box center [156, 172] width 59 height 10
type input "8/22/2025"
type input "1,171.07"
type input "62.12"
type input "38.55"
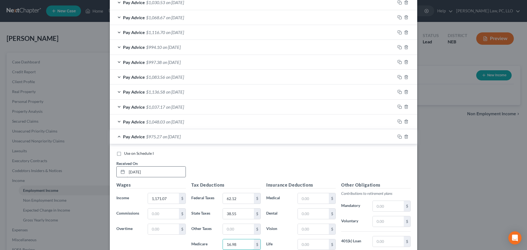
type input "16.98"
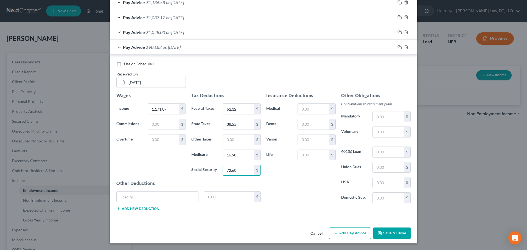
type input "72.60"
click at [116, 48] on div "Pay Advice $980.82 on 08/22/2025" at bounding box center [253, 47] width 286 height 15
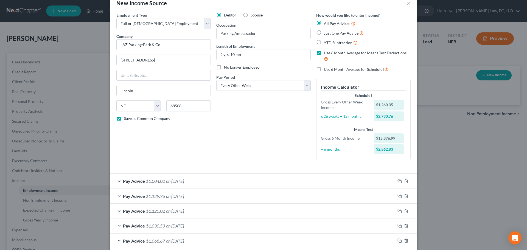
scroll to position [0, 0]
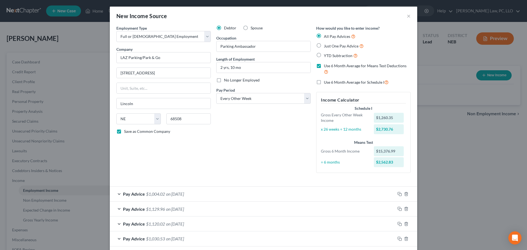
click at [325, 84] on span "Use 6 Month Average for Schedule I" at bounding box center [354, 82] width 60 height 5
click at [326, 83] on input "Use 6 Month Average for Schedule I" at bounding box center [328, 81] width 4 height 4
checkbox input "true"
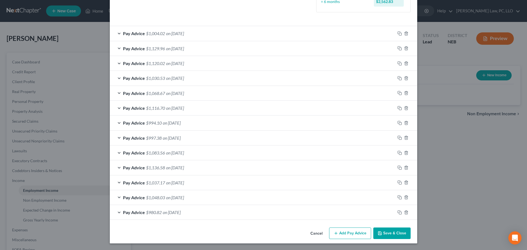
click at [384, 234] on button "Save & Close" at bounding box center [391, 234] width 37 height 12
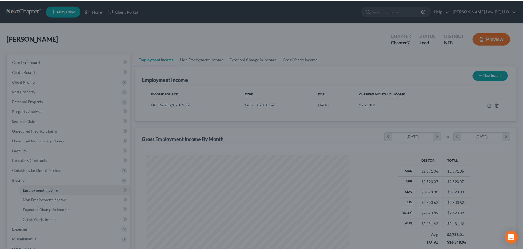
scroll to position [274428, 274314]
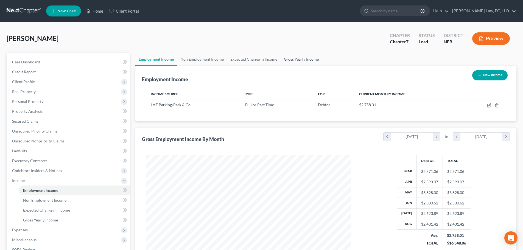
click at [299, 58] on link "Gross Yearly Income" at bounding box center [301, 59] width 41 height 13
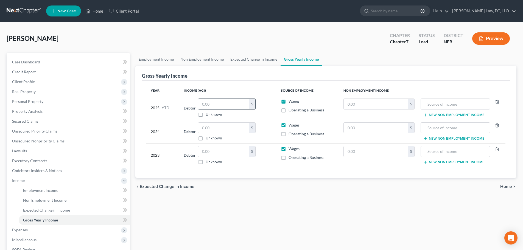
click at [232, 103] on input "text" at bounding box center [223, 104] width 51 height 10
type input "17,804.96"
click at [230, 126] on input "text" at bounding box center [223, 128] width 51 height 10
type input "40,426.00"
click at [225, 148] on input "text" at bounding box center [223, 151] width 51 height 10
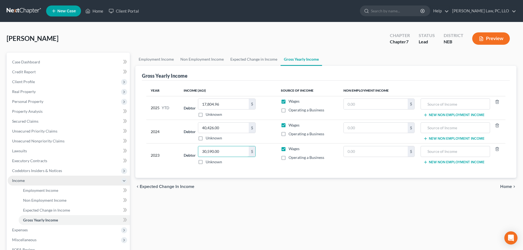
type input "30,590.00"
click at [26, 182] on span "Income" at bounding box center [69, 181] width 122 height 10
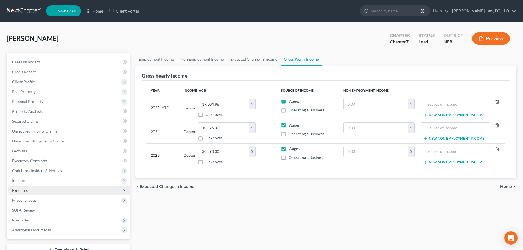
click at [25, 193] on span "Expenses" at bounding box center [69, 191] width 122 height 10
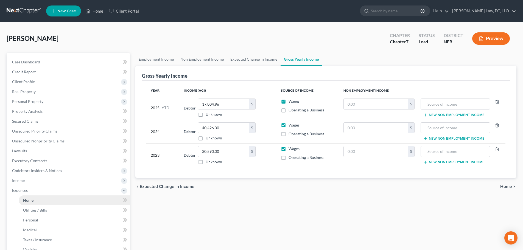
click at [27, 199] on span "Home" at bounding box center [28, 200] width 10 height 5
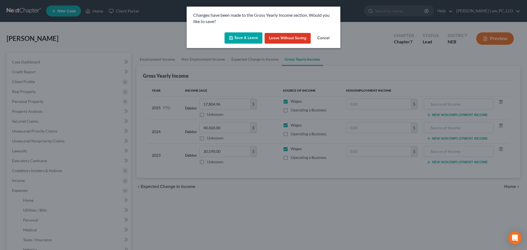
click at [239, 37] on button "Save & Leave" at bounding box center [244, 38] width 38 height 12
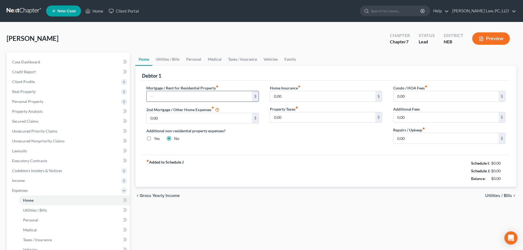
click at [167, 99] on input "text" at bounding box center [199, 96] width 105 height 10
type input "645.00"
click at [303, 95] on input "0.00" at bounding box center [322, 96] width 105 height 10
type input "17.00"
click at [173, 58] on link "Utilities / Bills" at bounding box center [167, 59] width 30 height 13
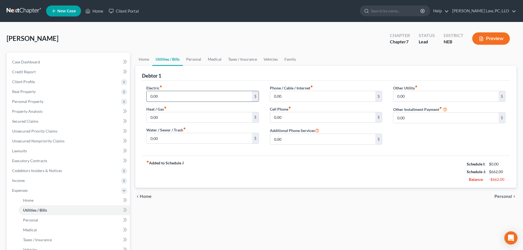
click at [163, 99] on input "0.00" at bounding box center [199, 96] width 105 height 10
type input "83.00"
click at [310, 97] on input "0.00" at bounding box center [322, 96] width 105 height 10
type input "181.00"
click at [197, 59] on link "Personal" at bounding box center [194, 59] width 22 height 13
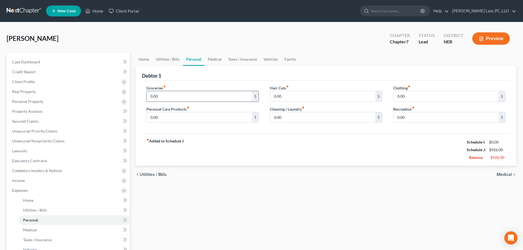
click at [173, 97] on input "0.00" at bounding box center [199, 96] width 105 height 10
type input "400.00"
click at [280, 100] on input "0.00" at bounding box center [322, 96] width 105 height 10
type input "25.00"
click at [263, 59] on link "Vehicles" at bounding box center [270, 59] width 21 height 13
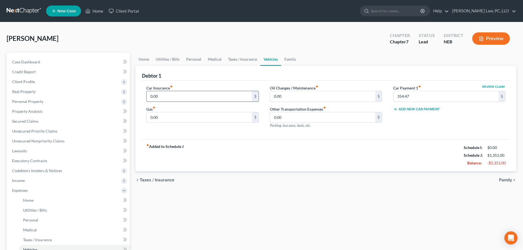
click at [165, 96] on input "0.00" at bounding box center [199, 96] width 105 height 10
type input "201.00"
click at [165, 122] on input "0.00" at bounding box center [199, 117] width 105 height 10
type input "100.00"
click at [290, 60] on link "Family" at bounding box center [290, 59] width 18 height 13
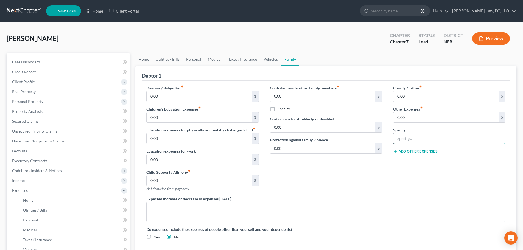
click at [412, 139] on input "text" at bounding box center [449, 138] width 112 height 10
type input "Pet Expenses"
click at [415, 115] on input "0.00" at bounding box center [445, 117] width 105 height 10
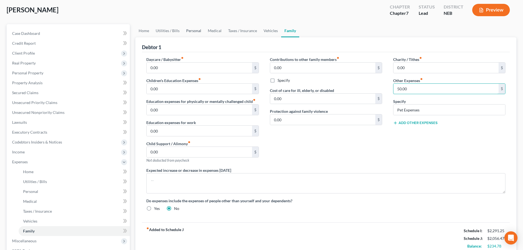
type input "50.00"
click at [187, 30] on link "Personal" at bounding box center [194, 30] width 22 height 13
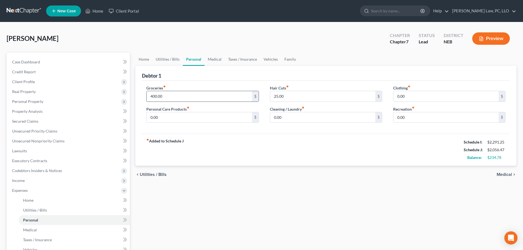
click at [163, 94] on input "400.00" at bounding box center [199, 96] width 105 height 10
type input "500.00"
drag, startPoint x: 294, startPoint y: 151, endPoint x: 387, endPoint y: 131, distance: 94.8
click at [294, 150] on div "fiber_manual_record Added to Schedule J Schedule I: $2,291.25 Schedule J: $2,15…" at bounding box center [326, 150] width 368 height 32
click at [413, 95] on input "0.00" at bounding box center [445, 96] width 105 height 10
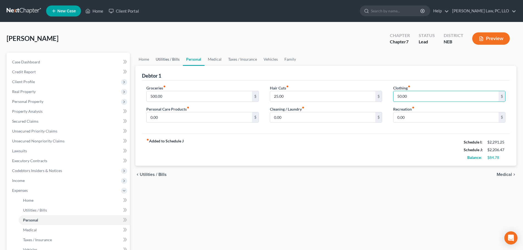
type input "50.00"
click at [170, 58] on link "Utilities / Bills" at bounding box center [167, 59] width 30 height 13
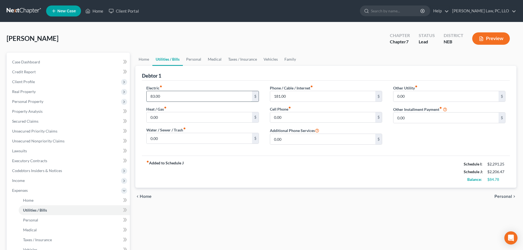
click at [169, 95] on input "83.00" at bounding box center [199, 96] width 105 height 10
type input "100.00"
click at [146, 60] on link "Home" at bounding box center [143, 59] width 17 height 13
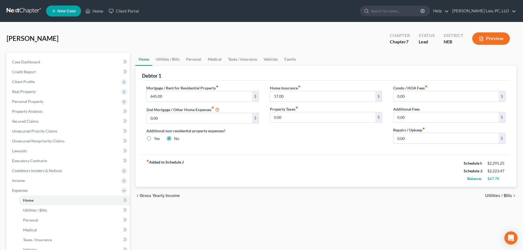
click at [342, 141] on div "Home Insurance fiber_manual_record 17.00 $ Property Taxes fiber_manual_record 0…" at bounding box center [325, 116] width 123 height 63
click at [199, 60] on link "Personal" at bounding box center [194, 59] width 22 height 13
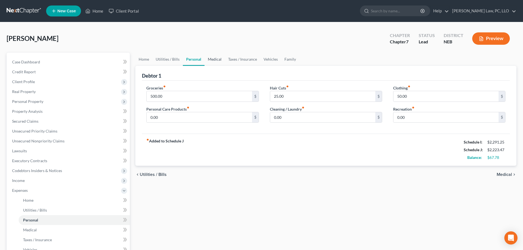
click at [217, 58] on link "Medical" at bounding box center [215, 59] width 20 height 13
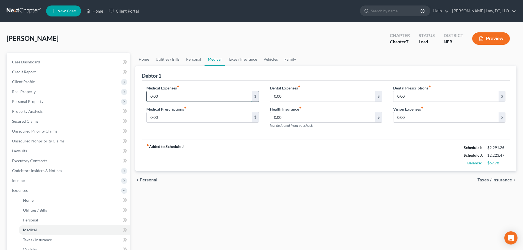
click at [180, 97] on input "0.00" at bounding box center [199, 96] width 105 height 10
type input "40.00"
click at [212, 145] on div "fiber_manual_record Added to Schedule J Schedule I: $2,291.25 Schedule J: $2,26…" at bounding box center [326, 155] width 368 height 32
click at [242, 61] on link "Taxes / Insurance" at bounding box center [242, 59] width 35 height 13
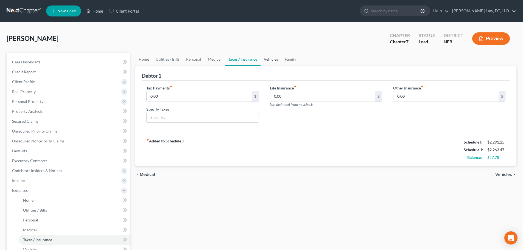
click at [267, 59] on link "Vehicles" at bounding box center [271, 59] width 21 height 13
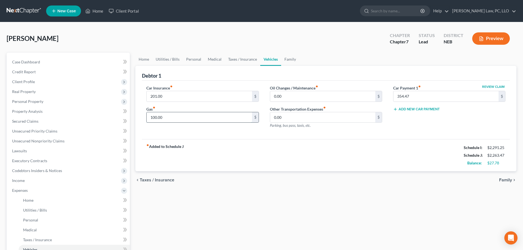
click at [211, 117] on input "100.00" at bounding box center [199, 117] width 105 height 10
type input "150.00"
click at [33, 189] on span "Expenses" at bounding box center [69, 191] width 122 height 10
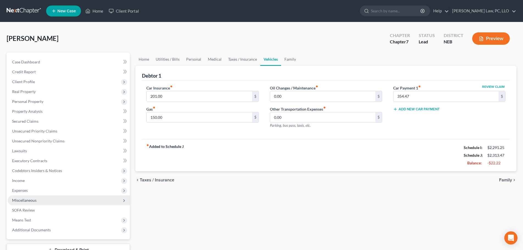
click at [30, 201] on span "Miscellaneous" at bounding box center [24, 200] width 24 height 5
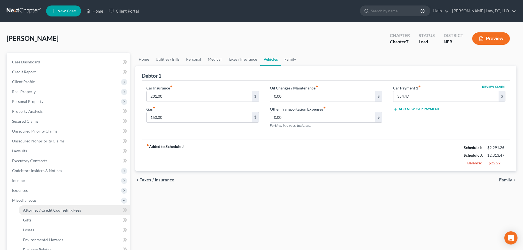
click at [32, 210] on span "Attorney / Credit Counseling Fees" at bounding box center [52, 210] width 58 height 5
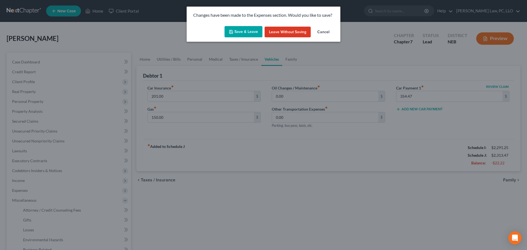
click at [247, 32] on button "Save & Leave" at bounding box center [244, 32] width 38 height 12
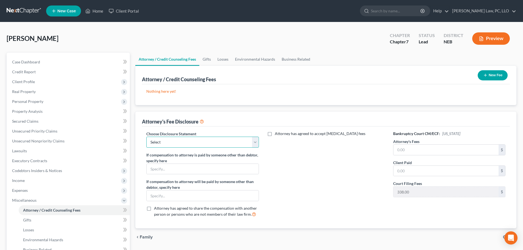
click at [189, 139] on select "Select Fees Chapter 11/12 Fees Chapter 13 Fees Chapter 7" at bounding box center [202, 142] width 112 height 11
select select "2"
click at [146, 137] on select "Select Fees Chapter 11/12 Fees Chapter 13 Fees Chapter 7" at bounding box center [202, 142] width 112 height 11
click at [398, 148] on input "text" at bounding box center [445, 150] width 105 height 10
type input "1,662.00"
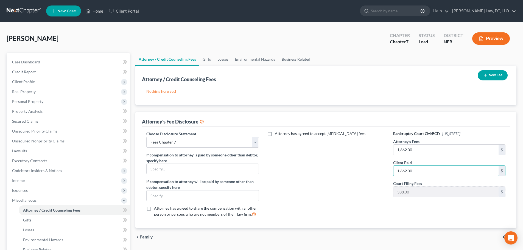
type input "1,662.00"
click at [485, 80] on div "New Fee" at bounding box center [492, 75] width 34 height 15
click at [485, 78] on button "New Fee" at bounding box center [493, 75] width 30 height 10
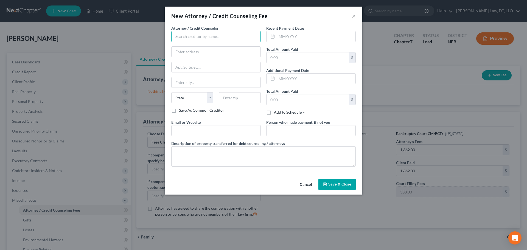
click at [202, 37] on input "text" at bounding box center [215, 36] width 89 height 11
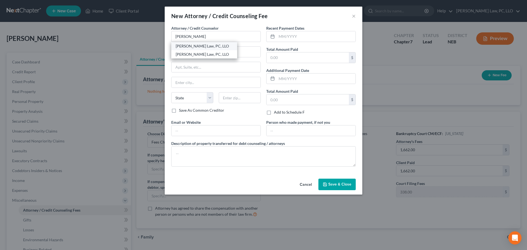
click at [203, 46] on div "[PERSON_NAME] Law, PC, LLO" at bounding box center [204, 45] width 57 height 5
type input "[PERSON_NAME] Law, PC, LLO"
type input "650 J St"
type input "Ste 215B"
type input "Lincoln"
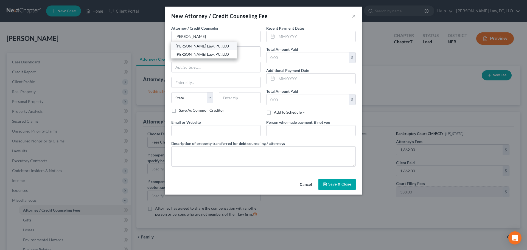
select select "30"
type input "68508"
click at [279, 39] on input "text" at bounding box center [316, 36] width 79 height 10
type input "08/2025"
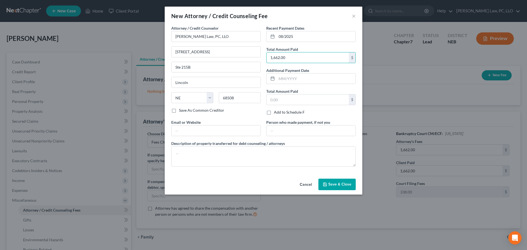
type input "1,662.00"
click at [338, 184] on span "Save & Close" at bounding box center [339, 184] width 23 height 5
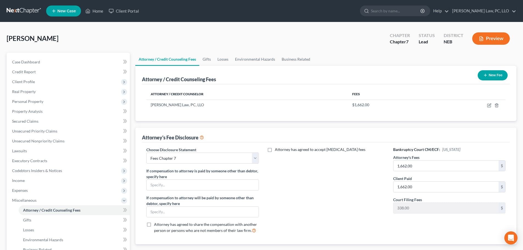
click at [490, 77] on button "New Fee" at bounding box center [493, 75] width 30 height 10
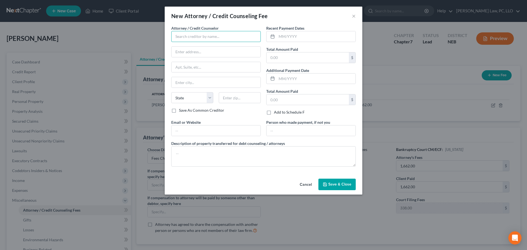
click at [202, 37] on input "text" at bounding box center [215, 36] width 89 height 11
click at [192, 46] on div "[PERSON_NAME] Credit Counseling" at bounding box center [207, 45] width 62 height 5
type input "[PERSON_NAME] Credit Counseling"
click at [188, 132] on input "text" at bounding box center [216, 130] width 89 height 10
type input "www.allencredit.com"
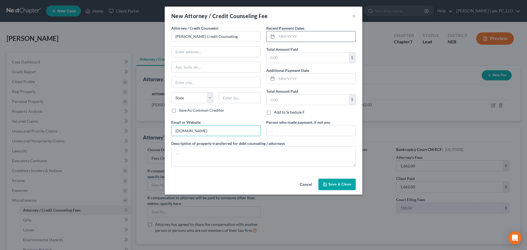
click at [289, 39] on input "text" at bounding box center [316, 36] width 79 height 10
type input "09/2025"
type input "25.00"
click at [330, 186] on span "Save & Close" at bounding box center [339, 184] width 23 height 5
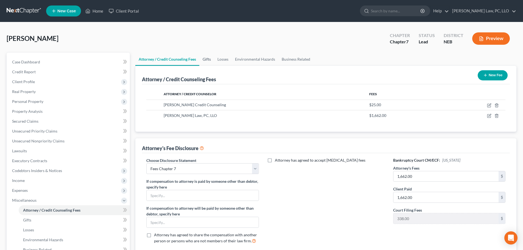
click at [212, 61] on link "Gifts" at bounding box center [206, 59] width 15 height 13
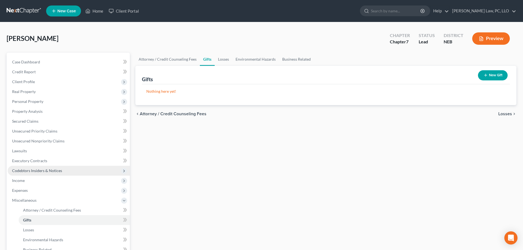
click at [46, 174] on span "Codebtors Insiders & Notices" at bounding box center [69, 171] width 122 height 10
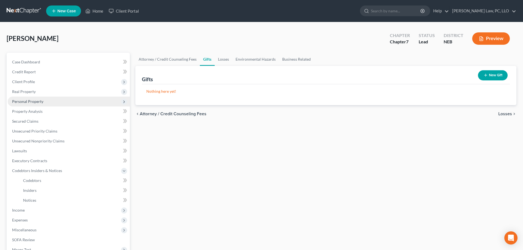
click at [32, 104] on span "Personal Property" at bounding box center [69, 102] width 122 height 10
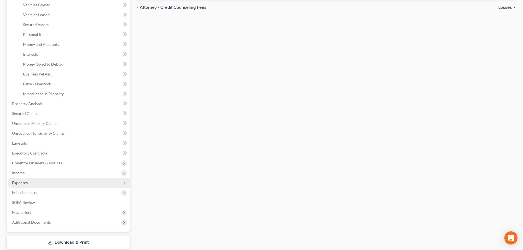
scroll to position [110, 0]
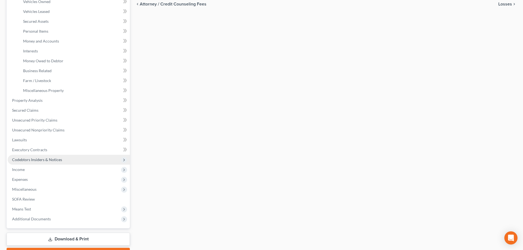
click at [38, 161] on span "Codebtors Insiders & Notices" at bounding box center [37, 159] width 50 height 5
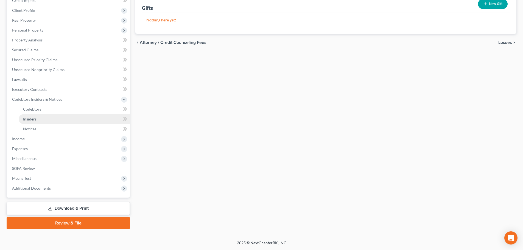
click at [33, 121] on span "Insiders" at bounding box center [29, 119] width 13 height 5
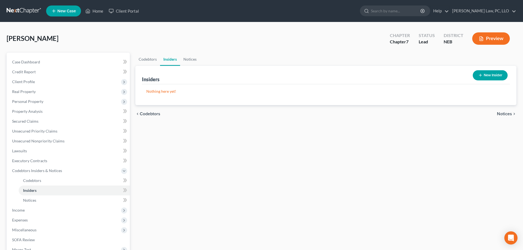
click at [481, 72] on button "New Insider" at bounding box center [490, 75] width 35 height 10
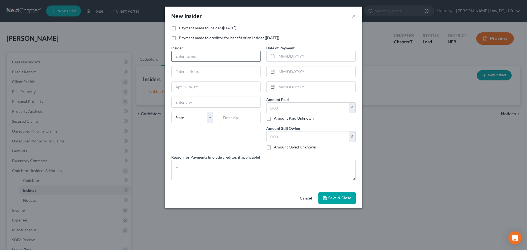
click at [193, 54] on input "text" at bounding box center [216, 56] width 89 height 10
type input "Mother"
click at [217, 26] on label "Payment made to insider (within 1 year)" at bounding box center [207, 27] width 57 height 5
click at [185, 26] on input "Payment made to insider (within 1 year)" at bounding box center [183, 27] width 4 height 4
checkbox input "true"
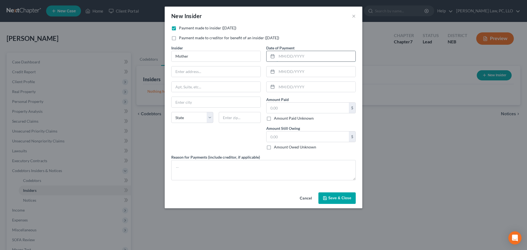
click at [290, 57] on input "text" at bounding box center [316, 56] width 79 height 10
type input "02/12/2025"
type input "[DATE]"
click at [294, 108] on input "text" at bounding box center [308, 108] width 82 height 10
type input "400.00"
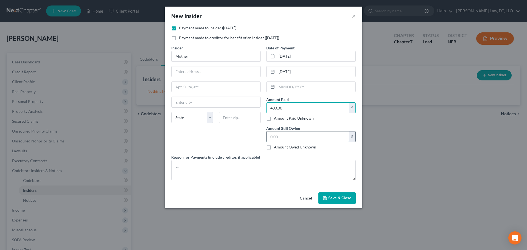
click at [293, 136] on input "text" at bounding box center [308, 136] width 82 height 10
type input "0.00"
drag, startPoint x: 286, startPoint y: 170, endPoint x: 281, endPoint y: 170, distance: 4.7
click at [285, 170] on textarea at bounding box center [263, 170] width 184 height 20
type textarea "Loan payments to mother"
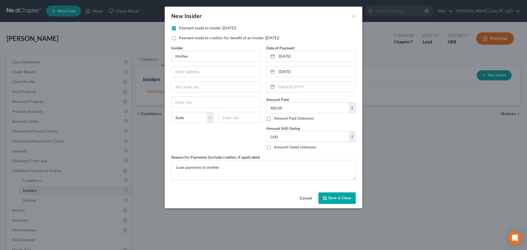
click at [325, 199] on icon "button" at bounding box center [325, 198] width 4 height 4
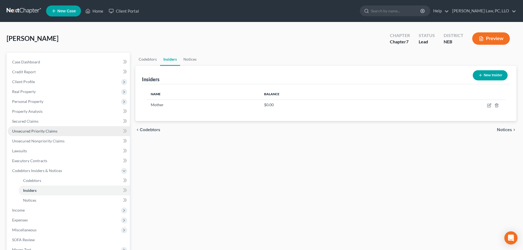
click at [72, 132] on link "Unsecured Priority Claims" at bounding box center [69, 131] width 122 height 10
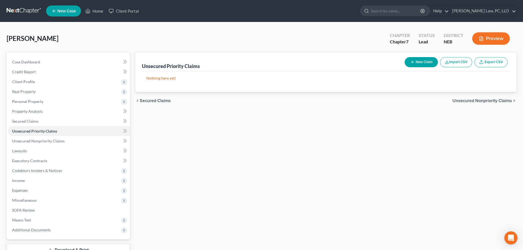
click at [424, 62] on button "New Claim" at bounding box center [421, 62] width 33 height 10
select select "0"
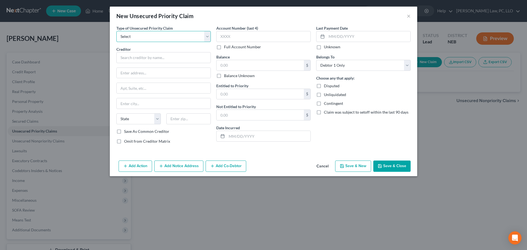
drag, startPoint x: 133, startPoint y: 40, endPoint x: 135, endPoint y: 41, distance: 2.9
click at [133, 40] on select "Select Taxes & Other Government Units Domestic Support Obligations Extensions o…" at bounding box center [163, 36] width 94 height 11
select select "0"
click at [116, 31] on select "Select Taxes & Other Government Units Domestic Support Obligations Extensions o…" at bounding box center [163, 36] width 94 height 11
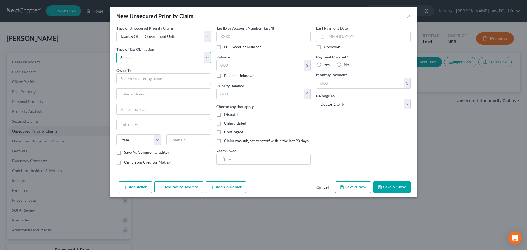
click at [136, 60] on select "Select Federal City State Franchise Tax Board Other" at bounding box center [163, 57] width 94 height 11
select select "0"
click at [116, 52] on select "Select Federal City State Franchise Tax Board Other" at bounding box center [163, 57] width 94 height 11
click at [130, 75] on input "text" at bounding box center [163, 78] width 94 height 11
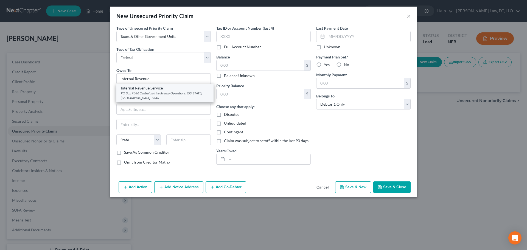
click at [159, 95] on div "PO Box 7346 Centralized Insolvency Operations, Pennsylvania, PA 19101-7346" at bounding box center [165, 95] width 88 height 9
type input "Internal Revenue Service"
type input "PO Box 7346"
type input "Centralized Insolvency Operations"
type input "Pennsylvania"
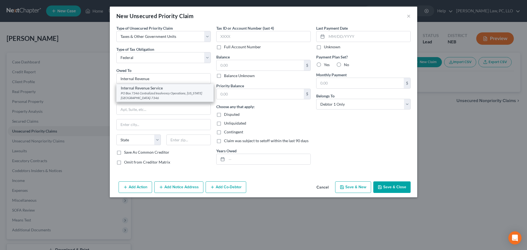
select select "39"
type input "19101-7346"
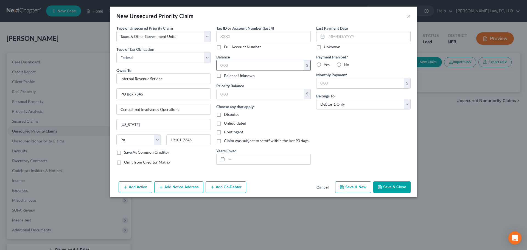
click at [249, 66] on input "text" at bounding box center [260, 65] width 87 height 10
click at [264, 23] on div "New Unsecured Priority Claim ×" at bounding box center [263, 16] width 307 height 19
click at [245, 61] on input "700.00" at bounding box center [260, 65] width 87 height 10
type input "736.00"
click at [267, 94] on input "text" at bounding box center [260, 94] width 87 height 10
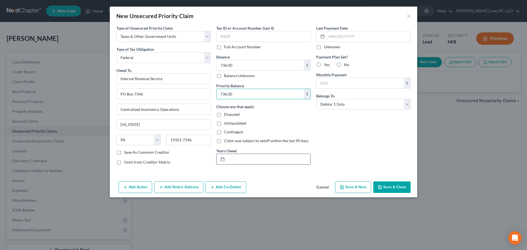
type input "736.00"
click at [249, 163] on input "text" at bounding box center [269, 159] width 84 height 10
type input "2024"
click at [344, 63] on span "No" at bounding box center [346, 64] width 5 height 5
click at [346, 63] on input "No" at bounding box center [348, 64] width 4 height 4
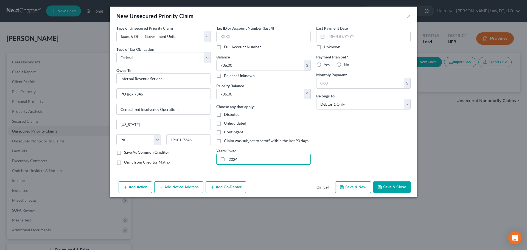
radio input "true"
click at [392, 186] on button "Save & Close" at bounding box center [391, 187] width 37 height 12
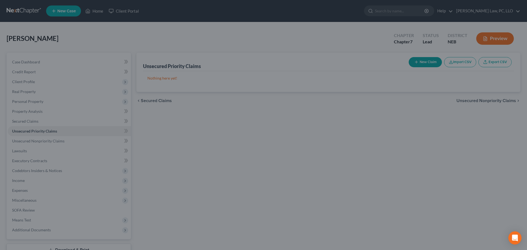
type input "0.00"
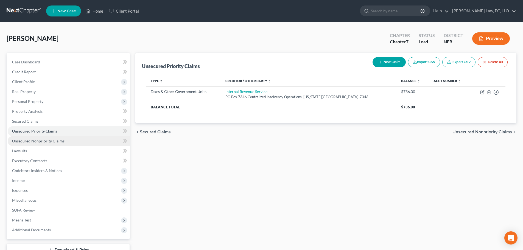
click at [43, 139] on span "Unsecured Nonpriority Claims" at bounding box center [38, 141] width 52 height 5
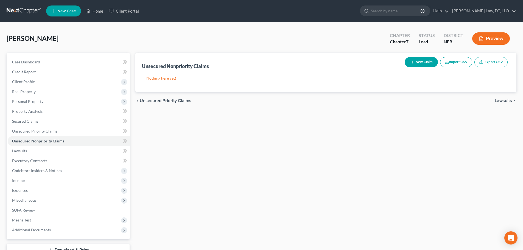
click at [413, 63] on icon "button" at bounding box center [412, 62] width 4 height 4
select select "0"
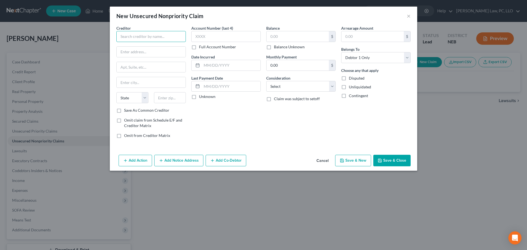
click at [146, 39] on input "text" at bounding box center [150, 36] width 69 height 11
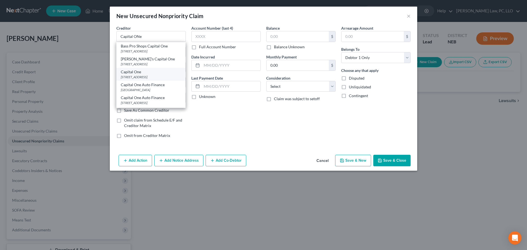
click at [153, 75] on div "[STREET_ADDRESS]" at bounding box center [151, 77] width 60 height 5
type input "Capital One"
type input "PO Box 31293"
type input "[GEOGRAPHIC_DATA]"
select select "46"
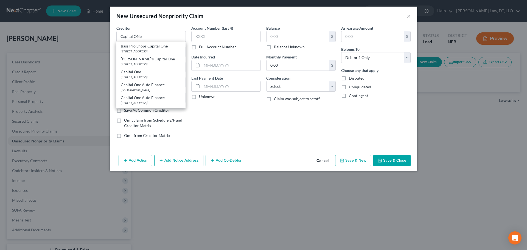
type input "84131"
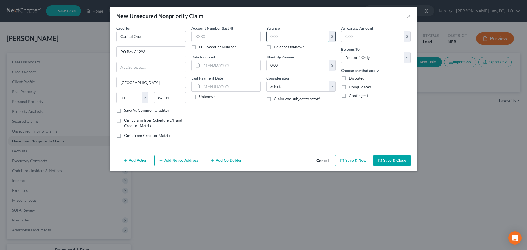
click at [285, 40] on input "text" at bounding box center [298, 36] width 62 height 10
type input "2,795"
click at [348, 162] on button "Save & New" at bounding box center [353, 161] width 36 height 12
select select "0"
type input "2,795.00"
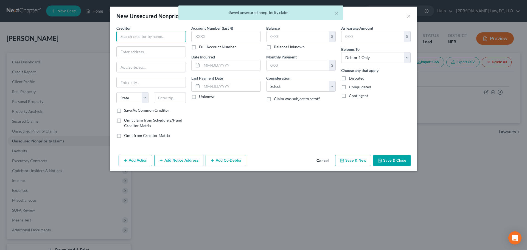
click at [133, 38] on input "text" at bounding box center [150, 36] width 69 height 11
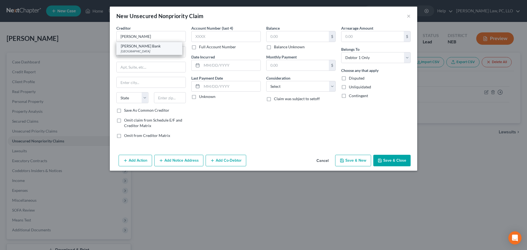
click at [134, 47] on div "Merrick Bank" at bounding box center [149, 45] width 57 height 5
type input "Merrick Bank"
type input "PO Box 5000"
type input "Draper"
select select "46"
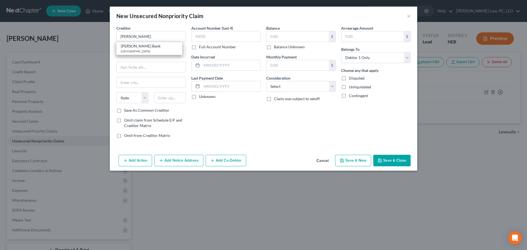
type input "84020"
click at [275, 38] on input "text" at bounding box center [298, 36] width 62 height 10
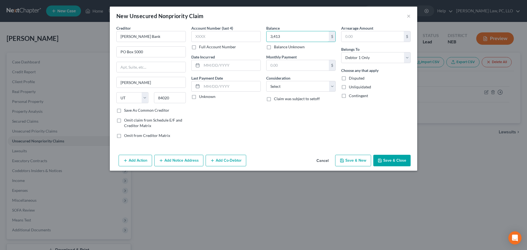
type input "3,413"
click at [343, 163] on button "Save & New" at bounding box center [353, 161] width 36 height 12
select select "0"
type input "3,413.00"
type input "0.00"
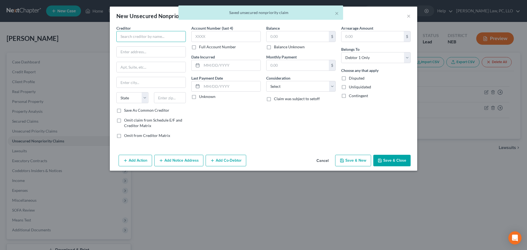
click at [158, 40] on input "text" at bounding box center [150, 36] width 69 height 11
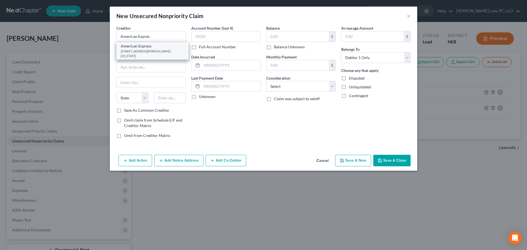
click at [156, 47] on div "American Express" at bounding box center [152, 45] width 63 height 5
type input "American Express"
type input "200 Vesey St"
type input "New York"
select select "35"
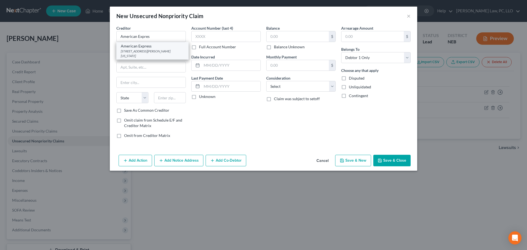
type input "10285"
click at [312, 36] on input "text" at bounding box center [298, 36] width 62 height 10
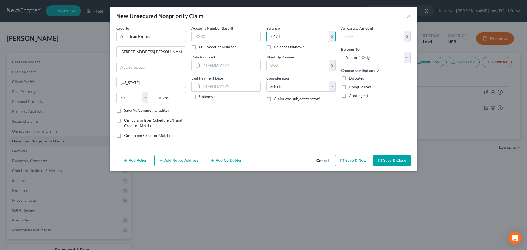
type input "2,474"
click at [346, 161] on button "Save & New" at bounding box center [353, 161] width 36 height 12
select select "0"
type input "2,474.00"
type input "0.00"
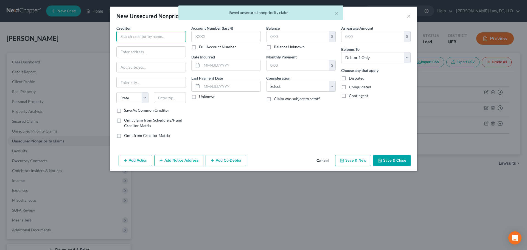
click at [152, 40] on input "text" at bounding box center [150, 36] width 69 height 11
click at [148, 51] on div "12103 W Center Rd, Omaha, NE 68144" at bounding box center [149, 51] width 57 height 5
type input "One Main Financial"
type input "12103 W Center Rd"
type input "[GEOGRAPHIC_DATA]"
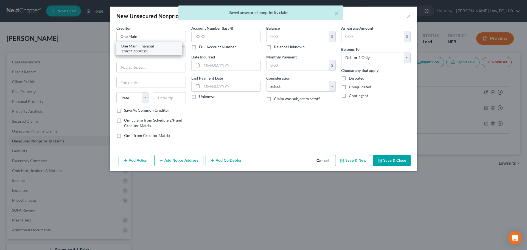
select select "30"
type input "68144"
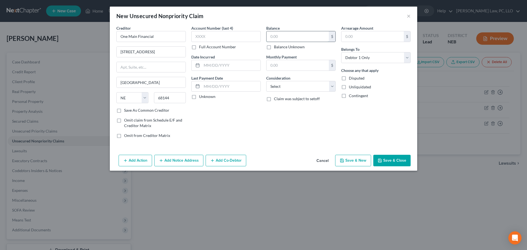
click at [295, 34] on input "text" at bounding box center [298, 36] width 62 height 10
type input "10,181"
click at [345, 156] on button "Save & New" at bounding box center [353, 161] width 36 height 12
select select "0"
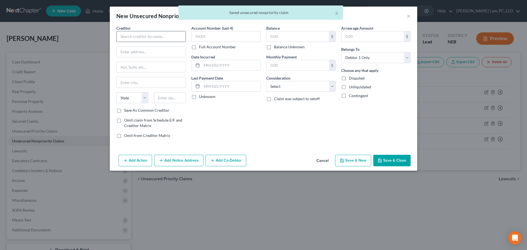
type input "10,181.00"
type input "0.00"
click at [157, 34] on input "text" at bounding box center [150, 36] width 69 height 11
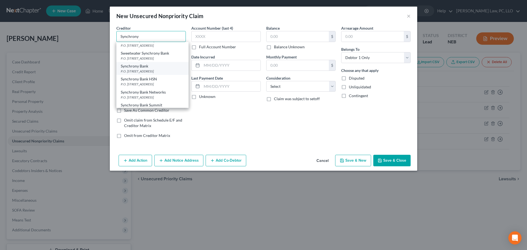
scroll to position [137, 0]
click at [151, 61] on div "P.O. [STREET_ADDRESS]" at bounding box center [152, 61] width 63 height 5
type input "Synchrony Bank"
type input "P.O. Box 965003"
type input "Orlando"
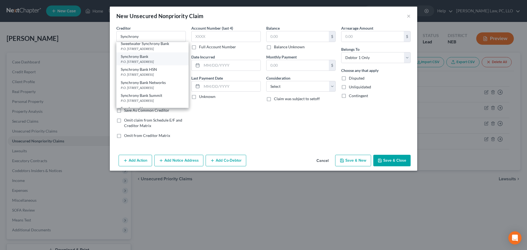
select select "9"
type input "32896"
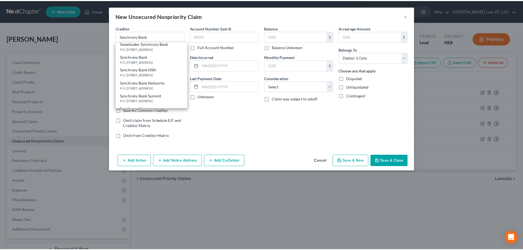
scroll to position [0, 0]
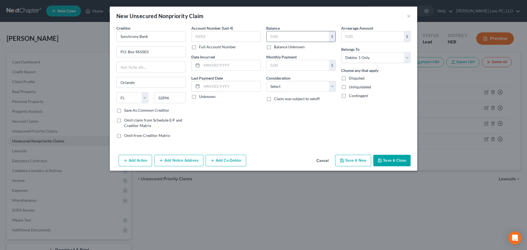
click at [287, 37] on input "text" at bounding box center [298, 36] width 62 height 10
click at [388, 161] on button "Save & Close" at bounding box center [391, 161] width 37 height 12
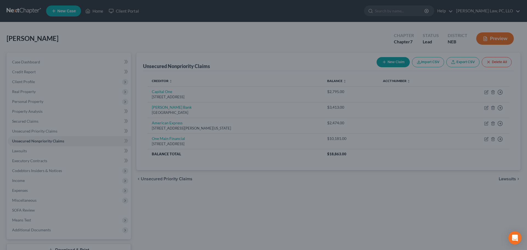
type input "474.00"
type input "0.00"
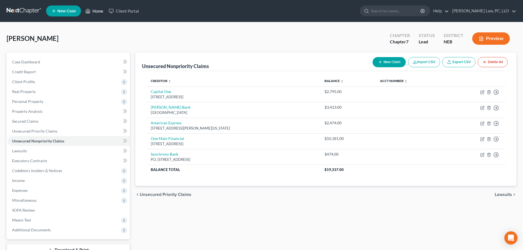
click at [95, 12] on link "Home" at bounding box center [94, 11] width 23 height 10
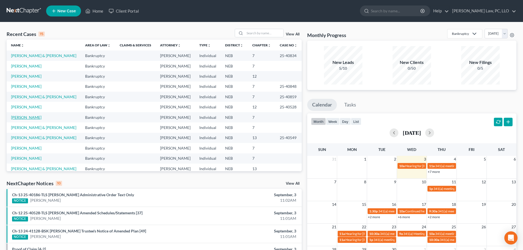
click at [29, 117] on link "[PERSON_NAME]" at bounding box center [26, 117] width 30 height 5
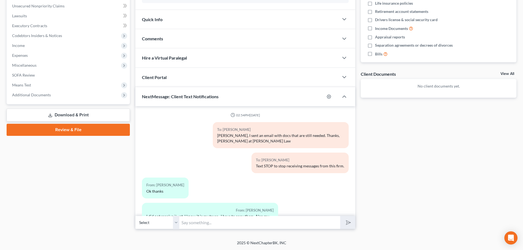
scroll to position [408, 0]
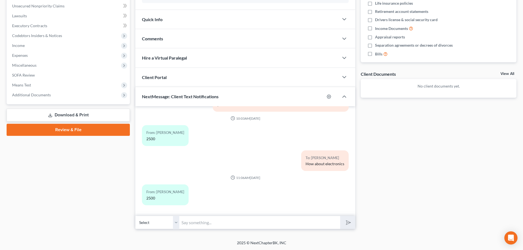
click at [214, 220] on input "text" at bounding box center [259, 222] width 161 height 13
type input "clothing?"
click at [340, 216] on button "submit" at bounding box center [347, 222] width 15 height 13
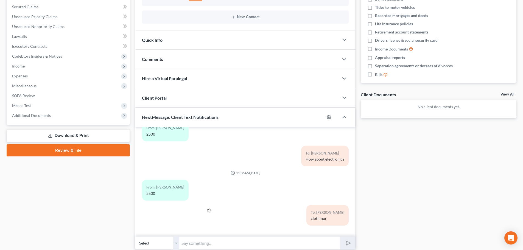
scroll to position [80, 0]
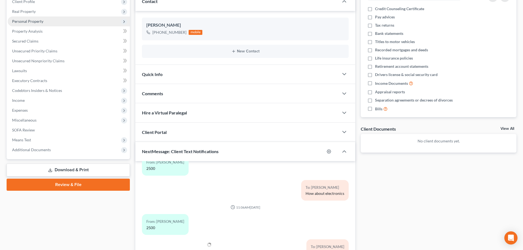
click at [38, 20] on span "Personal Property" at bounding box center [27, 21] width 31 height 5
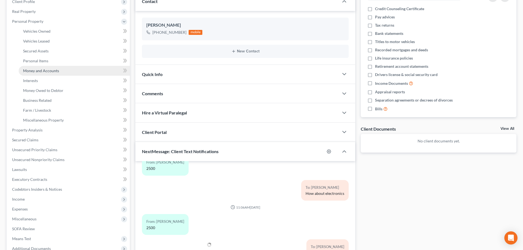
click at [49, 71] on span "Money and Accounts" at bounding box center [41, 70] width 36 height 5
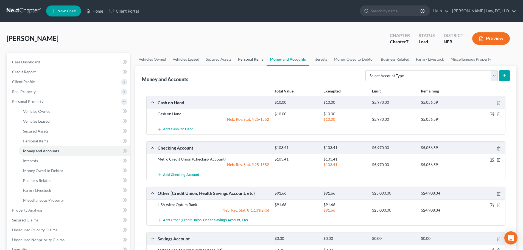
click at [260, 58] on link "Personal Items" at bounding box center [251, 59] width 32 height 13
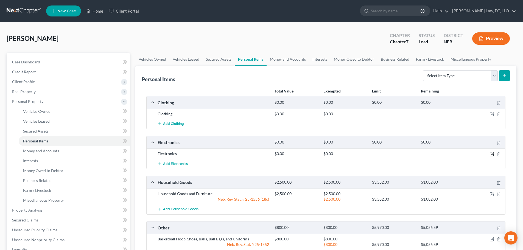
click at [492, 153] on icon "button" at bounding box center [492, 154] width 4 height 4
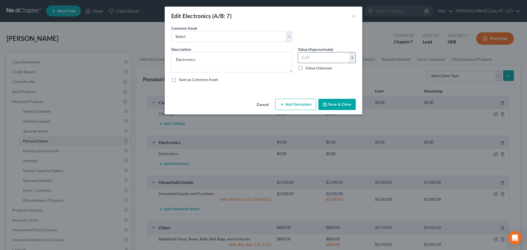
click at [324, 57] on input "text" at bounding box center [323, 57] width 51 height 10
type input "2,500"
click at [295, 105] on button "Add Exemption" at bounding box center [295, 105] width 41 height 12
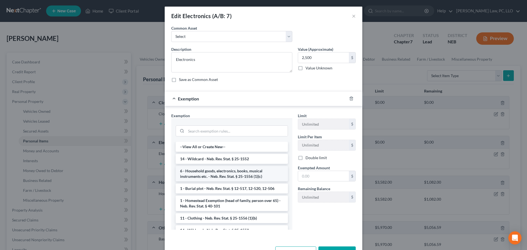
click at [246, 172] on li "6 - Household goods, electronics, books, musical instruments etc. - Neb. Rev. S…" at bounding box center [232, 173] width 112 height 15
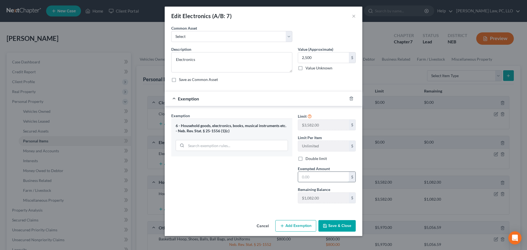
click at [316, 179] on input "text" at bounding box center [323, 177] width 51 height 10
type input "1,082"
click at [284, 225] on icon "button" at bounding box center [282, 226] width 4 height 4
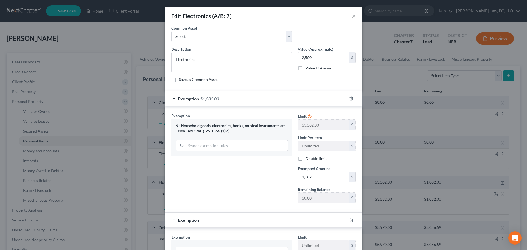
click at [208, 177] on div "Exemption Set must be selected for CA. Exemption * 6 - Household goods, electro…" at bounding box center [232, 160] width 127 height 95
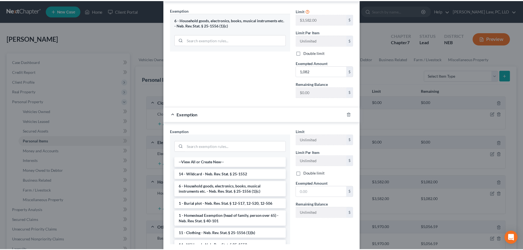
scroll to position [110, 0]
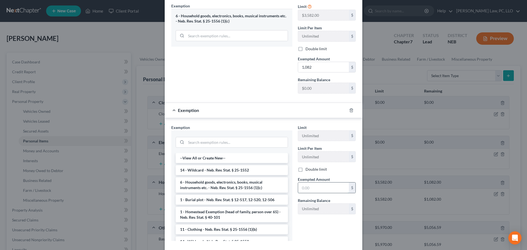
click at [303, 186] on input "text" at bounding box center [323, 188] width 51 height 10
type input "1,418.00"
click at [242, 172] on li "14 - Wildcard - Neb. Rev. Stat. § 25-1552" at bounding box center [232, 170] width 112 height 10
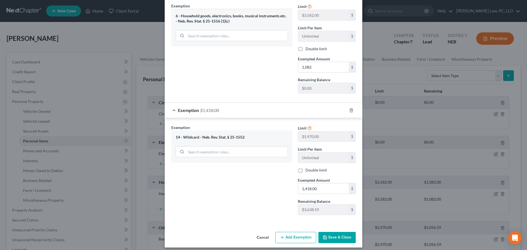
click at [329, 238] on button "Save & Close" at bounding box center [336, 238] width 37 height 12
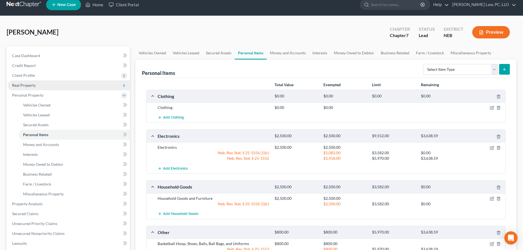
scroll to position [0, 0]
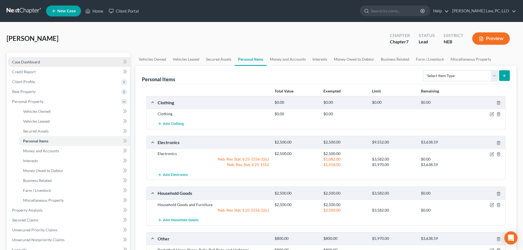
click at [47, 62] on link "Case Dashboard" at bounding box center [69, 62] width 122 height 10
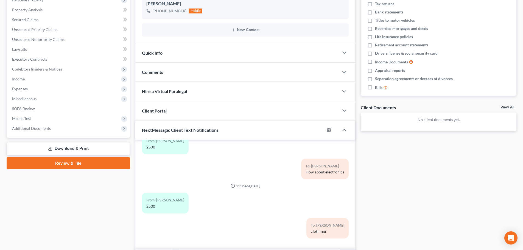
scroll to position [135, 0]
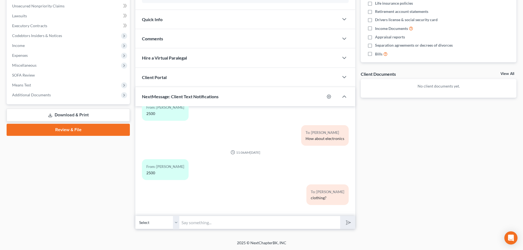
click at [223, 222] on input "text" at bounding box center [259, 222] width 161 height 13
type input "Basketball hoop + accessories"
click at [340, 216] on button "submit" at bounding box center [347, 222] width 15 height 13
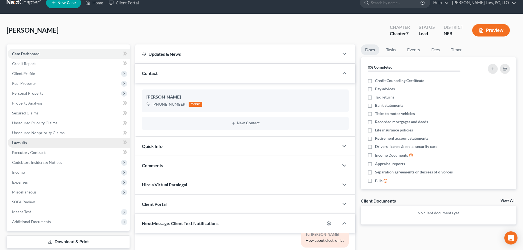
scroll to position [0, 0]
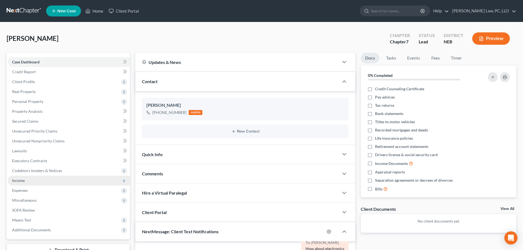
click at [30, 180] on span "Income" at bounding box center [69, 181] width 122 height 10
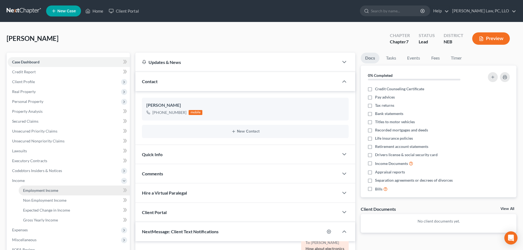
click at [34, 192] on span "Employment Income" at bounding box center [40, 190] width 35 height 5
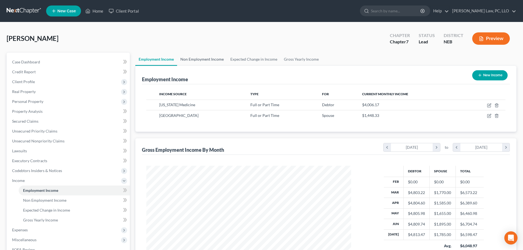
scroll to position [102, 216]
click at [208, 60] on link "Non Employment Income" at bounding box center [202, 59] width 50 height 13
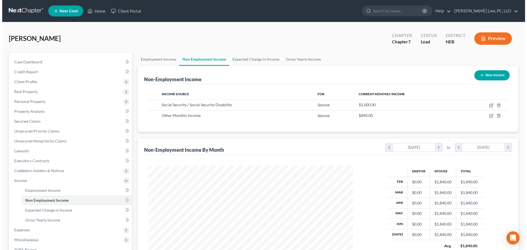
scroll to position [102, 216]
click at [478, 77] on icon "button" at bounding box center [480, 75] width 4 height 4
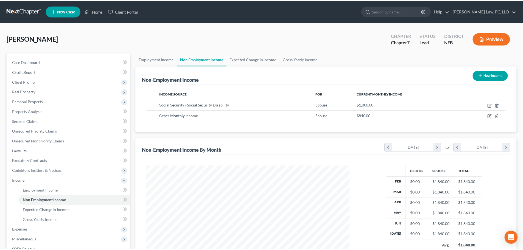
scroll to position [103, 218]
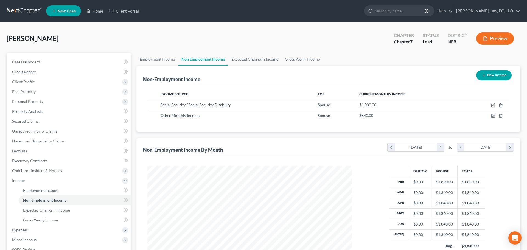
select select "0"
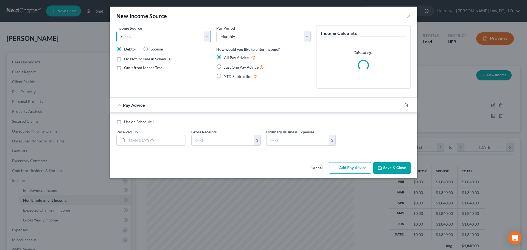
click at [140, 38] on select "Select Unemployment Disability (from employer) Pension Retirement Social Securi…" at bounding box center [163, 36] width 94 height 11
click at [116, 31] on select "Select Unemployment Disability (from employer) Pension Retirement Social Securi…" at bounding box center [163, 36] width 94 height 11
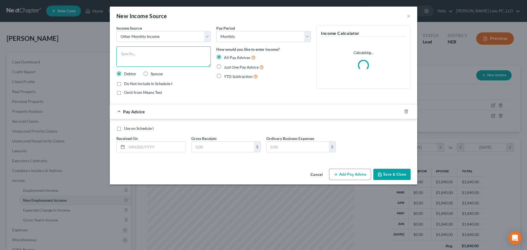
drag, startPoint x: 139, startPoint y: 61, endPoint x: 144, endPoint y: 62, distance: 5.5
click at [139, 61] on textarea at bounding box center [163, 56] width 94 height 20
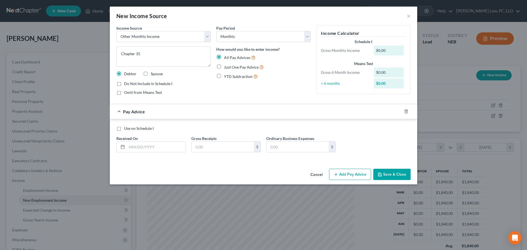
click at [124, 92] on label "Omit from Means Test" at bounding box center [143, 92] width 38 height 5
click at [126, 92] on input "Omit from Means Test" at bounding box center [128, 92] width 4 height 4
click at [229, 68] on span "Just One Pay Advice" at bounding box center [241, 67] width 35 height 5
click at [229, 68] on input "Just One Pay Advice" at bounding box center [228, 66] width 4 height 4
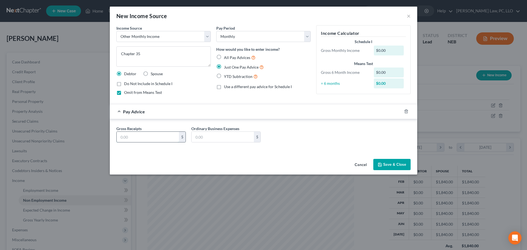
click at [145, 136] on input "text" at bounding box center [148, 137] width 62 height 10
click at [140, 57] on textarea "Chapter 35" at bounding box center [163, 56] width 94 height 20
click at [384, 165] on button "Save & Close" at bounding box center [391, 165] width 37 height 12
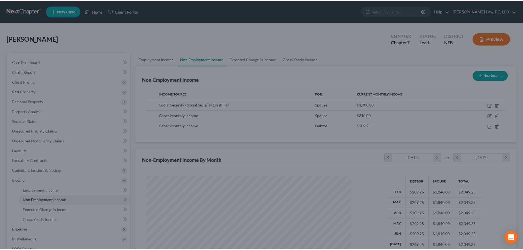
scroll to position [274428, 274314]
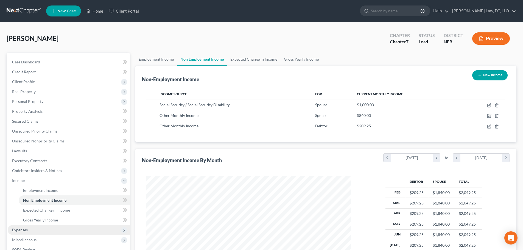
click at [24, 231] on span "Expenses" at bounding box center [20, 230] width 16 height 5
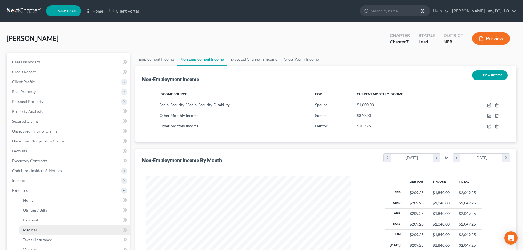
click at [29, 232] on link "Medical" at bounding box center [74, 230] width 111 height 10
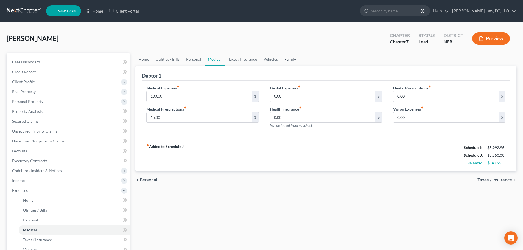
click at [287, 60] on link "Family" at bounding box center [290, 59] width 18 height 13
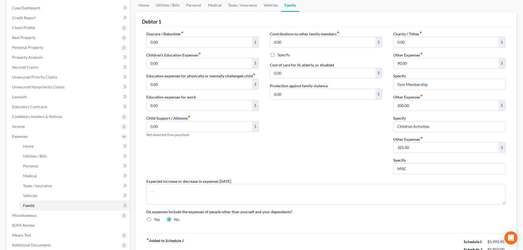
scroll to position [55, 0]
click at [435, 83] on input "Gym Membership" at bounding box center [449, 83] width 112 height 10
click at [418, 63] on input "90.00" at bounding box center [445, 62] width 105 height 10
click at [316, 133] on div "Contributions to other family members fiber_manual_record 0.00 $ Specify Cost o…" at bounding box center [325, 103] width 123 height 147
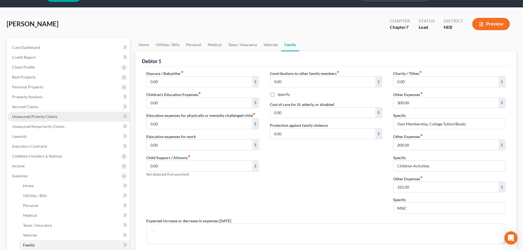
scroll to position [0, 0]
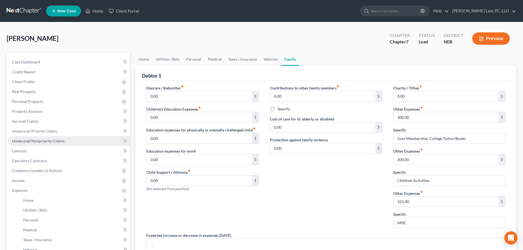
click at [66, 143] on link "Unsecured Nonpriority Claims" at bounding box center [69, 141] width 122 height 10
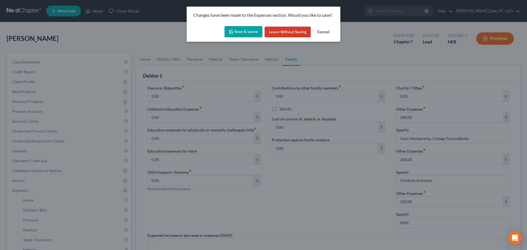
click at [241, 31] on button "Save & Leave" at bounding box center [244, 32] width 38 height 12
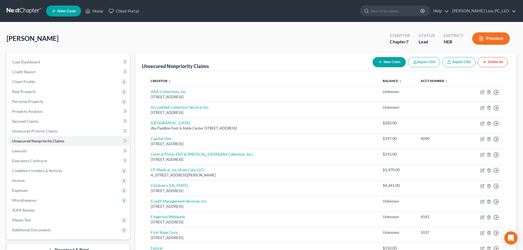
click at [260, 43] on div "Kimble, Kimberly Upgraded Chapter Chapter 7 Status Lead District NEB Preview" at bounding box center [262, 41] width 510 height 24
click at [61, 60] on link "Case Dashboard" at bounding box center [69, 62] width 122 height 10
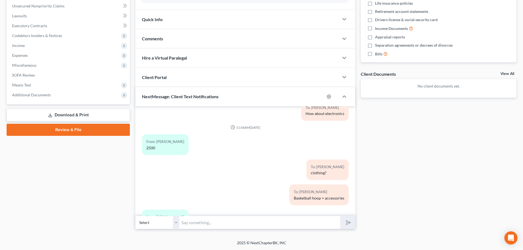
scroll to position [484, 0]
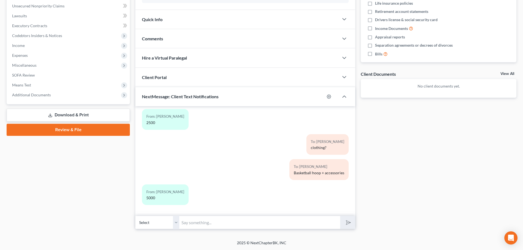
click at [209, 223] on input "text" at bounding box center [259, 222] width 161 height 13
drag, startPoint x: 81, startPoint y: 223, endPoint x: 152, endPoint y: 223, distance: 70.8
click at [81, 223] on div "Case Dashboard Payments Invoices Payments Payments Credit Report Client Profile" at bounding box center [68, 74] width 129 height 312
click at [183, 222] on input "text" at bounding box center [259, 222] width 161 height 13
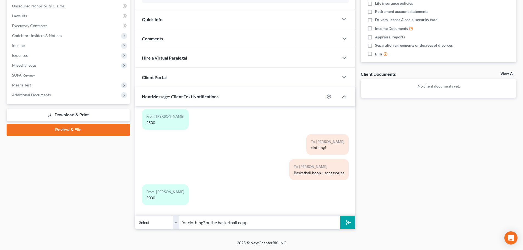
click at [340, 216] on button "submit" at bounding box center [347, 222] width 15 height 13
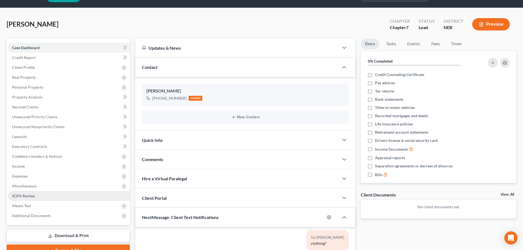
scroll to position [0, 0]
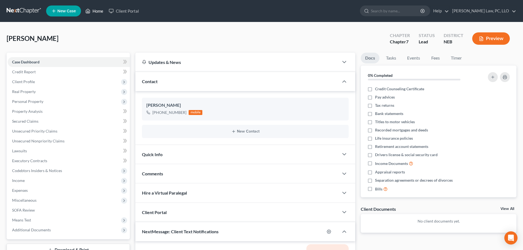
click at [88, 15] on link "Home" at bounding box center [94, 11] width 23 height 10
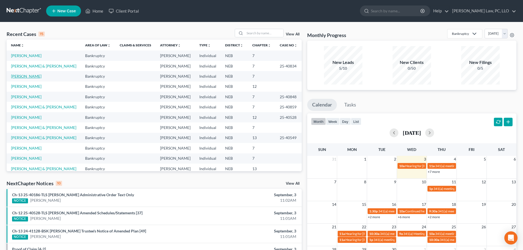
click at [33, 77] on link "Brewczynski, Jacob" at bounding box center [26, 76] width 30 height 5
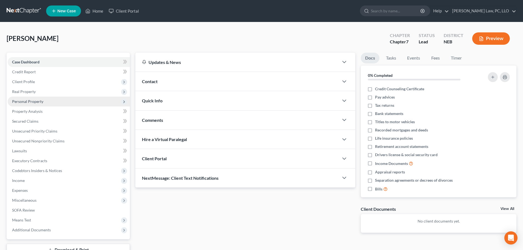
click at [33, 103] on span "Personal Property" at bounding box center [27, 101] width 31 height 5
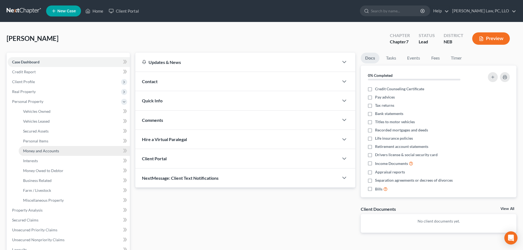
click at [38, 151] on span "Money and Accounts" at bounding box center [41, 151] width 36 height 5
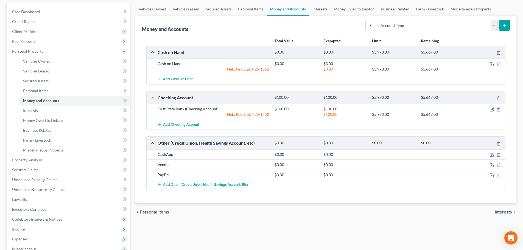
scroll to position [55, 0]
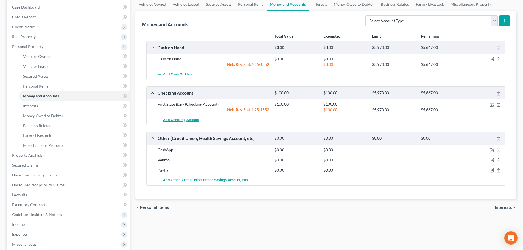
click at [195, 119] on span "Add Checking Account" at bounding box center [181, 120] width 36 height 4
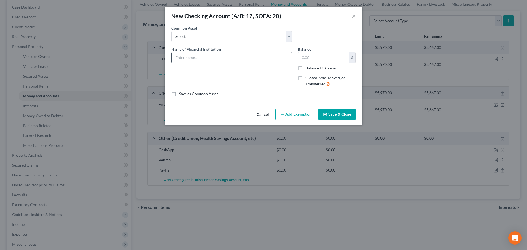
click at [205, 59] on input "text" at bounding box center [232, 57] width 121 height 10
click at [323, 56] on input "text" at bounding box center [323, 57] width 51 height 10
click at [289, 114] on button "Add Exemption" at bounding box center [295, 115] width 41 height 12
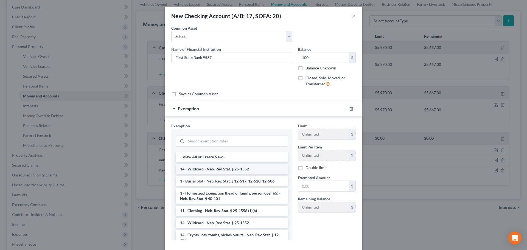
click at [211, 167] on li "14 - Wildcard - Neb. Rev. Stat. § 25-1552" at bounding box center [232, 169] width 112 height 10
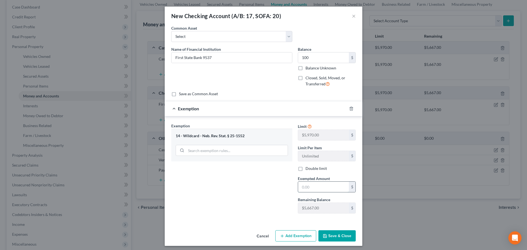
click at [330, 187] on input "text" at bounding box center [323, 187] width 51 height 10
drag, startPoint x: 268, startPoint y: 201, endPoint x: 308, endPoint y: 222, distance: 44.9
click at [268, 201] on div "Exemption Set must be selected for CA. Exemption * 14 - Wildcard - Neb. Rev. St…" at bounding box center [232, 170] width 127 height 95
click at [330, 234] on button "Save & Close" at bounding box center [336, 236] width 37 height 12
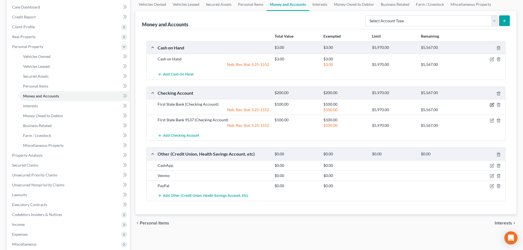
click at [492, 105] on icon "button" at bounding box center [492, 105] width 4 height 4
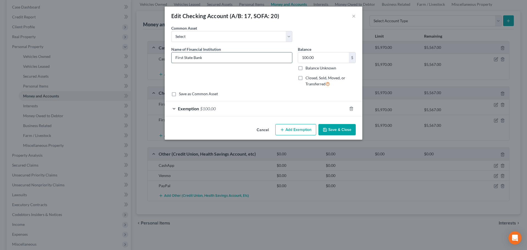
click at [208, 58] on input "First State Bank" at bounding box center [232, 57] width 121 height 10
click at [341, 129] on button "Save & Close" at bounding box center [336, 130] width 37 height 12
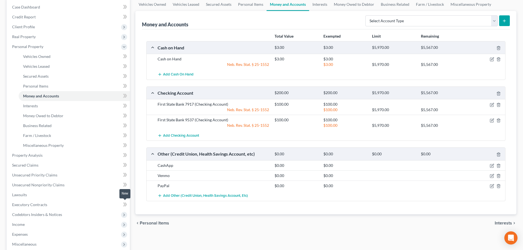
scroll to position [0, 0]
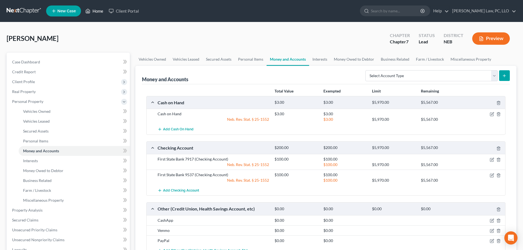
click at [93, 14] on link "Home" at bounding box center [94, 11] width 23 height 10
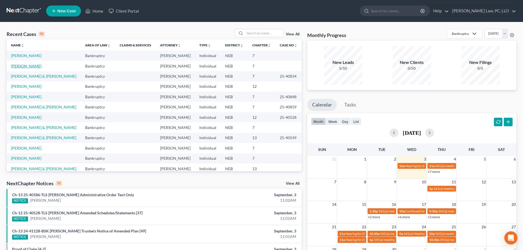
click at [26, 65] on link "[PERSON_NAME]" at bounding box center [26, 66] width 30 height 5
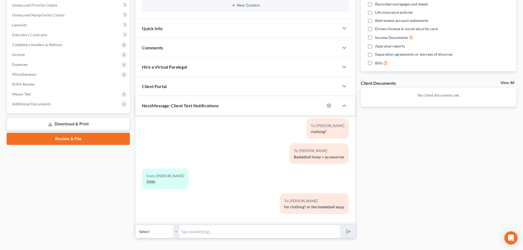
scroll to position [135, 0]
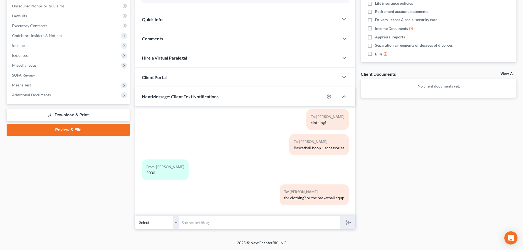
click at [445, 154] on div "Docs Tasks Events Fees Timer 0% Completed Nothing here yet! Credit Counseling C…" at bounding box center [438, 74] width 161 height 312
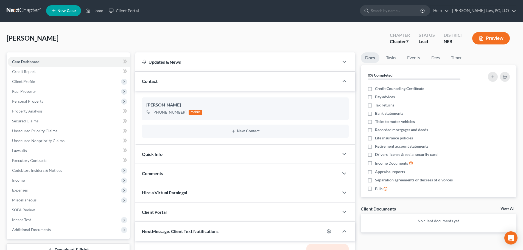
scroll to position [0, 0]
click at [96, 14] on link "Home" at bounding box center [94, 11] width 23 height 10
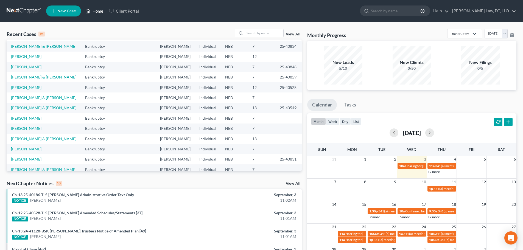
scroll to position [38, 0]
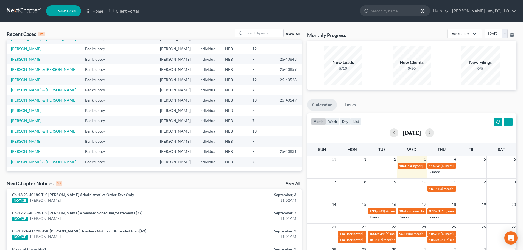
click at [36, 139] on link "[PERSON_NAME]" at bounding box center [26, 141] width 30 height 5
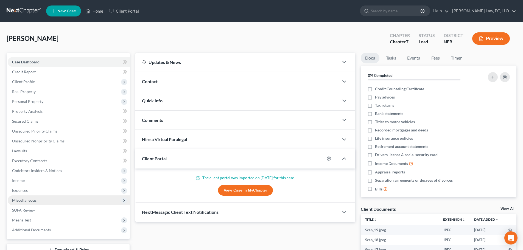
click at [29, 201] on span "Miscellaneous" at bounding box center [24, 200] width 24 height 5
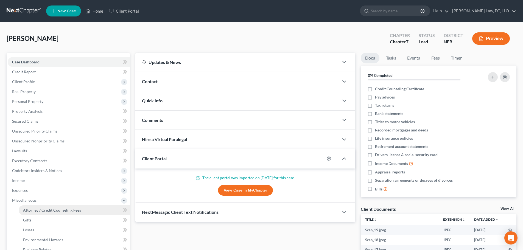
click at [34, 211] on span "Attorney / Credit Counseling Fees" at bounding box center [52, 210] width 58 height 5
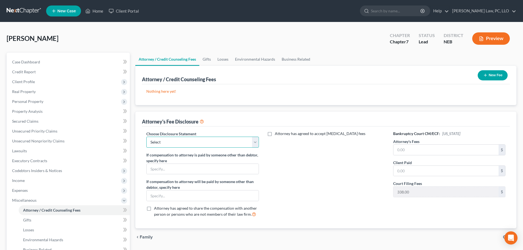
click at [240, 144] on select "Select Fees Chapter 11/12 Fees Chapter 13 Fees Chapter 7" at bounding box center [202, 142] width 112 height 11
click at [146, 137] on select "Select Fees Chapter 11/12 Fees Chapter 13 Fees Chapter 7" at bounding box center [202, 142] width 112 height 11
click at [403, 153] on input "text" at bounding box center [445, 150] width 105 height 10
click at [408, 171] on input "text" at bounding box center [445, 171] width 105 height 10
click at [493, 71] on button "New Fee" at bounding box center [493, 75] width 30 height 10
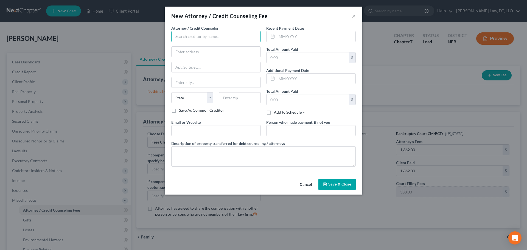
click at [187, 34] on input "text" at bounding box center [215, 36] width 89 height 11
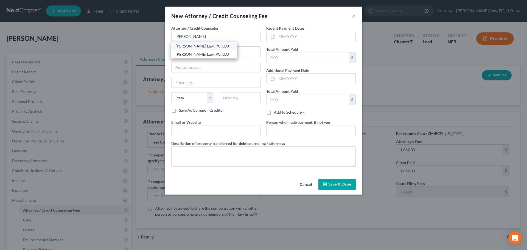
click at [195, 49] on div "[PERSON_NAME] Law, PC, LLO" at bounding box center [204, 46] width 66 height 8
click at [307, 39] on input "text" at bounding box center [316, 36] width 79 height 10
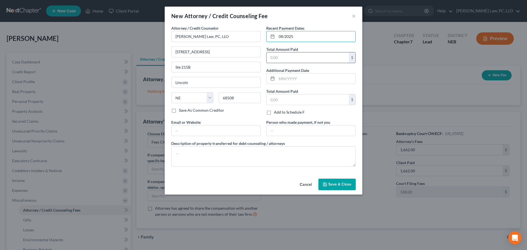
click at [310, 57] on input "text" at bounding box center [308, 57] width 82 height 10
click at [333, 183] on span "Save & Close" at bounding box center [339, 184] width 23 height 5
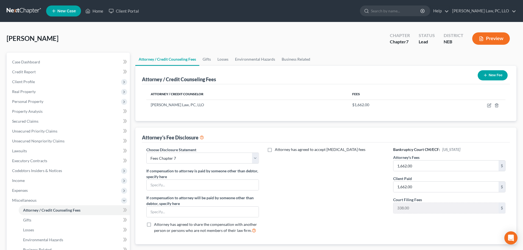
click at [478, 77] on button "New Fee" at bounding box center [493, 75] width 30 height 10
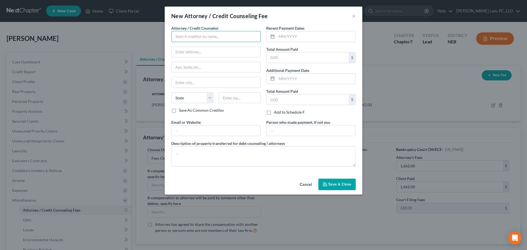
click at [216, 38] on input "text" at bounding box center [215, 36] width 89 height 11
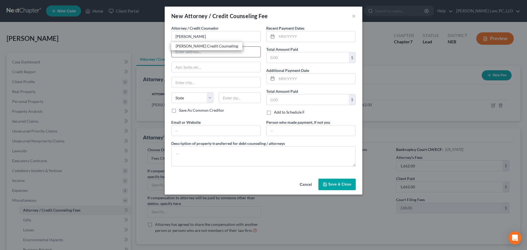
click at [201, 48] on div "[PERSON_NAME] Credit Counseling" at bounding box center [207, 45] width 62 height 5
click at [185, 133] on input "text" at bounding box center [216, 130] width 89 height 10
click at [302, 35] on input "text" at bounding box center [316, 36] width 79 height 10
click at [329, 188] on button "Save & Close" at bounding box center [336, 185] width 37 height 12
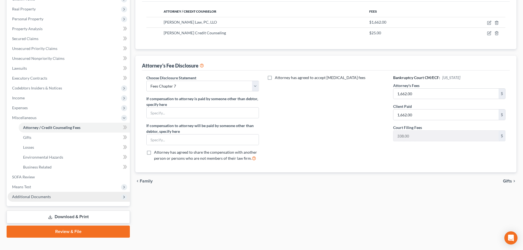
scroll to position [91, 0]
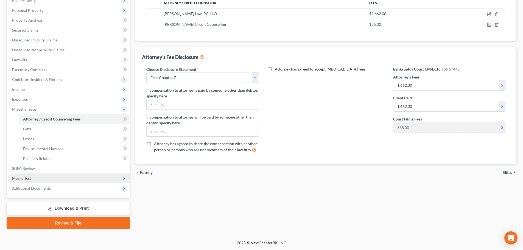
click at [47, 181] on span "Means Test" at bounding box center [69, 179] width 122 height 10
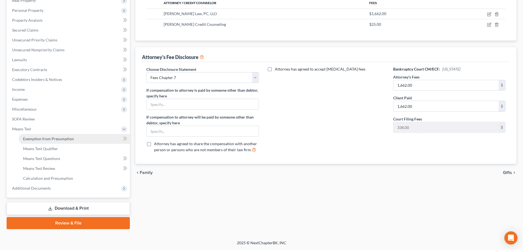
click at [50, 141] on span "Exemption from Presumption" at bounding box center [48, 138] width 51 height 5
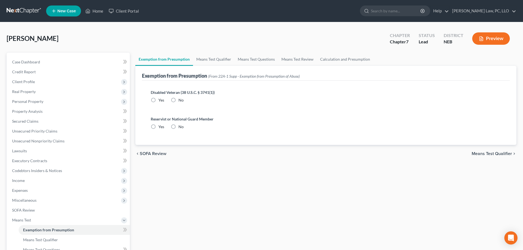
click at [178, 100] on label "No" at bounding box center [180, 99] width 5 height 5
click at [181, 100] on input "No" at bounding box center [183, 99] width 4 height 4
click at [178, 126] on label "No" at bounding box center [180, 126] width 5 height 5
click at [181, 126] on input "No" at bounding box center [183, 126] width 4 height 4
click at [215, 59] on link "Means Test Qualifier" at bounding box center [213, 59] width 41 height 13
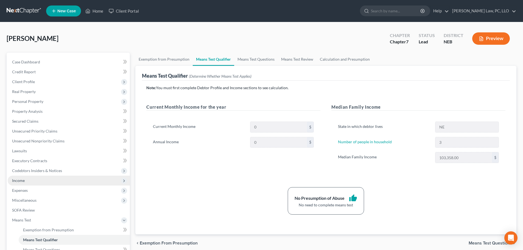
click at [52, 183] on span "Income" at bounding box center [69, 181] width 122 height 10
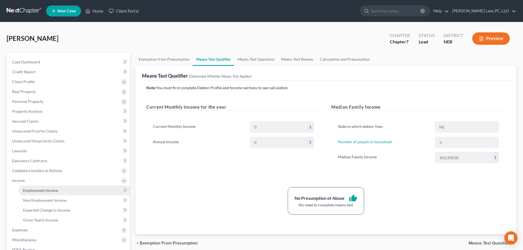
click at [52, 190] on span "Employment Income" at bounding box center [40, 190] width 35 height 5
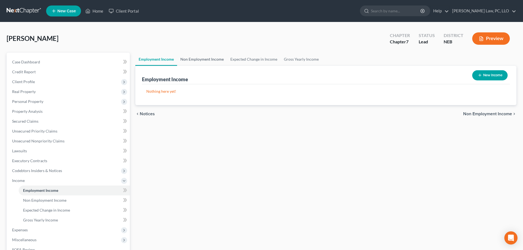
click at [208, 60] on link "Non Employment Income" at bounding box center [202, 59] width 50 height 13
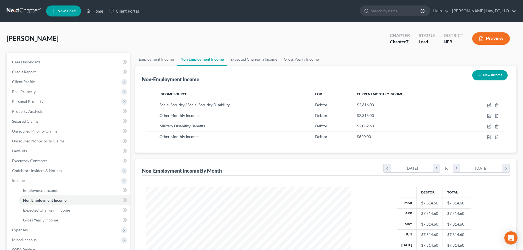
scroll to position [102, 216]
drag, startPoint x: 94, startPoint y: 11, endPoint x: 99, endPoint y: 9, distance: 4.8
click at [94, 11] on link "Home" at bounding box center [94, 11] width 23 height 10
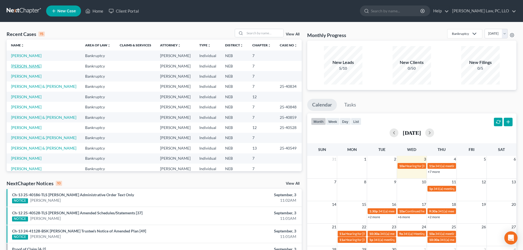
click at [30, 67] on link "[PERSON_NAME]" at bounding box center [26, 66] width 30 height 5
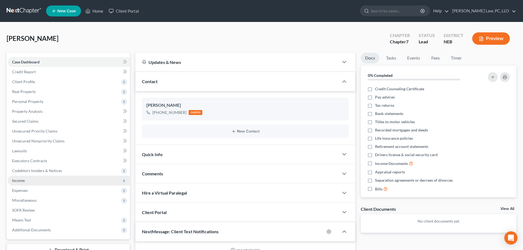
scroll to position [543, 0]
click at [29, 180] on span "Income" at bounding box center [69, 181] width 122 height 10
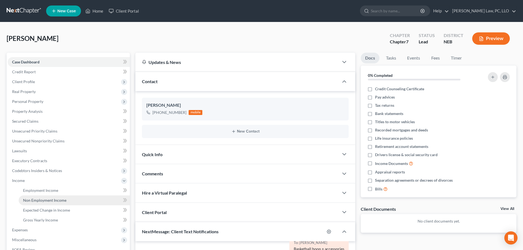
click at [30, 203] on link "Non Employment Income" at bounding box center [74, 200] width 111 height 10
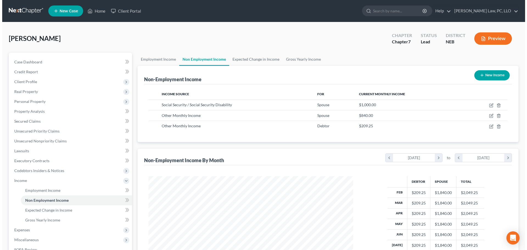
scroll to position [102, 216]
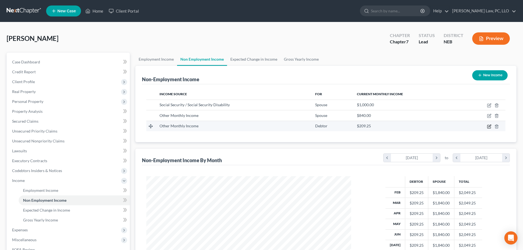
click at [488, 126] on icon "button" at bounding box center [488, 126] width 3 height 3
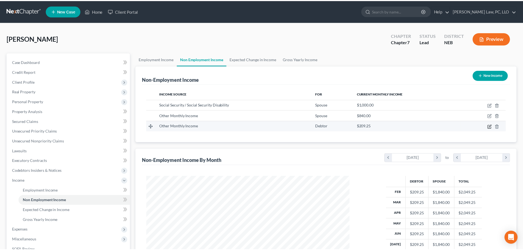
scroll to position [103, 218]
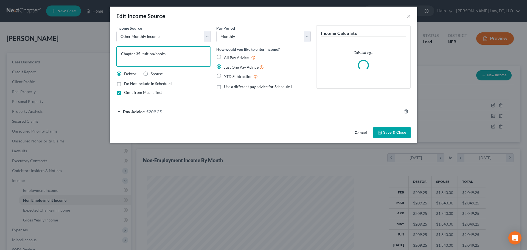
drag, startPoint x: 125, startPoint y: 54, endPoint x: 99, endPoint y: 55, distance: 25.6
click at [99, 55] on div "Edit Income Source × Income Source * Select Unemployment Disability (from emplo…" at bounding box center [263, 125] width 527 height 250
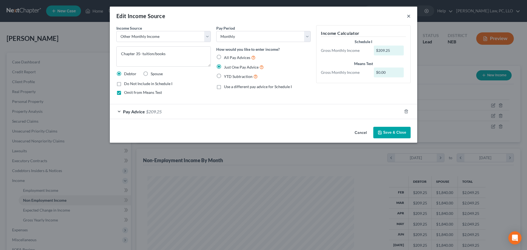
click at [409, 15] on button "×" at bounding box center [409, 16] width 4 height 7
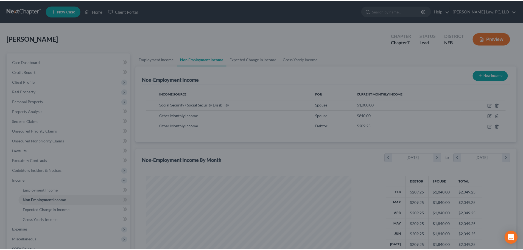
scroll to position [274428, 274314]
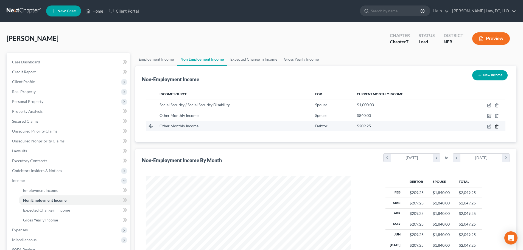
click at [497, 126] on icon "button" at bounding box center [496, 126] width 4 height 4
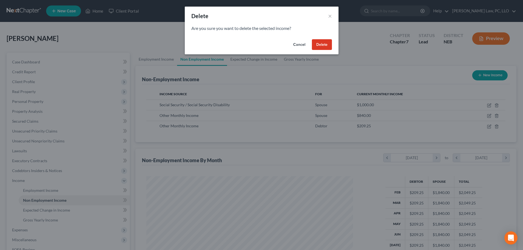
scroll to position [103, 218]
click at [324, 44] on button "Delete" at bounding box center [324, 44] width 20 height 11
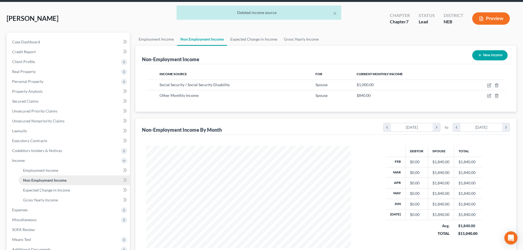
scroll to position [55, 0]
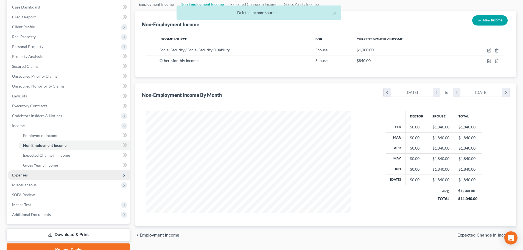
click at [31, 178] on span "Expenses" at bounding box center [69, 175] width 122 height 10
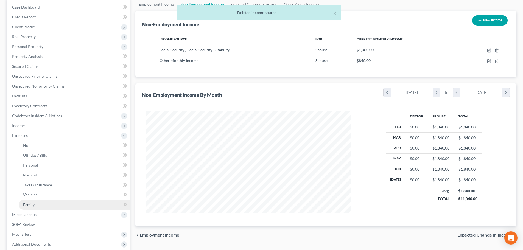
click at [30, 204] on span "Family" at bounding box center [29, 204] width 12 height 5
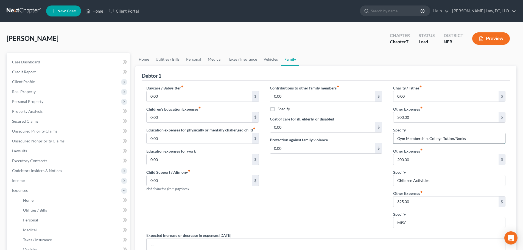
drag, startPoint x: 471, startPoint y: 141, endPoint x: 433, endPoint y: 144, distance: 38.3
click at [433, 144] on div "Gym Membership, College Tution/Books" at bounding box center [449, 138] width 112 height 11
click at [340, 178] on div "Contributions to other family members fiber_manual_record 0.00 $ Specify Cost o…" at bounding box center [325, 158] width 123 height 147
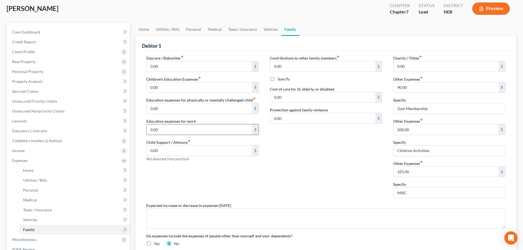
scroll to position [29, 0]
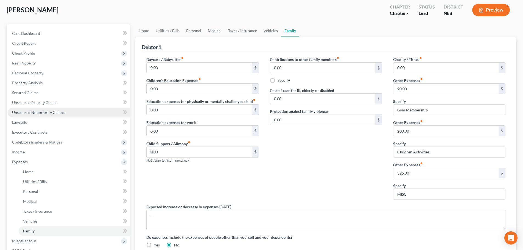
click at [63, 115] on link "Unsecured Nonpriority Claims" at bounding box center [69, 113] width 122 height 10
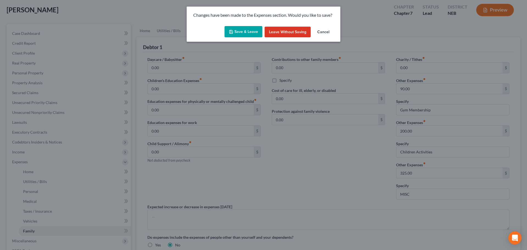
click at [251, 33] on button "Save & Leave" at bounding box center [244, 32] width 38 height 12
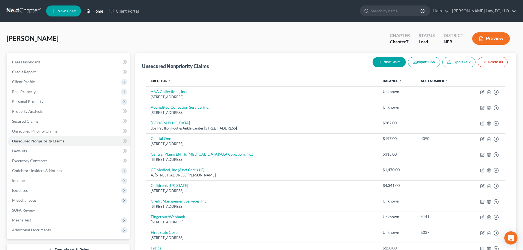
click at [94, 12] on link "Home" at bounding box center [94, 11] width 23 height 10
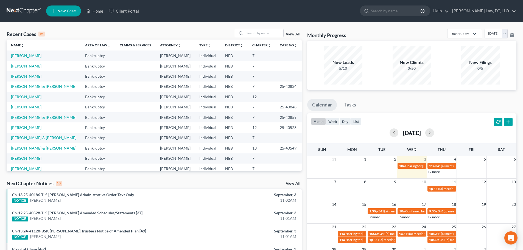
click at [41, 66] on link "[PERSON_NAME]" at bounding box center [26, 66] width 30 height 5
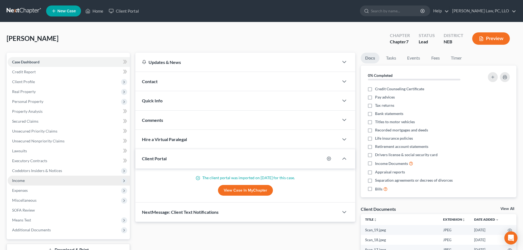
click at [25, 184] on span "Income" at bounding box center [69, 181] width 122 height 10
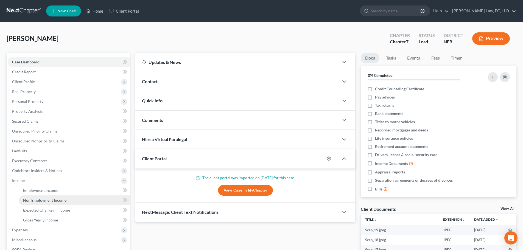
click at [29, 201] on span "Non Employment Income" at bounding box center [44, 200] width 43 height 5
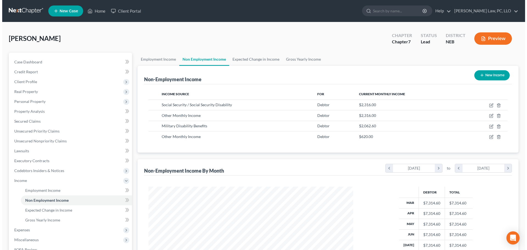
scroll to position [102, 216]
click at [491, 74] on button "New Income" at bounding box center [489, 75] width 35 height 10
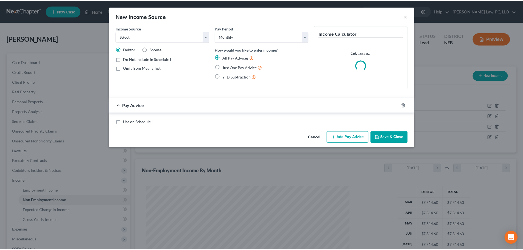
scroll to position [103, 218]
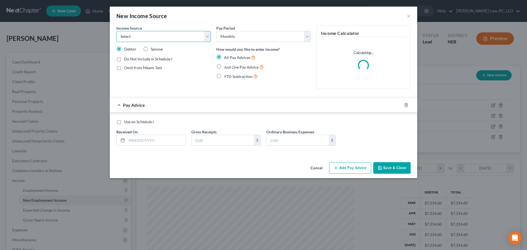
click at [190, 40] on select "Select Unemployment Disability (from employer) Pension Retirement Social Securi…" at bounding box center [163, 36] width 94 height 11
click at [116, 31] on select "Select Unemployment Disability (from employer) Pension Retirement Social Securi…" at bounding box center [163, 36] width 94 height 11
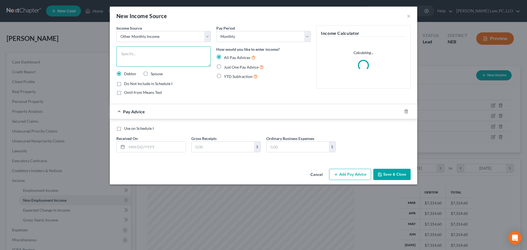
click at [146, 57] on textarea at bounding box center [163, 56] width 94 height 20
paste textarea "Chapter 35- tuition/books"
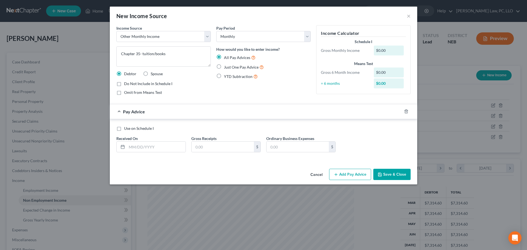
click at [146, 94] on span "Omit from Means Test" at bounding box center [143, 92] width 38 height 5
click at [130, 93] on input "Omit from Means Test" at bounding box center [128, 92] width 4 height 4
click at [224, 68] on span "Just One Pay Advice" at bounding box center [241, 67] width 35 height 5
click at [226, 68] on input "Just One Pay Advice" at bounding box center [228, 66] width 4 height 4
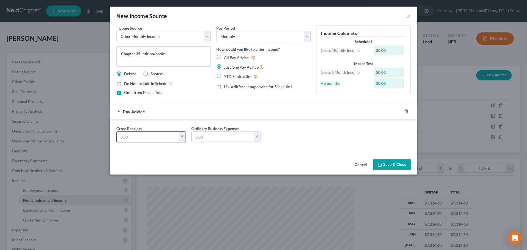
click at [142, 137] on input "text" at bounding box center [148, 137] width 62 height 10
click at [384, 162] on button "Save & Close" at bounding box center [391, 165] width 37 height 12
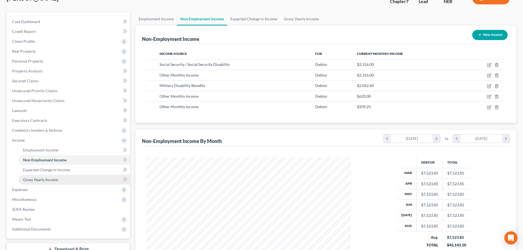
scroll to position [55, 0]
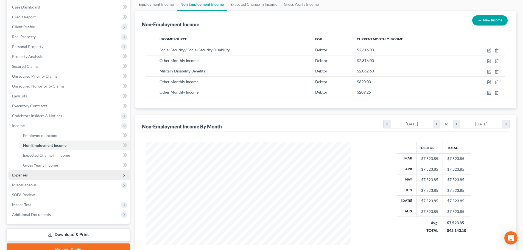
click at [27, 176] on span "Expenses" at bounding box center [20, 175] width 16 height 5
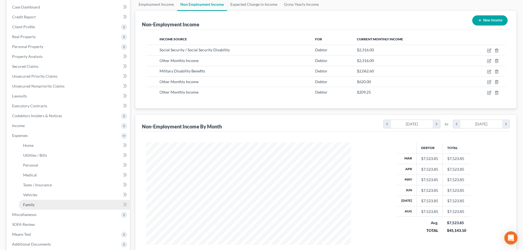
click at [30, 204] on span "Family" at bounding box center [29, 204] width 12 height 5
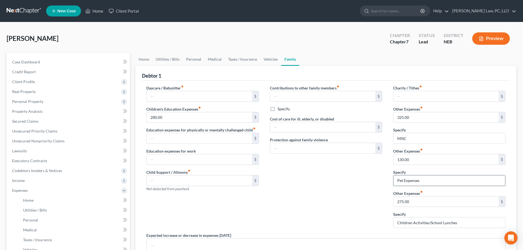
click at [437, 180] on input "Pet Expenses" at bounding box center [449, 180] width 112 height 10
click at [420, 157] on input "130.00" at bounding box center [445, 159] width 105 height 10
click at [358, 172] on div "Contributions to other family members fiber_manual_record $ Specify Cost of car…" at bounding box center [325, 158] width 123 height 147
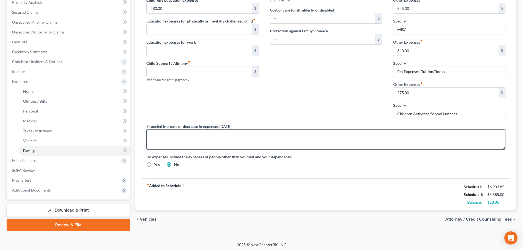
scroll to position [110, 0]
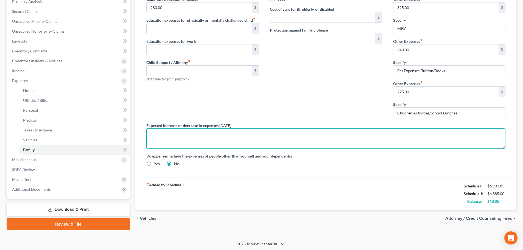
click at [328, 141] on textarea at bounding box center [325, 138] width 359 height 20
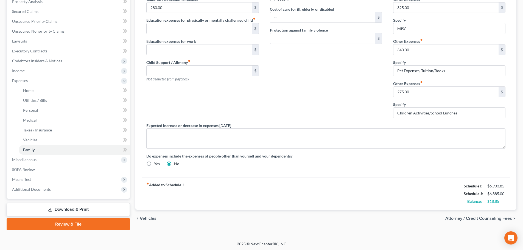
click at [335, 109] on div "Contributions to other family members fiber_manual_record $ Specify Cost of car…" at bounding box center [325, 48] width 123 height 147
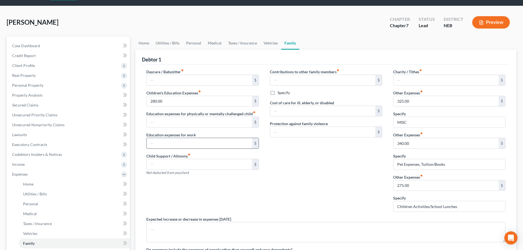
scroll to position [1, 0]
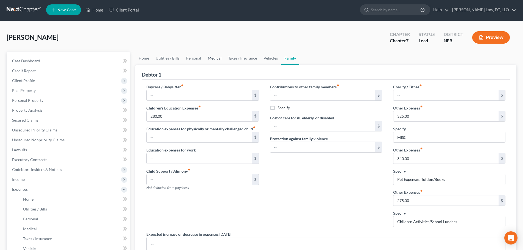
click at [206, 57] on link "Medical" at bounding box center [215, 58] width 20 height 13
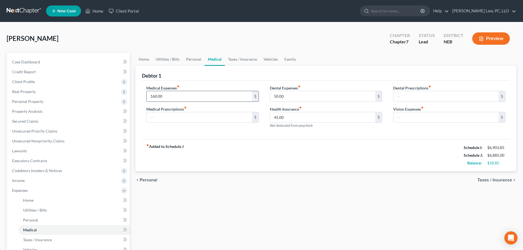
click at [185, 93] on input "160.00" at bounding box center [199, 96] width 105 height 10
click at [188, 59] on link "Personal" at bounding box center [194, 59] width 22 height 13
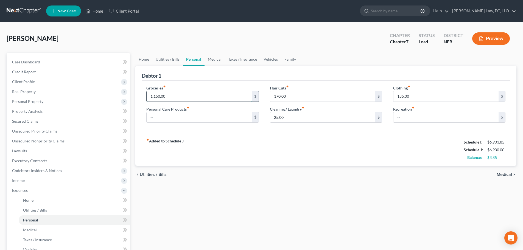
click at [177, 97] on input "1,150.00" at bounding box center [199, 96] width 105 height 10
click at [142, 58] on link "Home" at bounding box center [143, 59] width 17 height 13
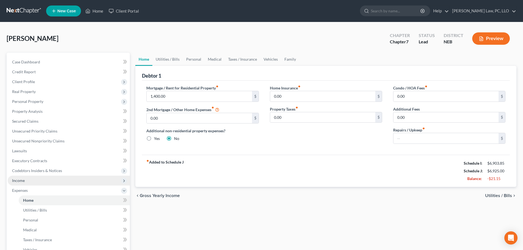
click at [28, 177] on span "Income" at bounding box center [69, 181] width 122 height 10
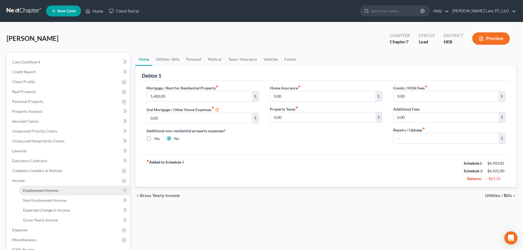
click at [33, 189] on span "Employment Income" at bounding box center [40, 190] width 35 height 5
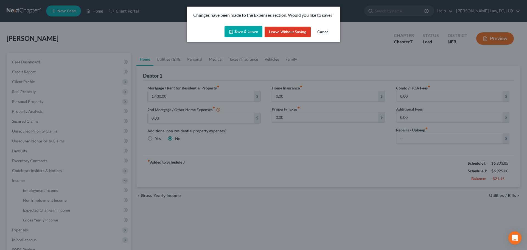
click at [248, 32] on button "Save & Leave" at bounding box center [244, 32] width 38 height 12
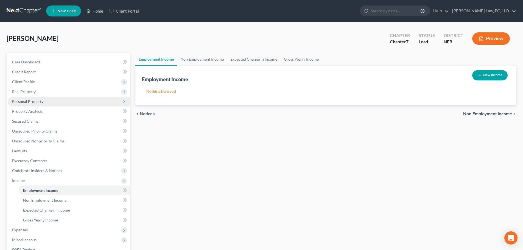
click at [49, 103] on span "Personal Property" at bounding box center [69, 102] width 122 height 10
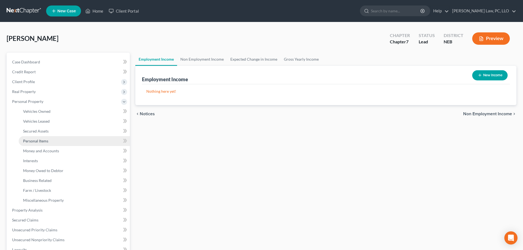
click at [55, 142] on link "Personal Items" at bounding box center [74, 141] width 111 height 10
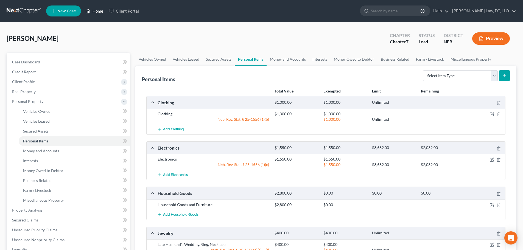
click at [101, 11] on link "Home" at bounding box center [94, 11] width 23 height 10
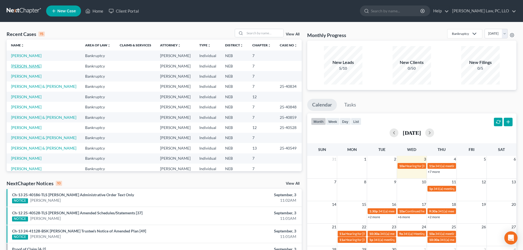
click at [33, 68] on link "[PERSON_NAME]" at bounding box center [26, 66] width 30 height 5
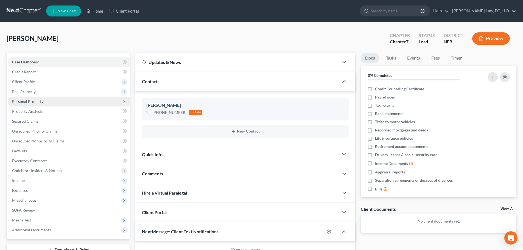
scroll to position [543, 0]
click at [32, 98] on span "Personal Property" at bounding box center [69, 102] width 122 height 10
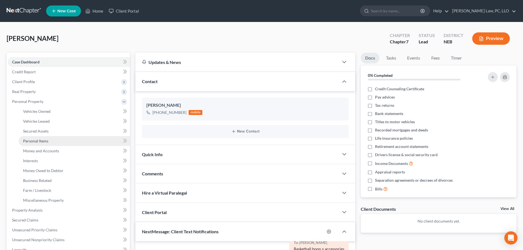
click at [50, 141] on link "Personal Items" at bounding box center [74, 141] width 111 height 10
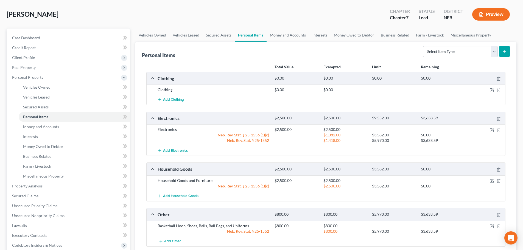
scroll to position [82, 0]
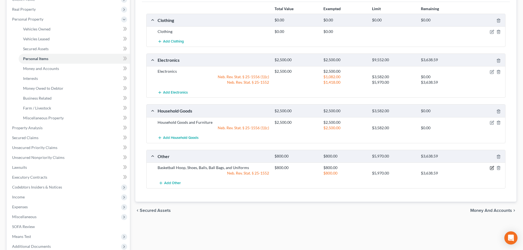
click at [493, 168] on icon "button" at bounding box center [492, 167] width 2 height 2
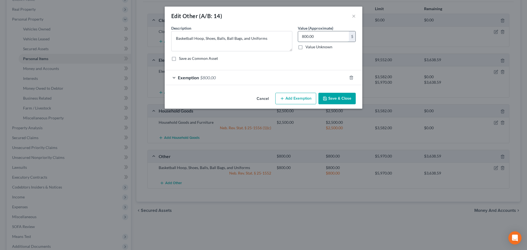
click at [316, 38] on input "800.00" at bounding box center [323, 36] width 51 height 10
click at [259, 86] on div "An exemption set must first be selected from the Filing Information section. Co…" at bounding box center [264, 57] width 198 height 65
click at [259, 81] on div "Exemption $800.00" at bounding box center [256, 77] width 182 height 15
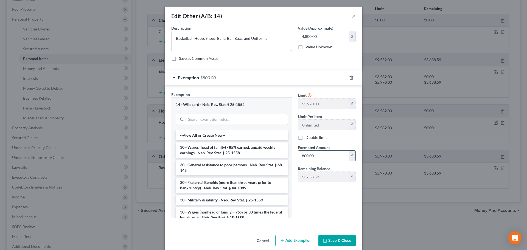
click at [318, 159] on input "800.00" at bounding box center [323, 156] width 51 height 10
click at [311, 156] on input "text" at bounding box center [323, 156] width 51 height 10
click at [334, 241] on button "Save & Close" at bounding box center [336, 241] width 37 height 12
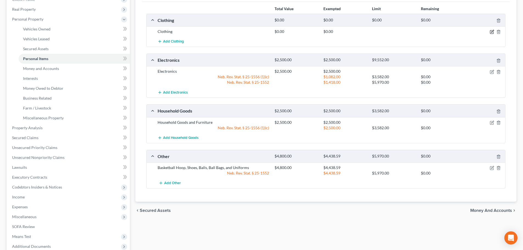
click at [493, 31] on icon "button" at bounding box center [492, 32] width 4 height 4
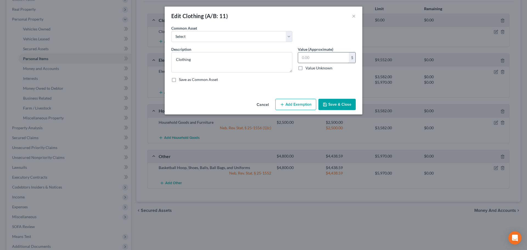
click at [324, 57] on input "text" at bounding box center [323, 57] width 51 height 10
click at [297, 102] on button "Add Exemption" at bounding box center [295, 105] width 41 height 12
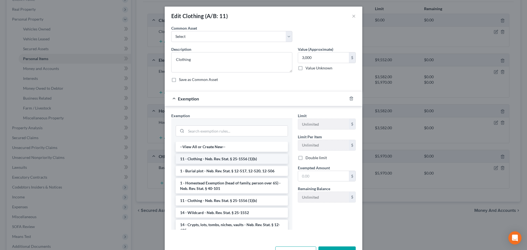
click at [208, 157] on li "11 - Clothing - Neb. Rev. Stat. § 25-1556 (1)(b)" at bounding box center [232, 159] width 112 height 10
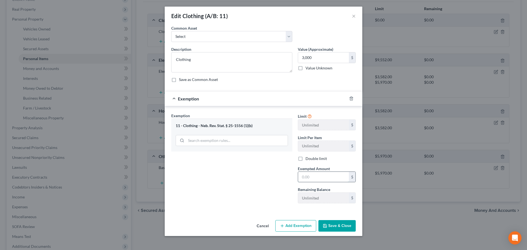
click at [313, 178] on input "text" at bounding box center [323, 177] width 51 height 10
drag, startPoint x: 263, startPoint y: 188, endPoint x: 289, endPoint y: 200, distance: 28.7
click at [263, 188] on div "Exemption Set must be selected for CA. Exemption * 11 - Clothing - Neb. Rev. St…" at bounding box center [232, 160] width 127 height 95
click at [328, 228] on button "Save & Close" at bounding box center [336, 226] width 37 height 12
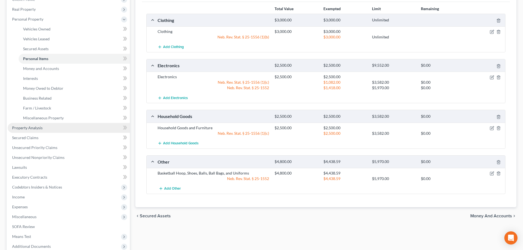
drag, startPoint x: 27, startPoint y: 129, endPoint x: 61, endPoint y: 130, distance: 33.8
click at [27, 129] on span "Property Analysis" at bounding box center [27, 127] width 30 height 5
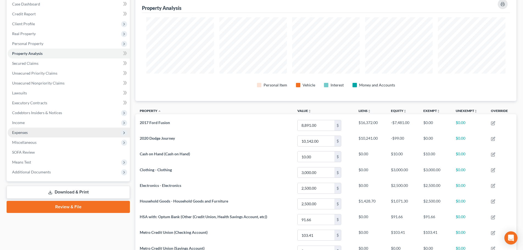
scroll to position [46, 0]
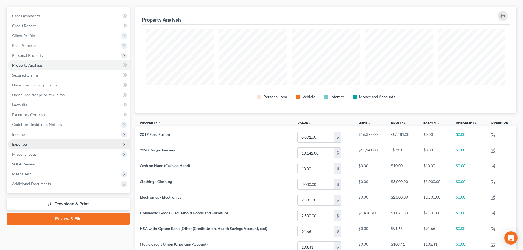
click at [31, 147] on span "Expenses" at bounding box center [69, 144] width 122 height 10
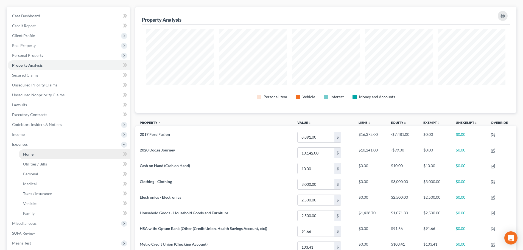
click at [31, 154] on span "Home" at bounding box center [28, 154] width 10 height 5
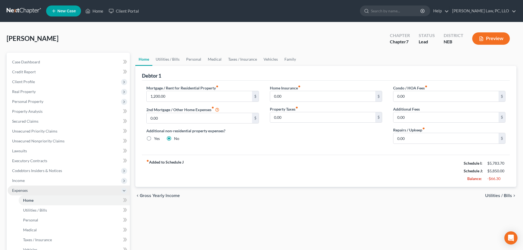
click at [18, 192] on span "Expenses" at bounding box center [20, 190] width 16 height 5
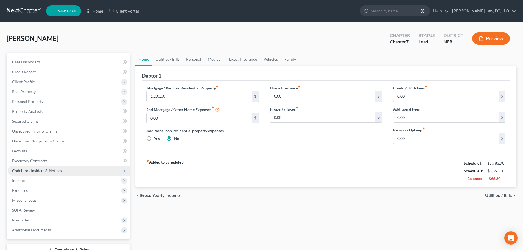
click at [32, 171] on span "Codebtors Insiders & Notices" at bounding box center [37, 170] width 50 height 5
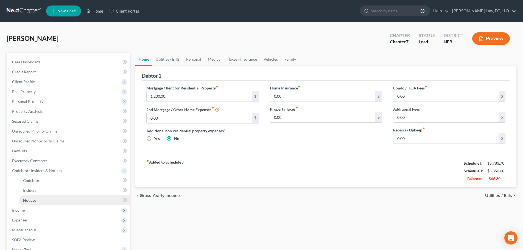
click at [28, 198] on span "Notices" at bounding box center [29, 200] width 13 height 5
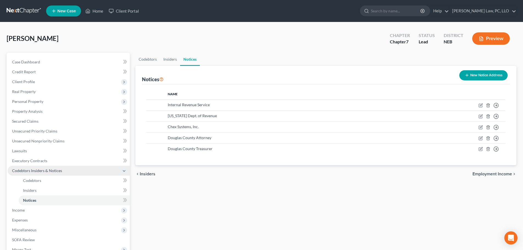
click at [24, 172] on span "Codebtors Insiders & Notices" at bounding box center [37, 170] width 50 height 5
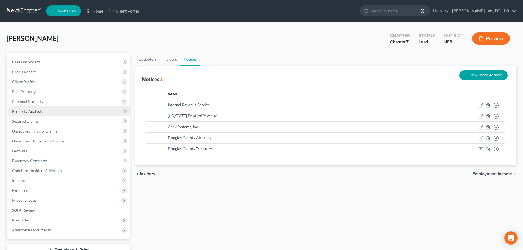
click at [43, 113] on link "Property Analysis" at bounding box center [69, 112] width 122 height 10
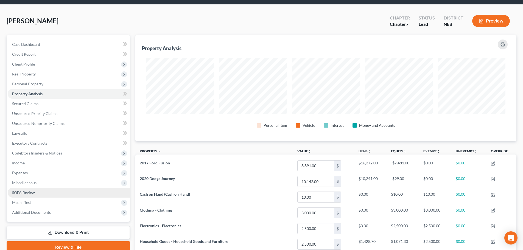
scroll to position [27, 0]
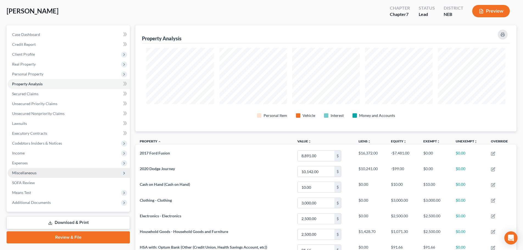
click at [37, 175] on span "Miscellaneous" at bounding box center [69, 173] width 122 height 10
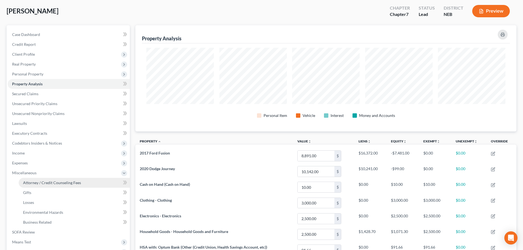
click at [39, 183] on span "Attorney / Credit Counseling Fees" at bounding box center [52, 182] width 58 height 5
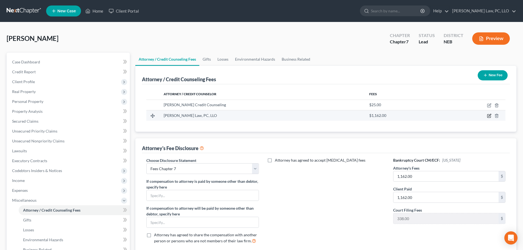
click at [489, 116] on icon "button" at bounding box center [489, 115] width 2 height 2
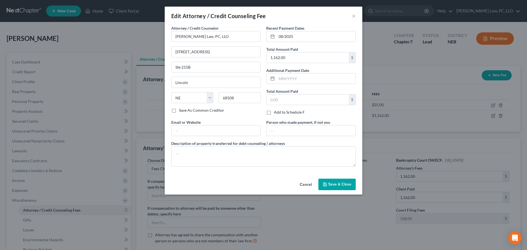
click at [340, 186] on span "Save & Close" at bounding box center [339, 184] width 23 height 5
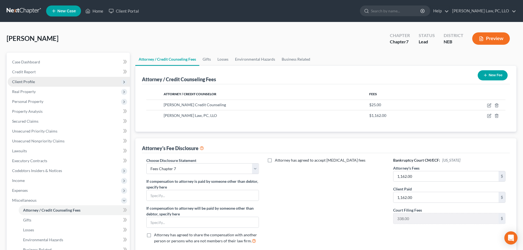
click at [34, 79] on span "Client Profile" at bounding box center [23, 81] width 23 height 5
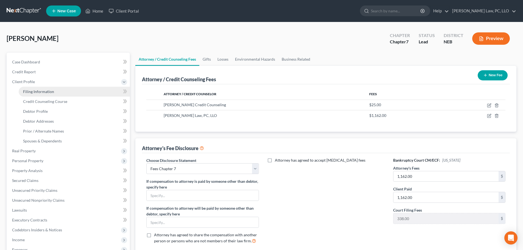
click at [35, 90] on span "Filing Information" at bounding box center [38, 91] width 31 height 5
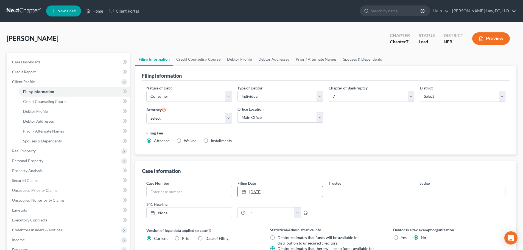
click at [286, 192] on link "[DATE]" at bounding box center [280, 191] width 85 height 10
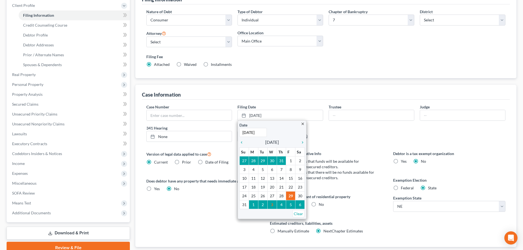
scroll to position [82, 0]
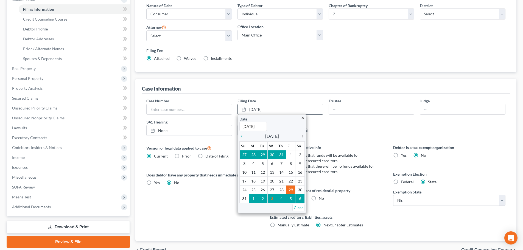
click at [302, 136] on icon "chevron_right" at bounding box center [301, 136] width 7 height 4
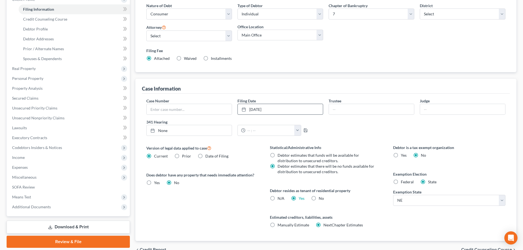
click at [235, 203] on div "Version of legal data applied to case Current Prior Date of Filing Legal data v…" at bounding box center [202, 193] width 123 height 96
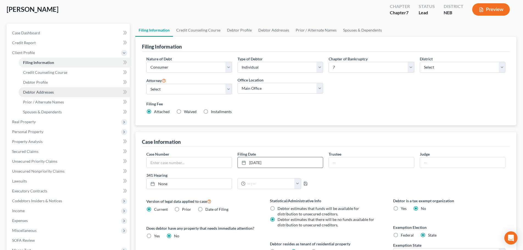
scroll to position [27, 0]
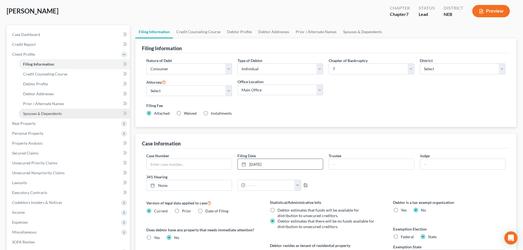
click at [41, 114] on span "Spouses & Dependents" at bounding box center [42, 113] width 39 height 5
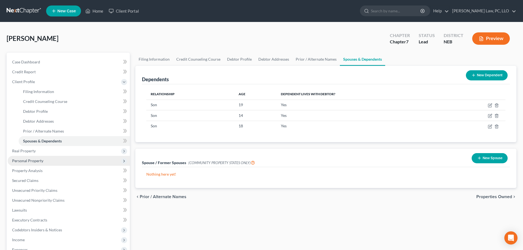
click at [57, 164] on span "Personal Property" at bounding box center [69, 161] width 122 height 10
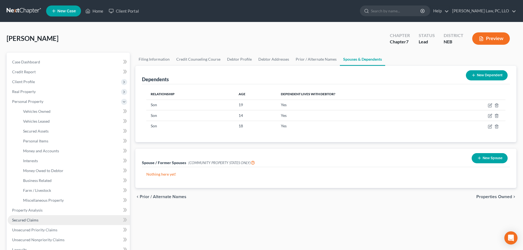
click at [38, 219] on link "Secured Claims" at bounding box center [69, 220] width 122 height 10
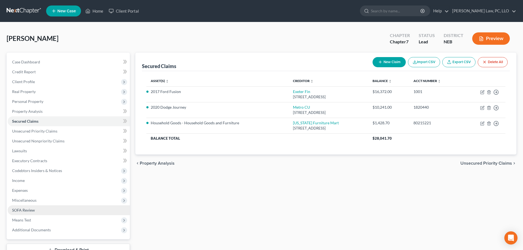
click at [39, 209] on link "SOFA Review" at bounding box center [69, 210] width 122 height 10
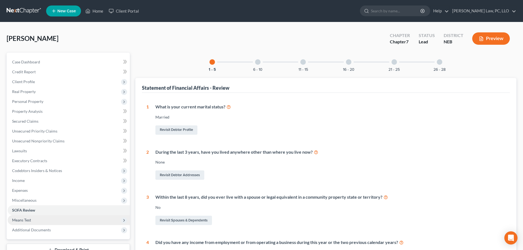
click at [29, 218] on span "Means Test" at bounding box center [21, 220] width 19 height 5
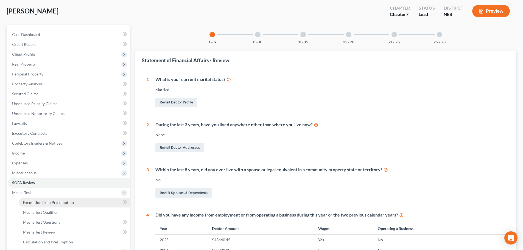
click at [62, 202] on span "Exemption from Presumption" at bounding box center [48, 202] width 51 height 5
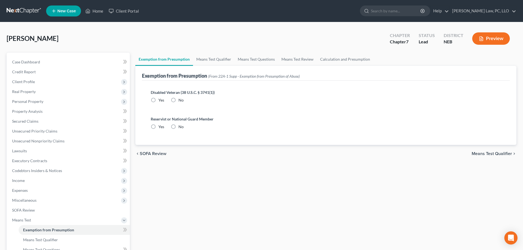
click at [178, 101] on label "No" at bounding box center [180, 99] width 5 height 5
click at [181, 101] on input "No" at bounding box center [183, 99] width 4 height 4
drag, startPoint x: 172, startPoint y: 126, endPoint x: 195, endPoint y: 84, distance: 47.4
click at [178, 126] on label "No" at bounding box center [180, 126] width 5 height 5
click at [181, 126] on input "No" at bounding box center [183, 126] width 4 height 4
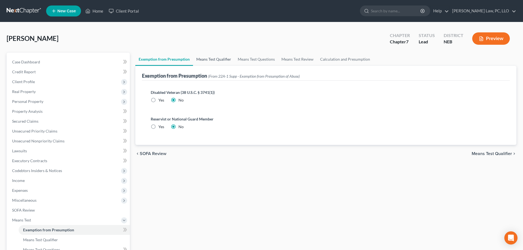
click at [206, 60] on link "Means Test Qualifier" at bounding box center [213, 59] width 41 height 13
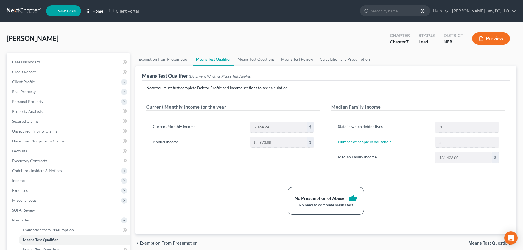
click at [96, 12] on link "Home" at bounding box center [94, 11] width 23 height 10
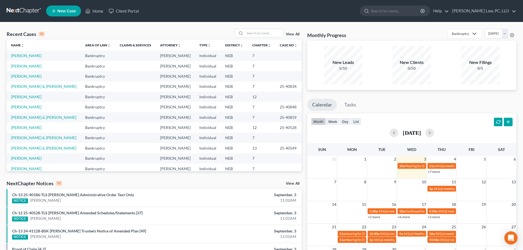
click at [68, 179] on div "Recent Cases 15 View All Name unfold_more expand_more expand_less Area of Law u…" at bounding box center [154, 204] width 301 height 350
